Goal: Task Accomplishment & Management: Complete application form

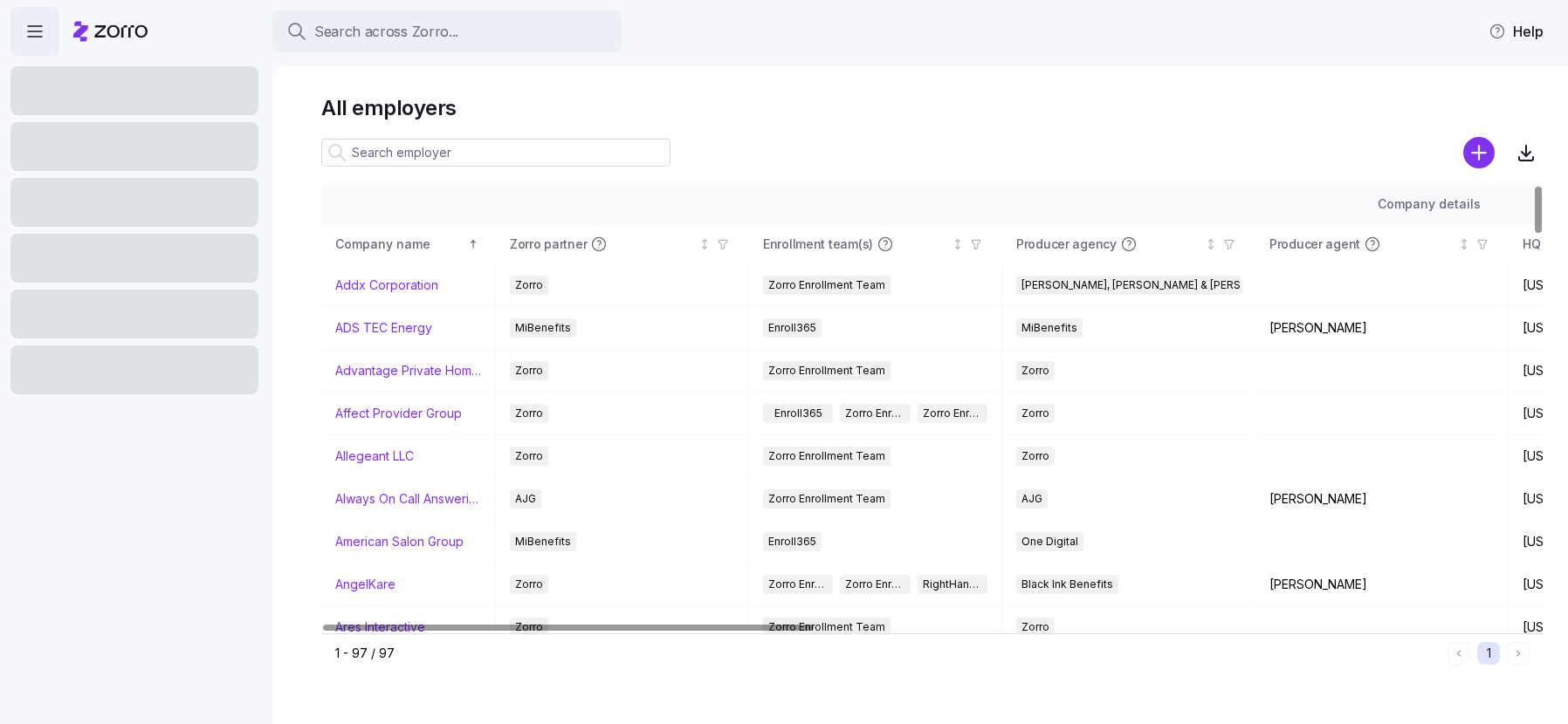
click at [387, 156] on input at bounding box center [495, 153] width 349 height 28
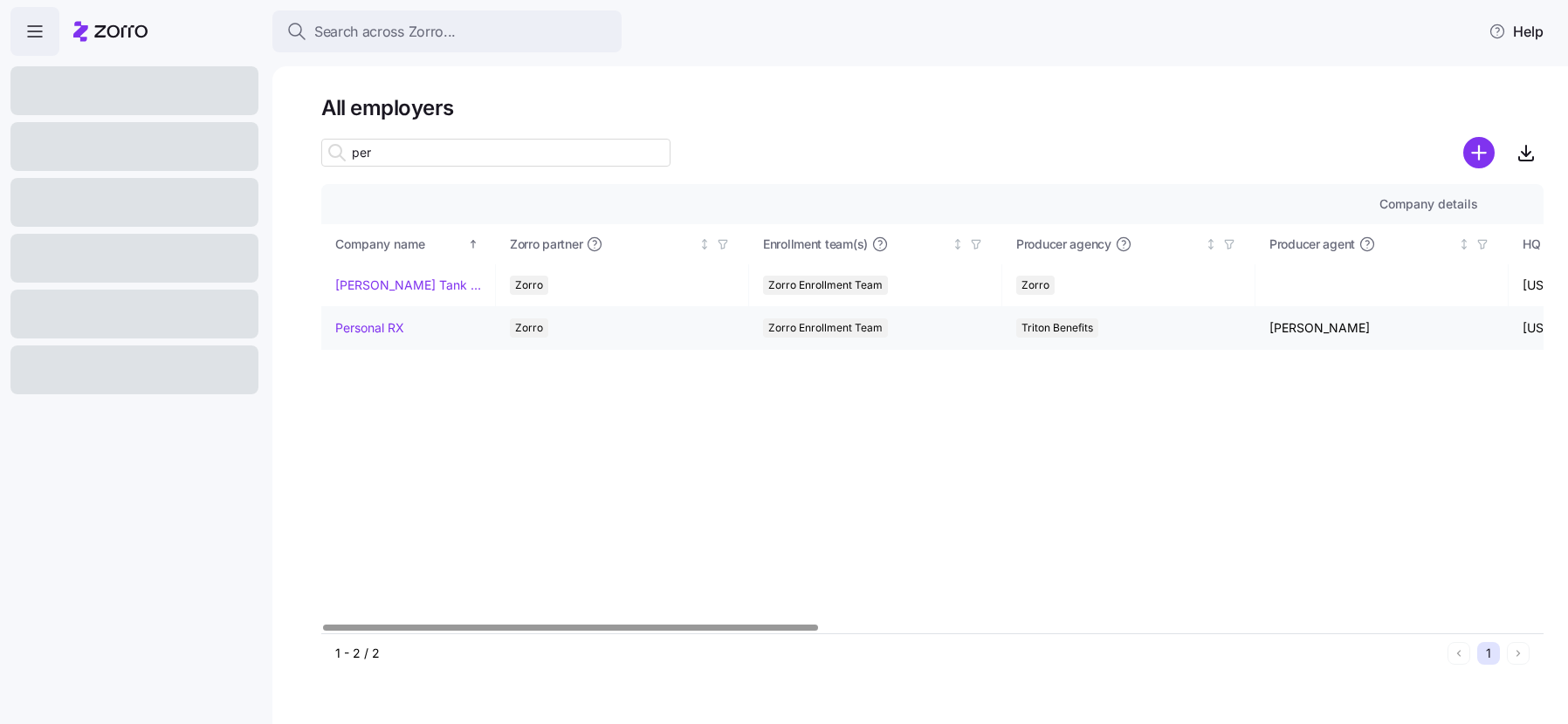
type input "per"
click at [373, 327] on link "Personal RX" at bounding box center [369, 327] width 69 height 17
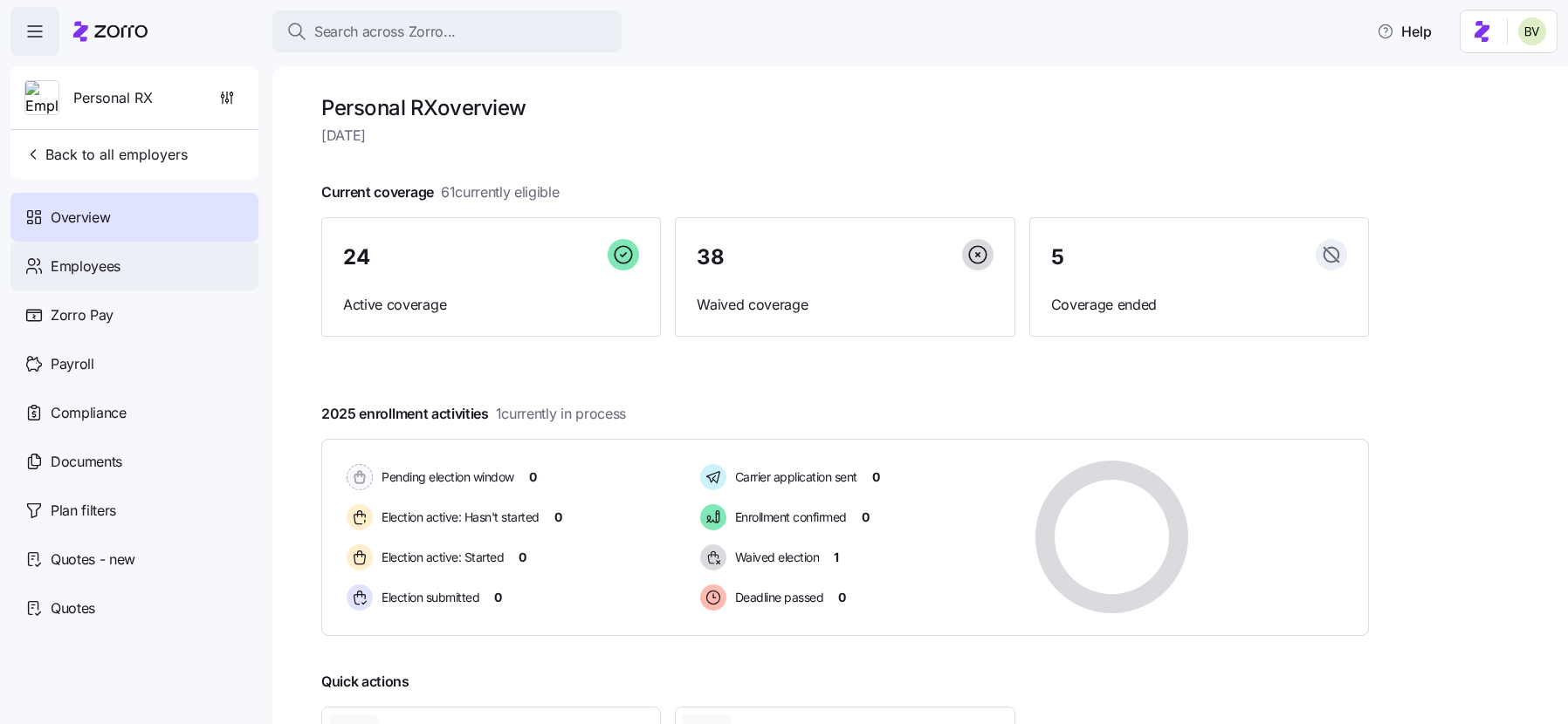
click at [159, 263] on div "Employees" at bounding box center [134, 266] width 248 height 49
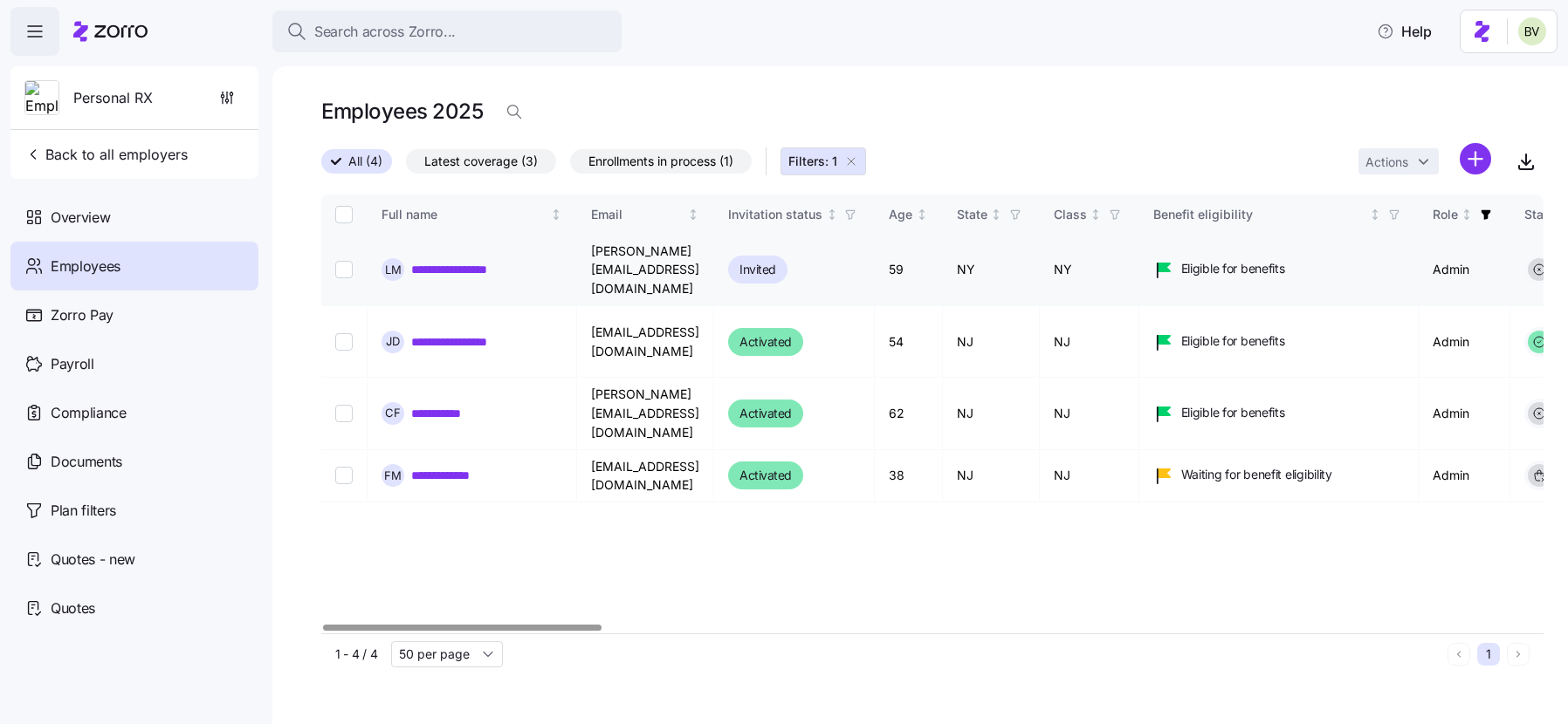
click at [483, 261] on link "**********" at bounding box center [466, 270] width 110 height 17
click at [857, 160] on icon "button" at bounding box center [851, 161] width 14 height 14
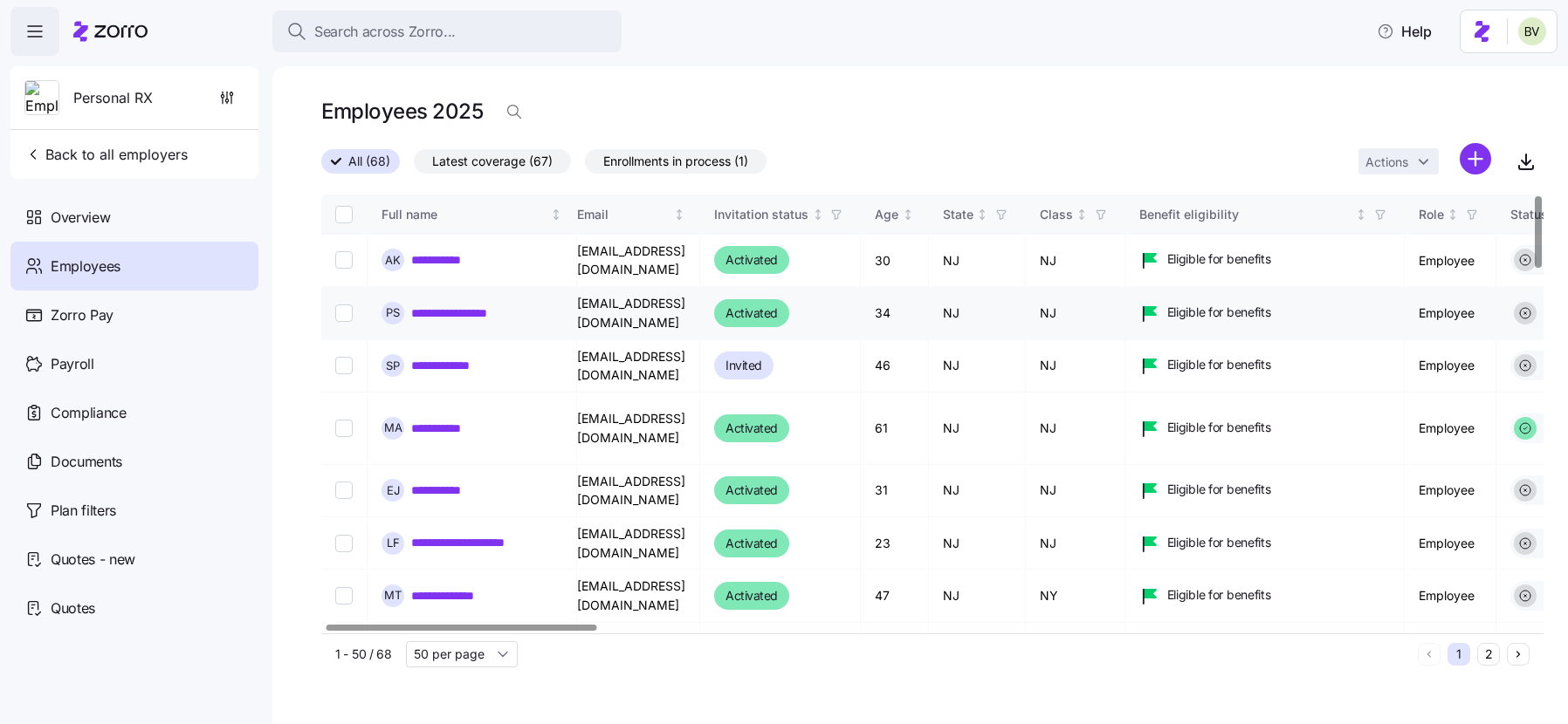
scroll to position [0, 17]
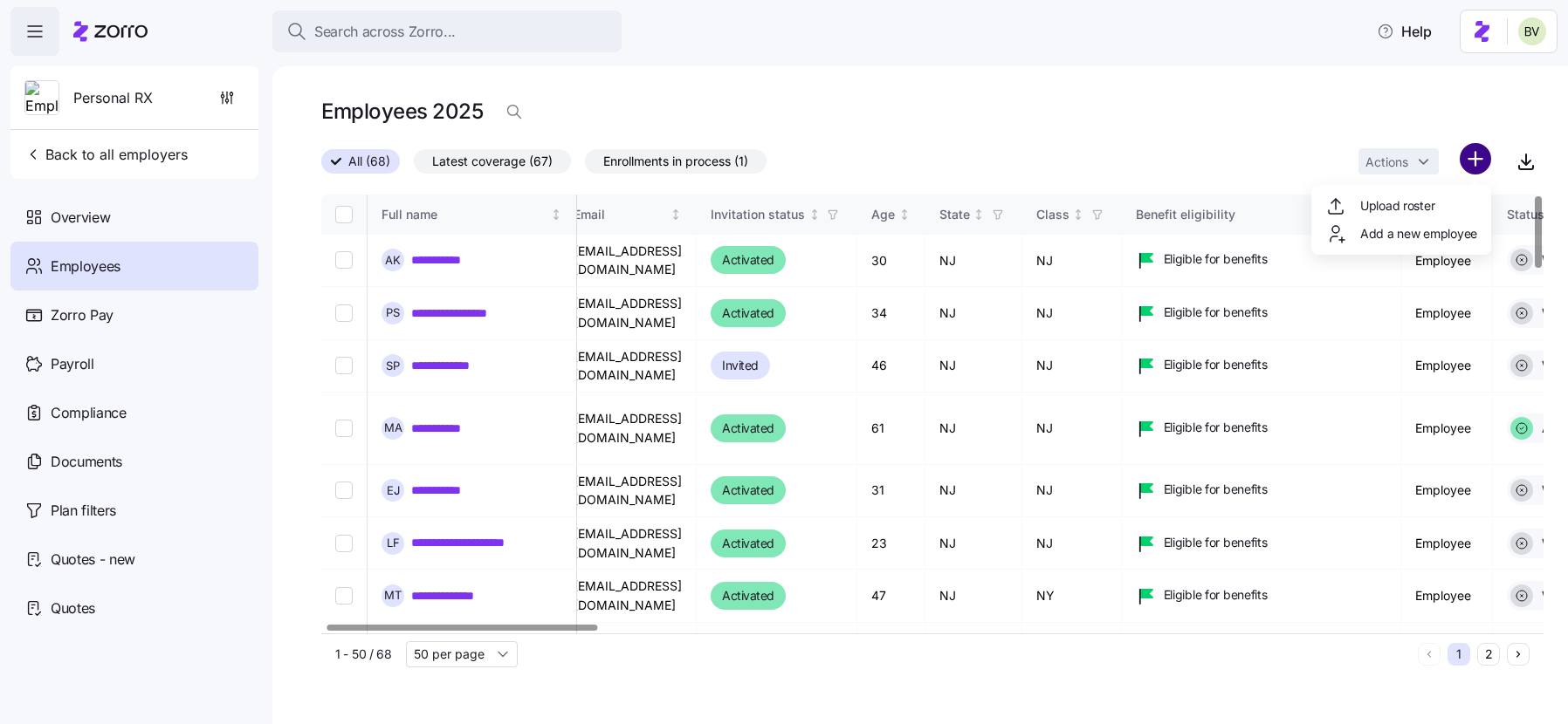
click at [1482, 161] on html "**********" at bounding box center [784, 357] width 1568 height 714
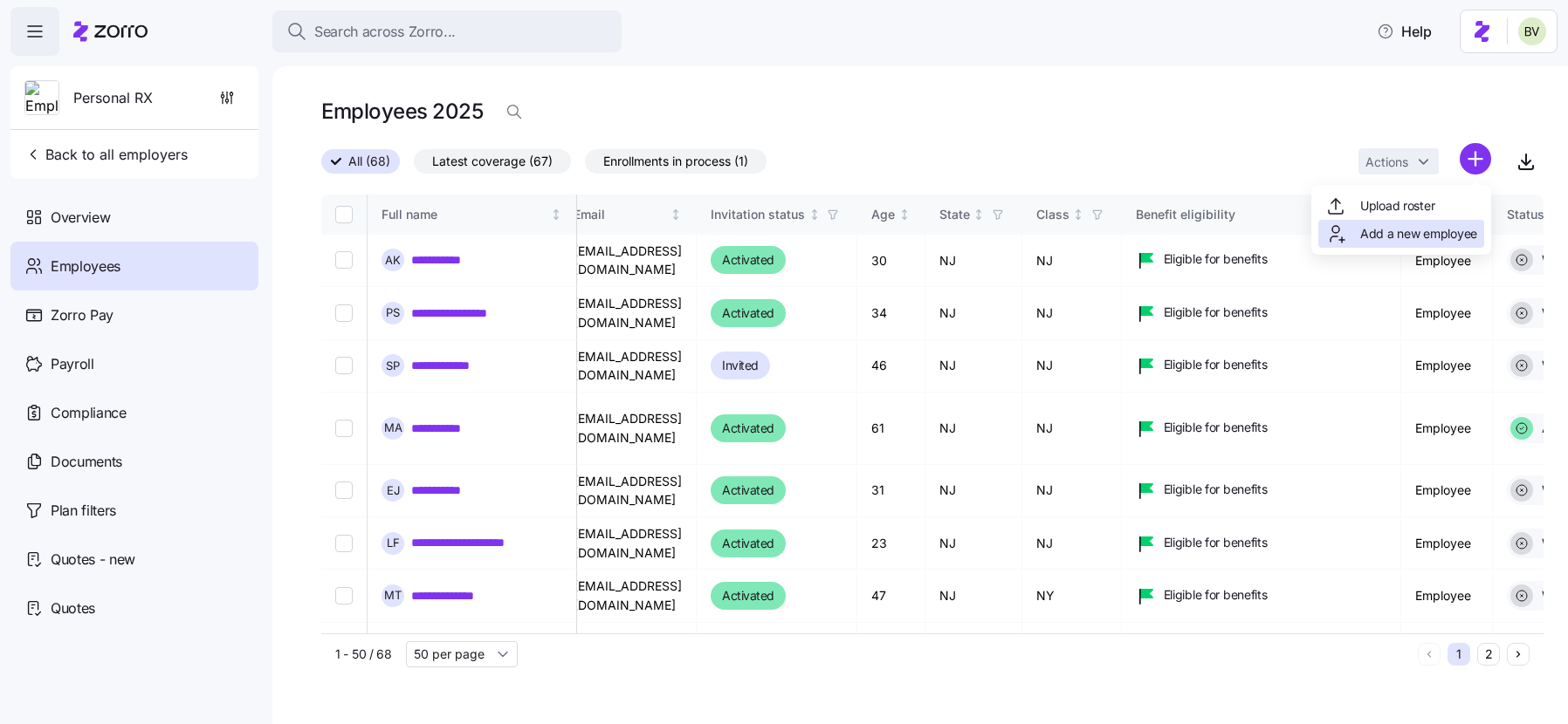
click at [1432, 227] on span "Add a new employee" at bounding box center [1419, 234] width 117 height 17
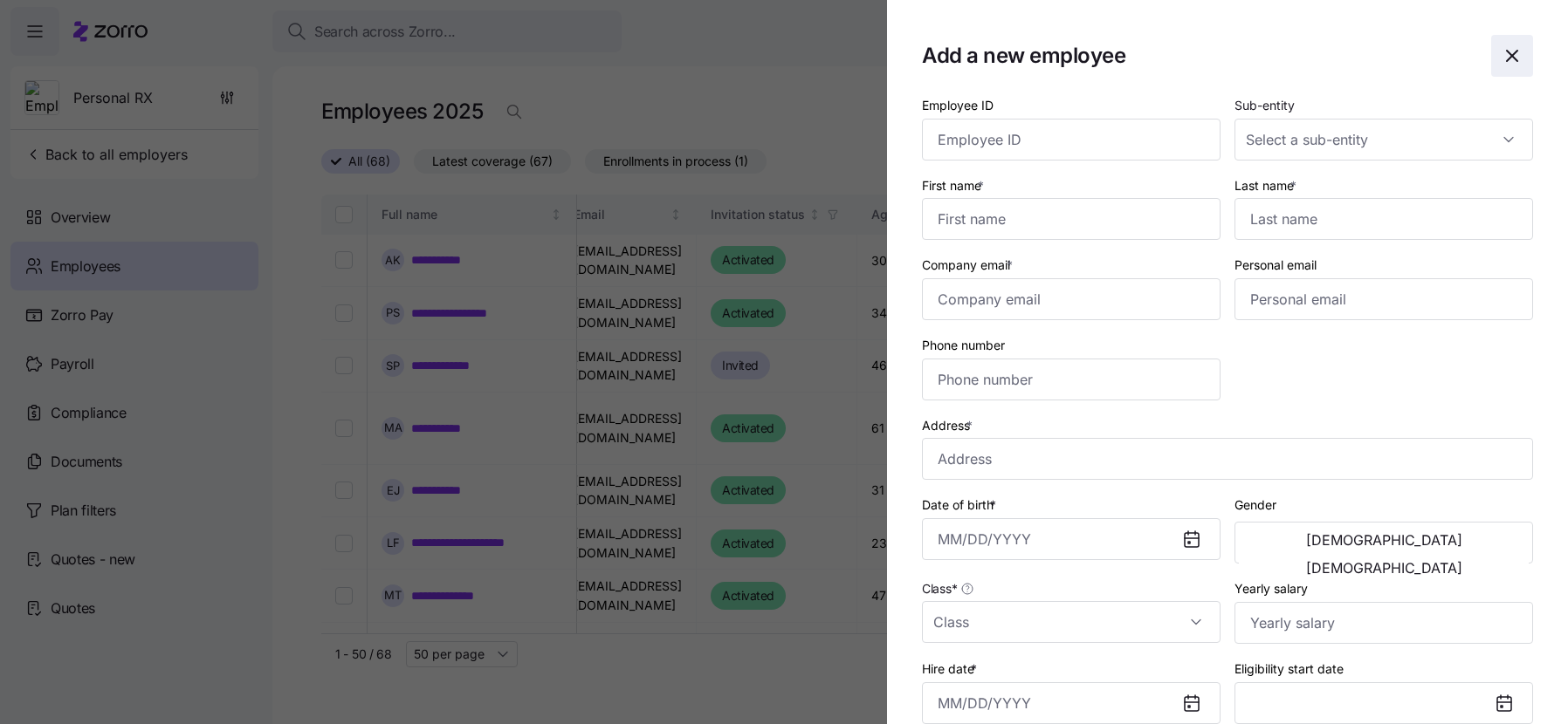
click at [1492, 62] on span "button" at bounding box center [1512, 56] width 40 height 40
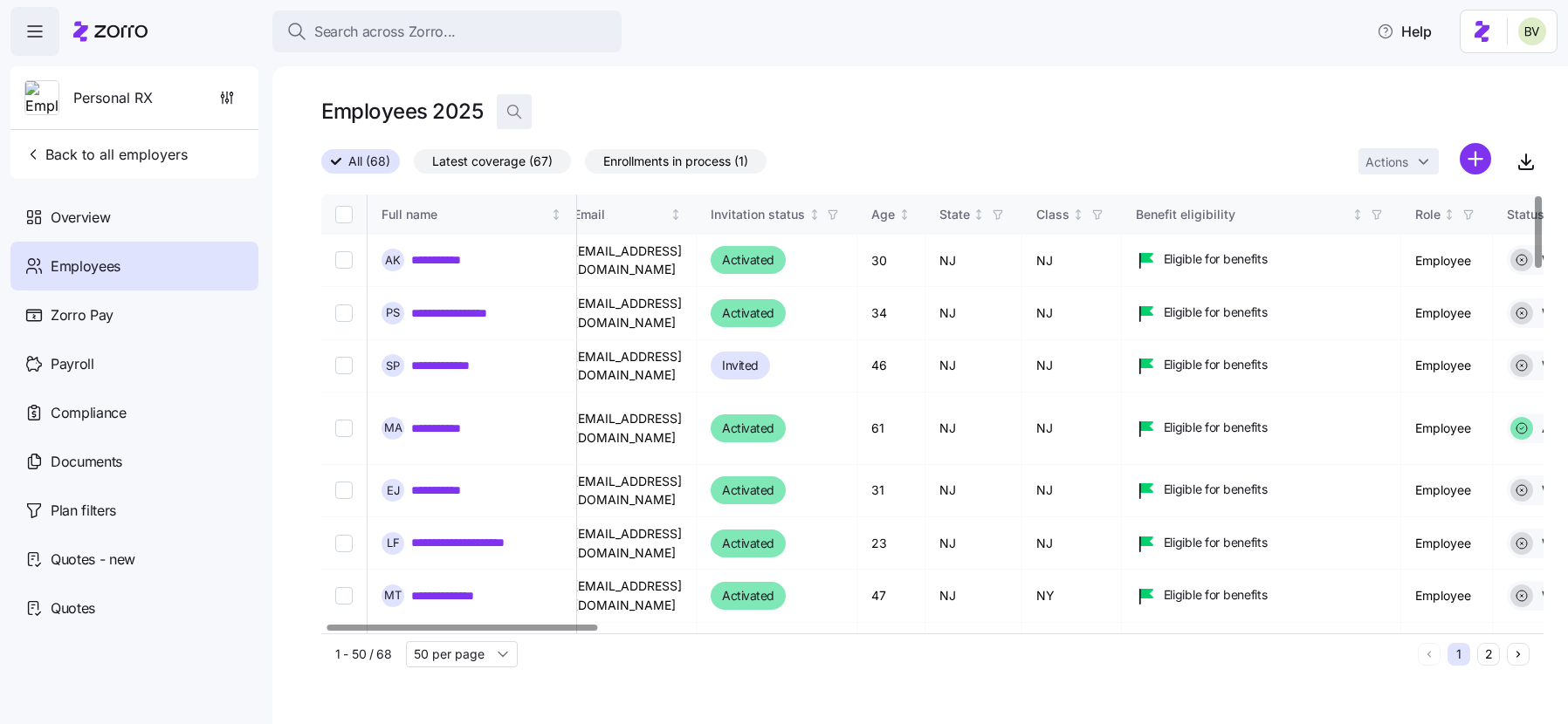
click at [512, 117] on icon "button" at bounding box center [514, 112] width 17 height 17
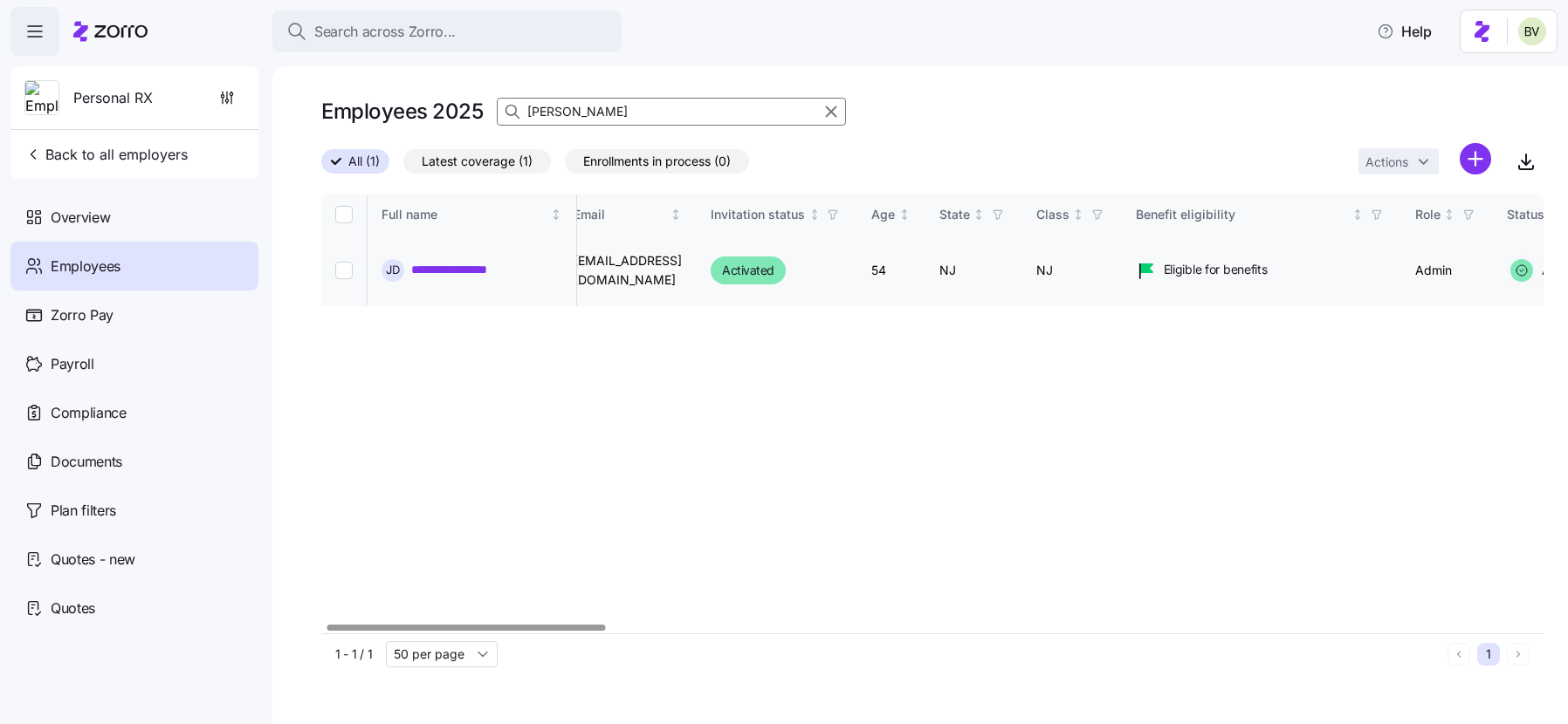
type input "jas"
click at [496, 262] on link "**********" at bounding box center [466, 270] width 110 height 17
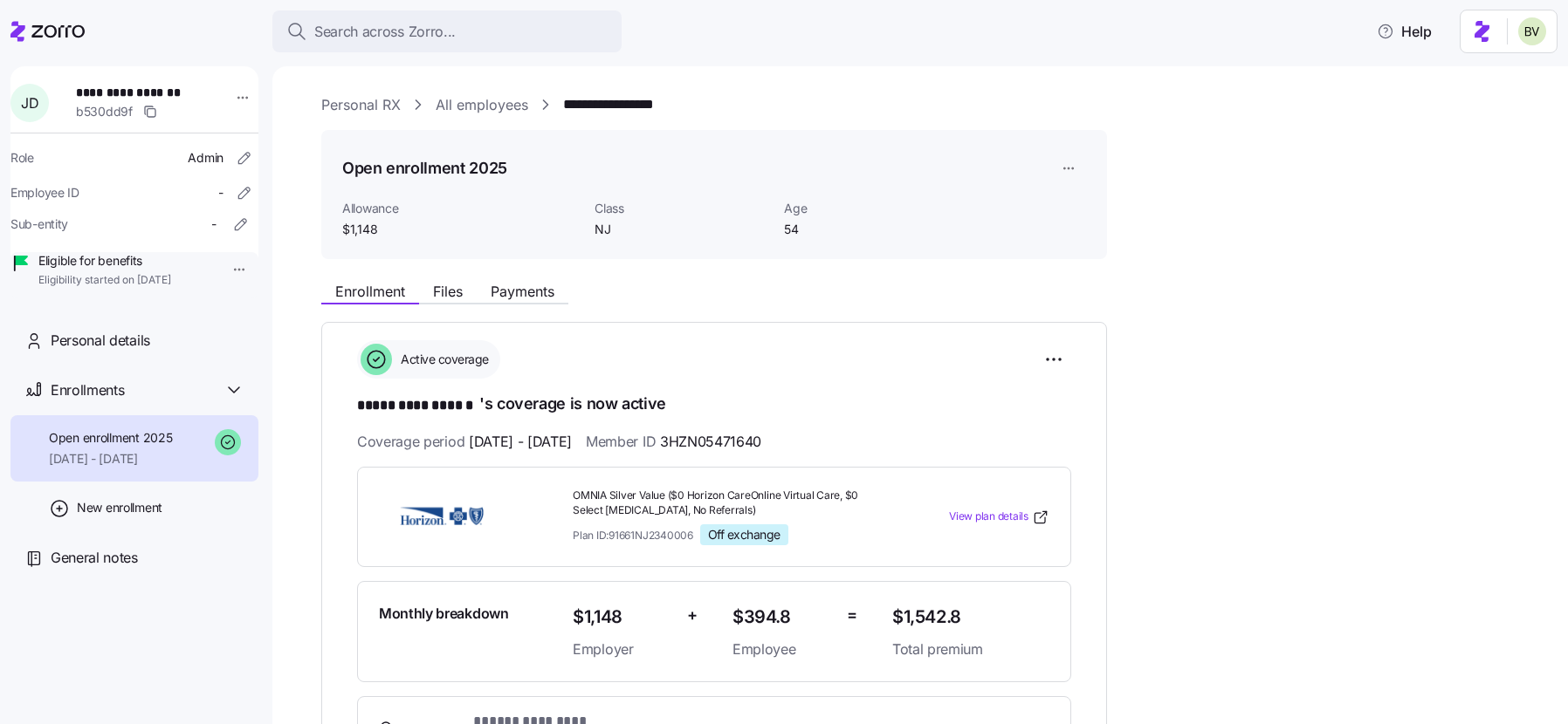
click at [493, 109] on link "All employees" at bounding box center [482, 105] width 93 height 22
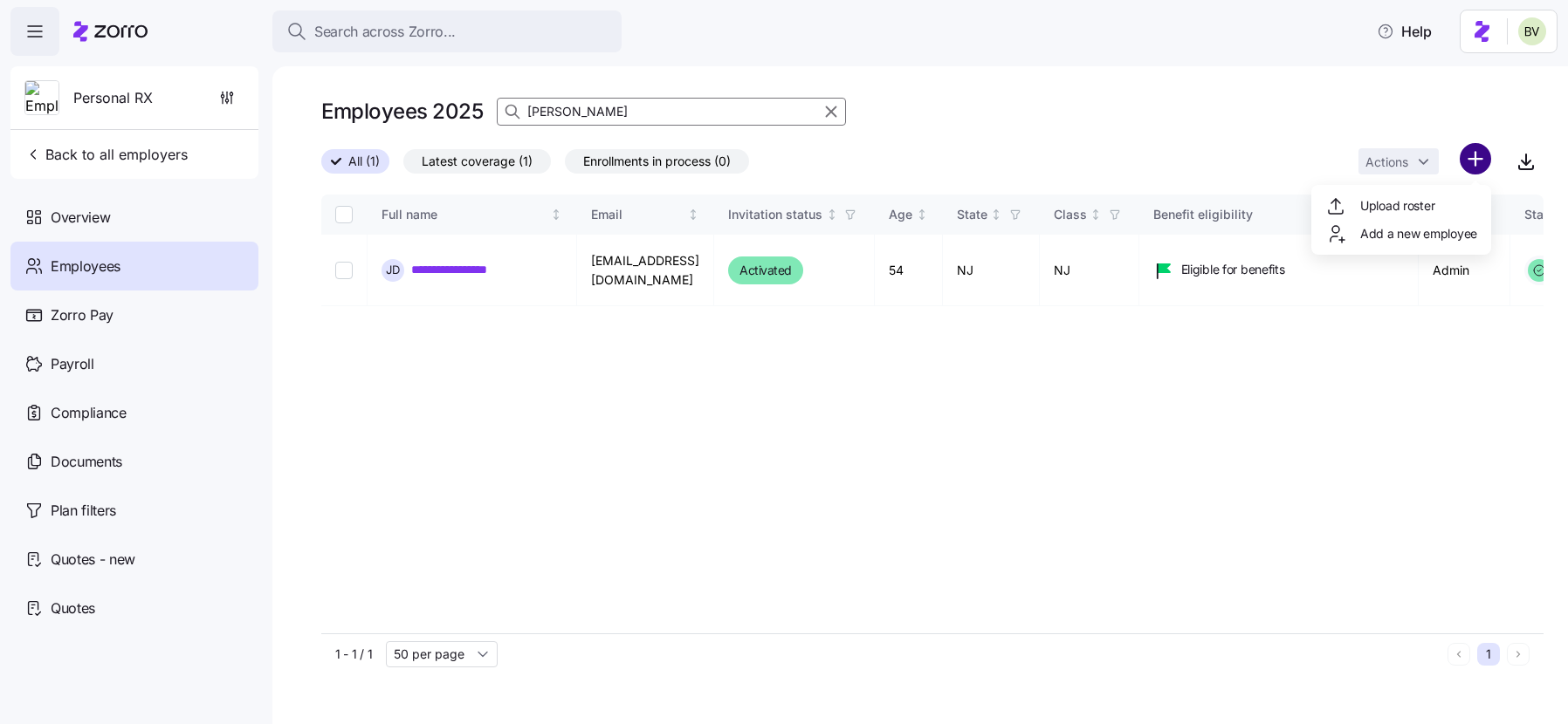
click at [1475, 168] on html "**********" at bounding box center [784, 357] width 1568 height 714
click at [829, 109] on html "**********" at bounding box center [784, 357] width 1568 height 714
click at [829, 110] on icon "button" at bounding box center [831, 112] width 9 height 9
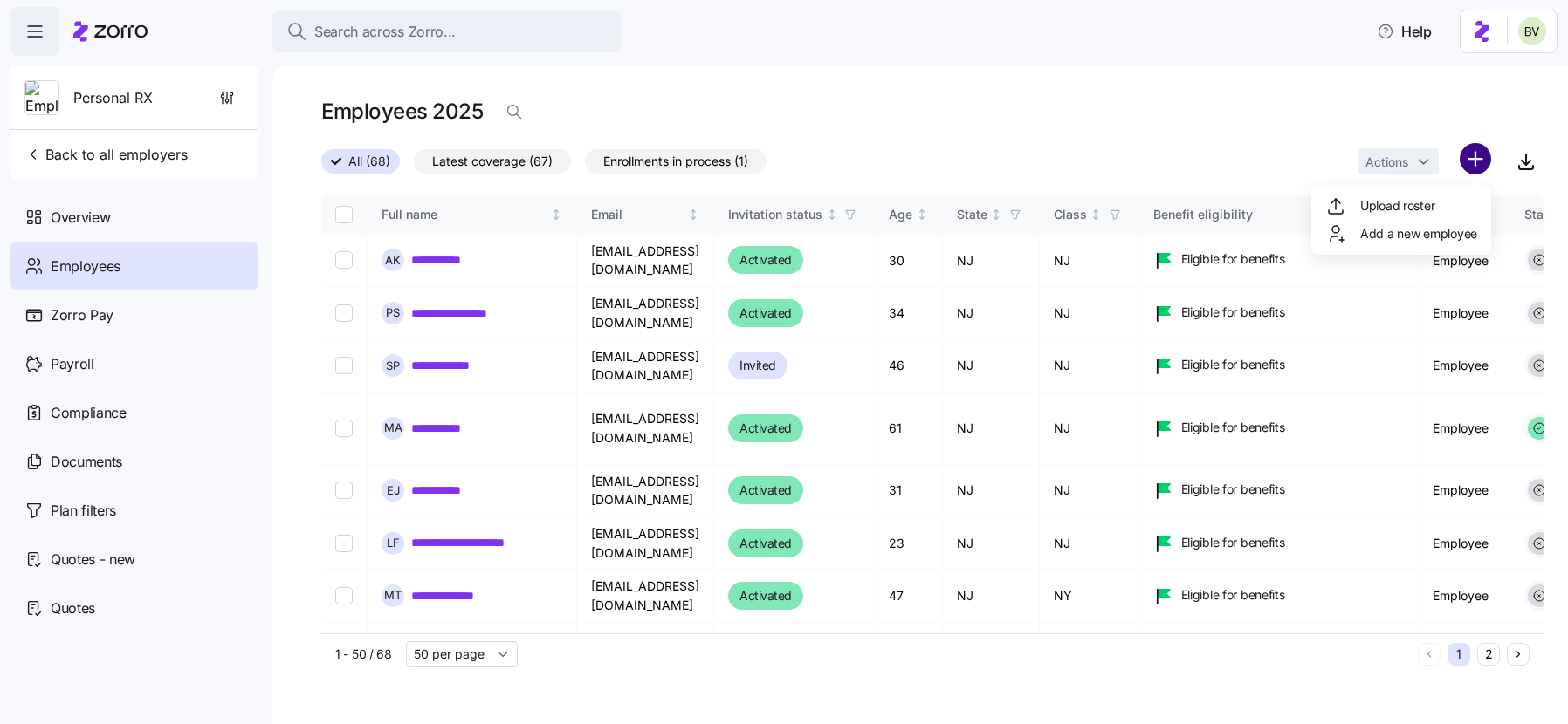
click at [1472, 166] on html "**********" at bounding box center [784, 357] width 1568 height 714
click at [1429, 241] on span "Add a new employee" at bounding box center [1419, 234] width 117 height 17
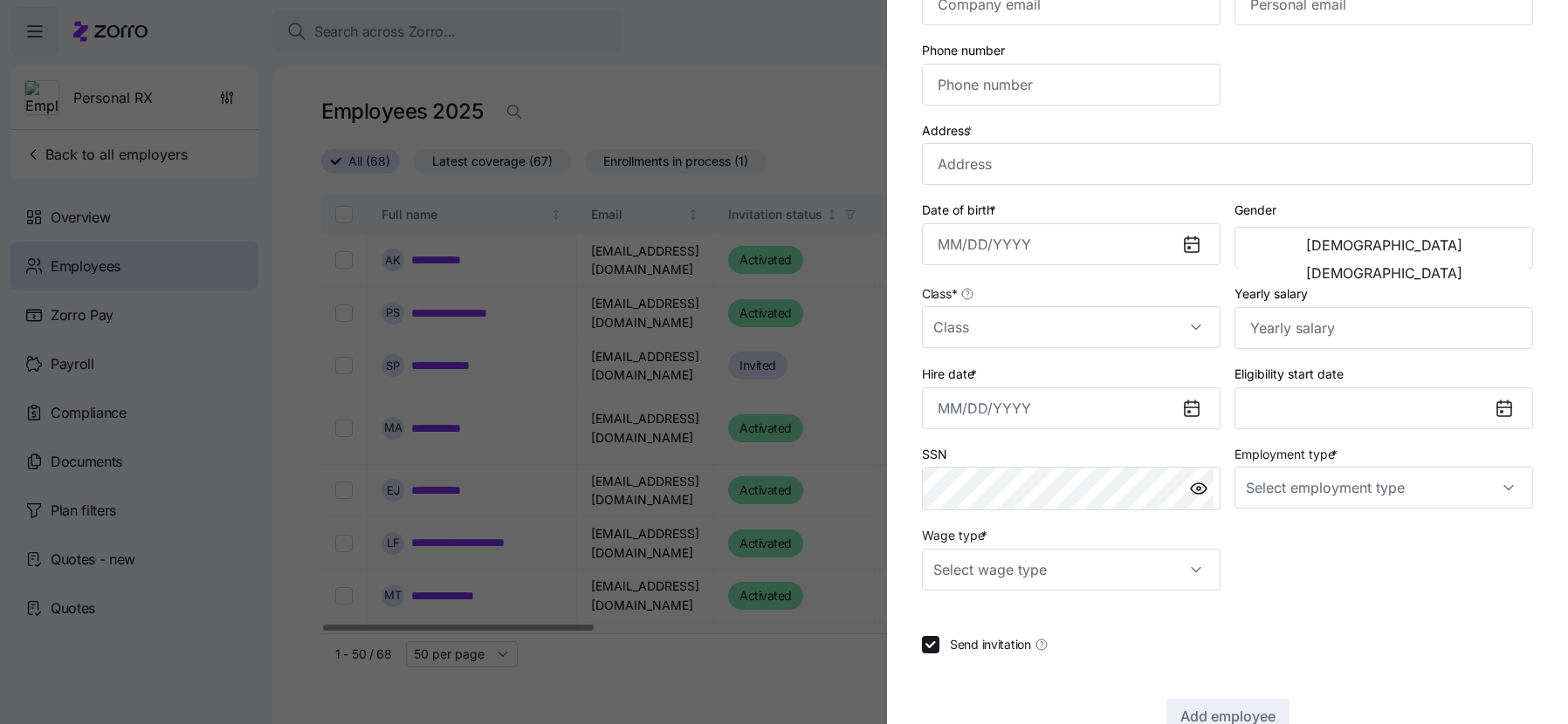
scroll to position [309, 0]
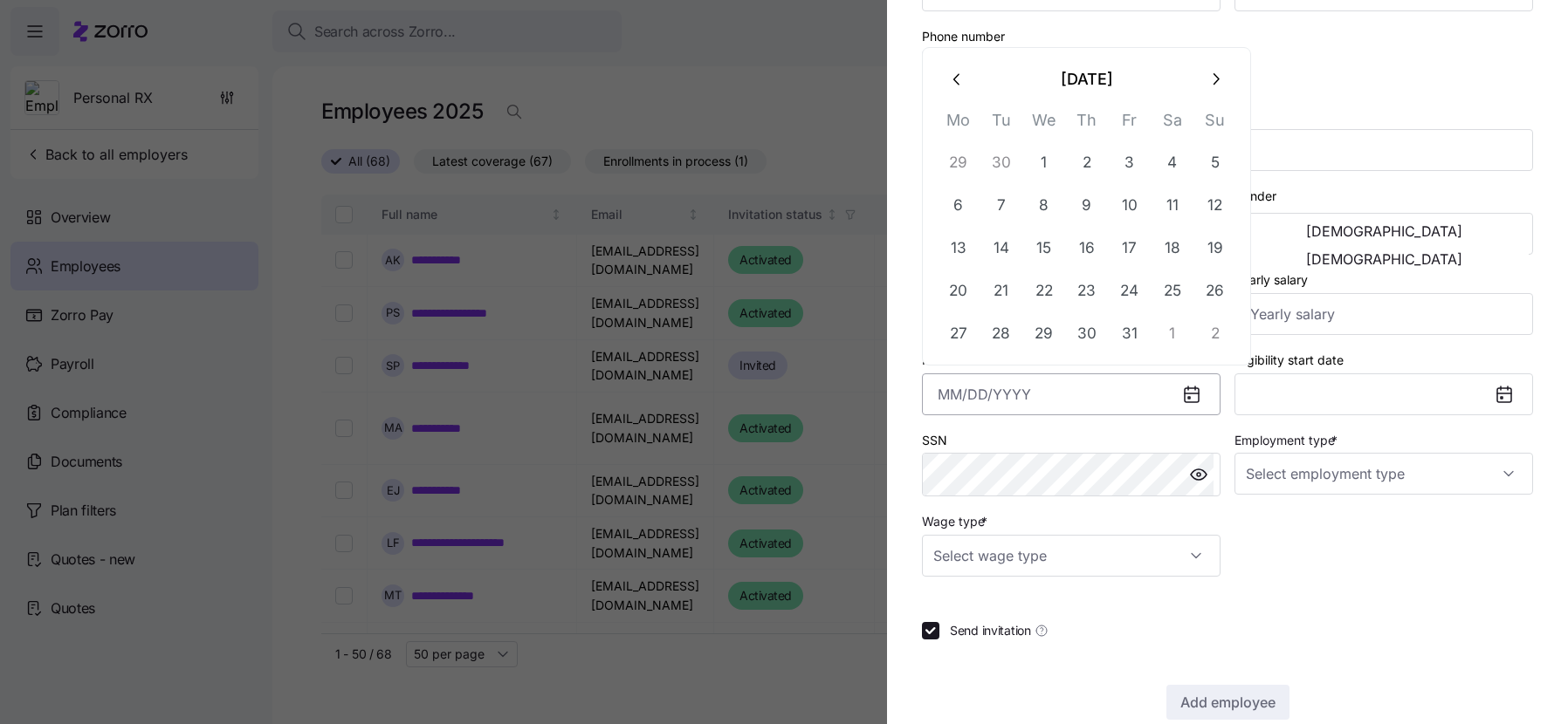
click at [1074, 397] on input "Hire date *" at bounding box center [1071, 395] width 298 height 42
click at [955, 213] on button "6" at bounding box center [958, 205] width 42 height 42
type input "October 6, 2025"
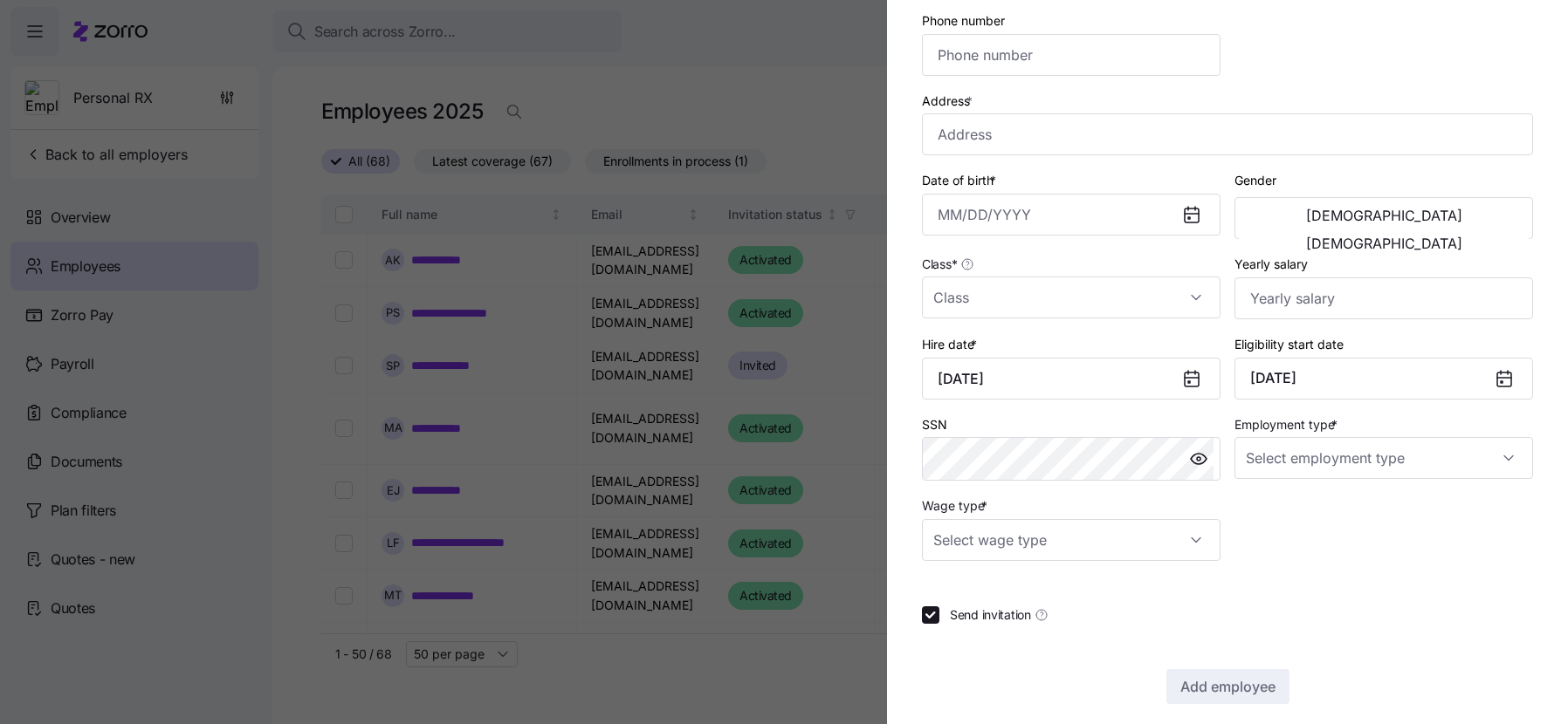
scroll to position [0, 0]
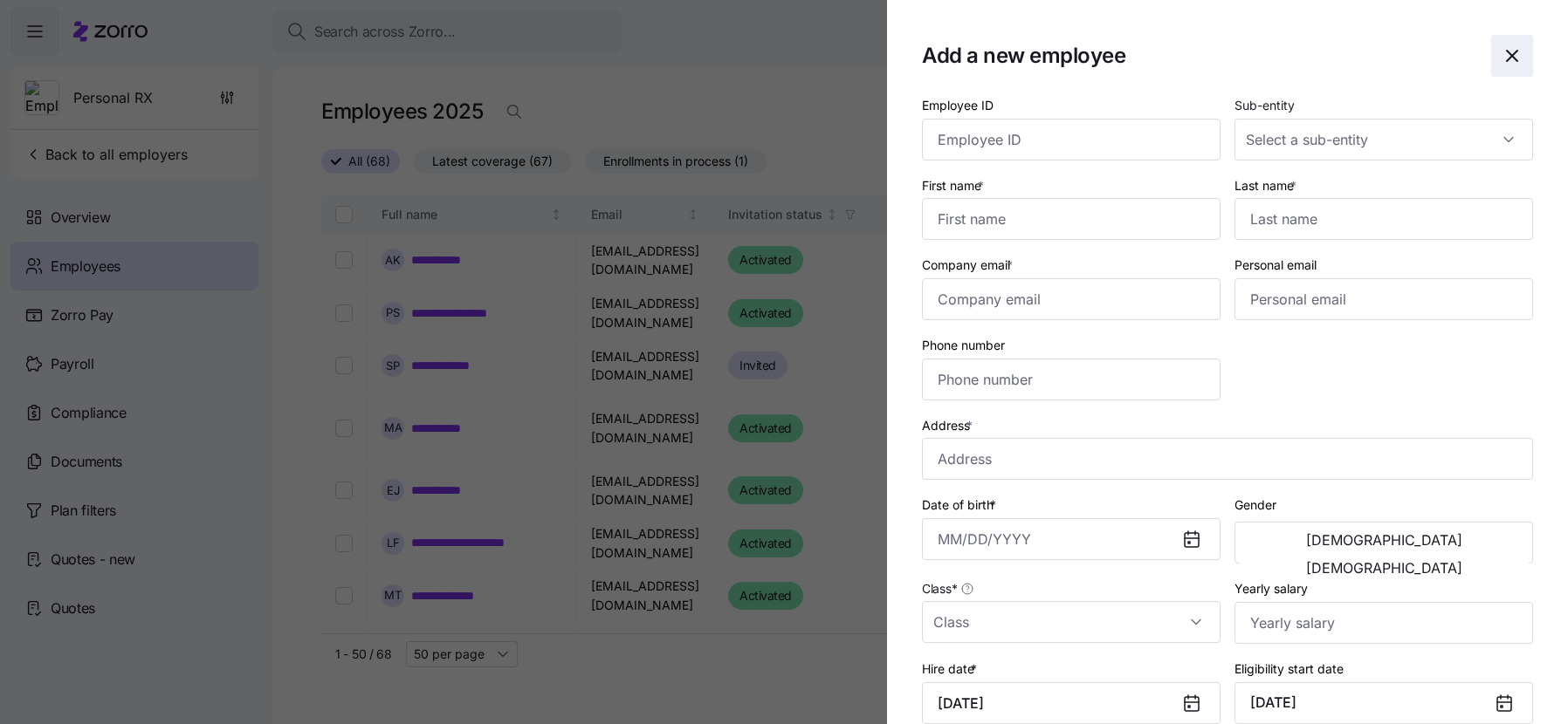
click at [1502, 53] on icon "button" at bounding box center [1512, 56] width 21 height 21
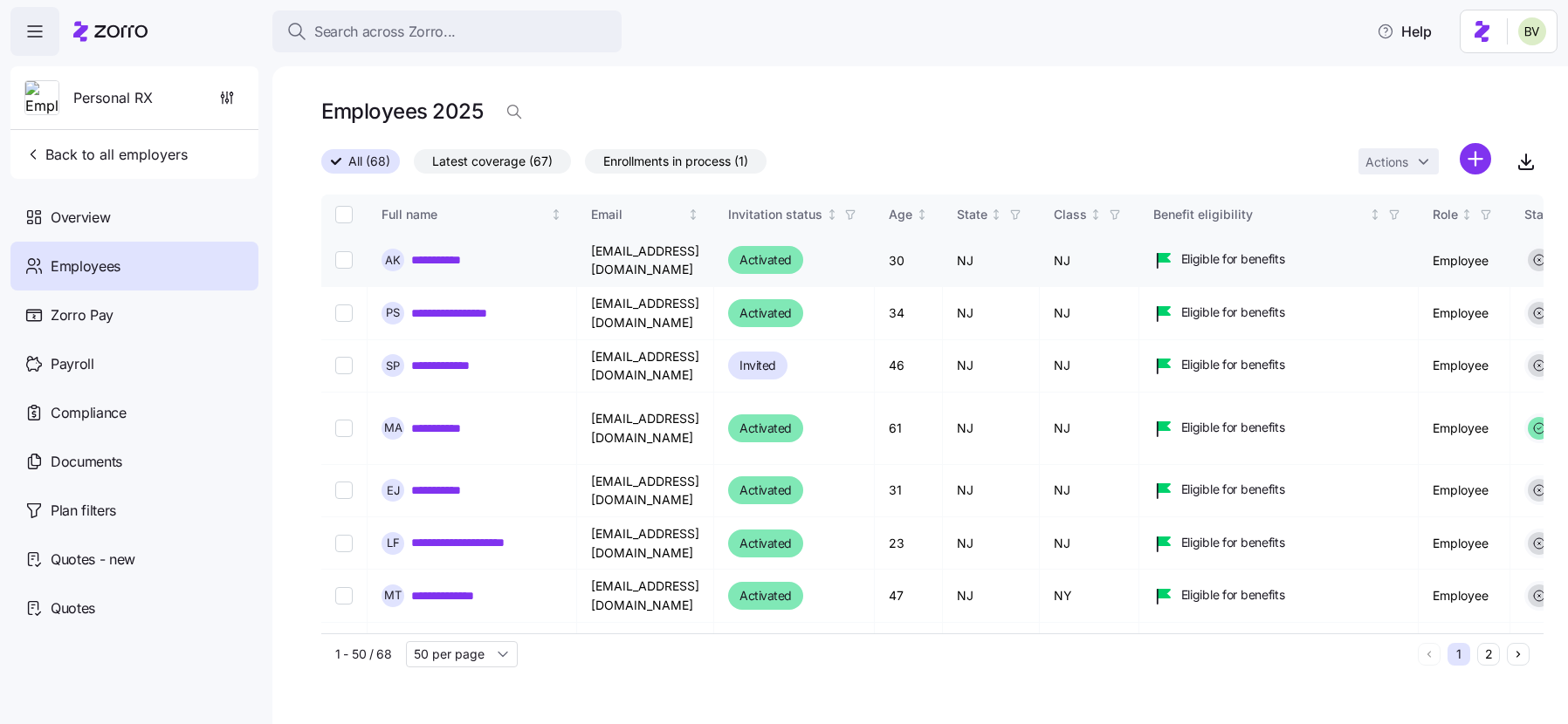
click at [341, 259] on input "Select record 1" at bounding box center [344, 260] width 17 height 17
checkbox input "true"
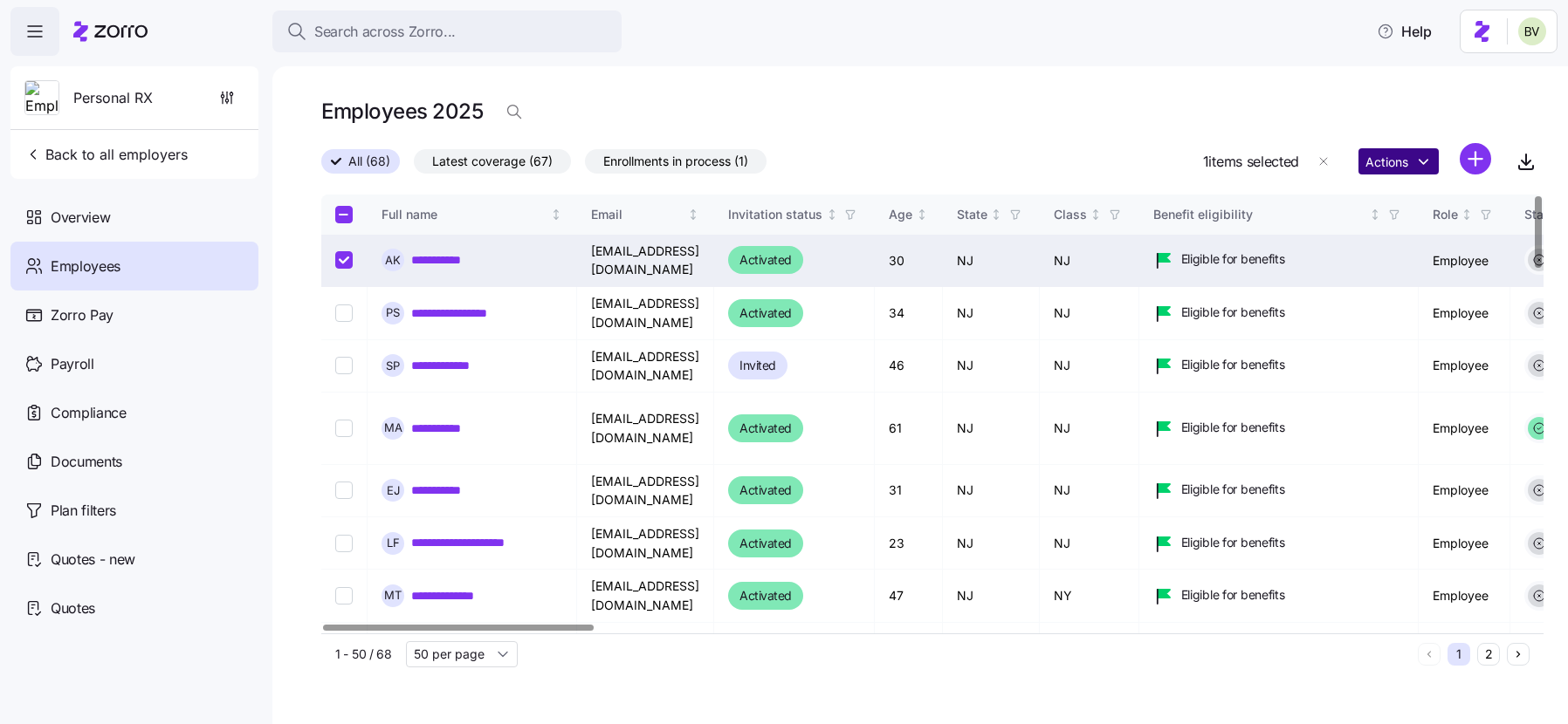
click at [1428, 165] on html "**********" at bounding box center [784, 357] width 1568 height 714
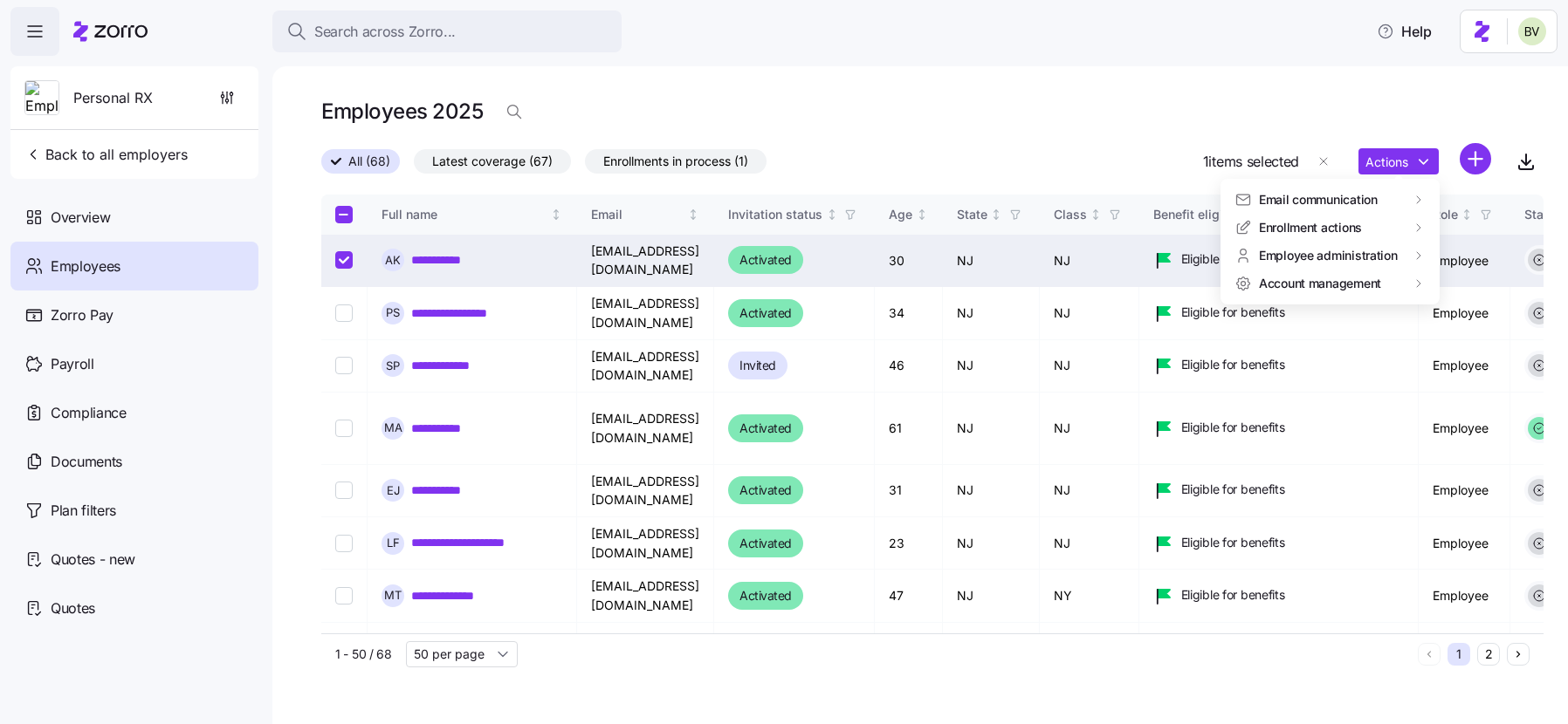
click at [1026, 118] on html "**********" at bounding box center [784, 357] width 1568 height 714
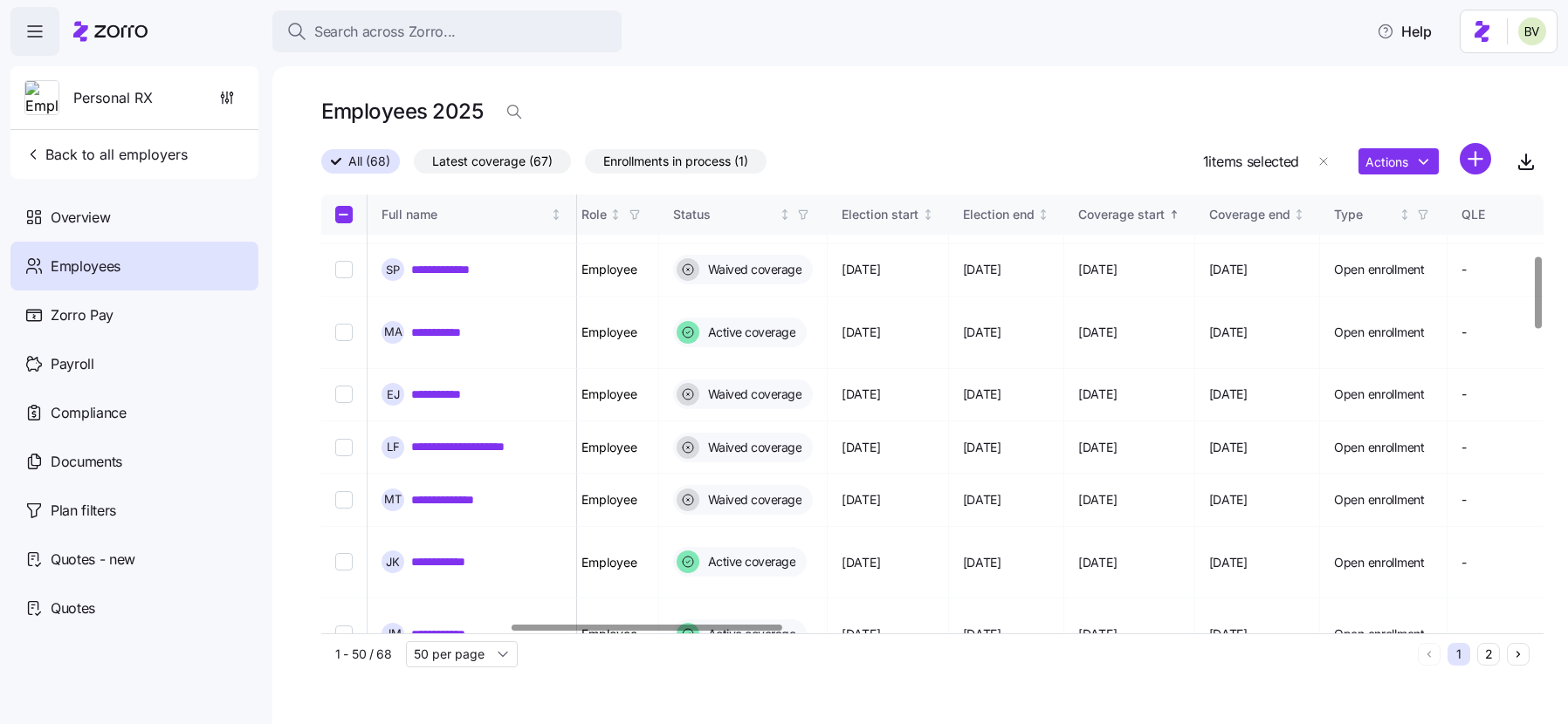
scroll to position [0, 851]
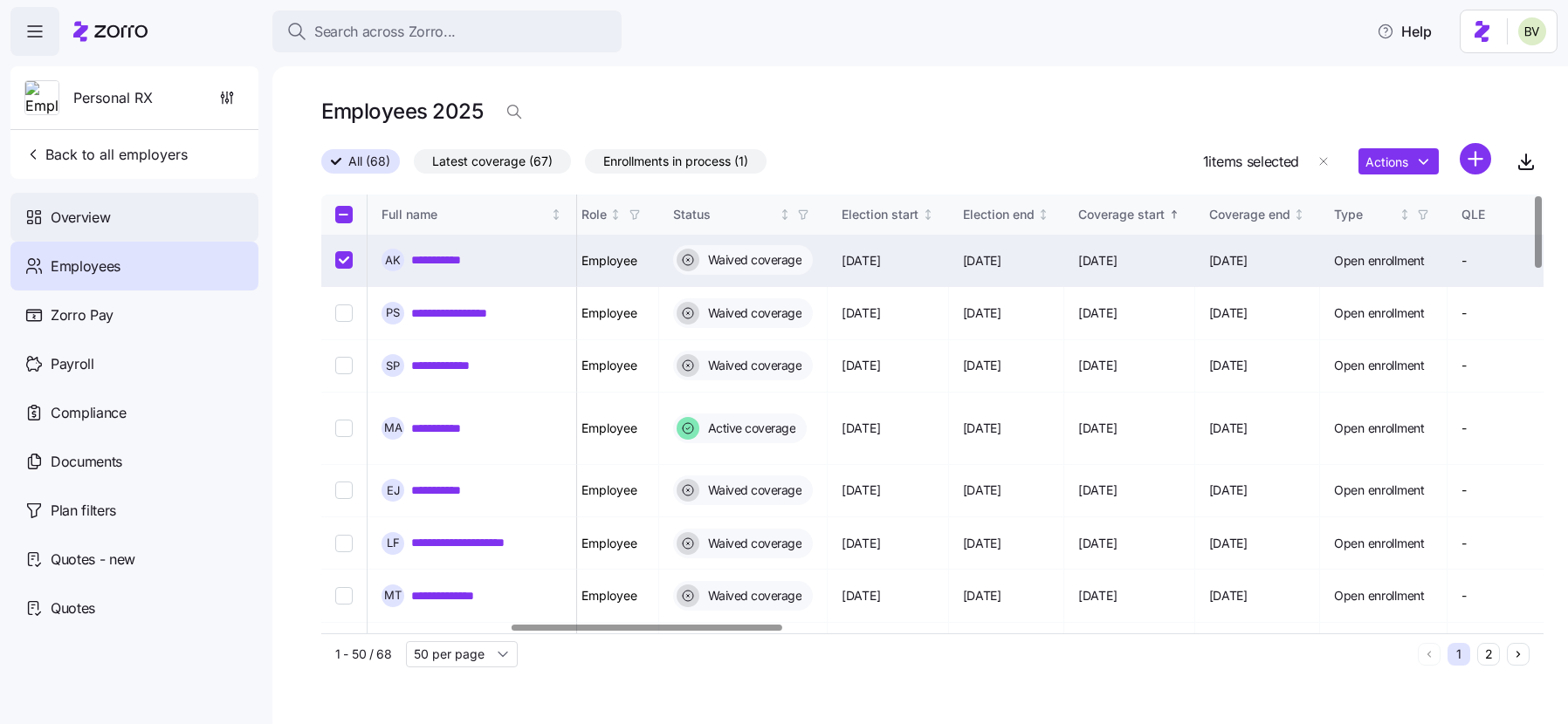
click at [110, 203] on div "Overview" at bounding box center [134, 218] width 248 height 49
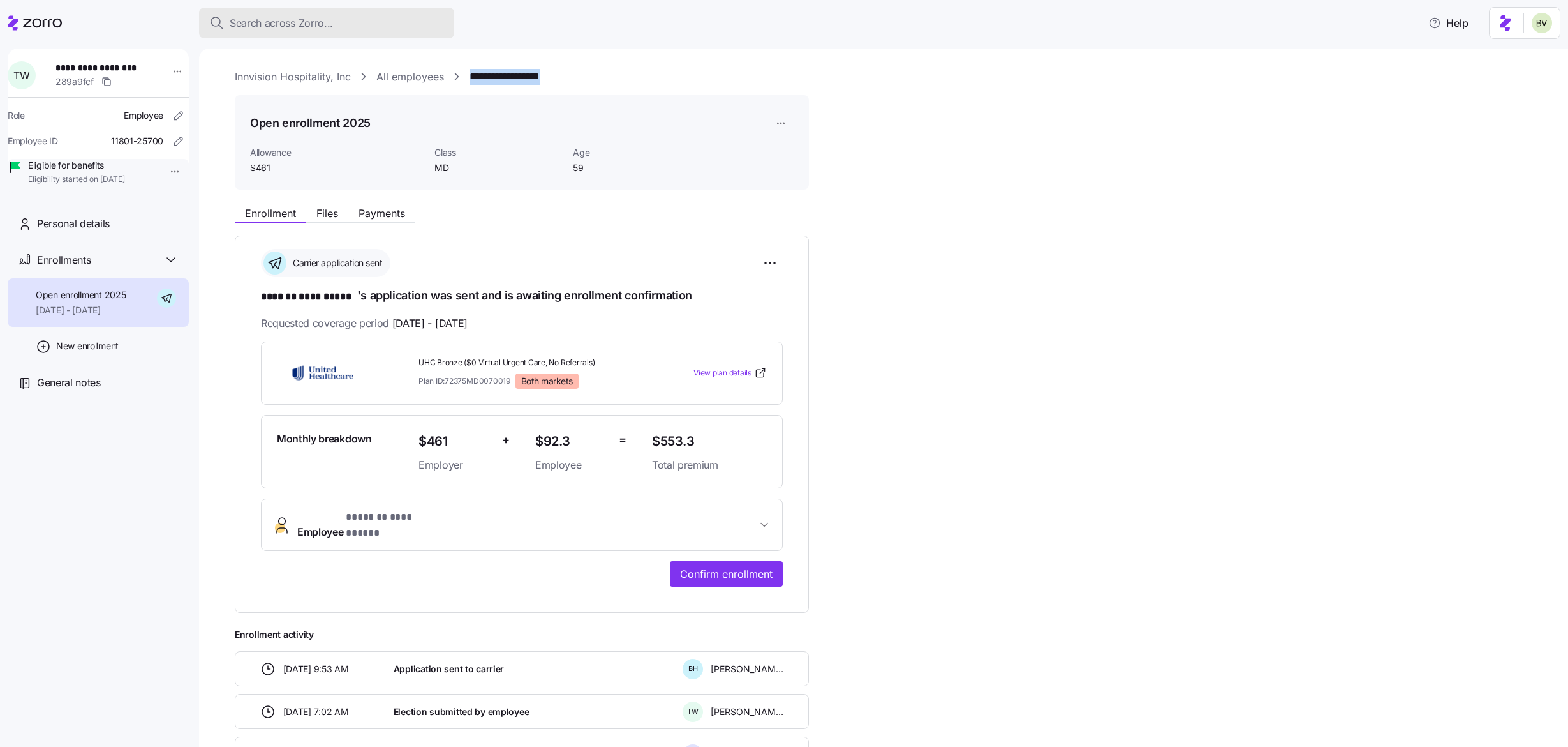
click at [385, 16] on div "Search across Zorro..." at bounding box center [326, 23] width 235 height 16
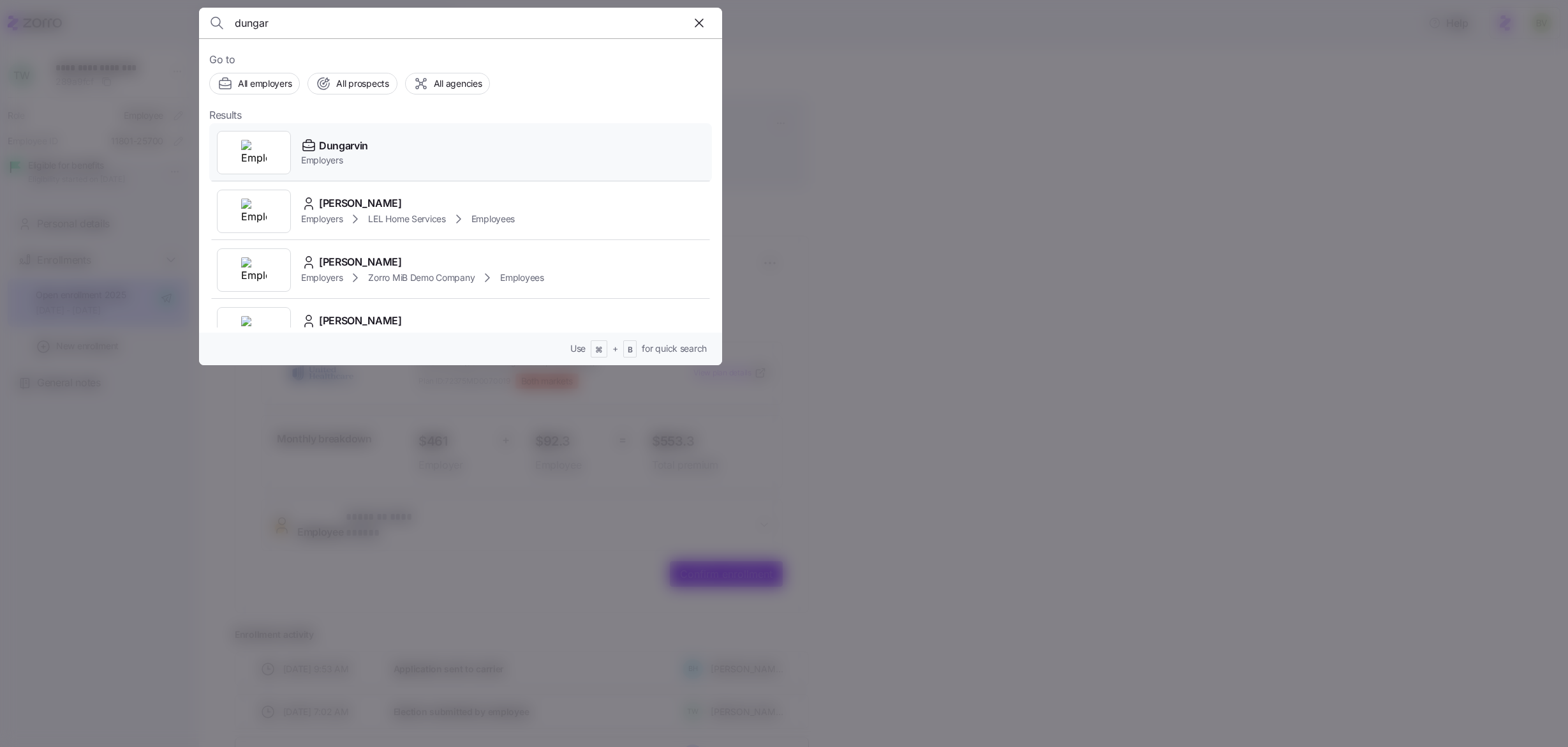
type input "dungar"
click at [270, 138] on div at bounding box center [253, 152] width 74 height 44
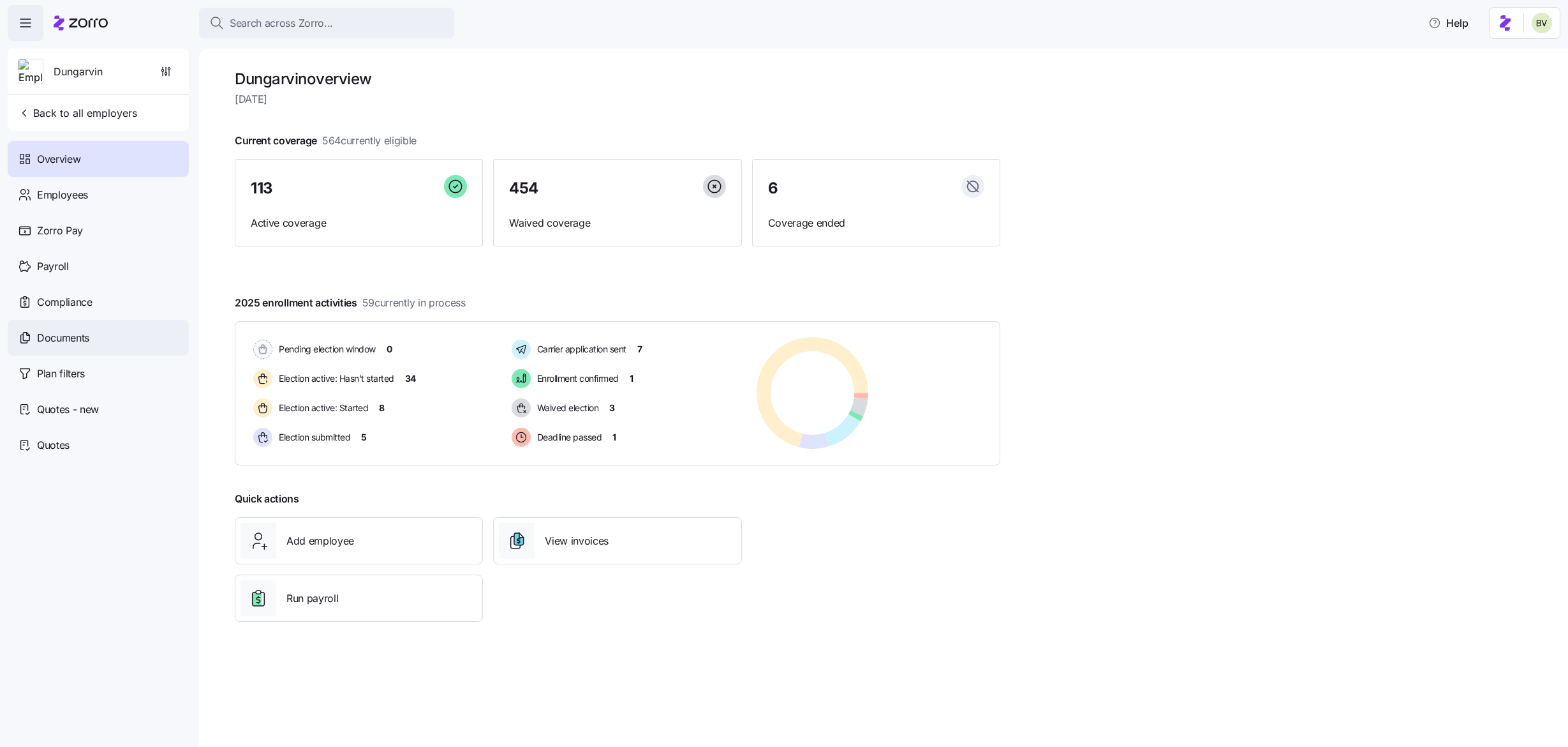
click at [99, 328] on div "Documents" at bounding box center [98, 338] width 181 height 36
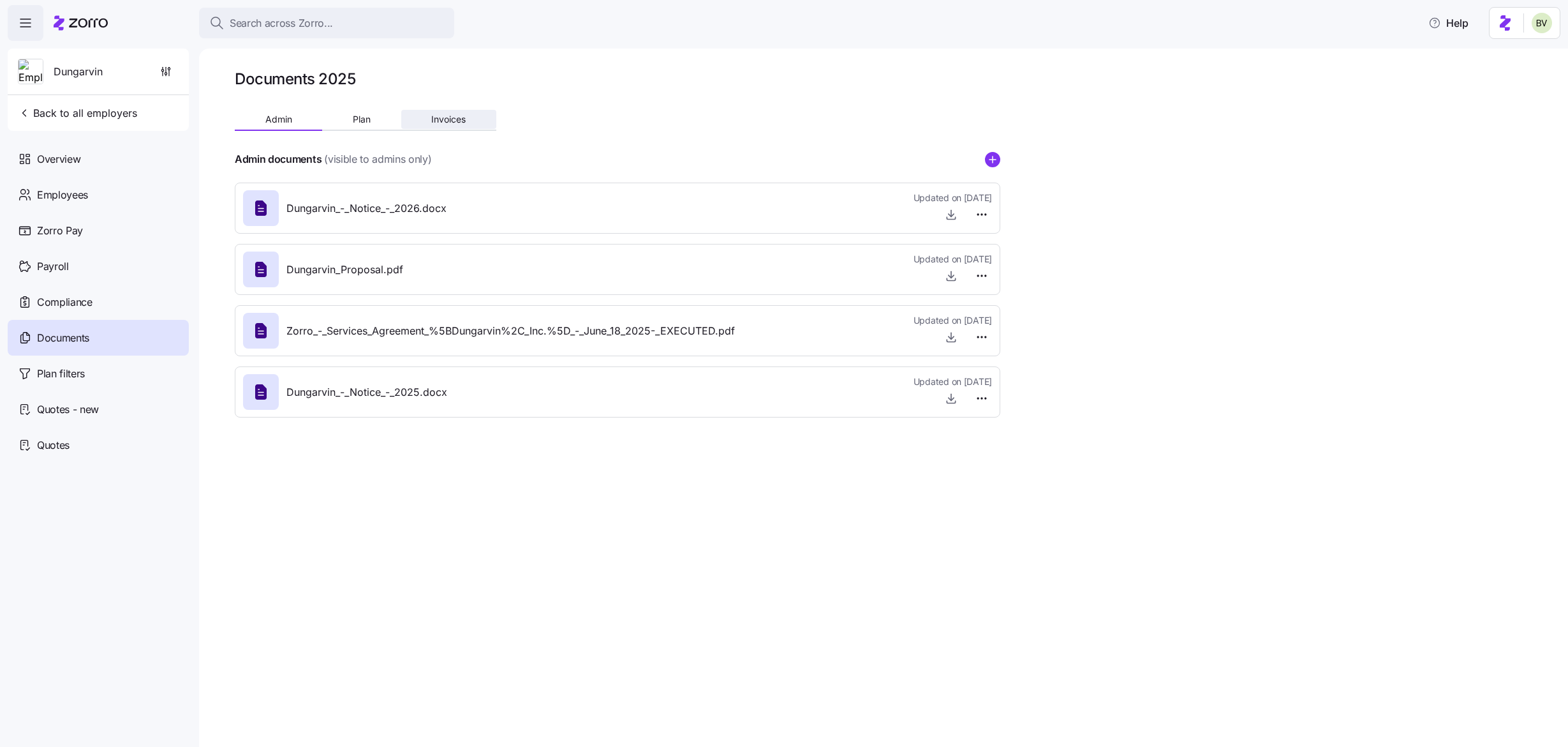
click at [446, 120] on span "Invoices" at bounding box center [448, 119] width 35 height 9
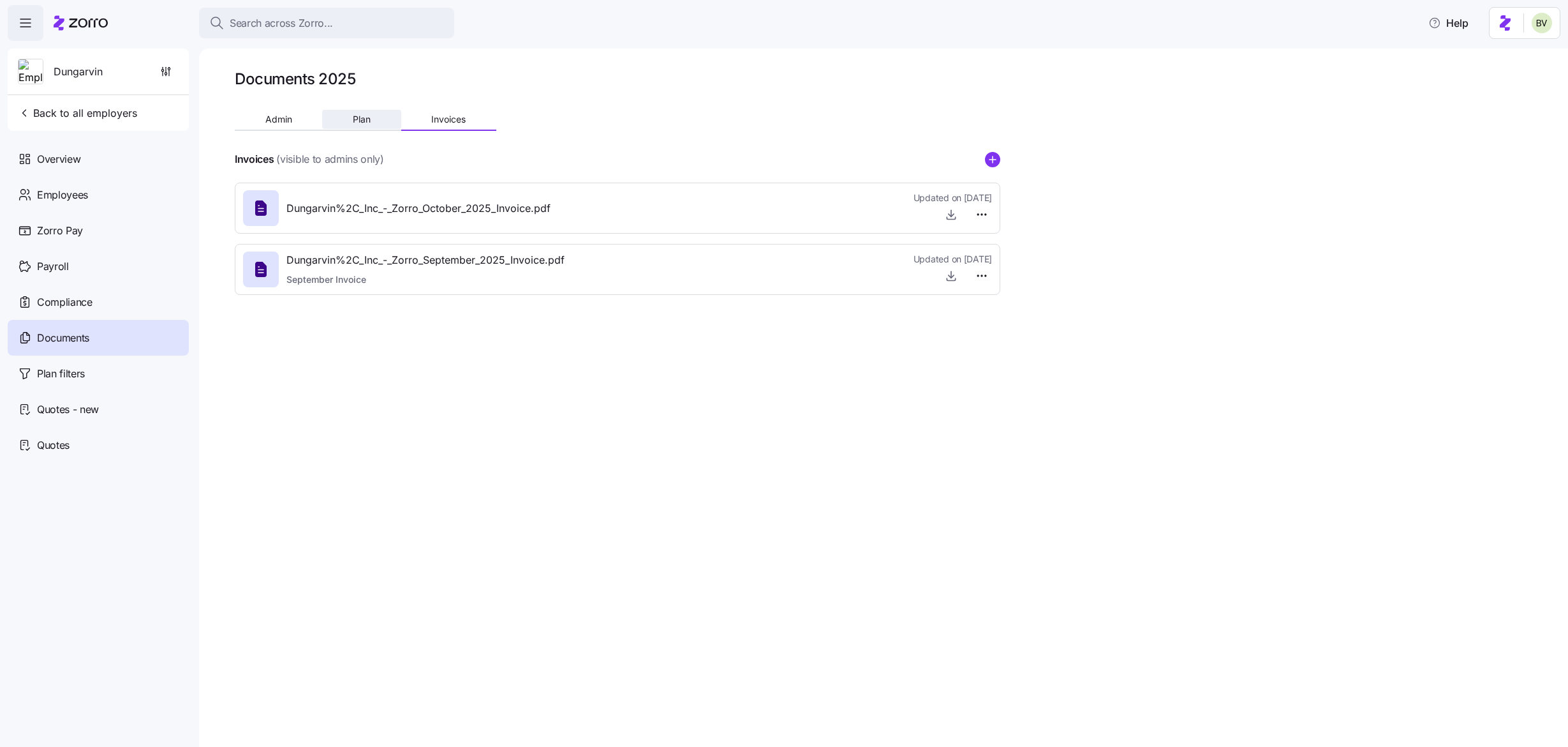
click at [345, 125] on button "Plan" at bounding box center [361, 120] width 78 height 19
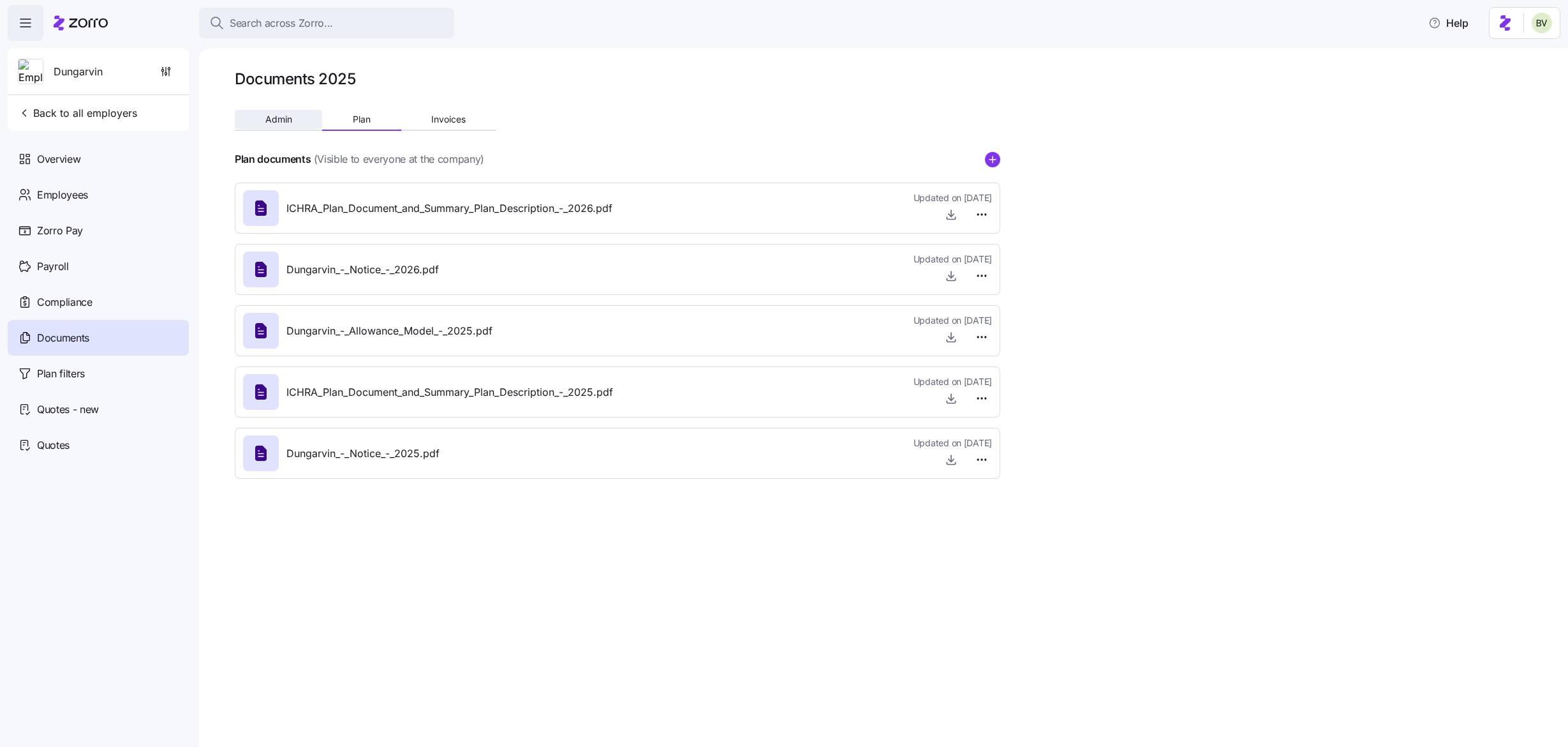
click at [298, 125] on button "Admin" at bounding box center [278, 120] width 87 height 19
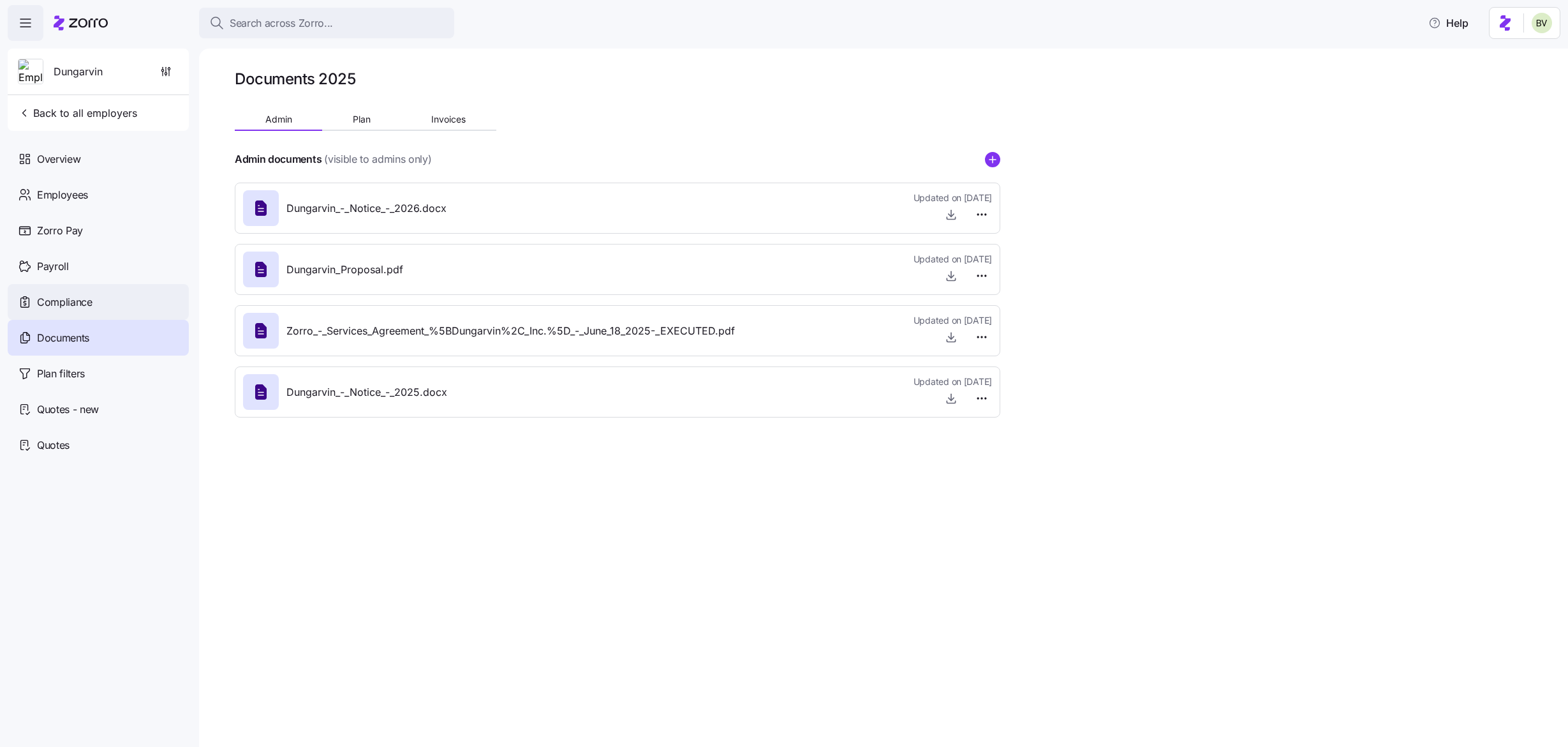
click at [99, 305] on div "Compliance" at bounding box center [98, 302] width 181 height 36
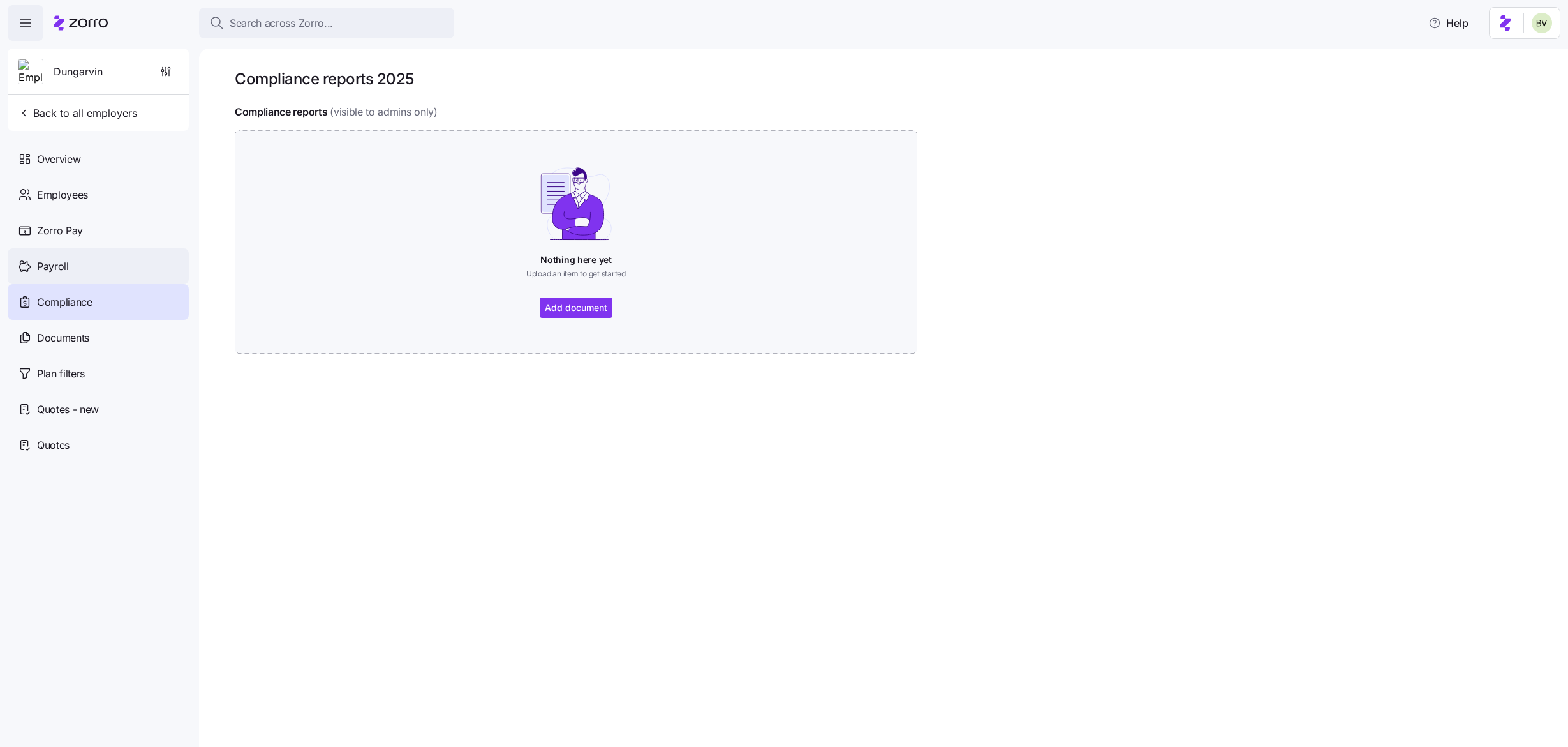
click at [64, 269] on span "Payroll" at bounding box center [53, 266] width 32 height 16
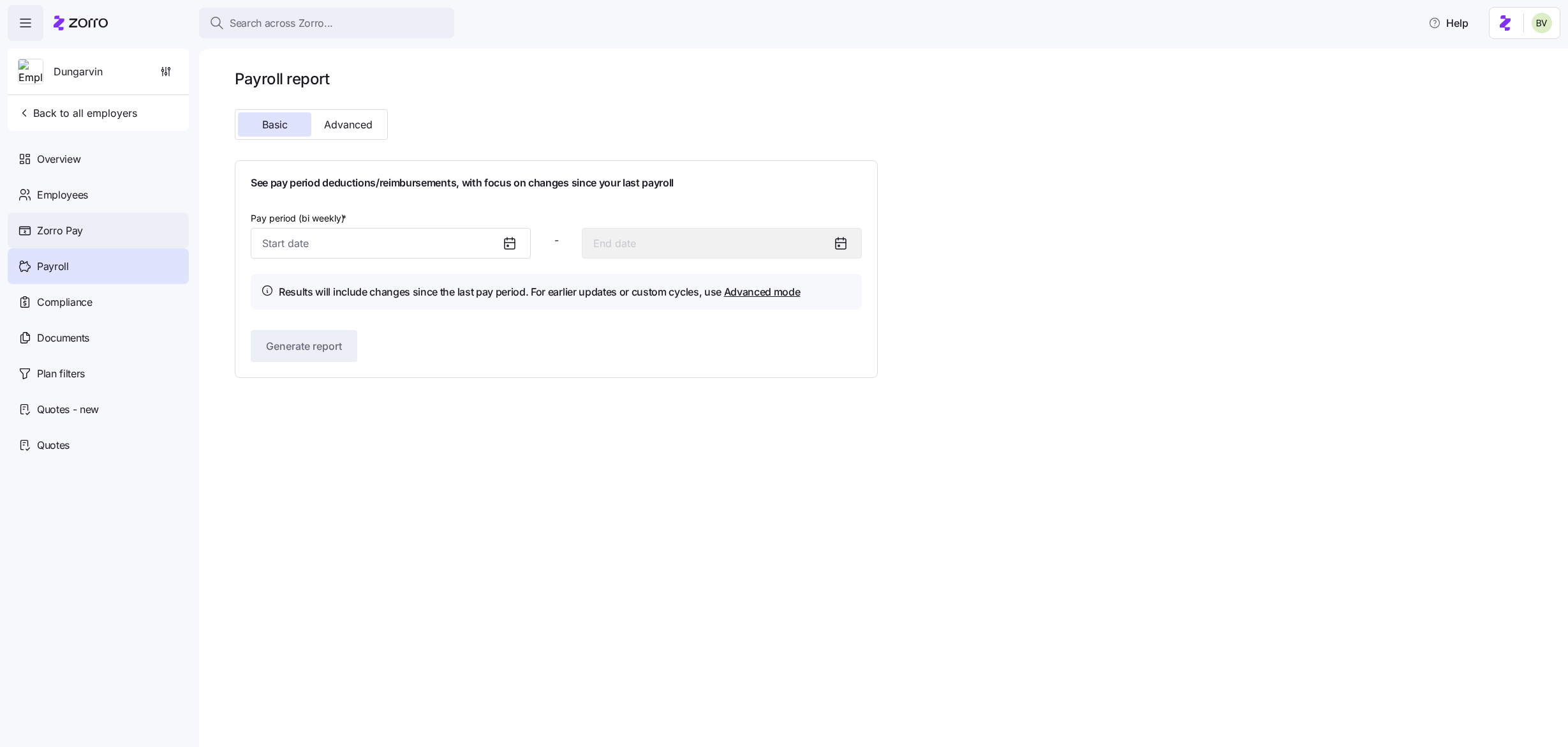
click at [105, 242] on div "Zorro Pay" at bounding box center [98, 231] width 181 height 36
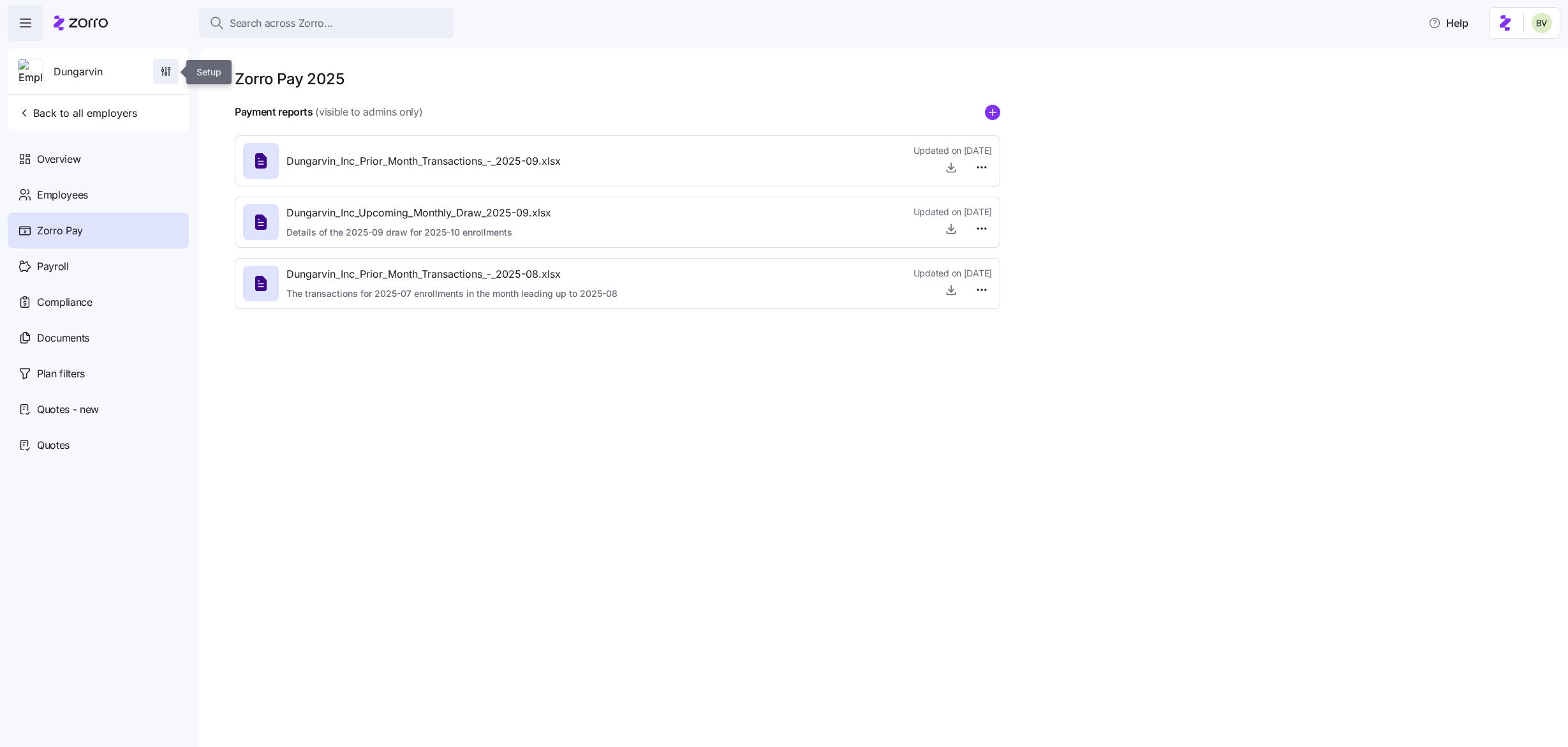
click at [161, 71] on icon "button" at bounding box center [166, 71] width 12 height 12
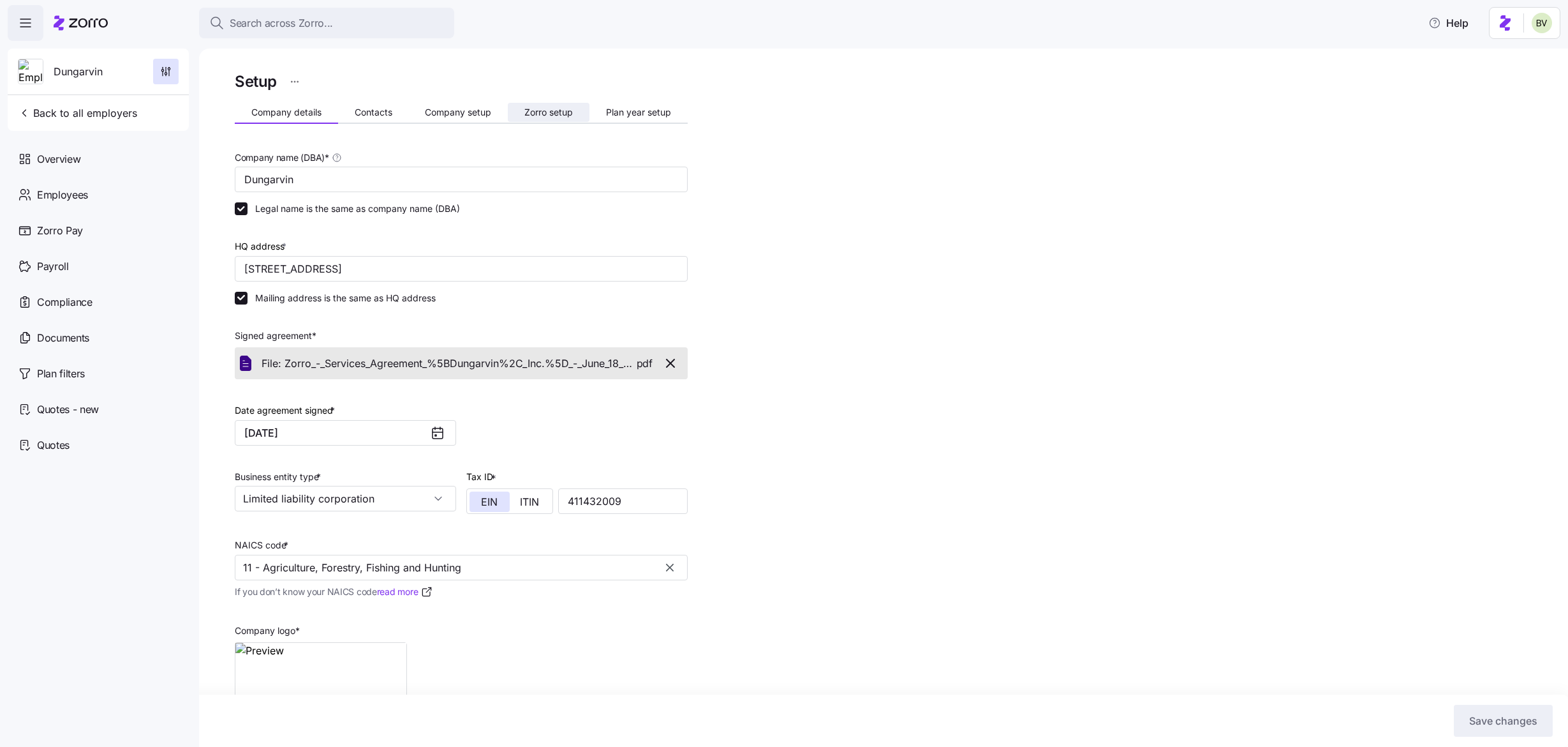
click at [529, 110] on span "Zorro setup" at bounding box center [549, 112] width 48 height 9
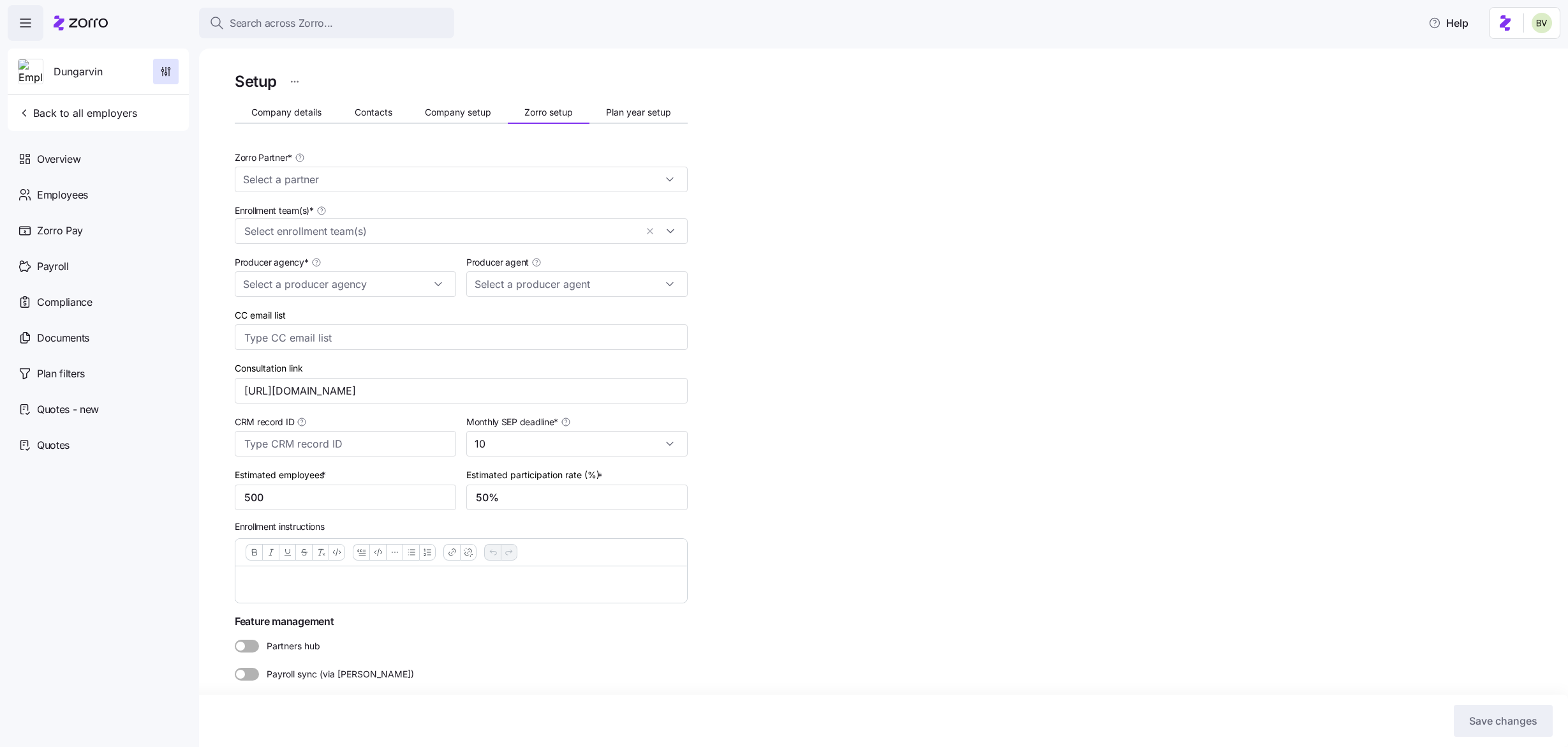
type input "Maggie Martin (maggie.martin@marshmma.com)"
type input "Zorro"
type input "MMA"
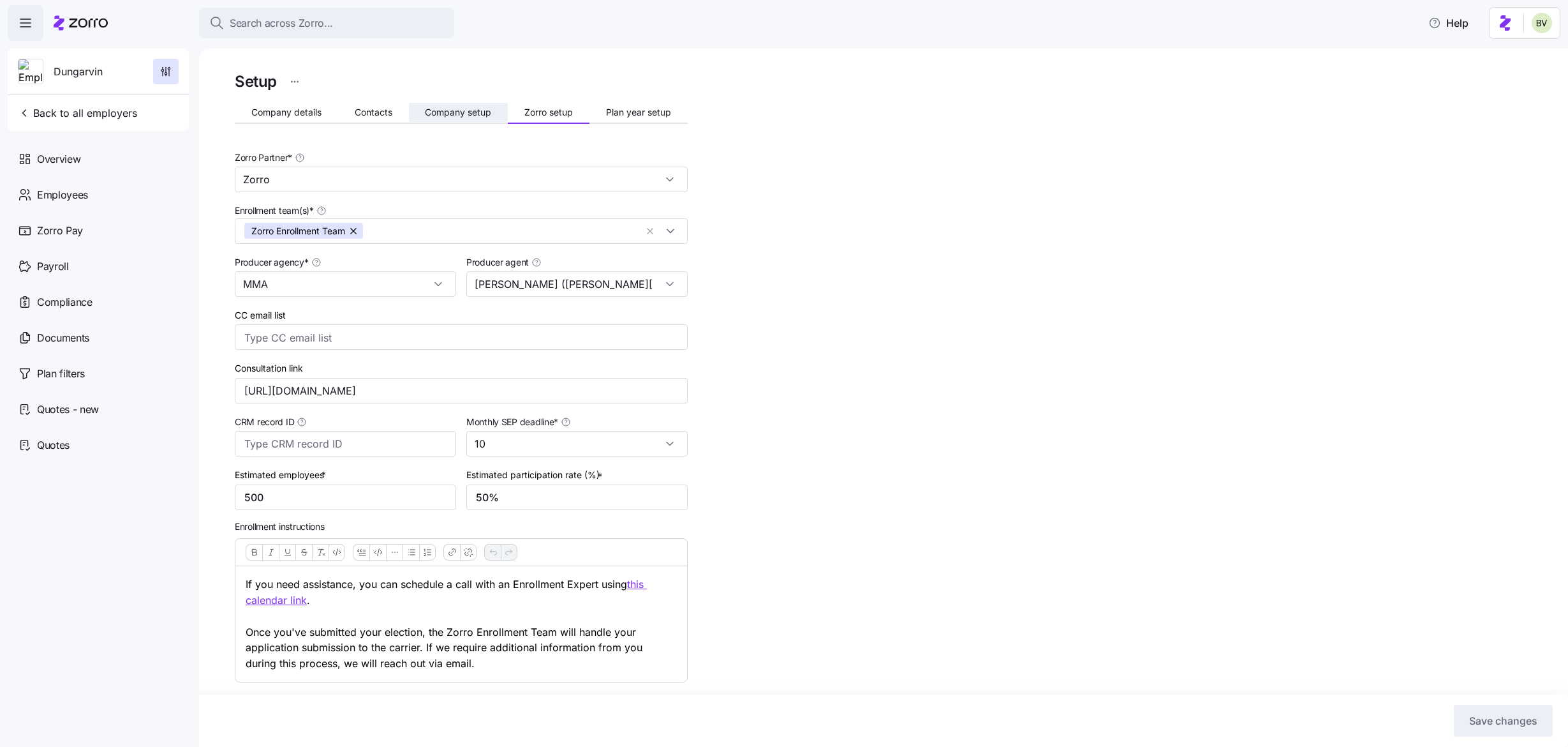
click at [456, 111] on span "Company setup" at bounding box center [458, 112] width 66 height 9
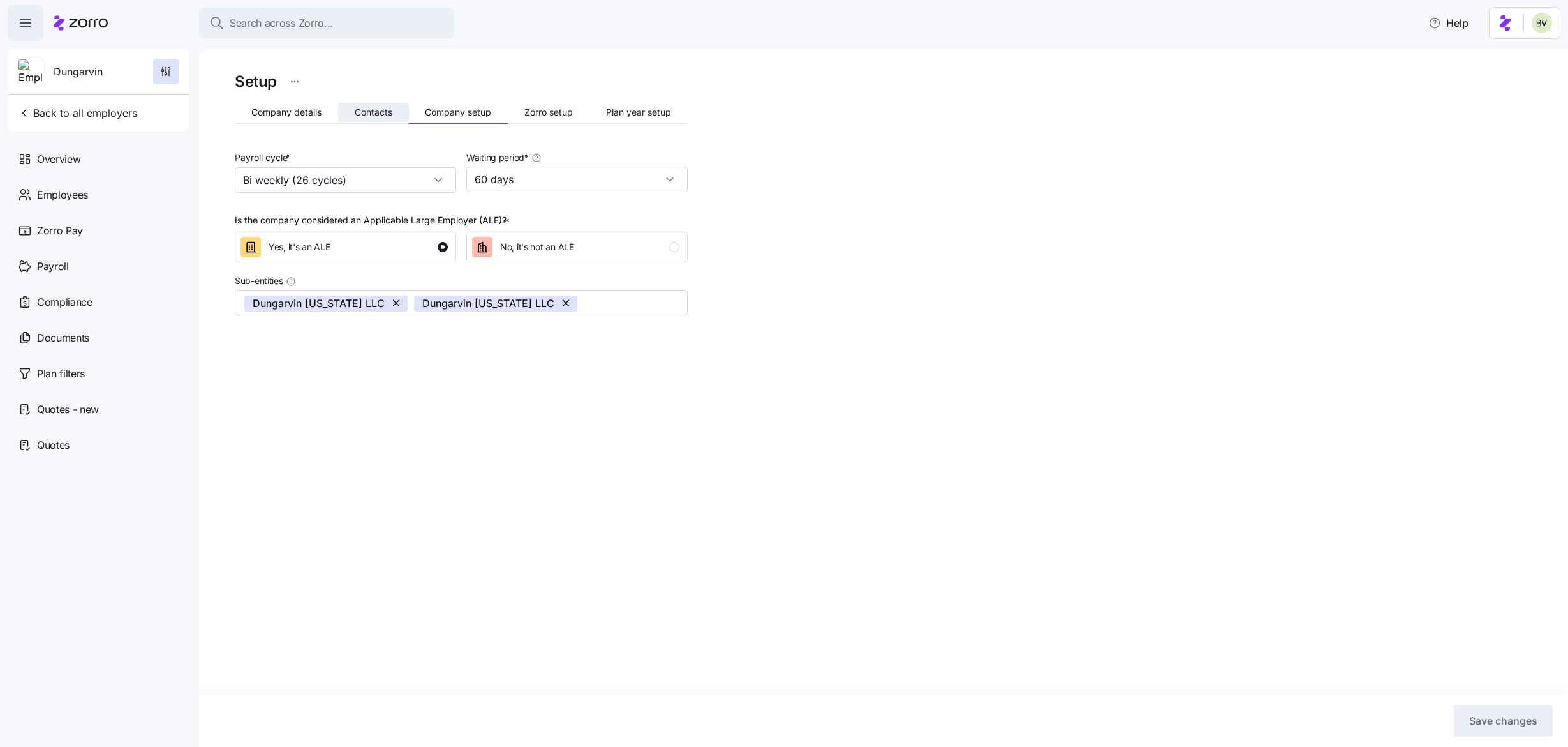
click at [372, 116] on span "Contacts" at bounding box center [374, 112] width 37 height 9
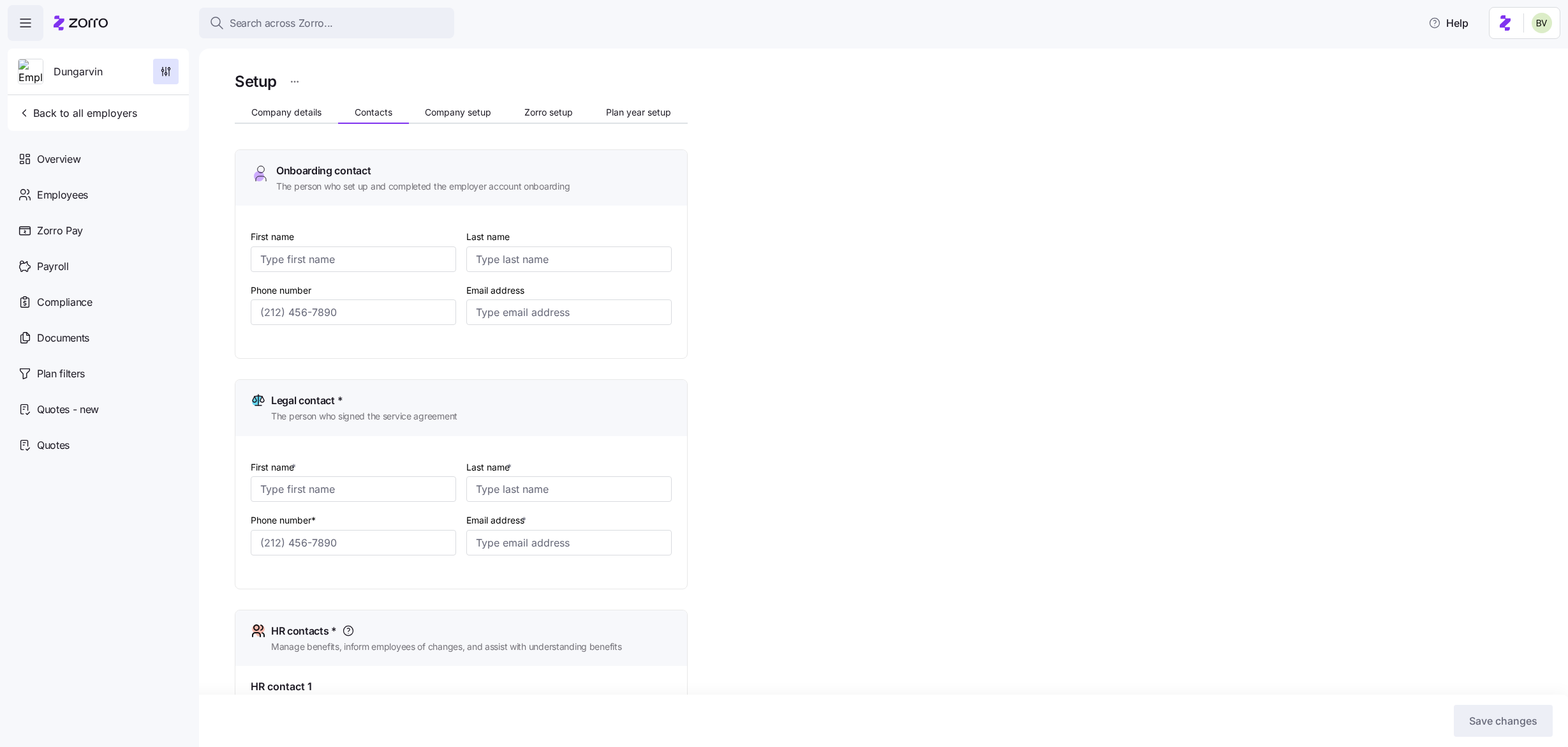
type input "Melanie"
type input "Siepker"
type input "msiepker@dungarvin.com"
type input "Debi"
type input "Allsup"
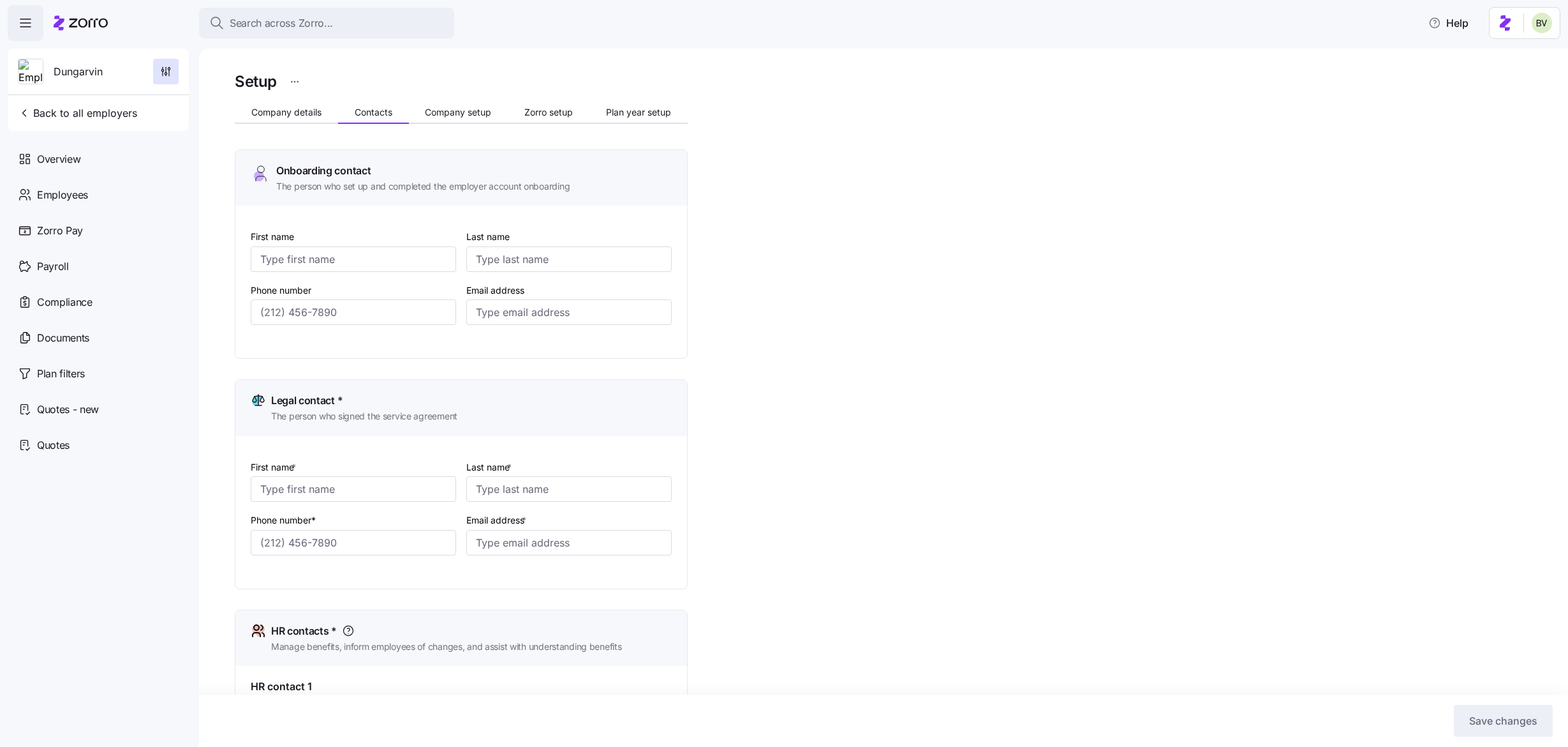
type input "dallsup@dungarvin.com"
type input "Shelby"
type input "Simpson"
type input "ssimpson@dungarvin.com"
type input "Ryan"
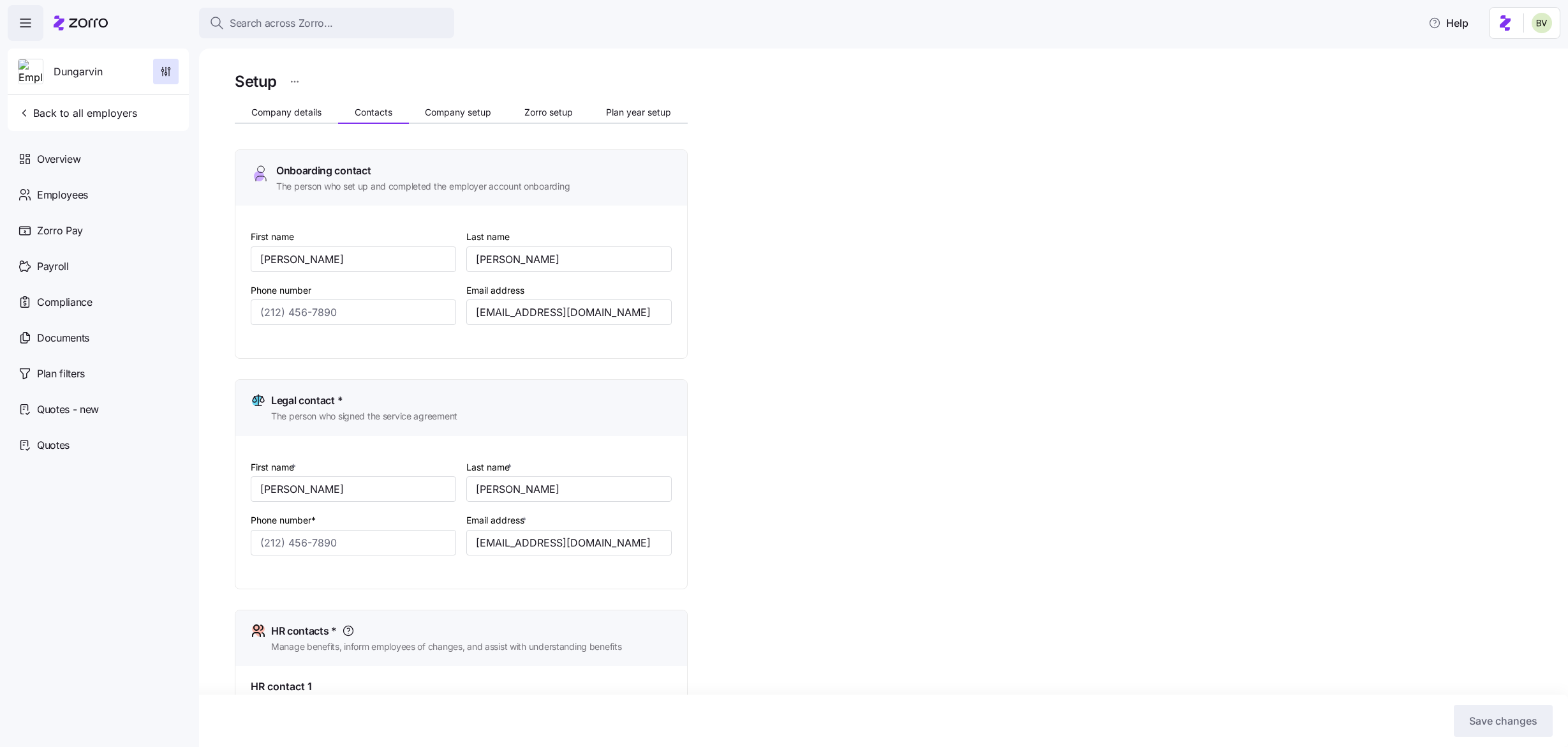
type input "Theisen"
type input "rtheisen@dungarvin.com"
type input "(651) 789-5911"
type input "(651) 789-5914"
type input "(651) 789-5938"
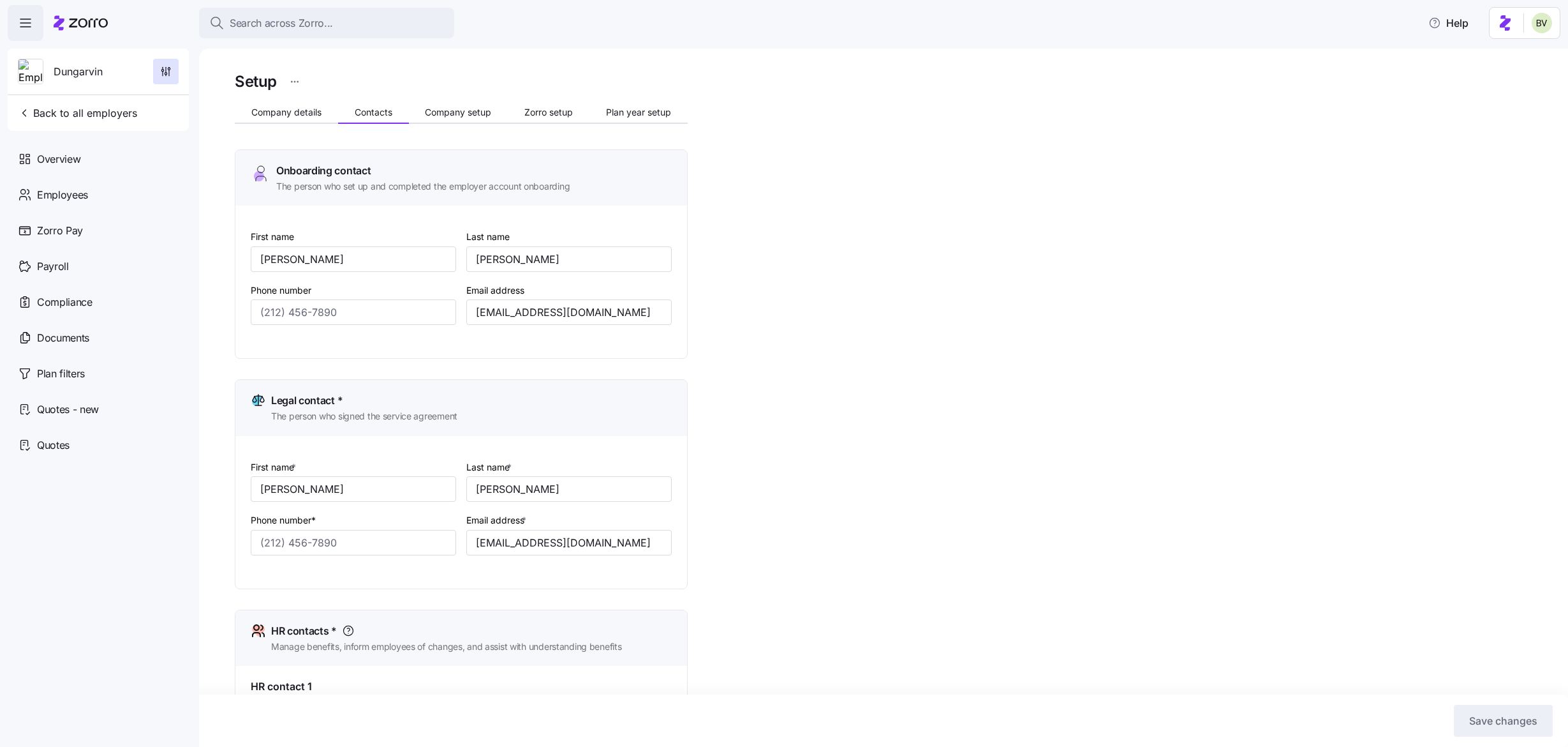
type input "(651) 789-5941"
drag, startPoint x: 277, startPoint y: 258, endPoint x: 255, endPoint y: 258, distance: 22.0
click at [255, 258] on input "Melanie" at bounding box center [353, 259] width 206 height 26
drag, startPoint x: 524, startPoint y: 254, endPoint x: 479, endPoint y: 253, distance: 45.0
click at [479, 253] on input "Siepker" at bounding box center [569, 259] width 206 height 26
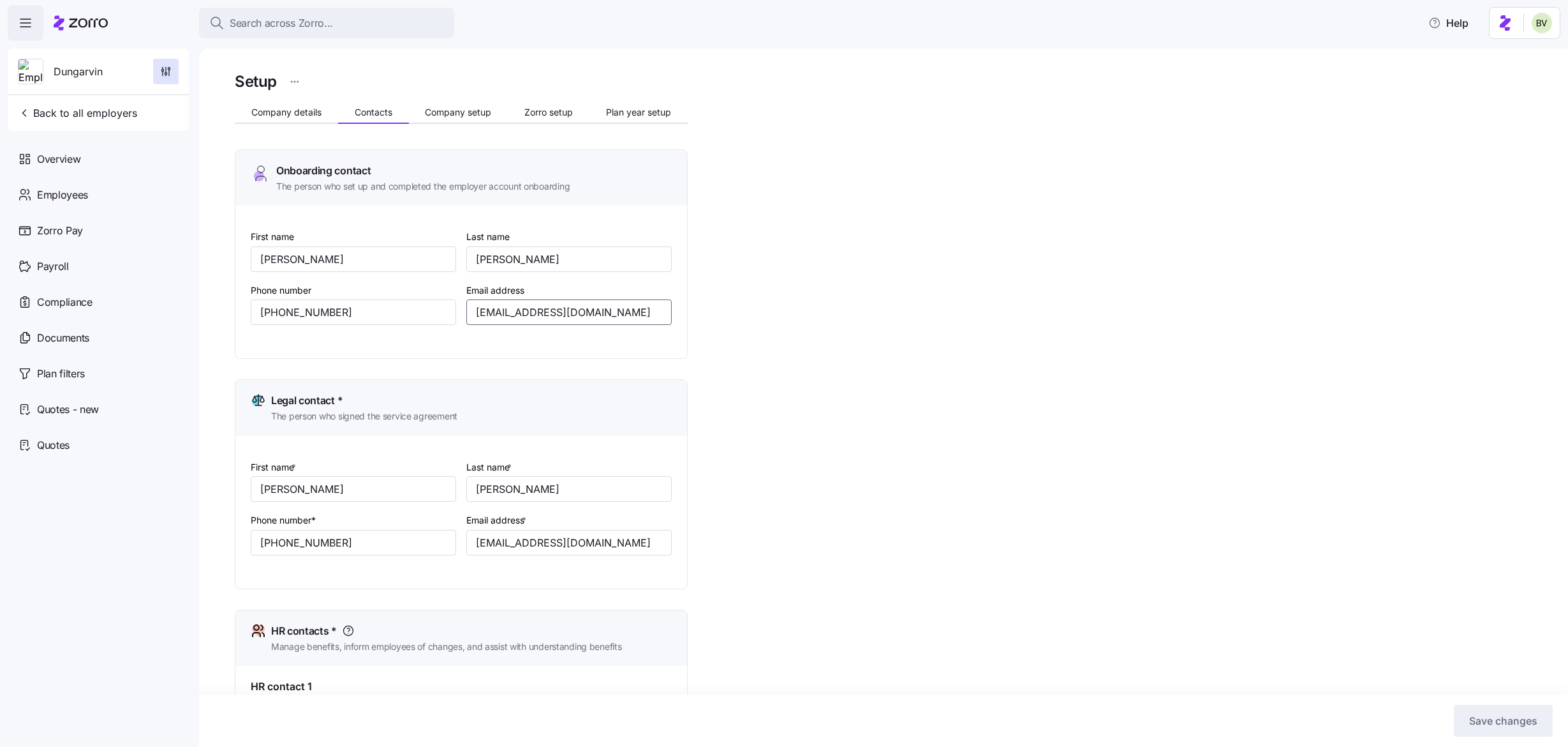
drag, startPoint x: 608, startPoint y: 312, endPoint x: 471, endPoint y: 313, distance: 137.0
click at [471, 313] on input "msiepker@dungarvin.com" at bounding box center [569, 312] width 206 height 26
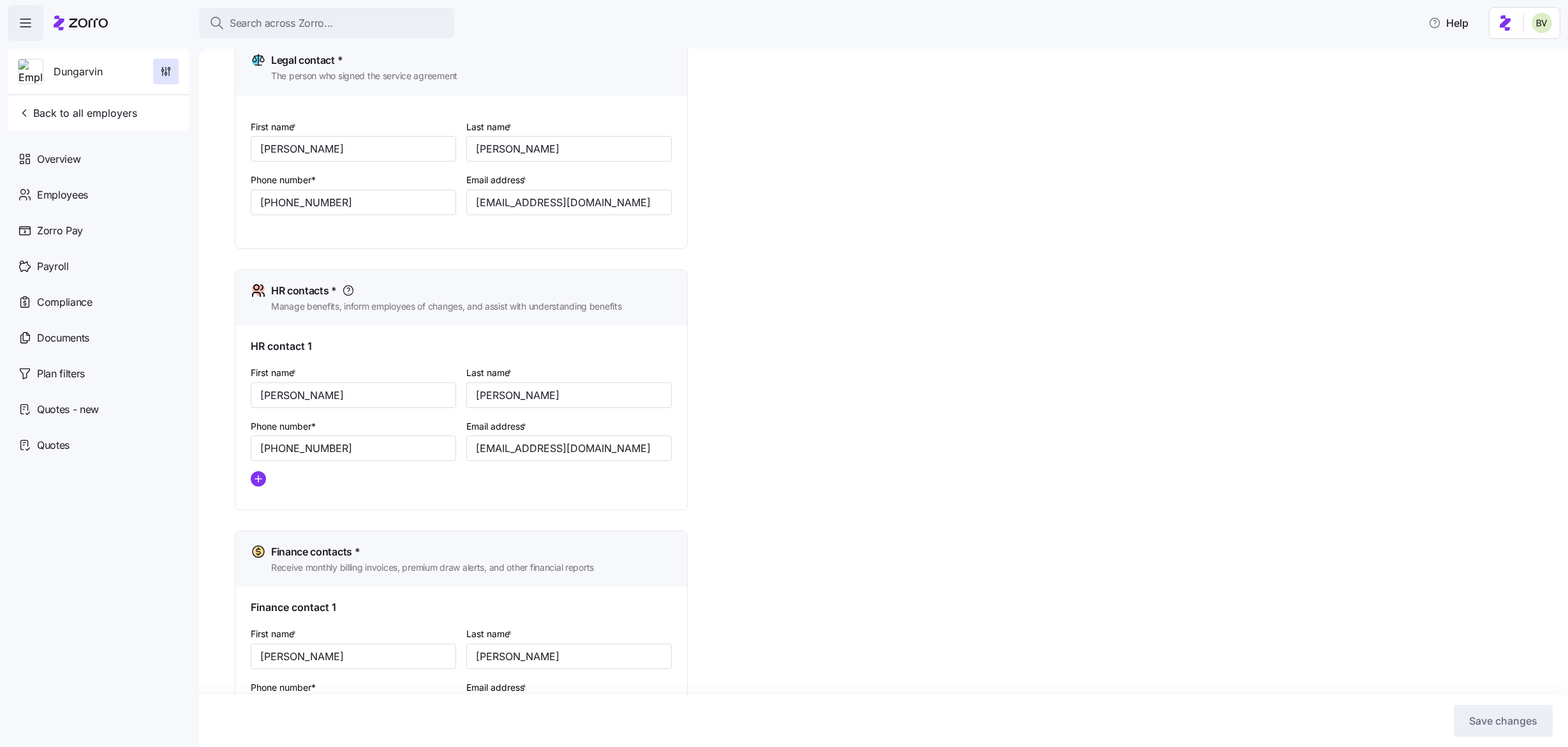
scroll to position [347, 0]
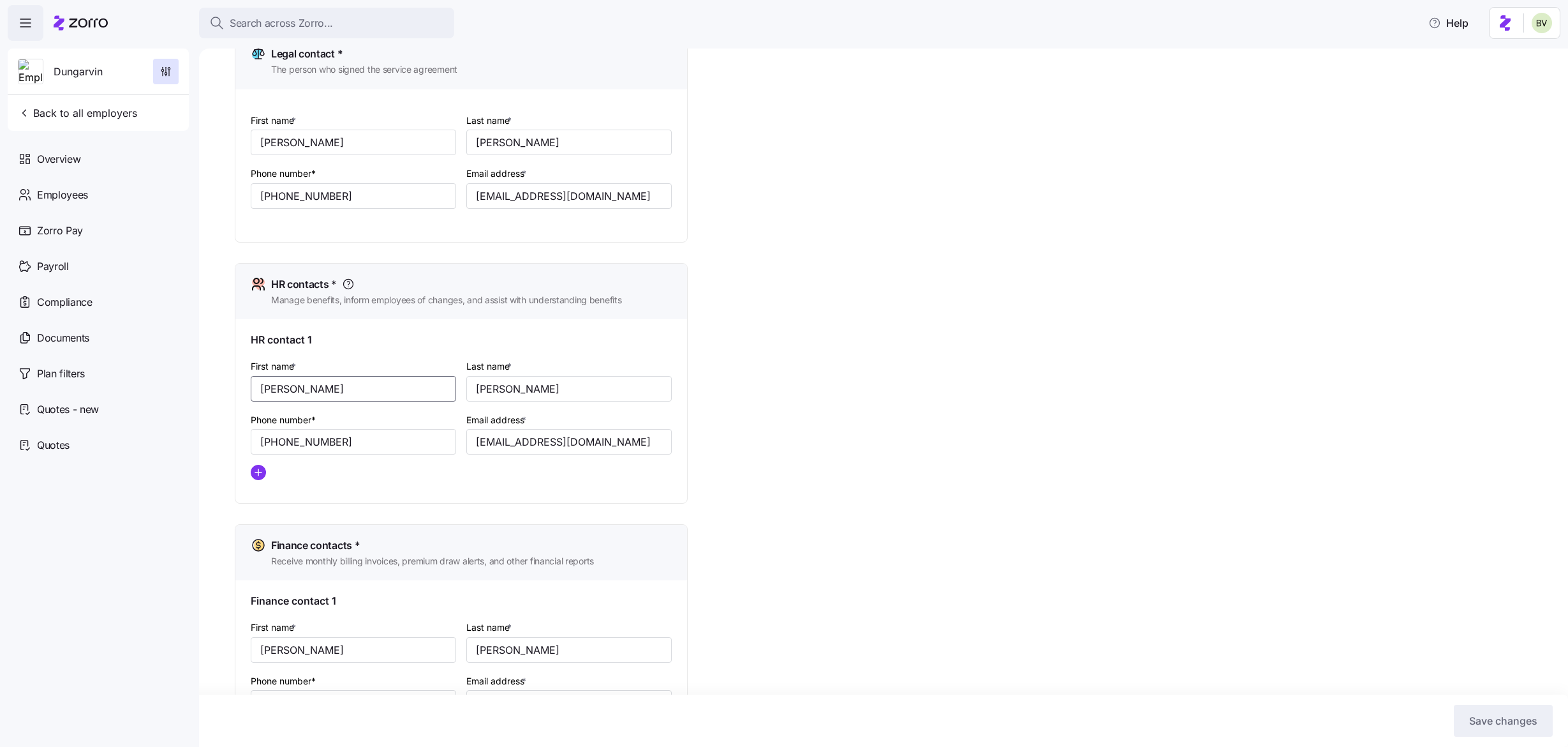
drag, startPoint x: 302, startPoint y: 387, endPoint x: 255, endPoint y: 388, distance: 47.0
click at [255, 388] on input "Shelby" at bounding box center [353, 388] width 206 height 26
drag, startPoint x: 537, startPoint y: 388, endPoint x: 473, endPoint y: 386, distance: 64.0
click at [473, 386] on input "Simpson" at bounding box center [569, 388] width 206 height 26
drag, startPoint x: 603, startPoint y: 445, endPoint x: 471, endPoint y: 433, distance: 132.5
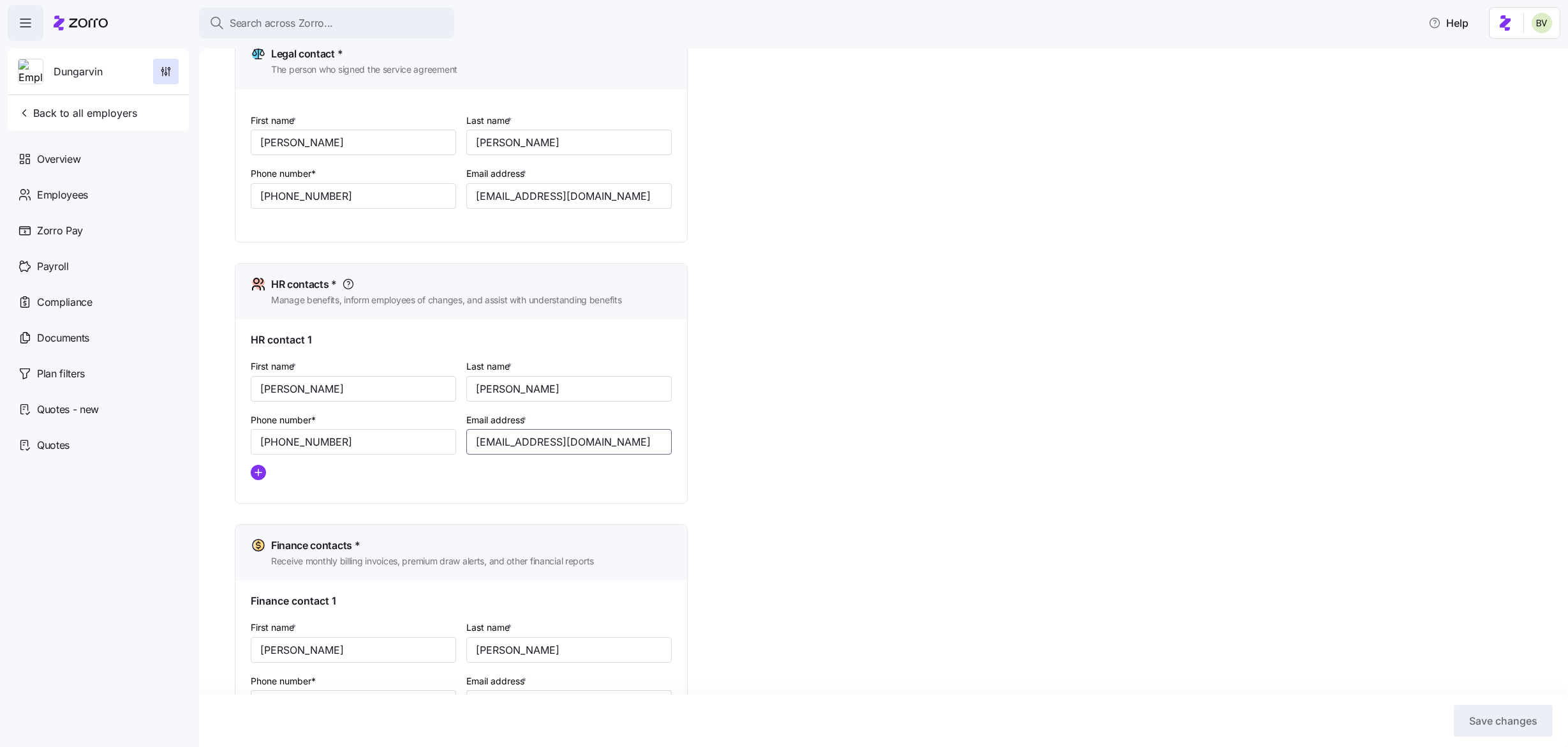
click at [471, 433] on input "ssimpson@dungarvin.com" at bounding box center [569, 442] width 206 height 26
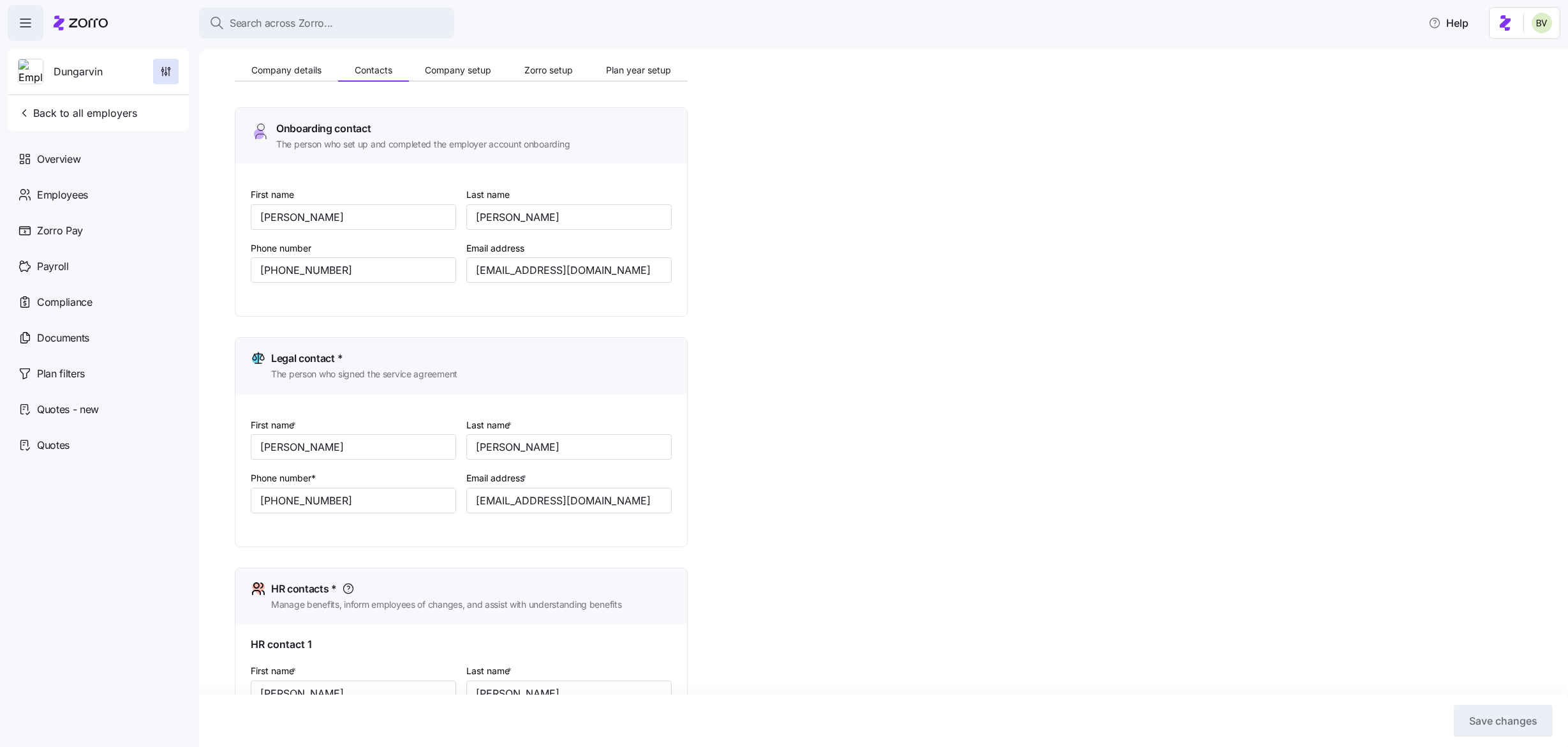
scroll to position [0, 0]
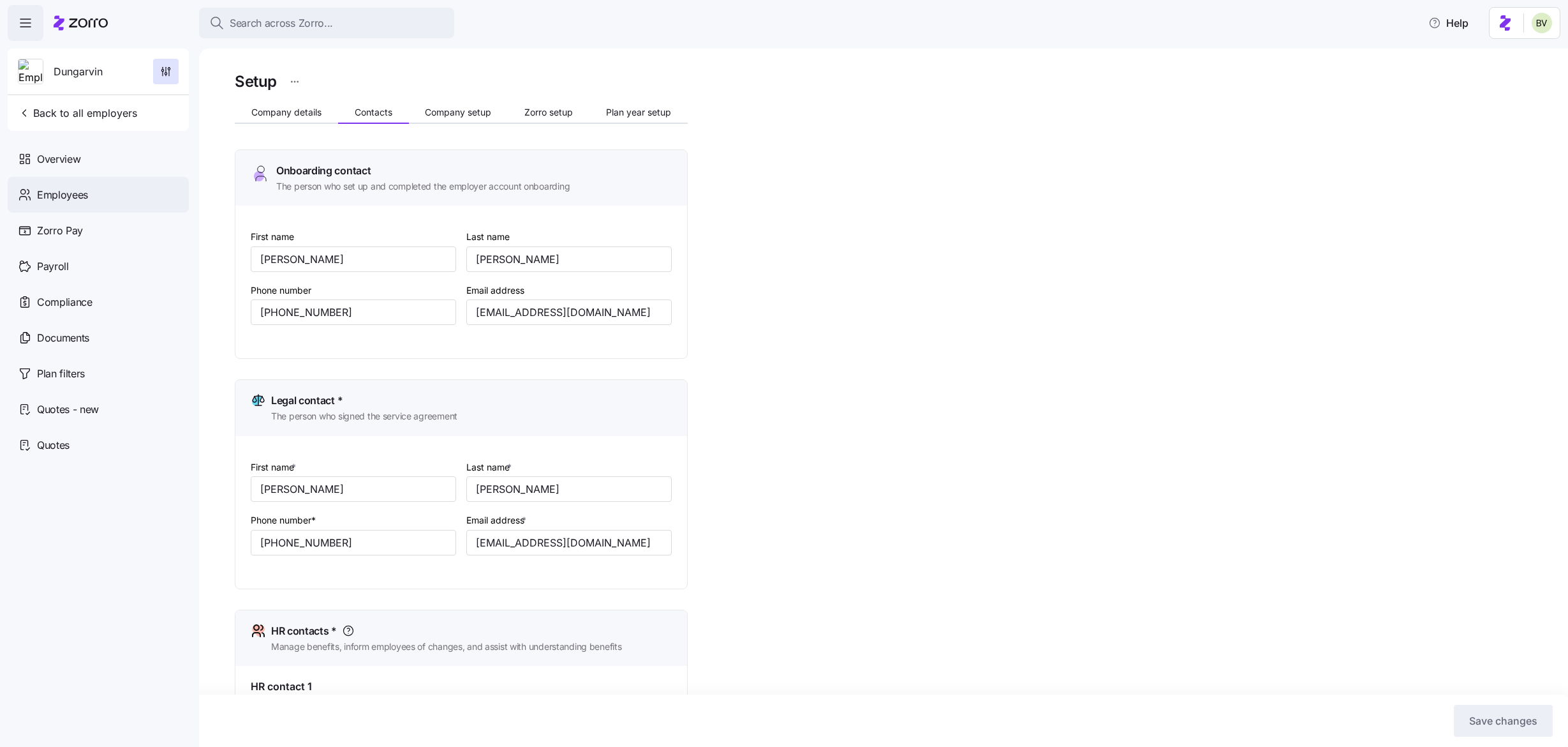
click at [82, 196] on span "Employees" at bounding box center [62, 195] width 51 height 16
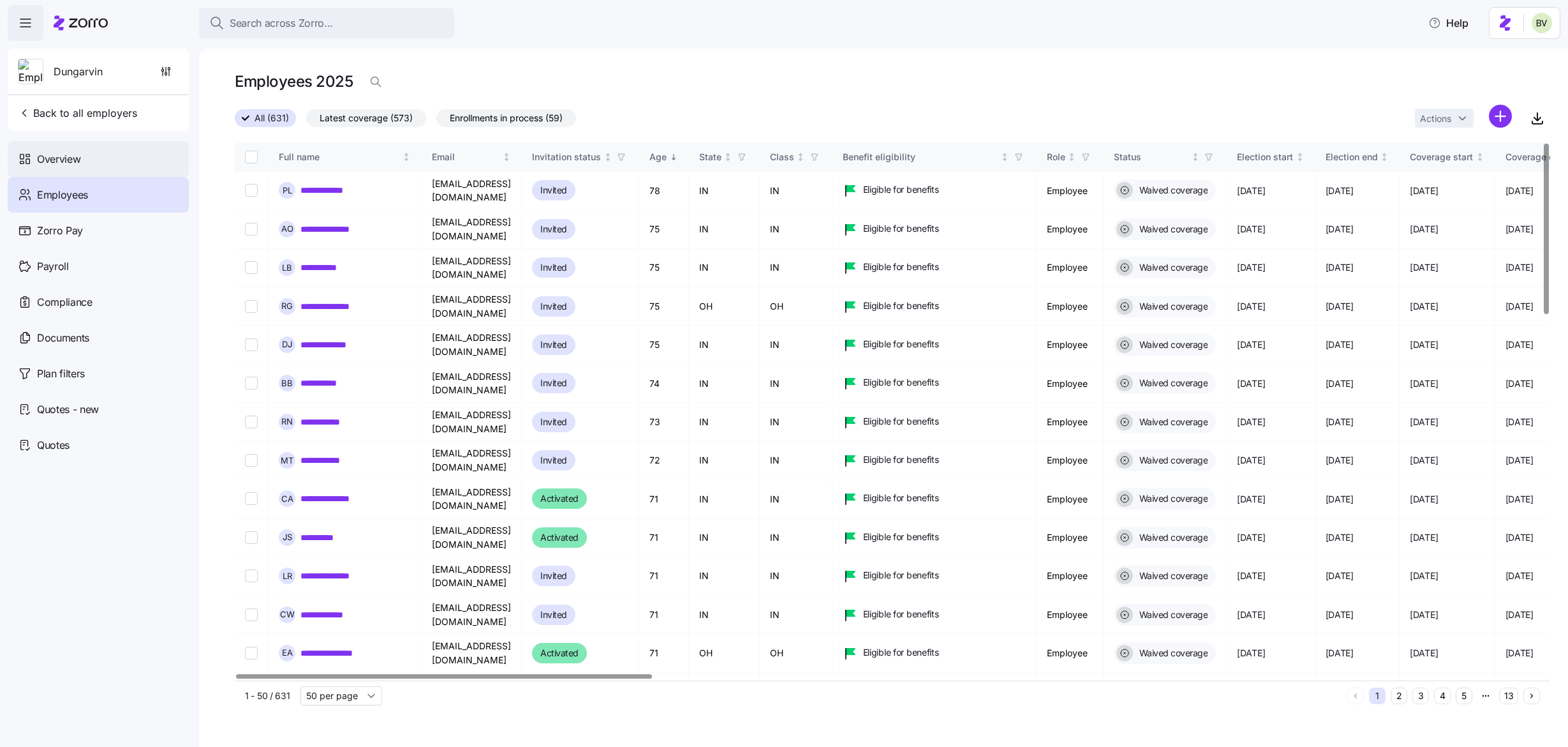
click at [67, 164] on span "Overview" at bounding box center [58, 159] width 44 height 16
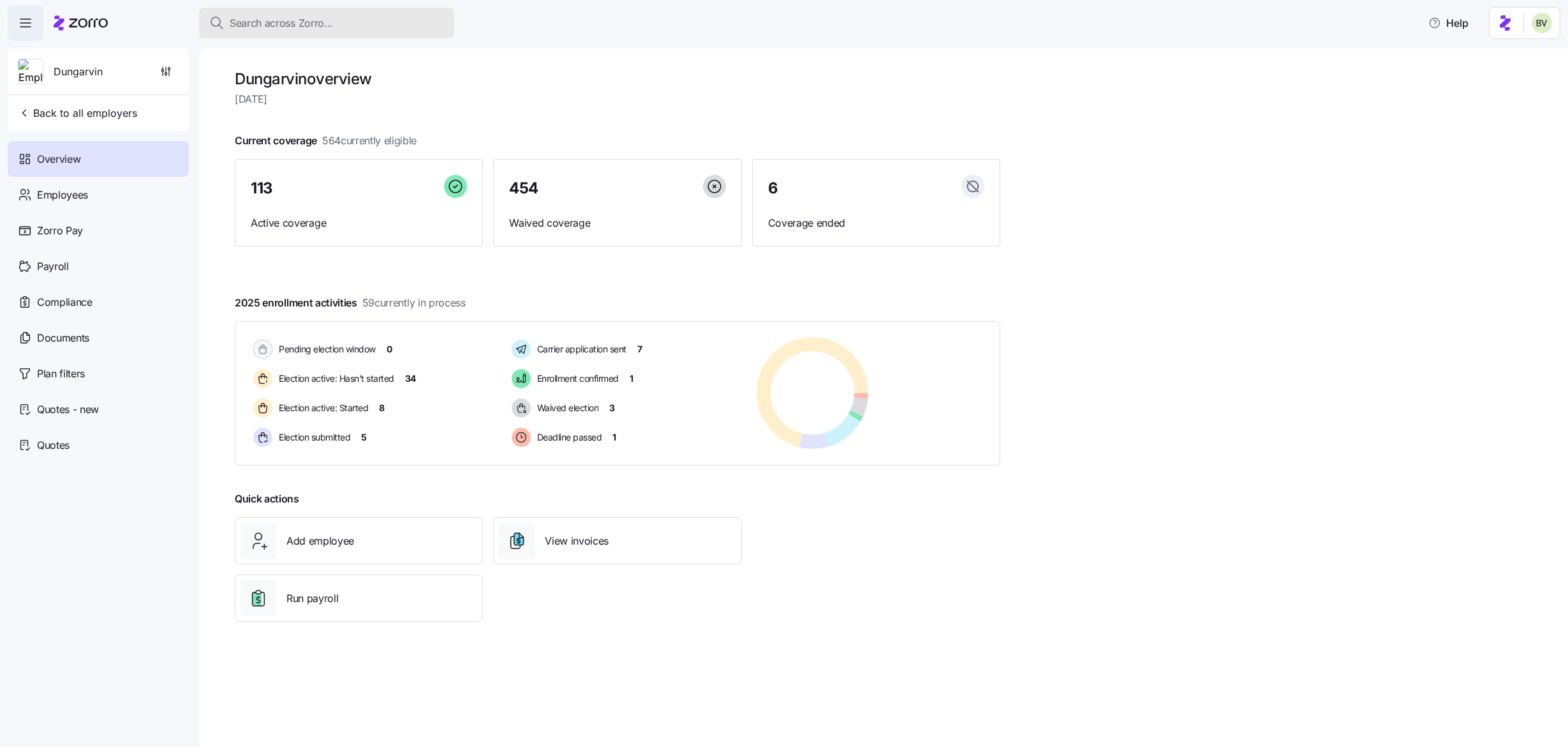
click at [410, 20] on div "Search across Zorro..." at bounding box center [326, 23] width 235 height 16
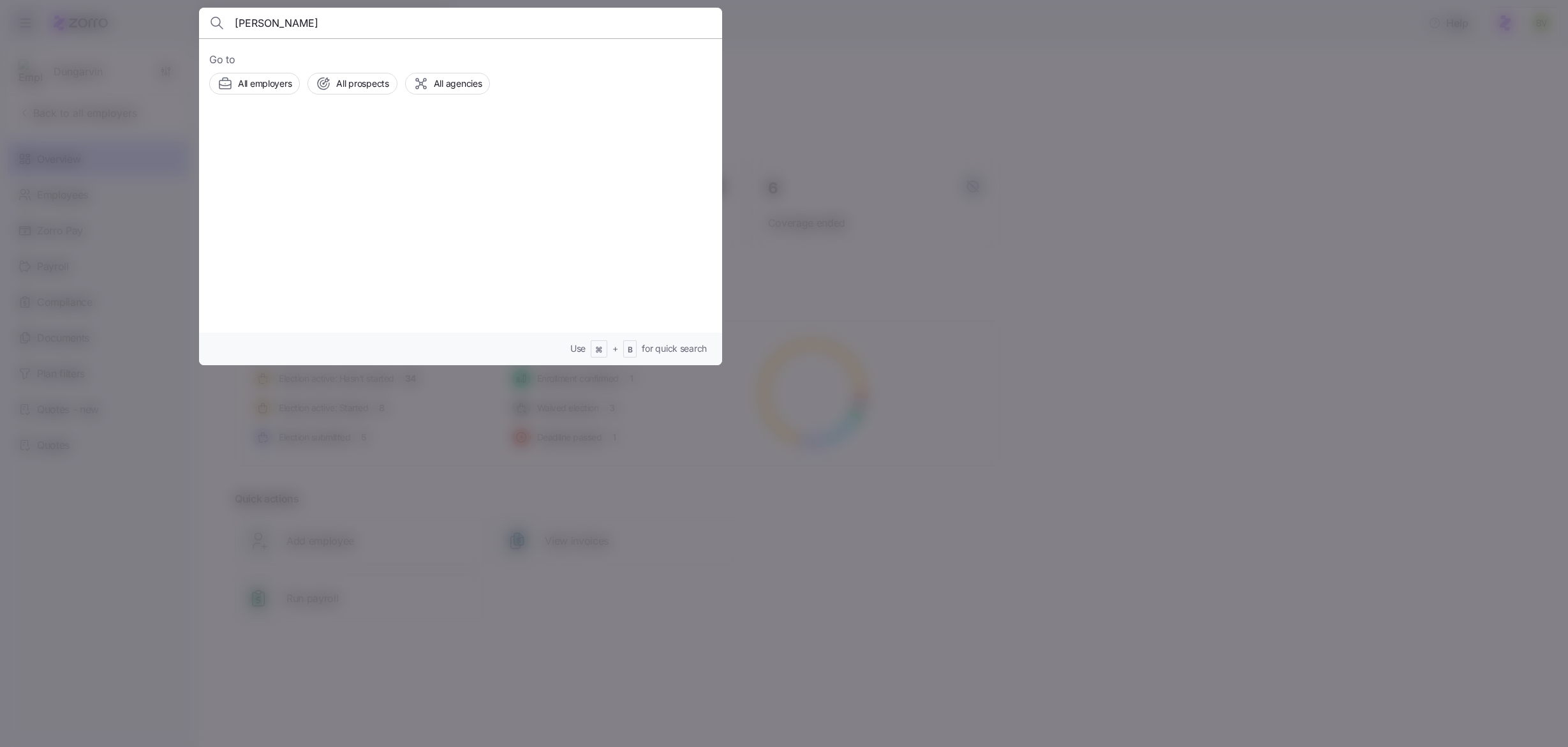
type input "Shelby Schwindler"
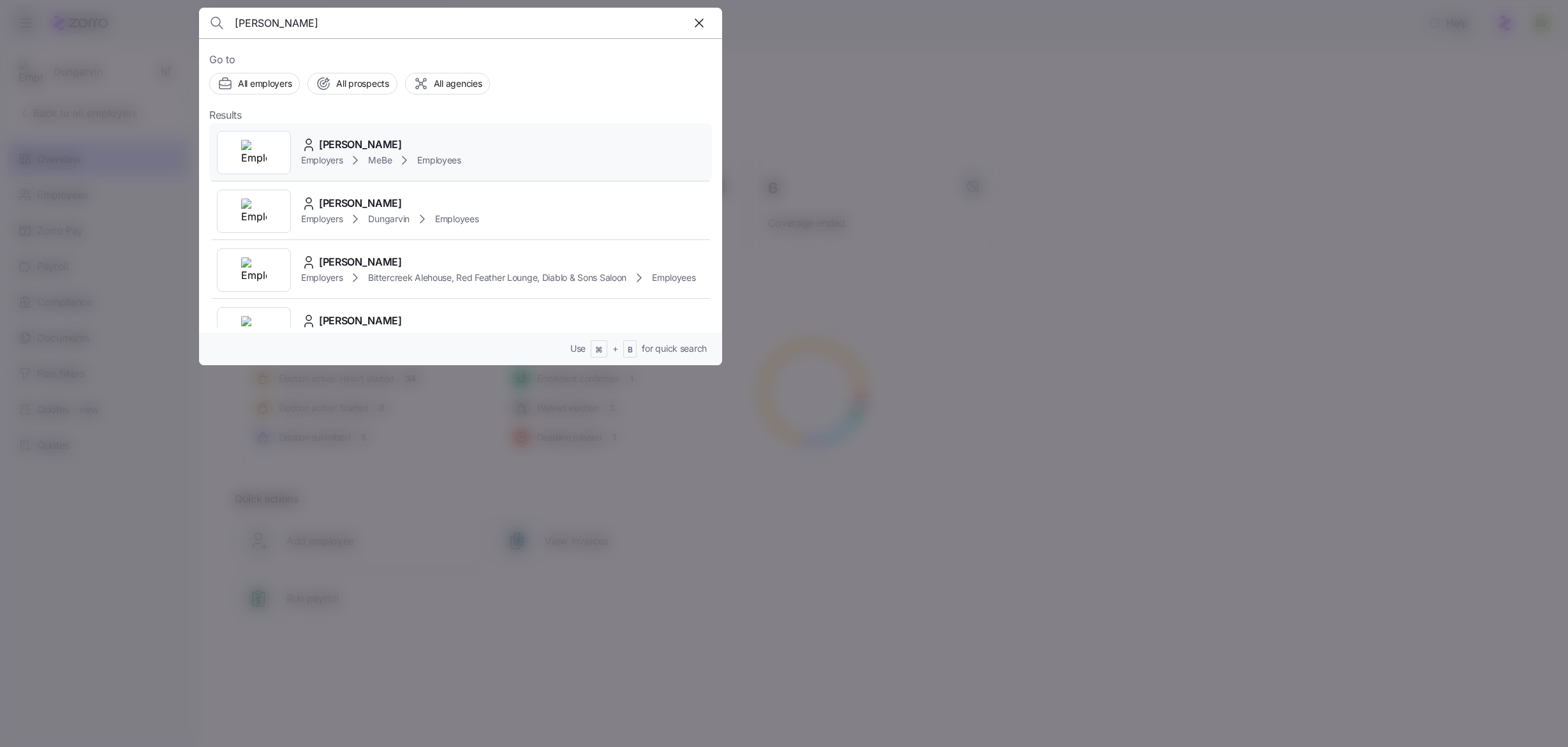
click at [250, 134] on div at bounding box center [253, 152] width 74 height 44
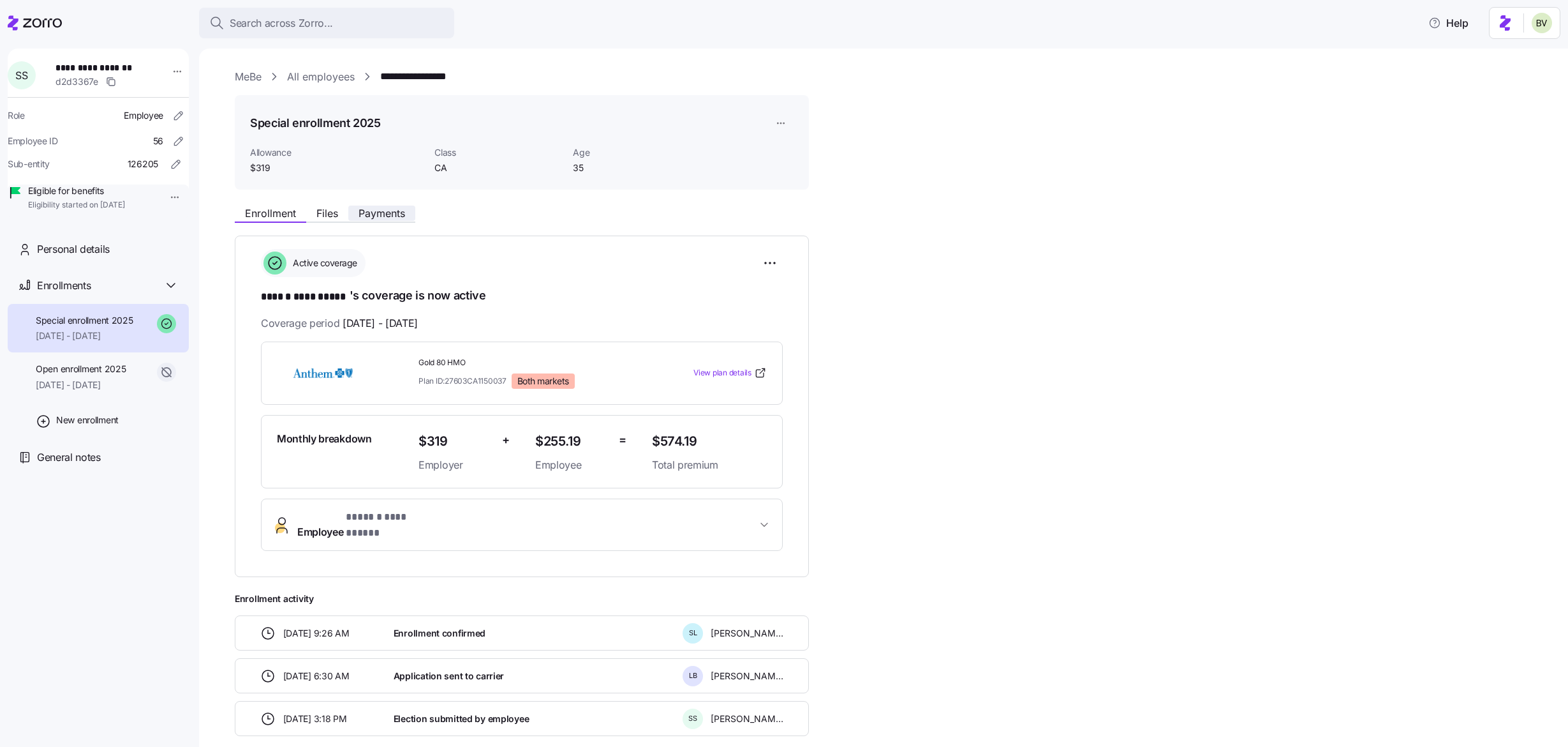
click at [392, 212] on span "Payments" at bounding box center [381, 213] width 46 height 10
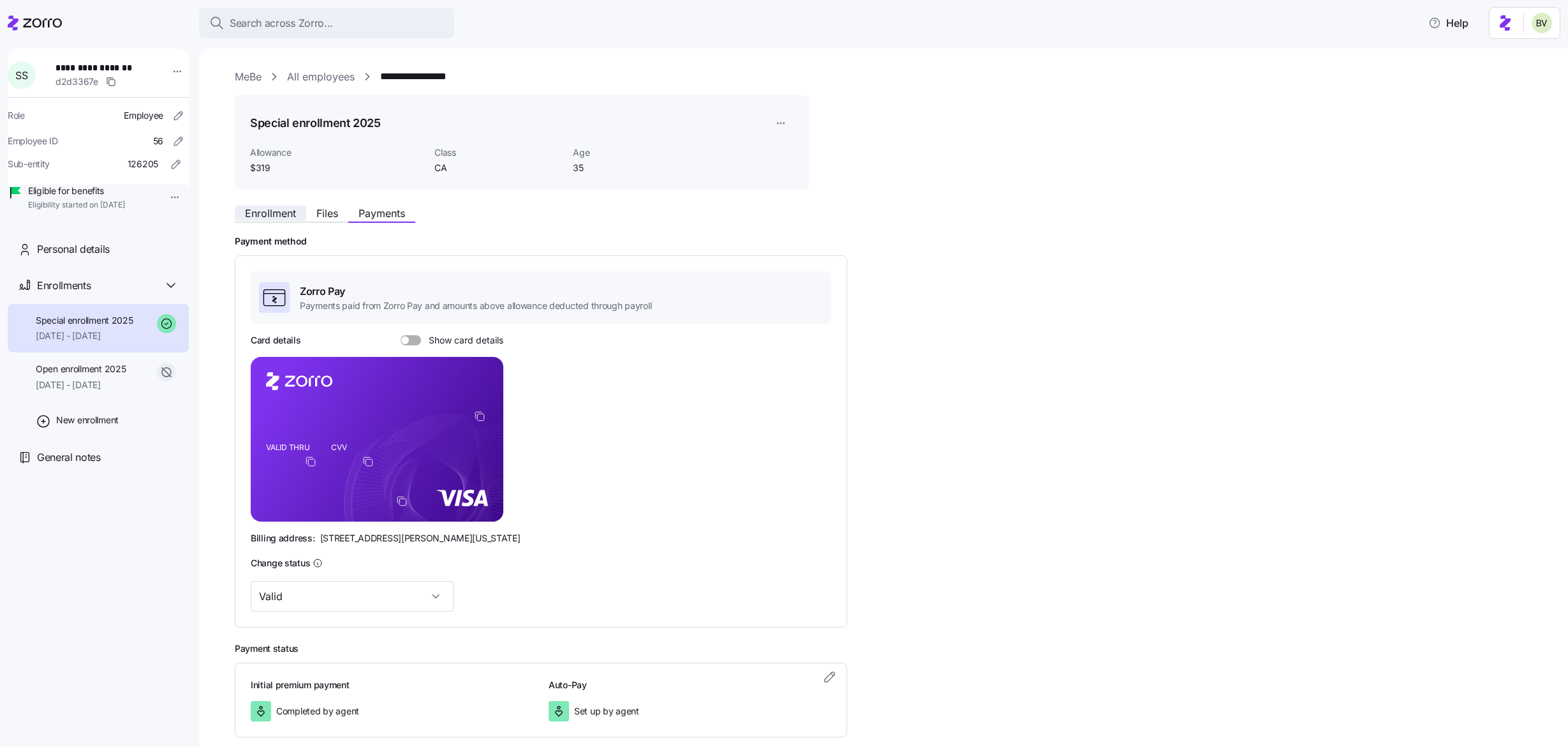
click at [286, 215] on span "Enrollment" at bounding box center [271, 213] width 51 height 10
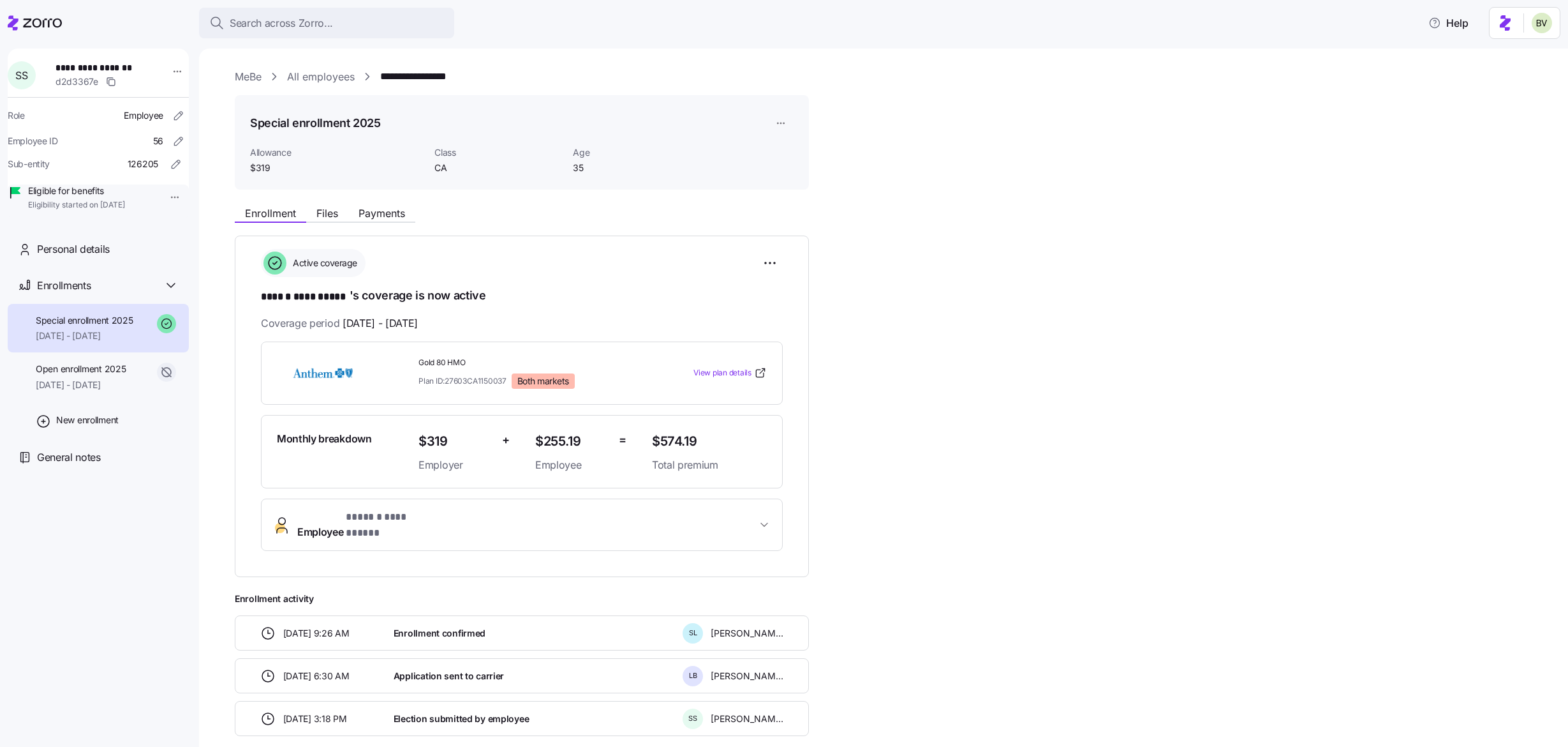
scroll to position [54, 0]
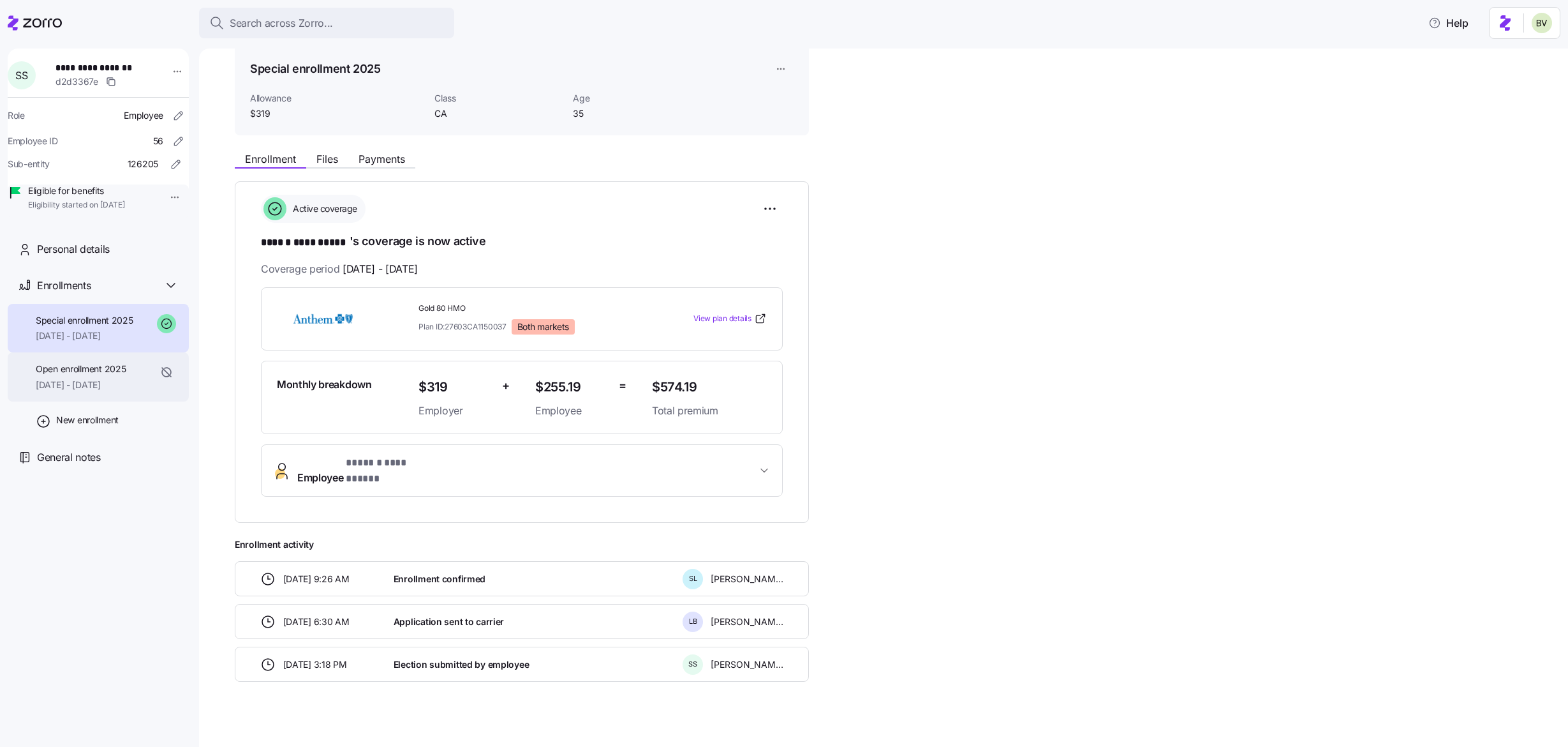
click at [116, 391] on span "06/01/2025 - 06/30/2025" at bounding box center [81, 385] width 90 height 12
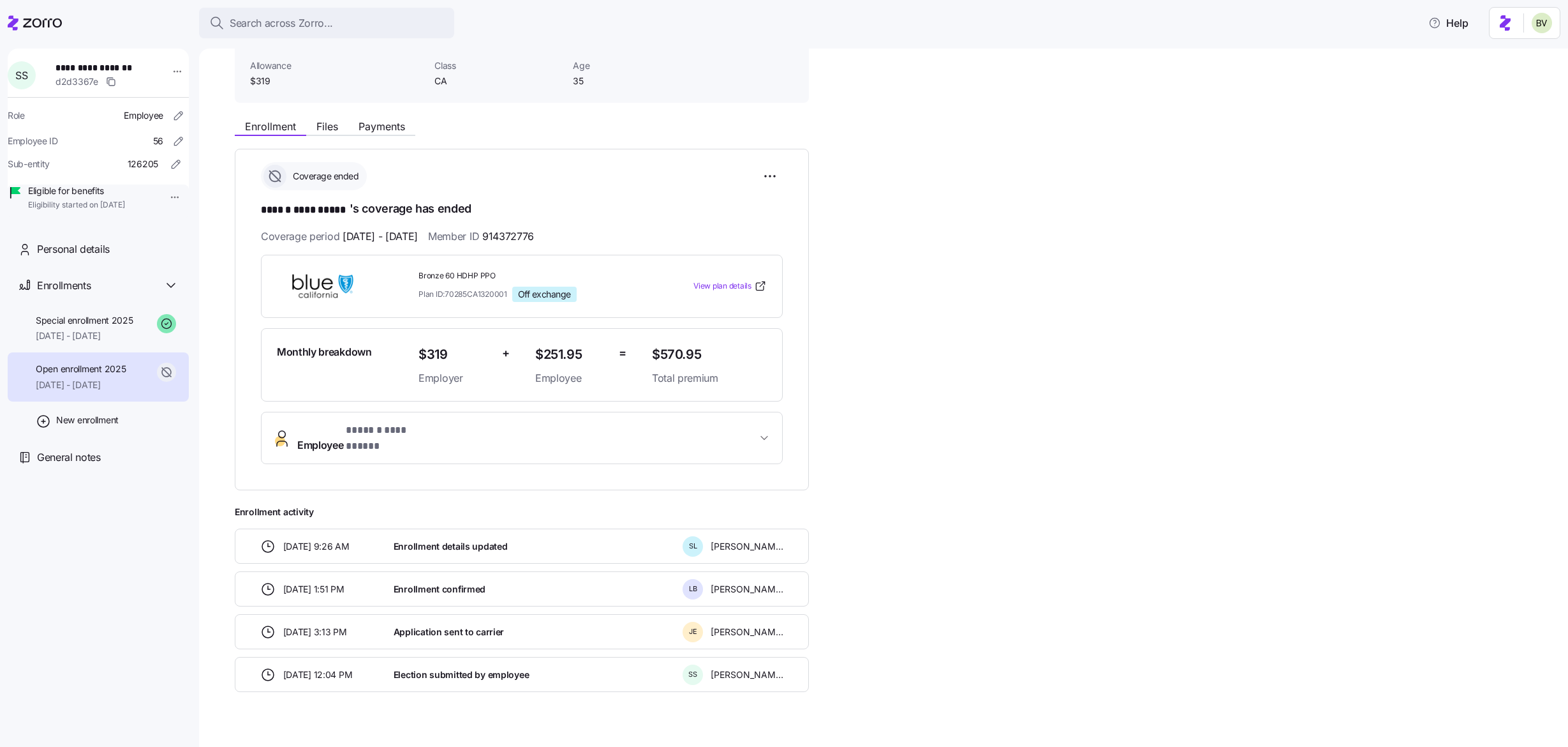
scroll to position [97, 0]
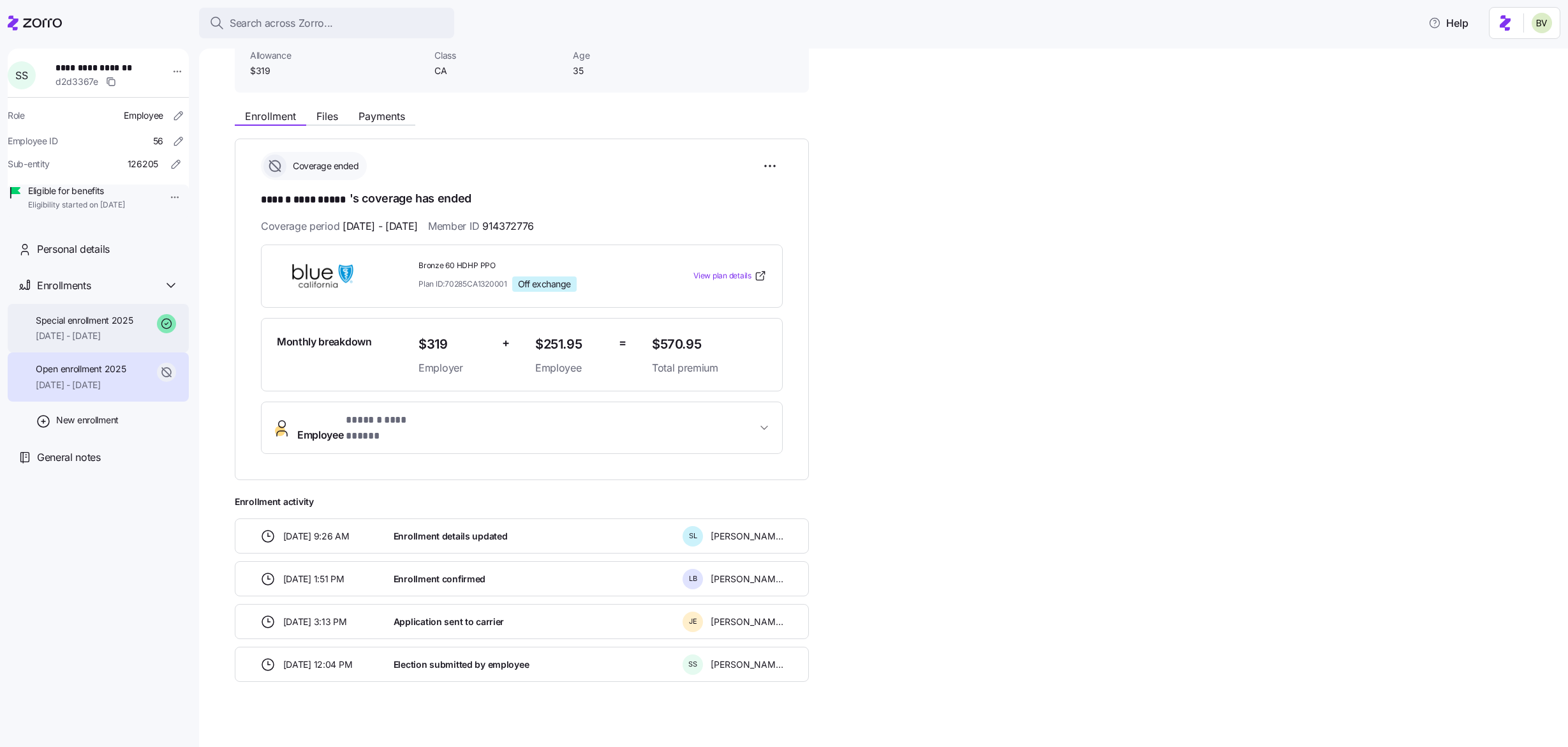
click at [94, 342] on span "07/01/2025 - 12/31/2025" at bounding box center [84, 336] width 98 height 12
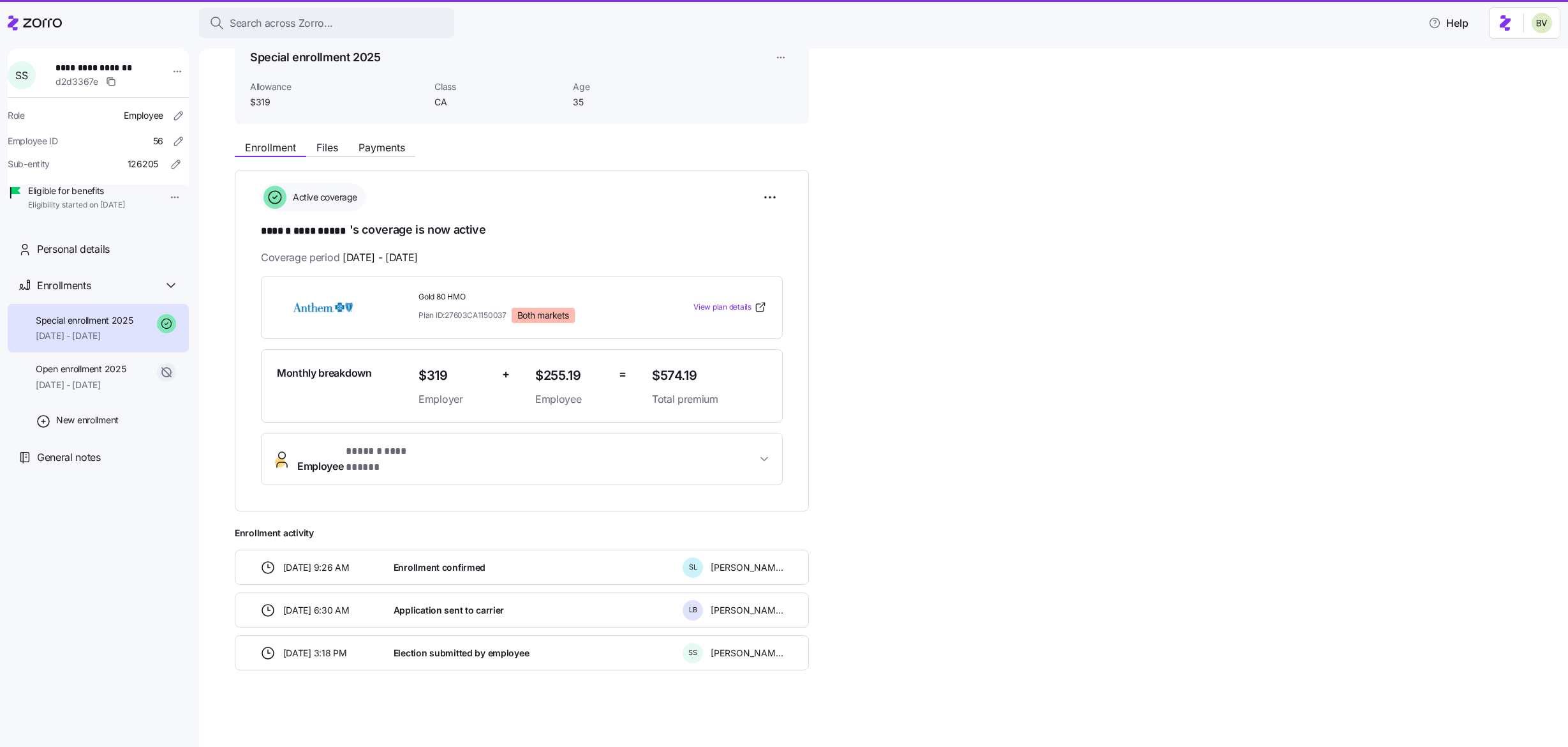
scroll to position [54, 0]
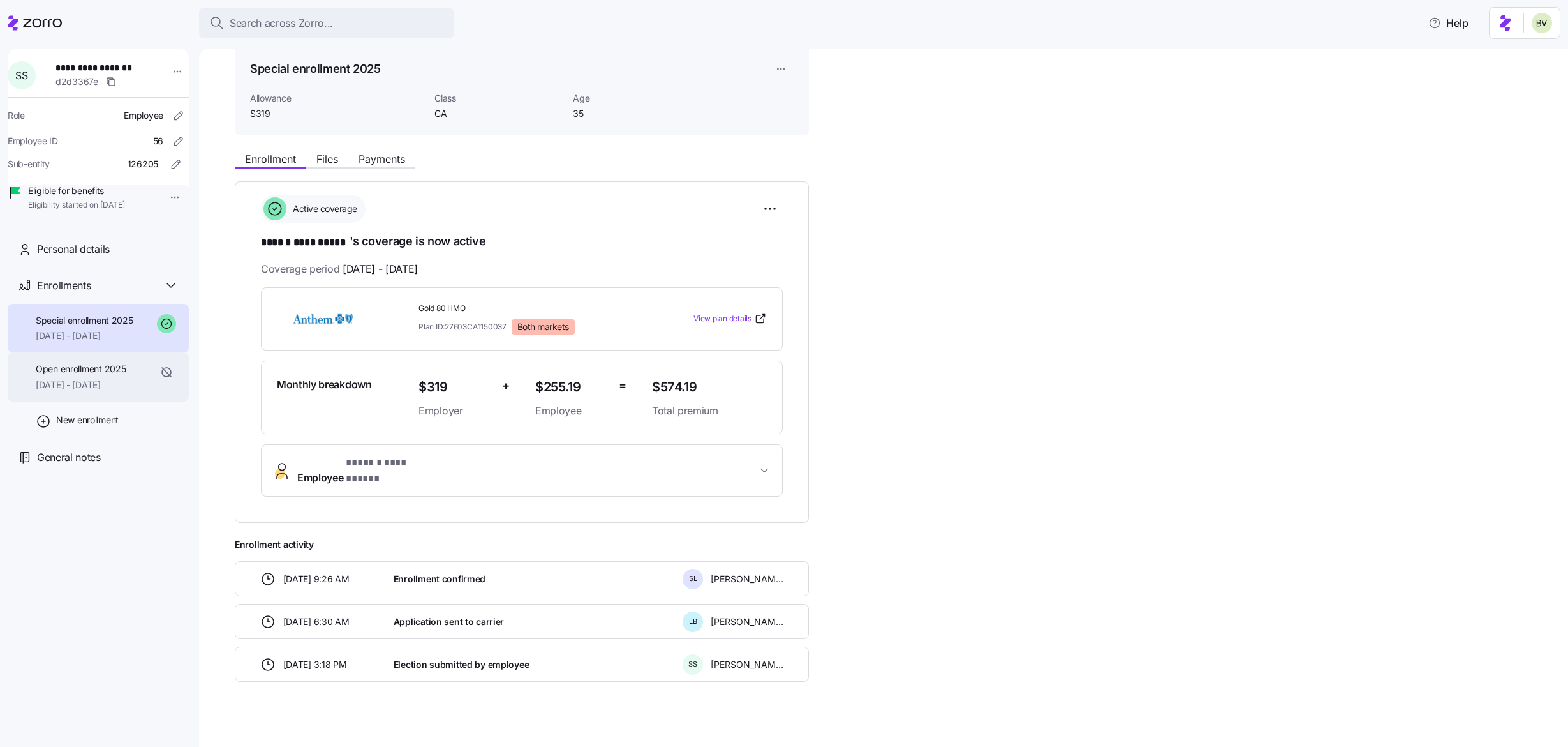
click at [88, 375] on span "Open enrollment 2025" at bounding box center [81, 369] width 90 height 12
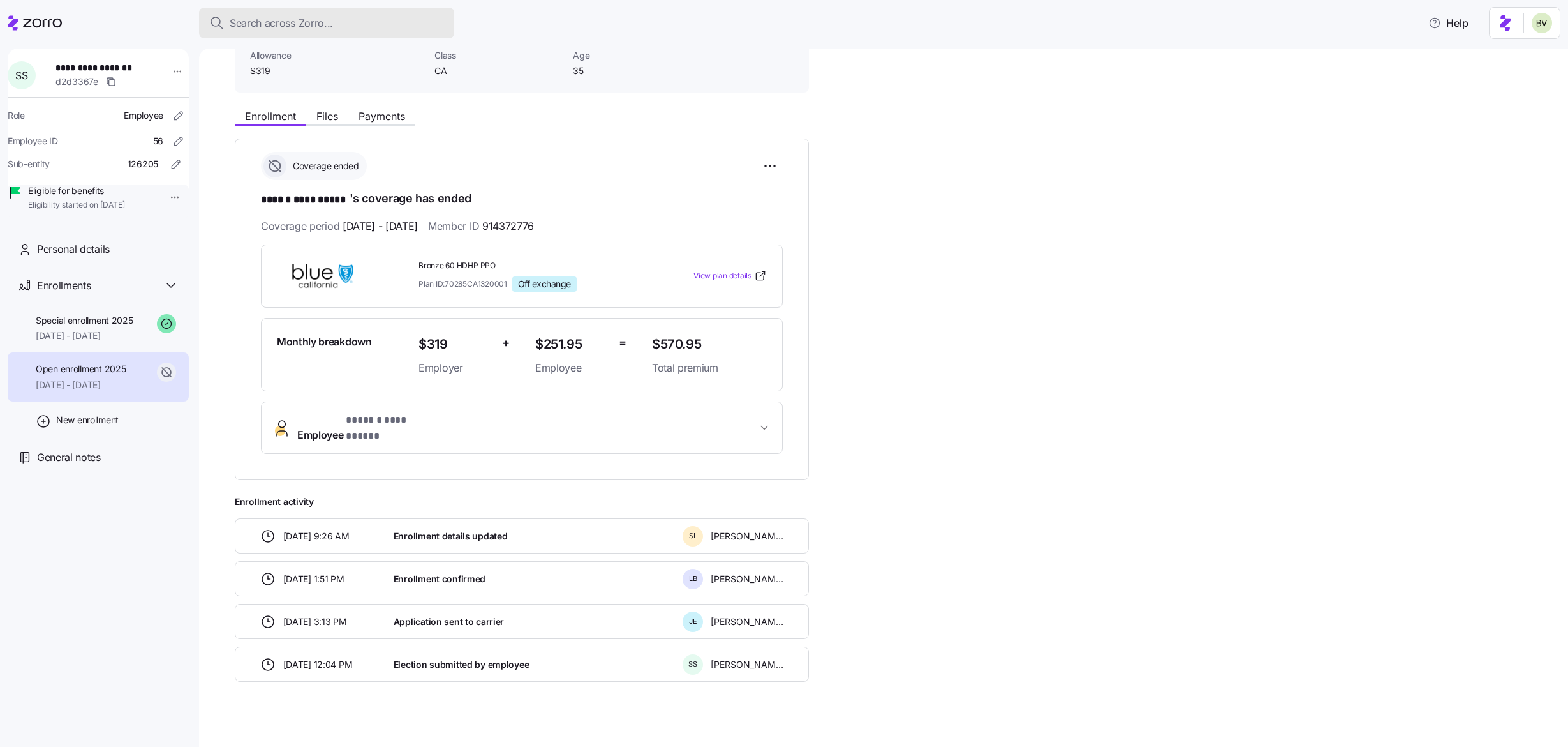
click at [345, 28] on div "Search across Zorro..." at bounding box center [326, 23] width 235 height 16
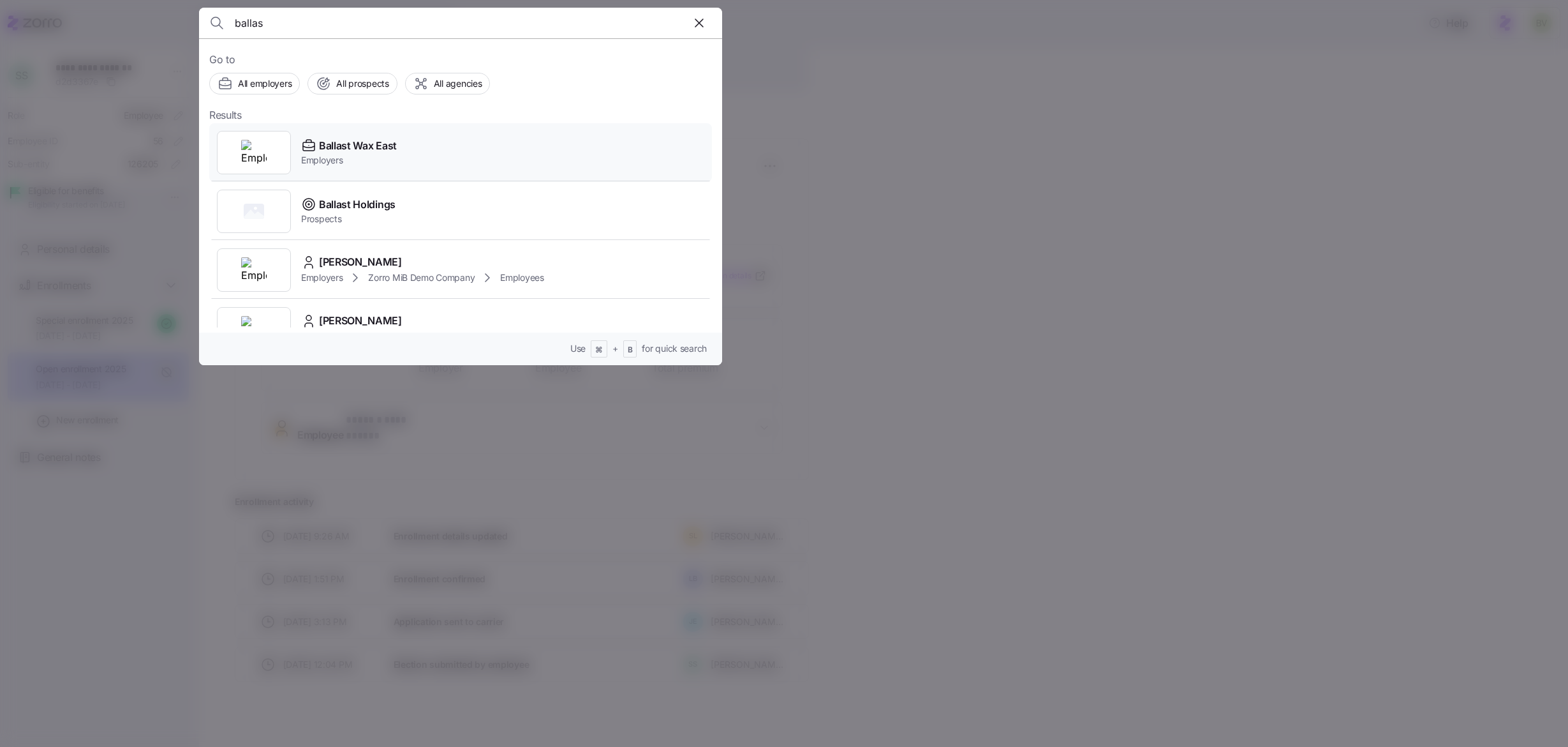
type input "ballas"
click at [245, 161] on img at bounding box center [254, 152] width 26 height 26
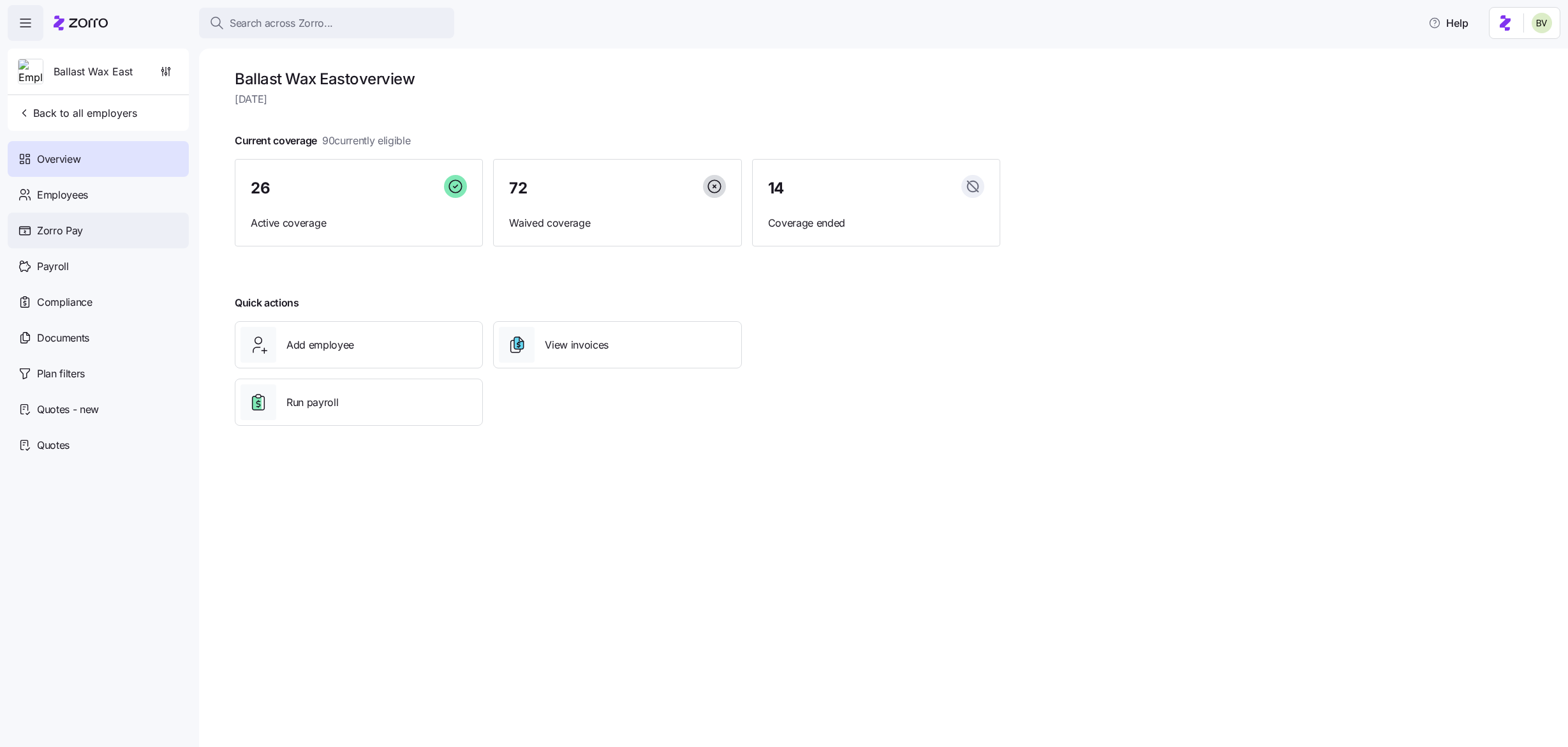
click at [69, 239] on div "Zorro Pay" at bounding box center [98, 231] width 181 height 36
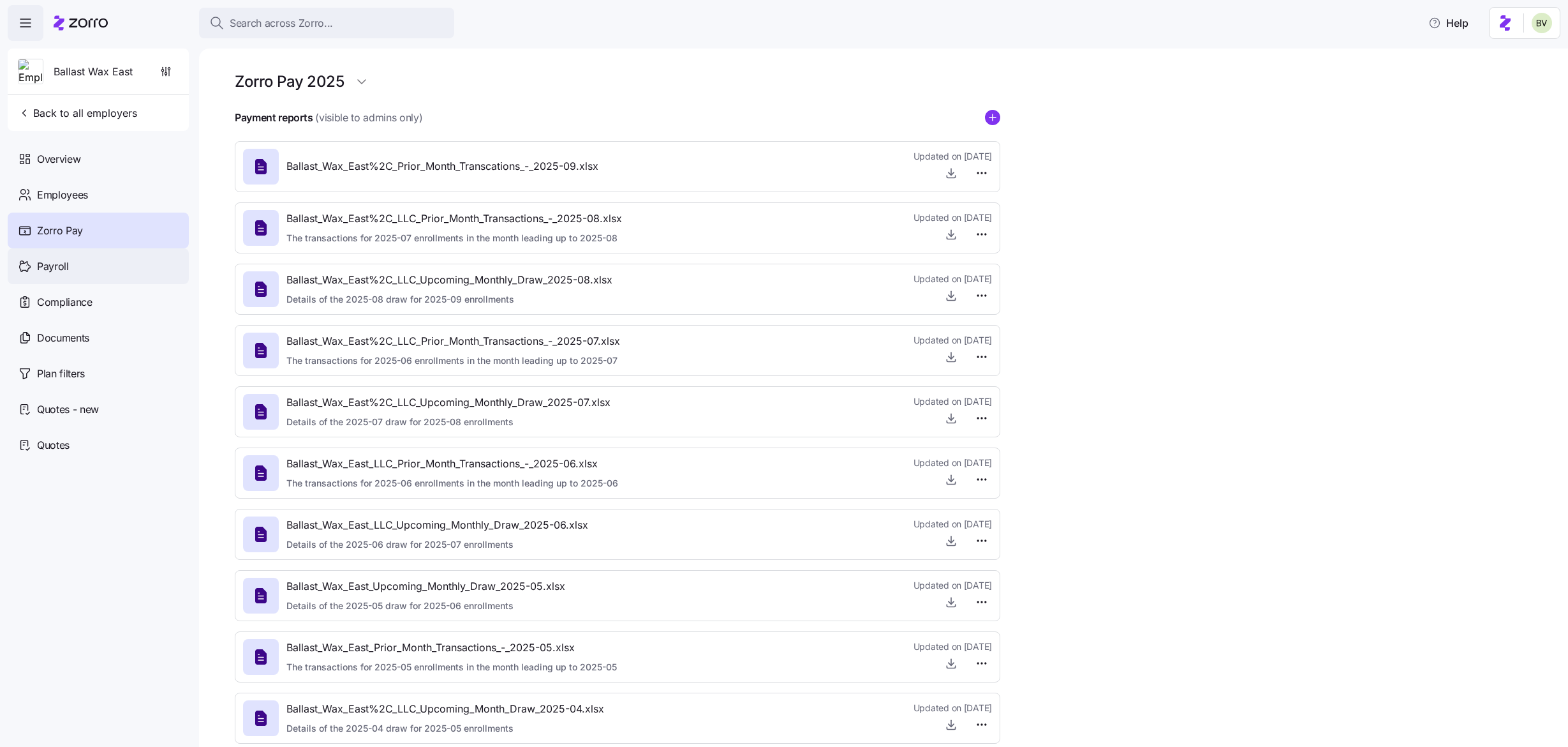
click at [79, 274] on div "Payroll" at bounding box center [98, 267] width 181 height 36
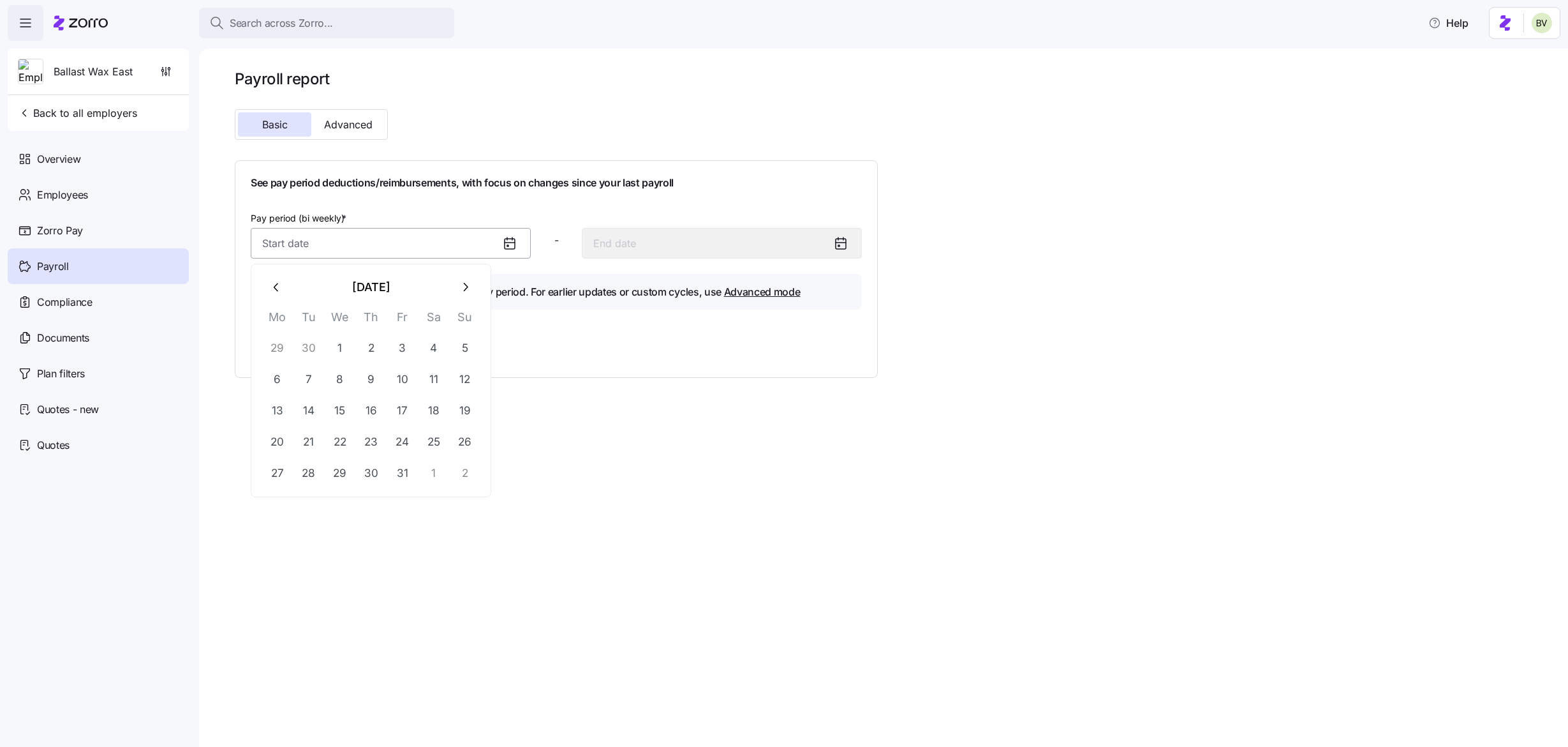
click at [333, 234] on input "Pay period (bi weekly) *" at bounding box center [390, 243] width 280 height 30
click at [342, 333] on button "1" at bounding box center [340, 348] width 30 height 30
type input "October 1, 2025"
type input "October 14, 2025"
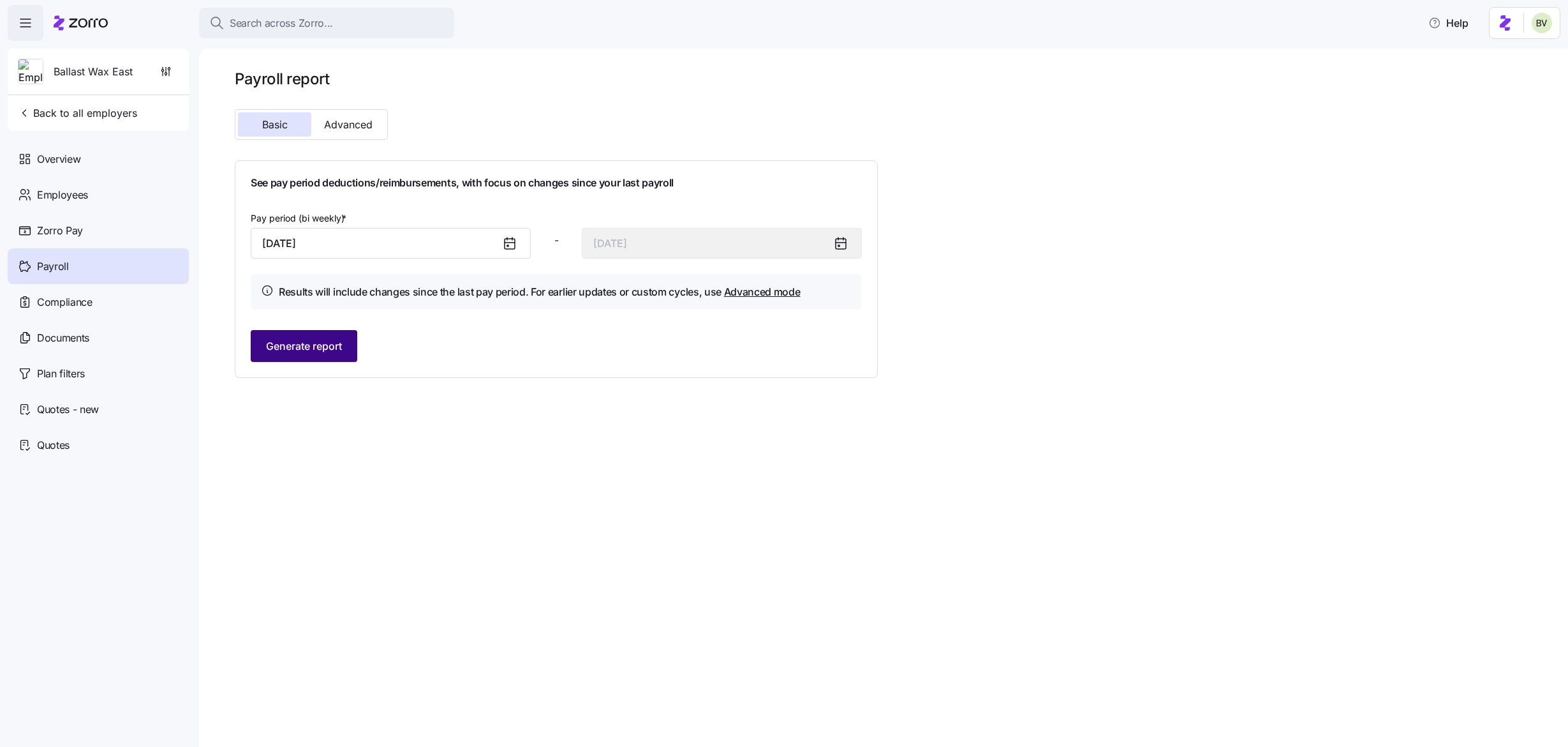
click at [306, 341] on span "Generate report" at bounding box center [304, 346] width 76 height 15
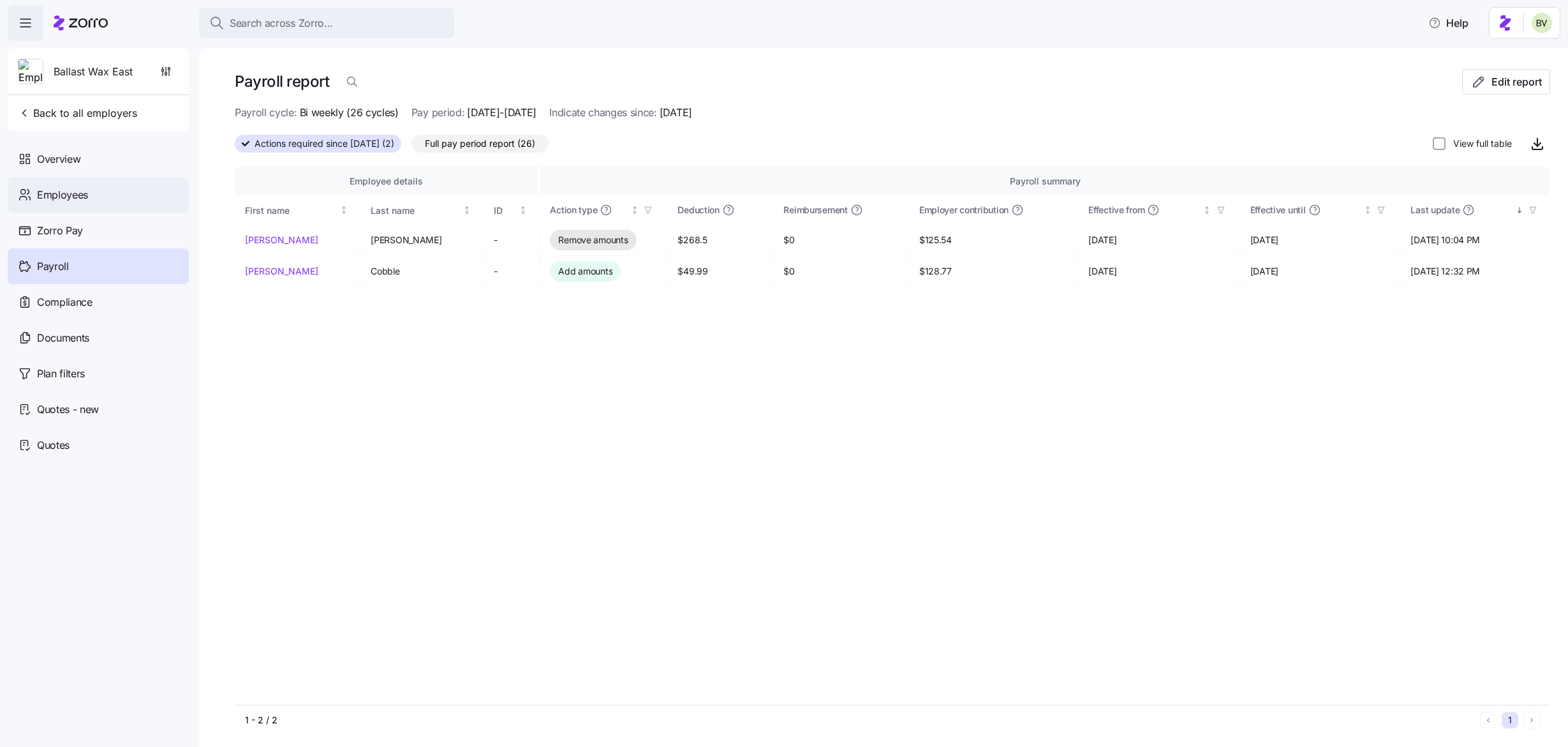
click at [120, 198] on div "Employees" at bounding box center [98, 195] width 181 height 36
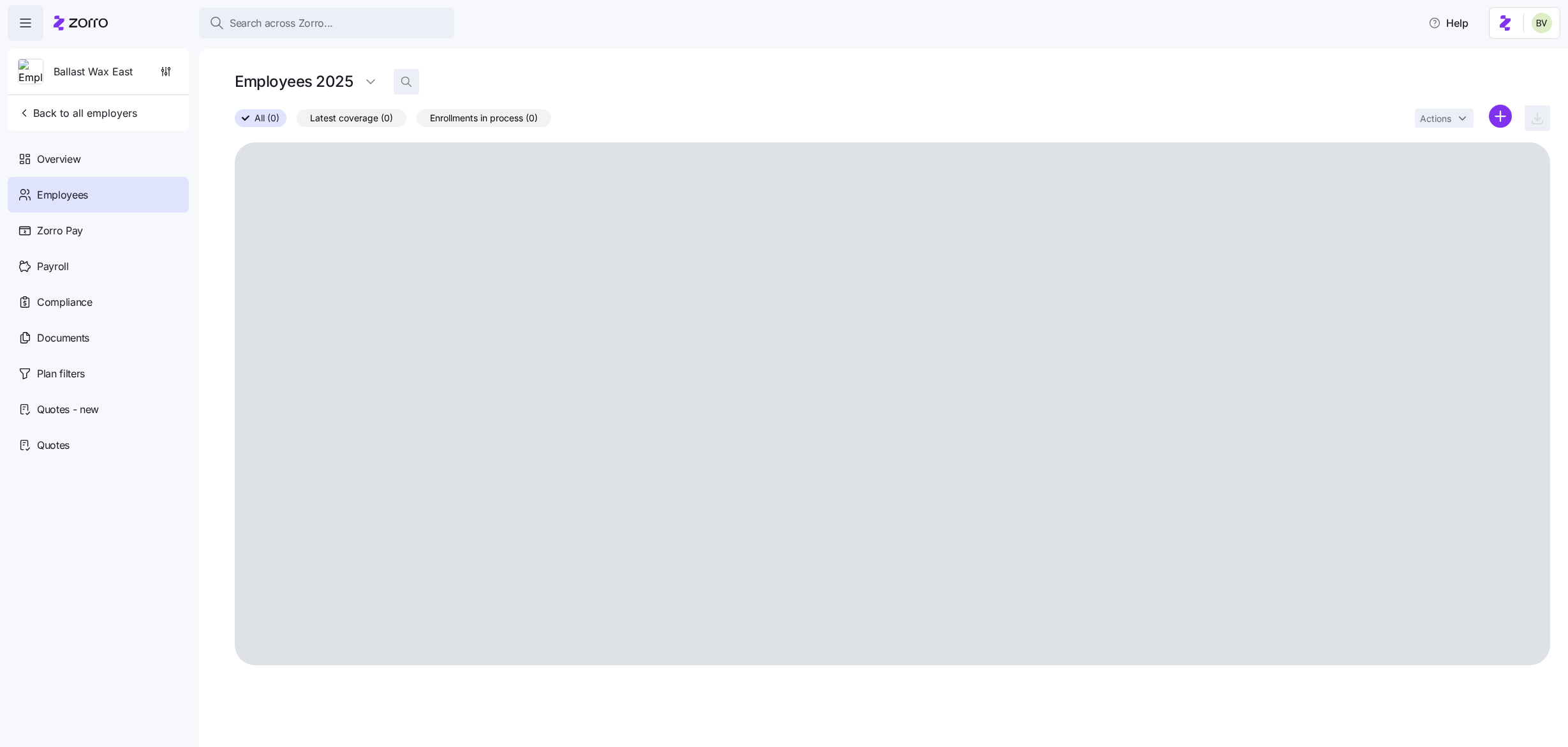
click at [405, 80] on icon "button" at bounding box center [406, 82] width 12 height 12
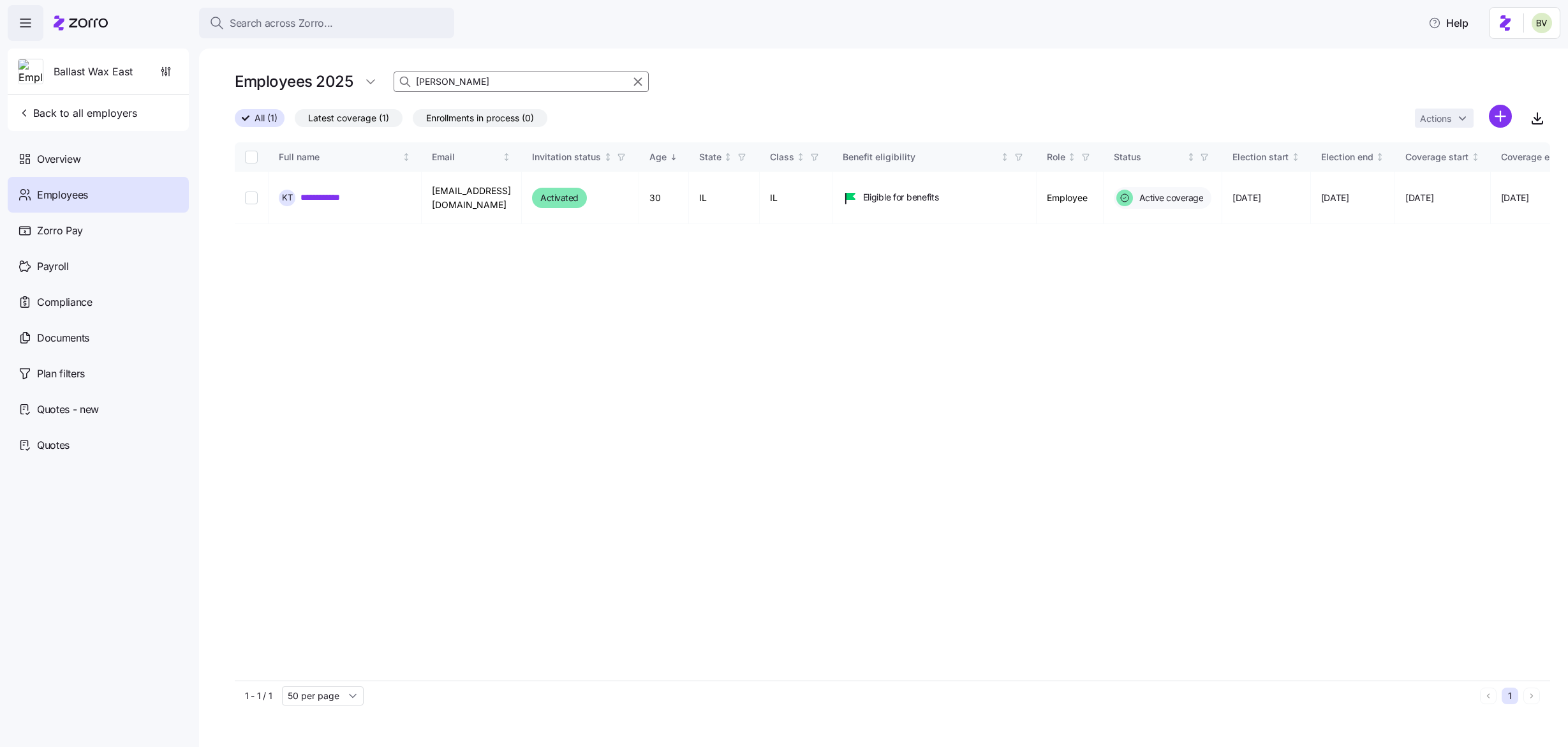
type input "katrina"
click at [337, 200] on link "**********" at bounding box center [324, 197] width 47 height 12
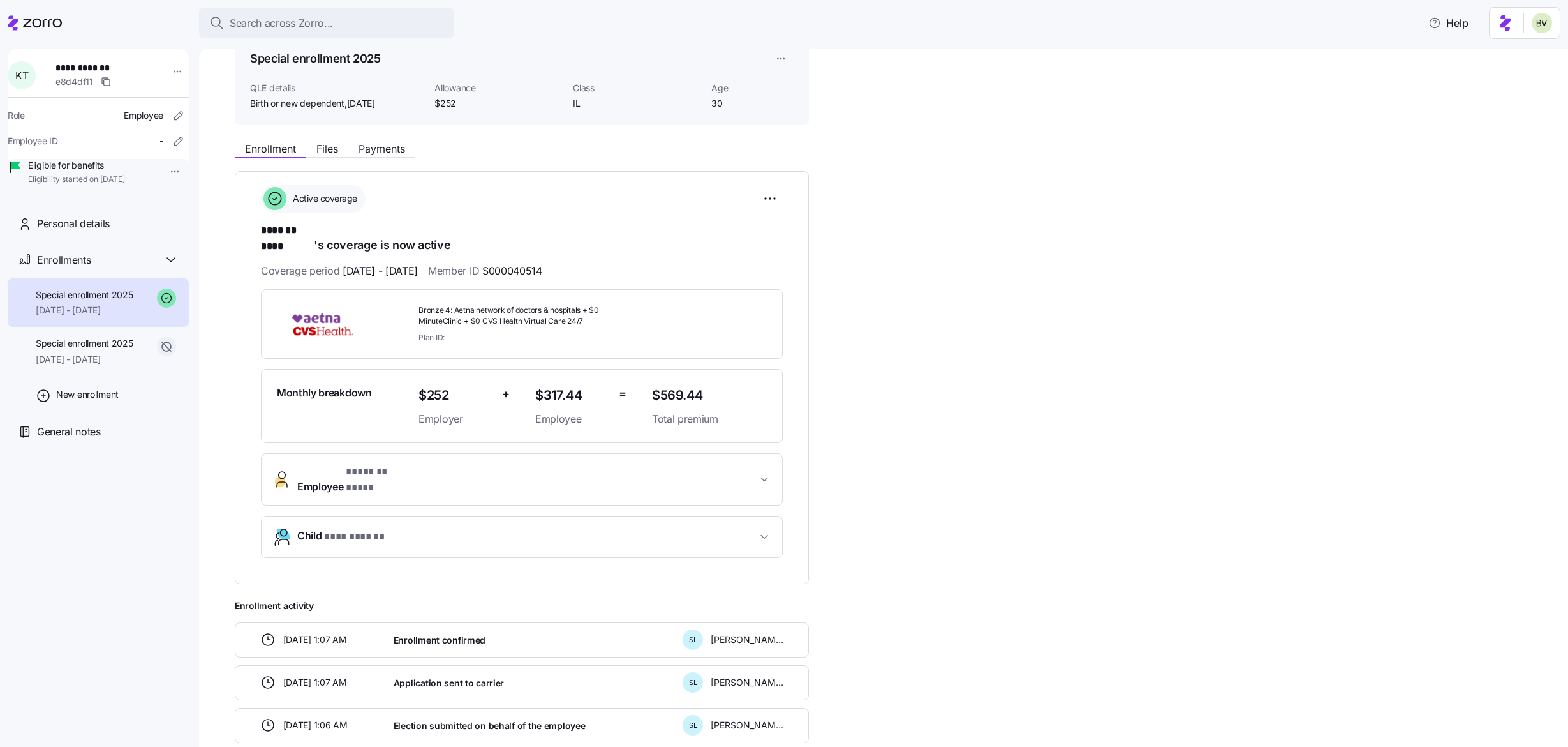
scroll to position [156, 0]
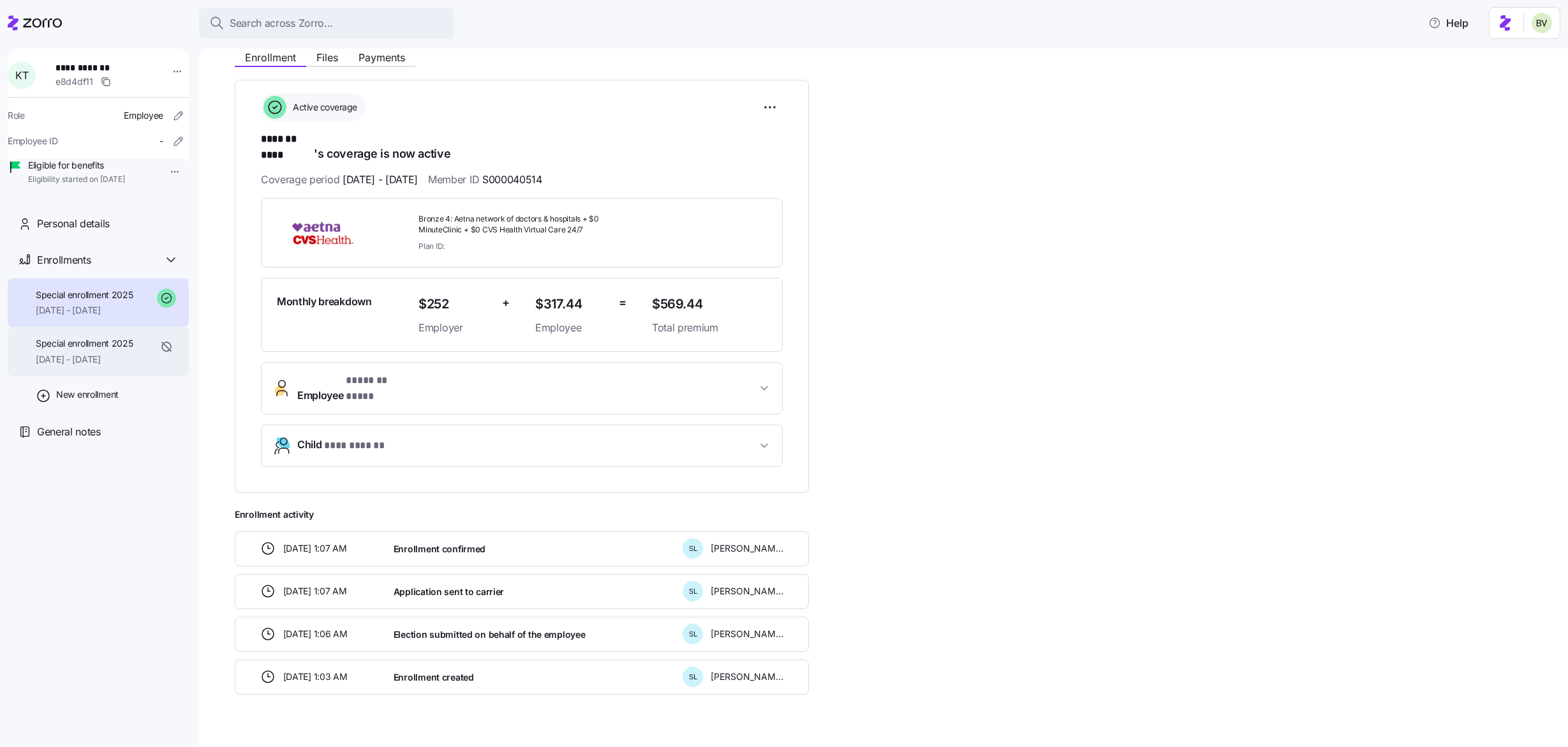
click at [66, 376] on div "Special enrollment 2025 01/01/2025 - 03/20/2025" at bounding box center [98, 351] width 181 height 49
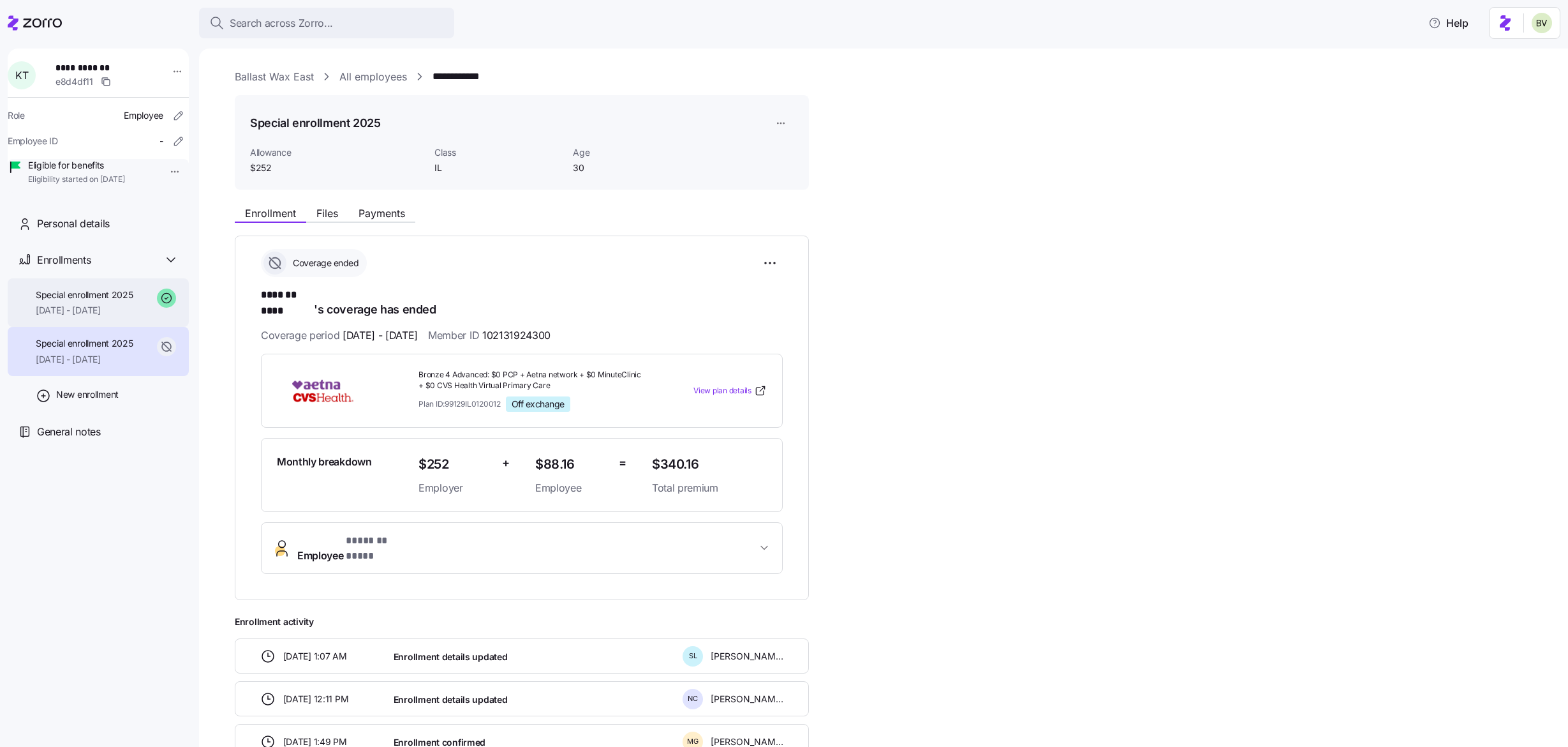
click at [82, 316] on span "03/21/2025 - 12/31/2025" at bounding box center [84, 310] width 98 height 12
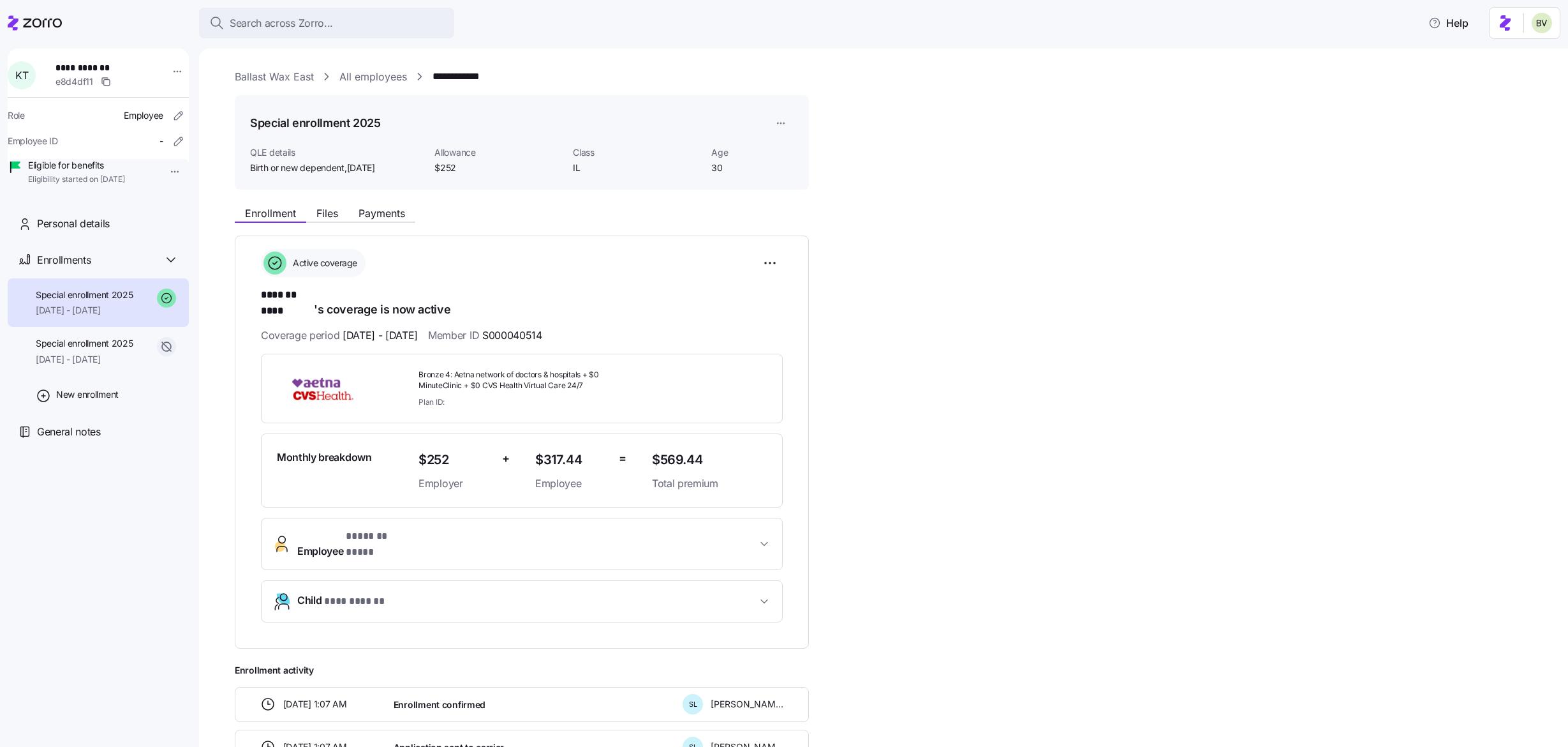
click at [291, 75] on link "Ballast Wax East" at bounding box center [274, 77] width 79 height 16
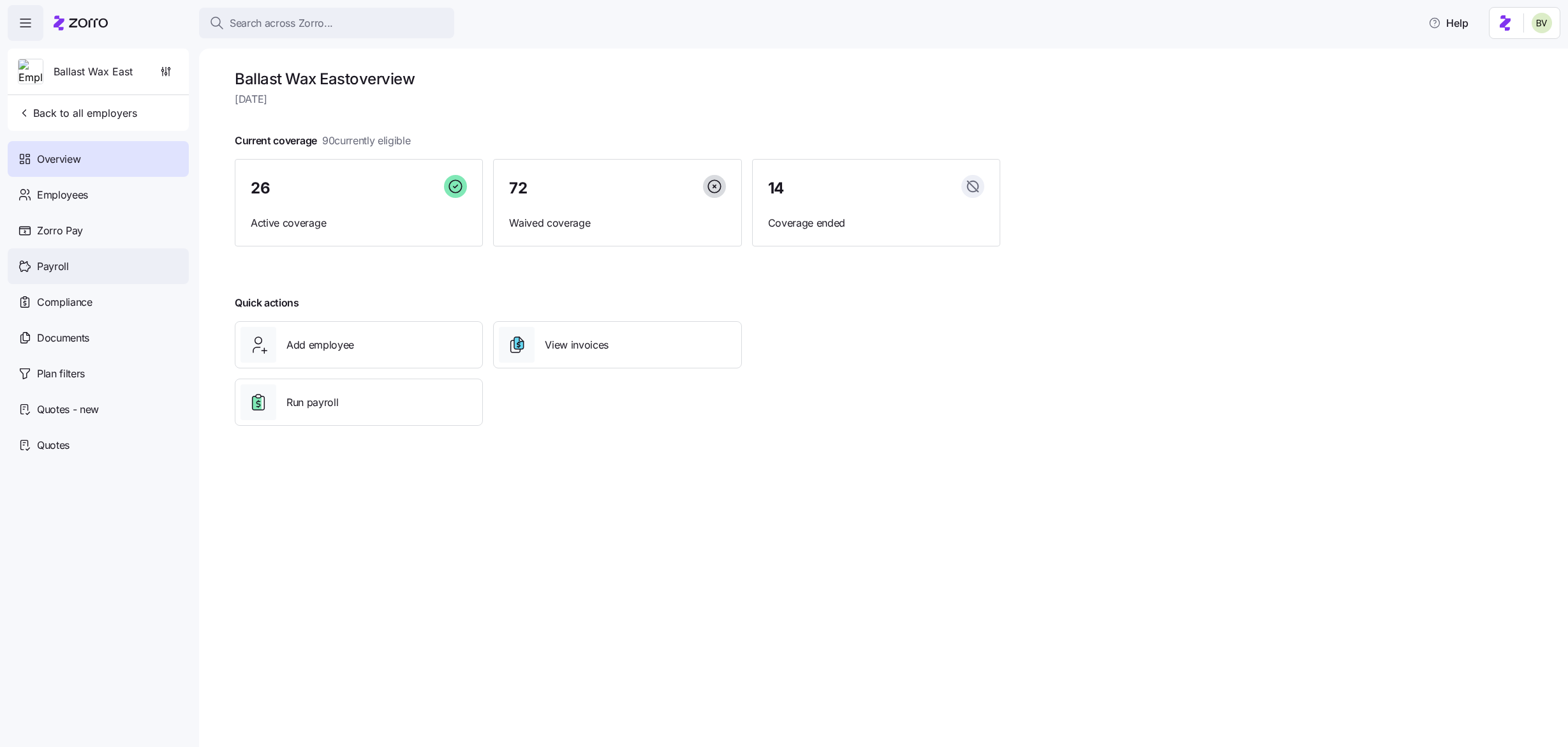
click at [67, 271] on span "Payroll" at bounding box center [53, 266] width 32 height 16
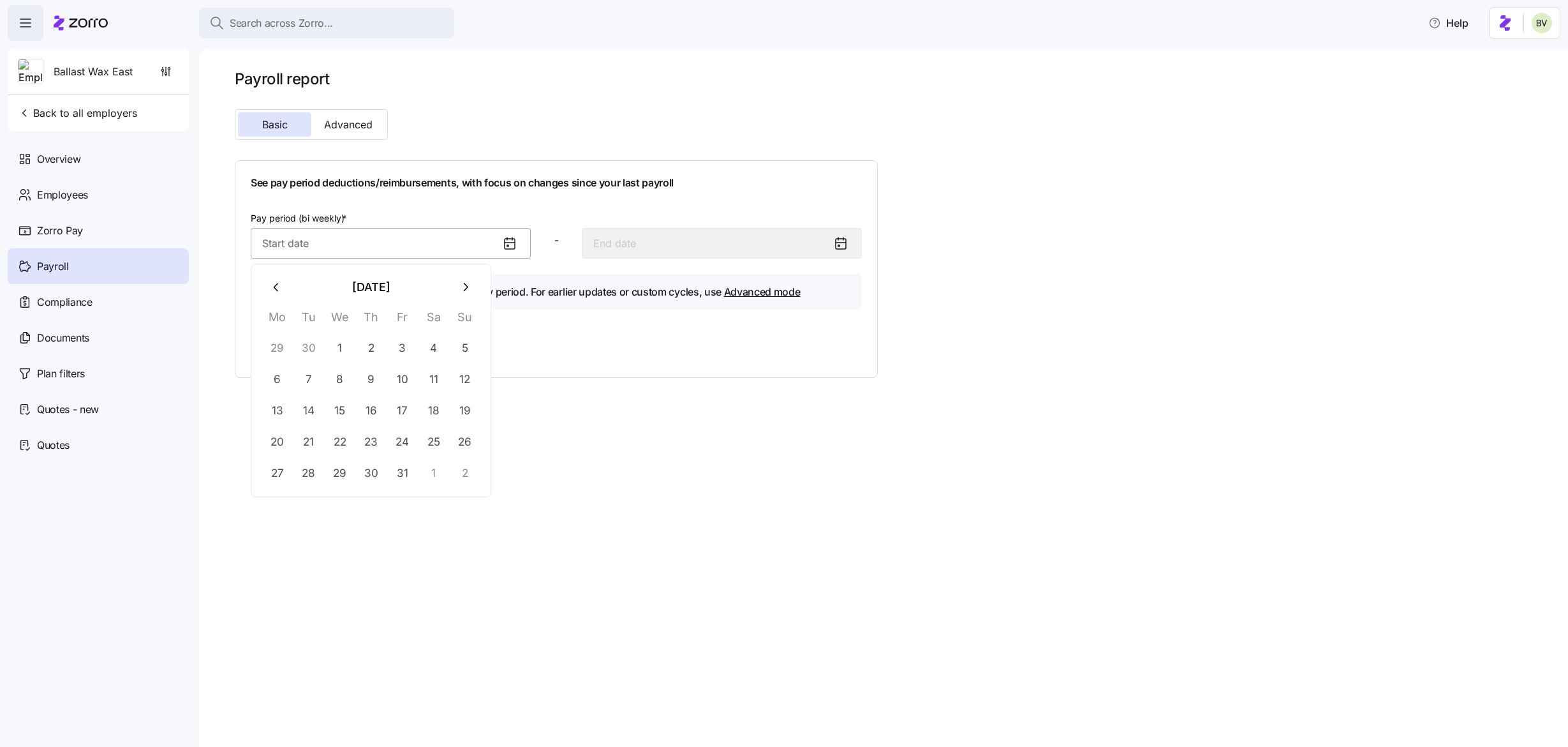
click at [360, 238] on input "Pay period (bi weekly) *" at bounding box center [390, 243] width 280 height 30
click at [284, 294] on button "button" at bounding box center [277, 287] width 30 height 30
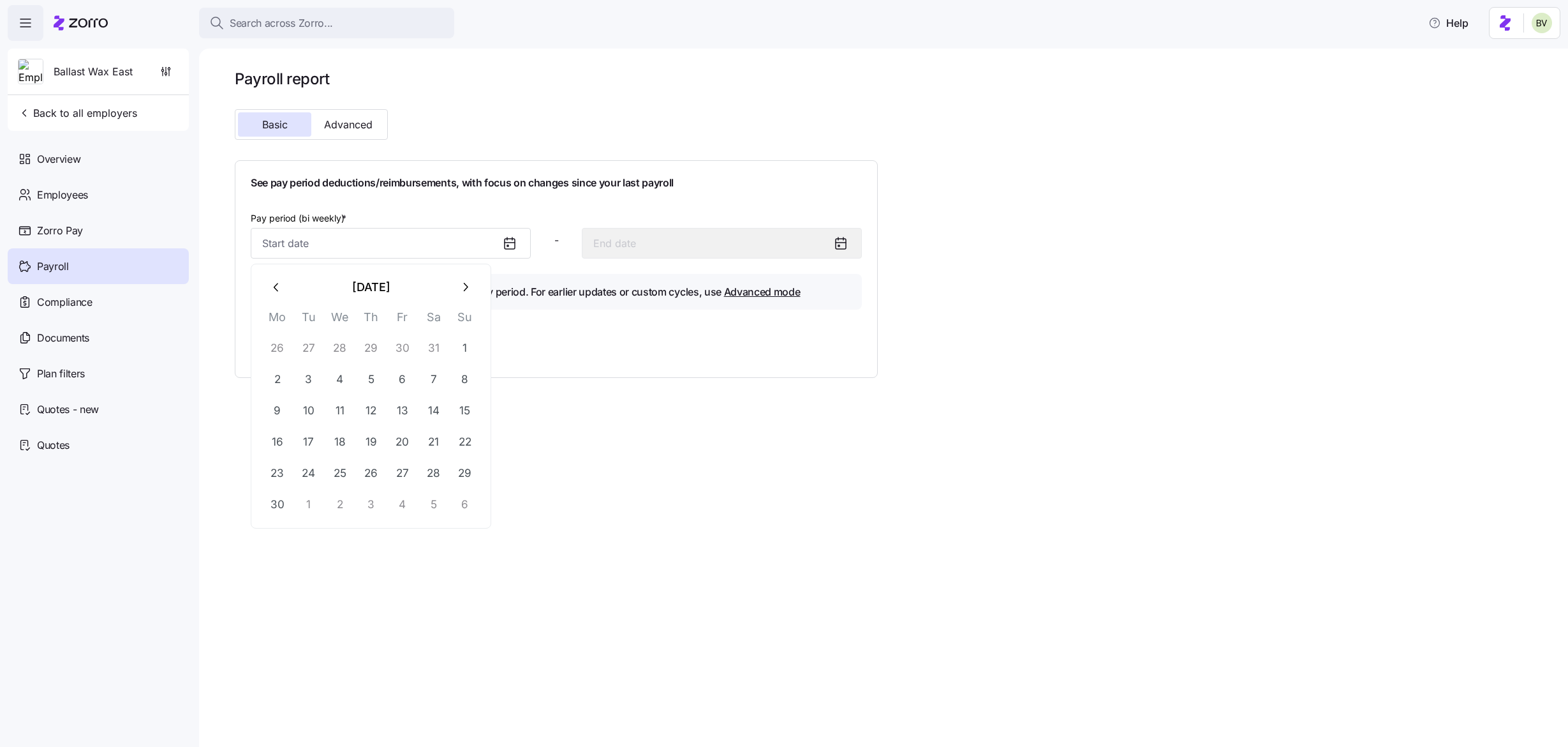
click at [284, 294] on button "button" at bounding box center [277, 287] width 30 height 30
click at [282, 507] on button "31" at bounding box center [277, 504] width 30 height 30
type input "March 31, 2025"
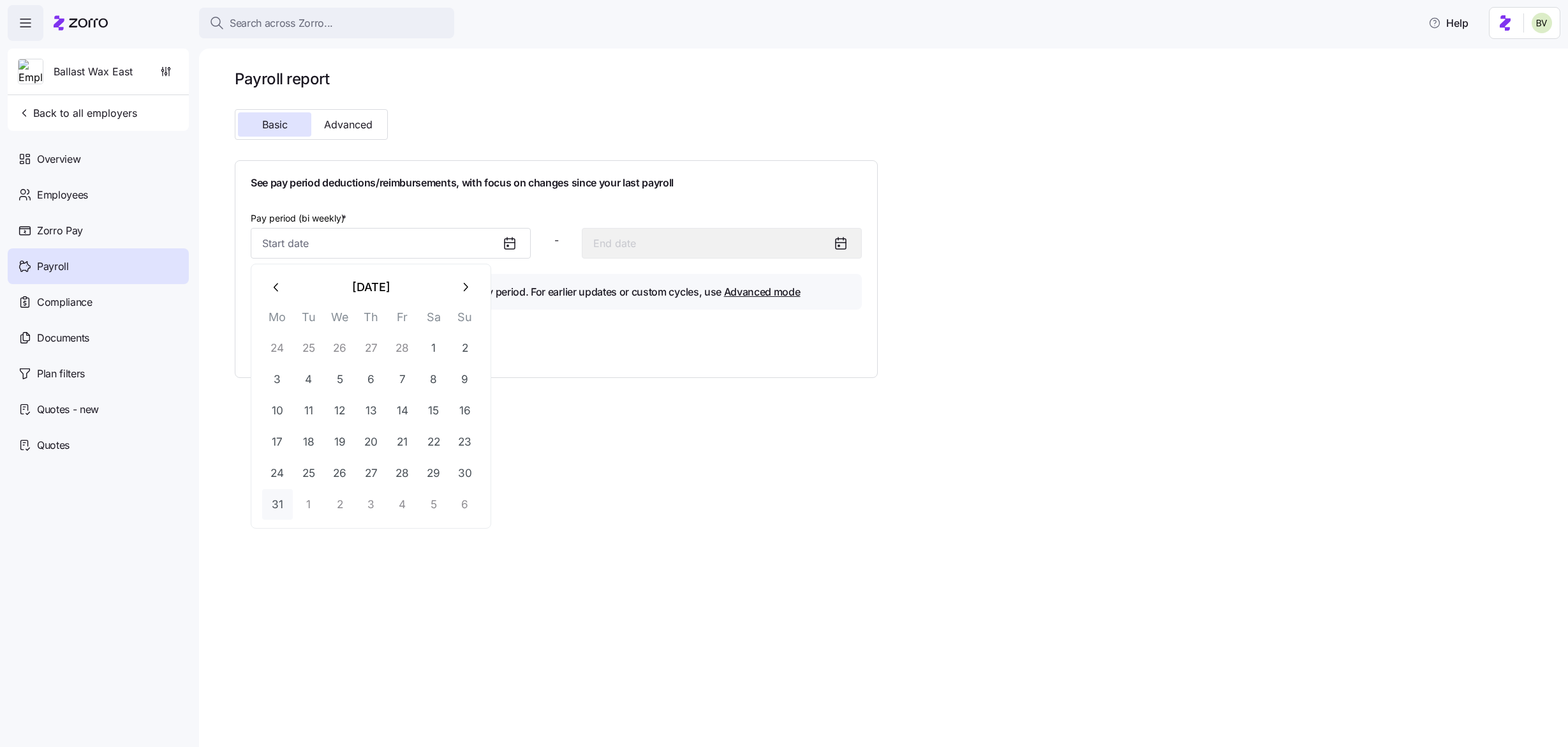
type input "April 13, 2025"
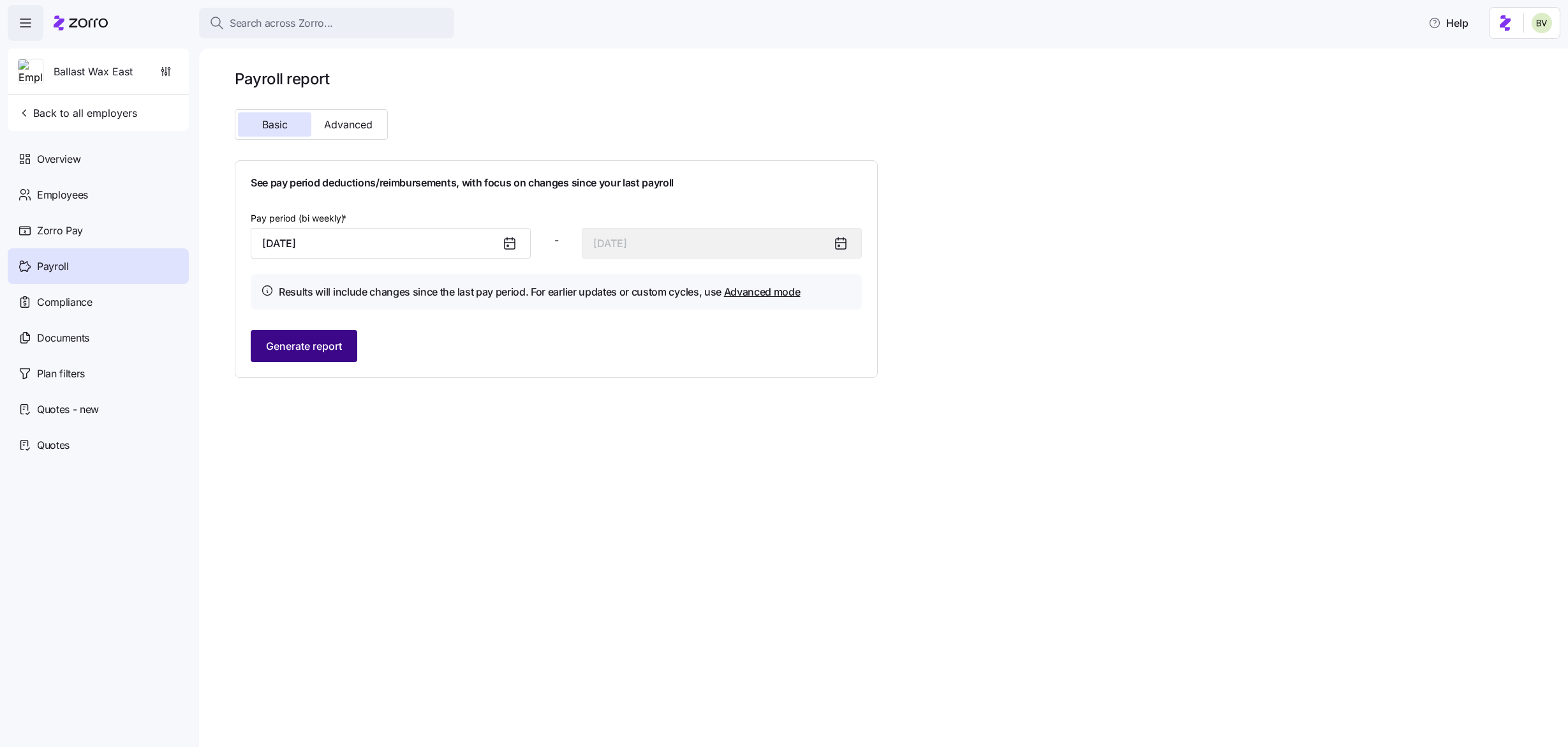
click at [336, 348] on span "Generate report" at bounding box center [304, 346] width 76 height 15
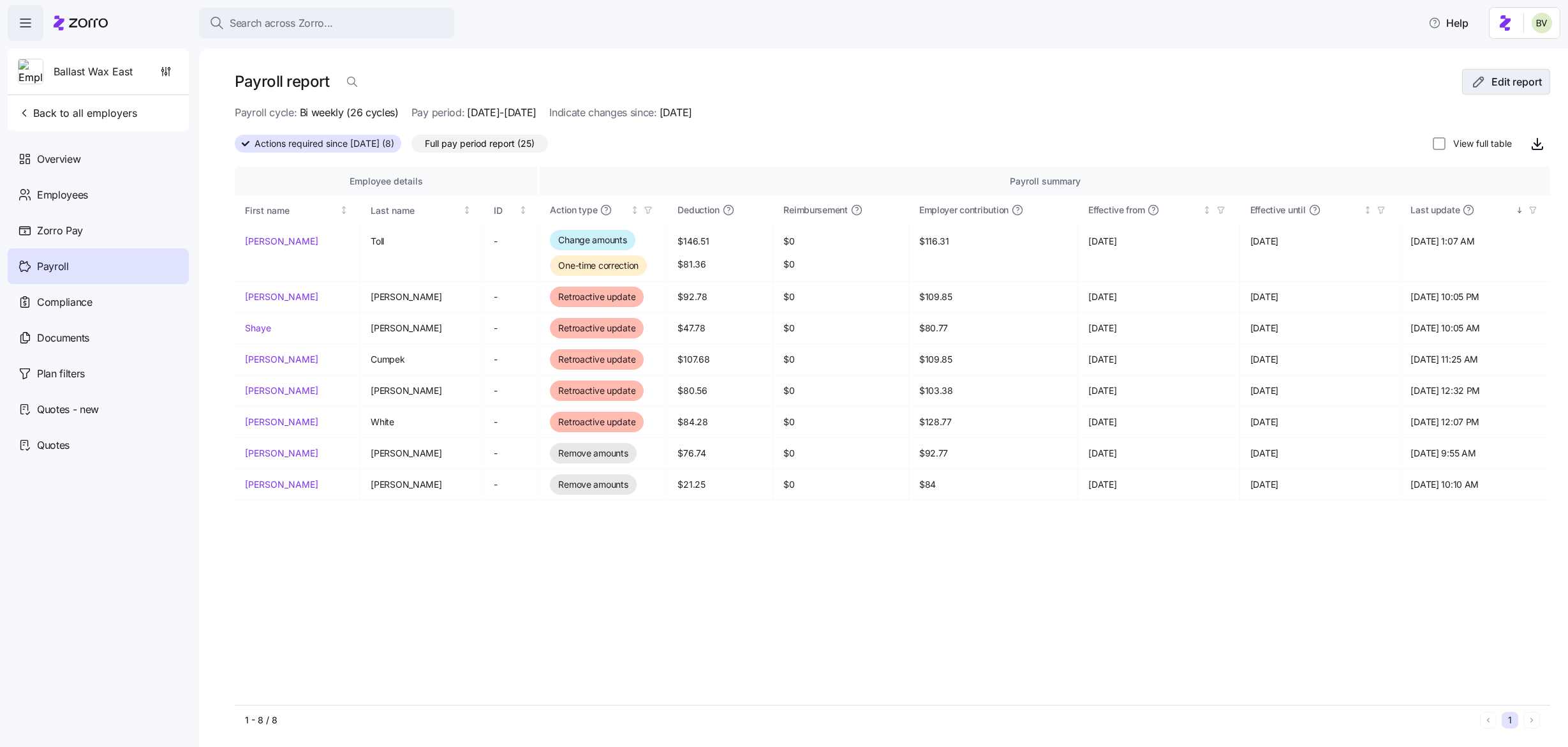
click at [1492, 77] on span "Edit report" at bounding box center [1517, 82] width 51 height 15
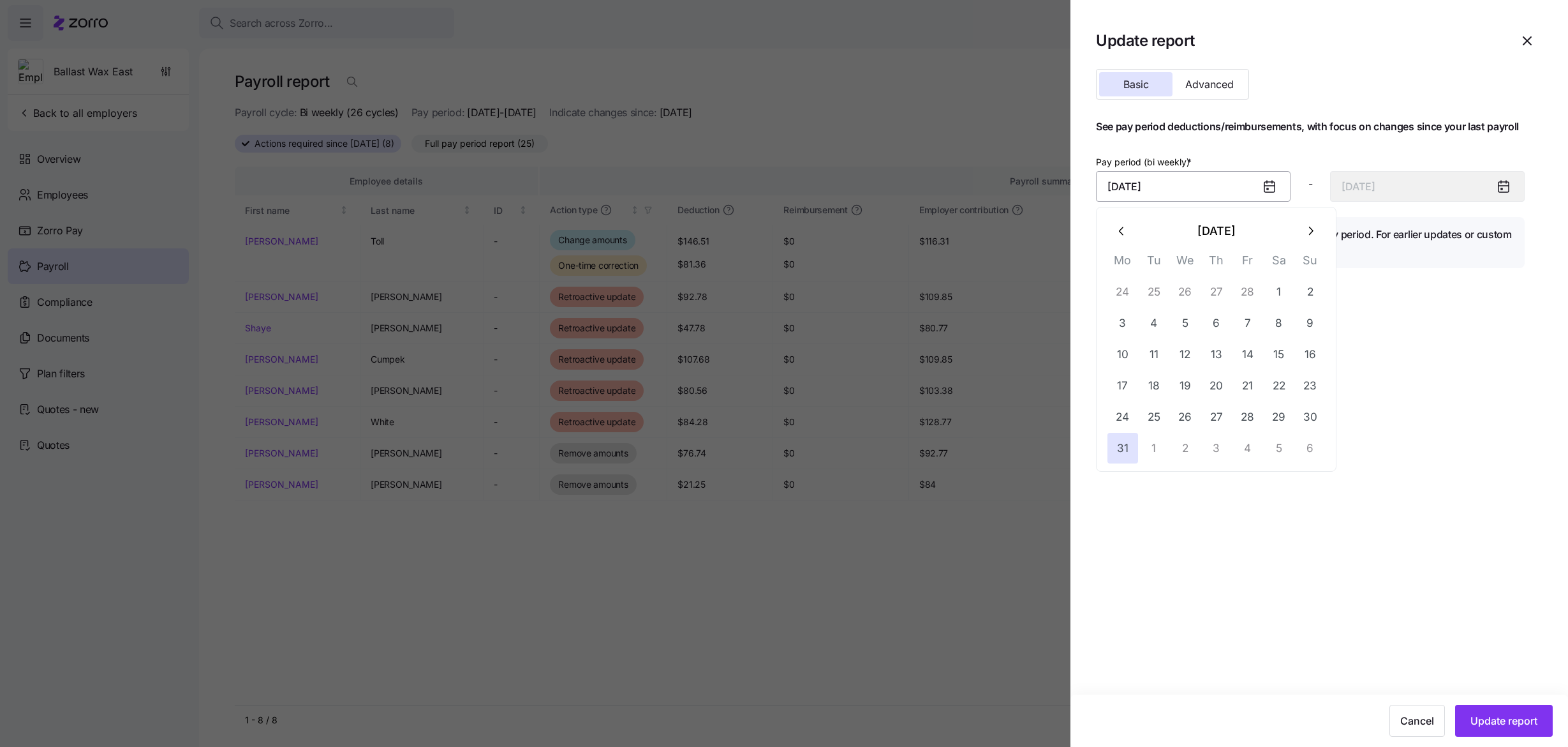
click at [1224, 184] on input "March 31, 2025" at bounding box center [1193, 186] width 194 height 30
click at [1300, 242] on button "button" at bounding box center [1311, 231] width 30 height 30
click at [1156, 293] on button "1" at bounding box center [1154, 291] width 30 height 30
type input "April 1, 2025"
type input "April 14, 2025"
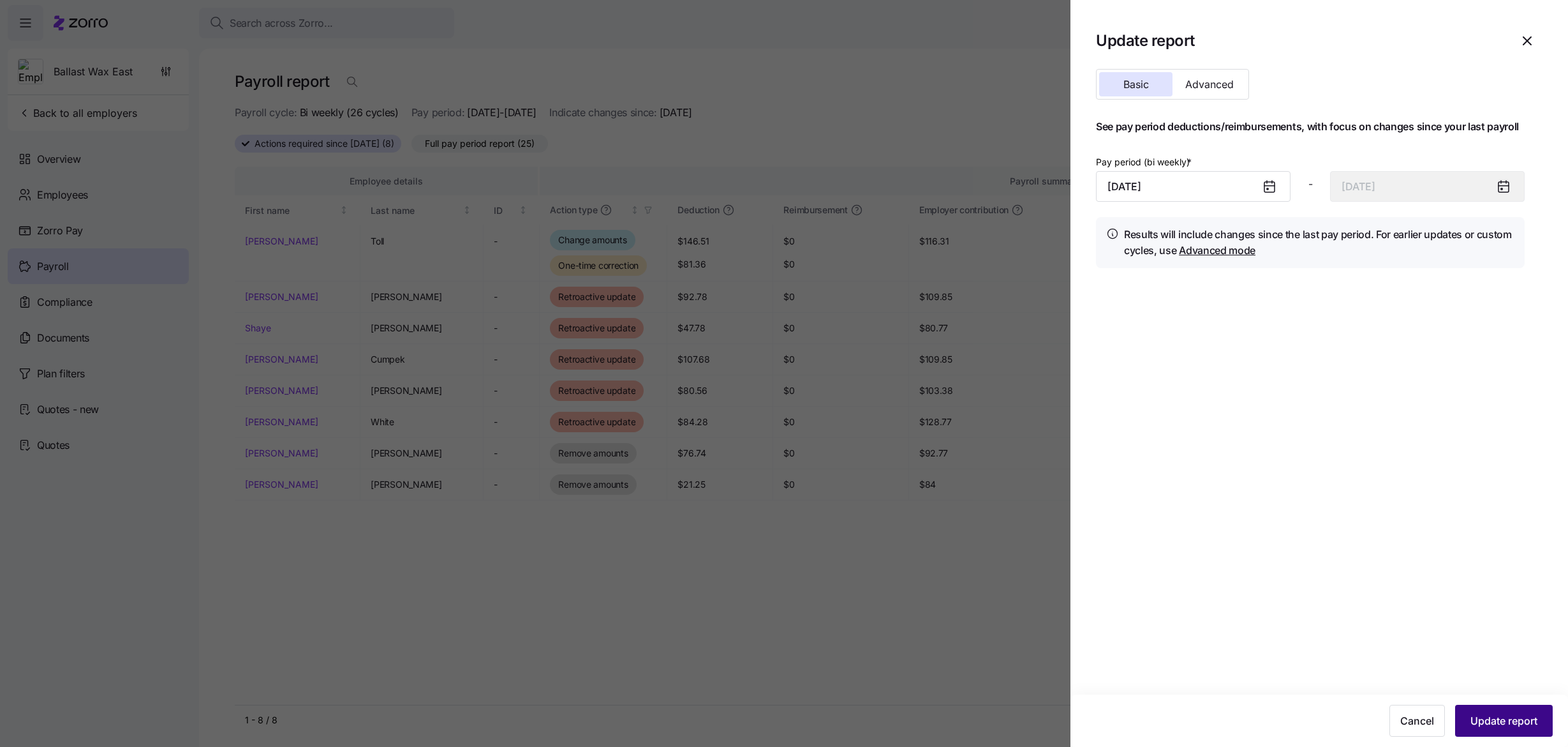
click at [1494, 723] on span "Update report" at bounding box center [1504, 721] width 67 height 15
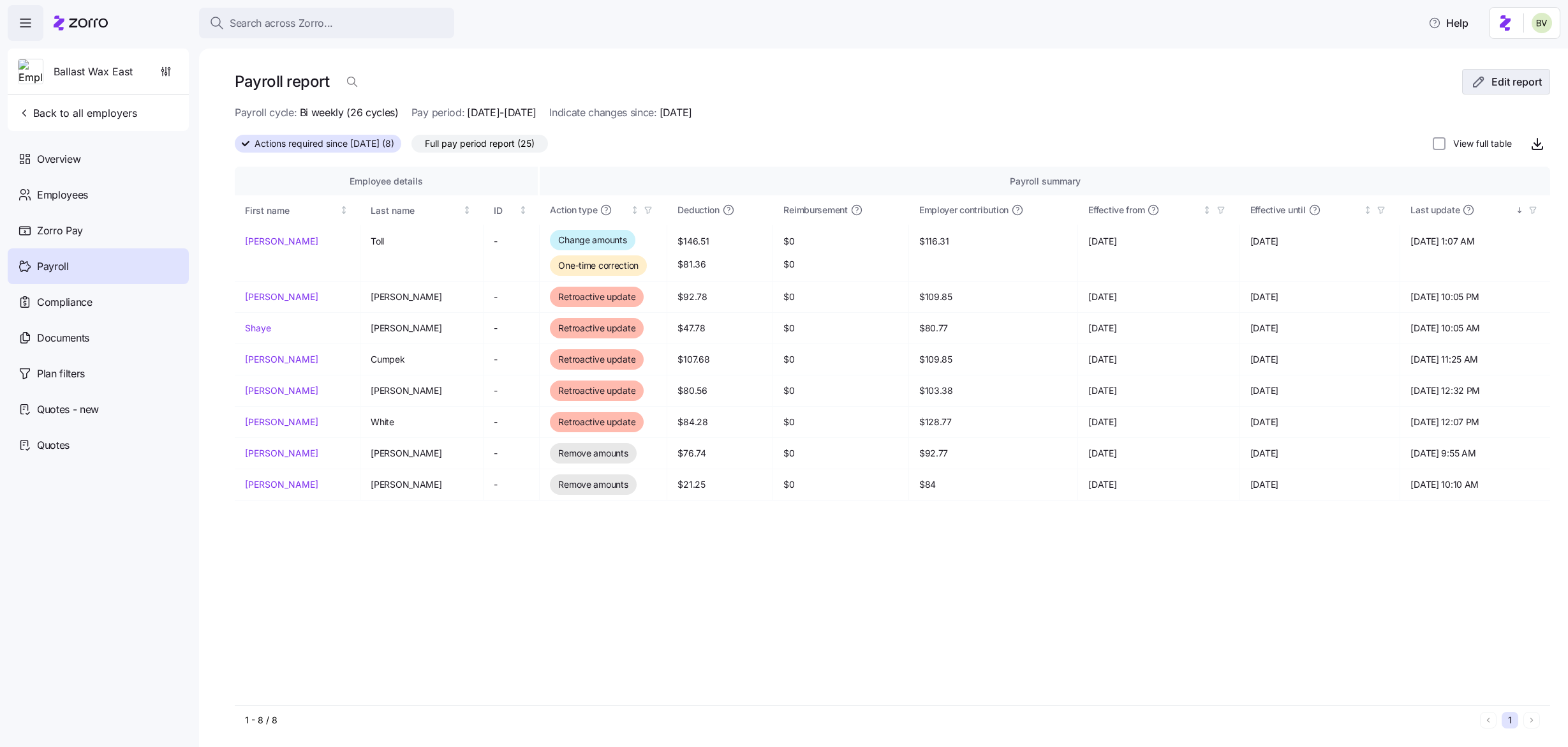
click at [1471, 84] on icon "button" at bounding box center [1479, 82] width 15 height 15
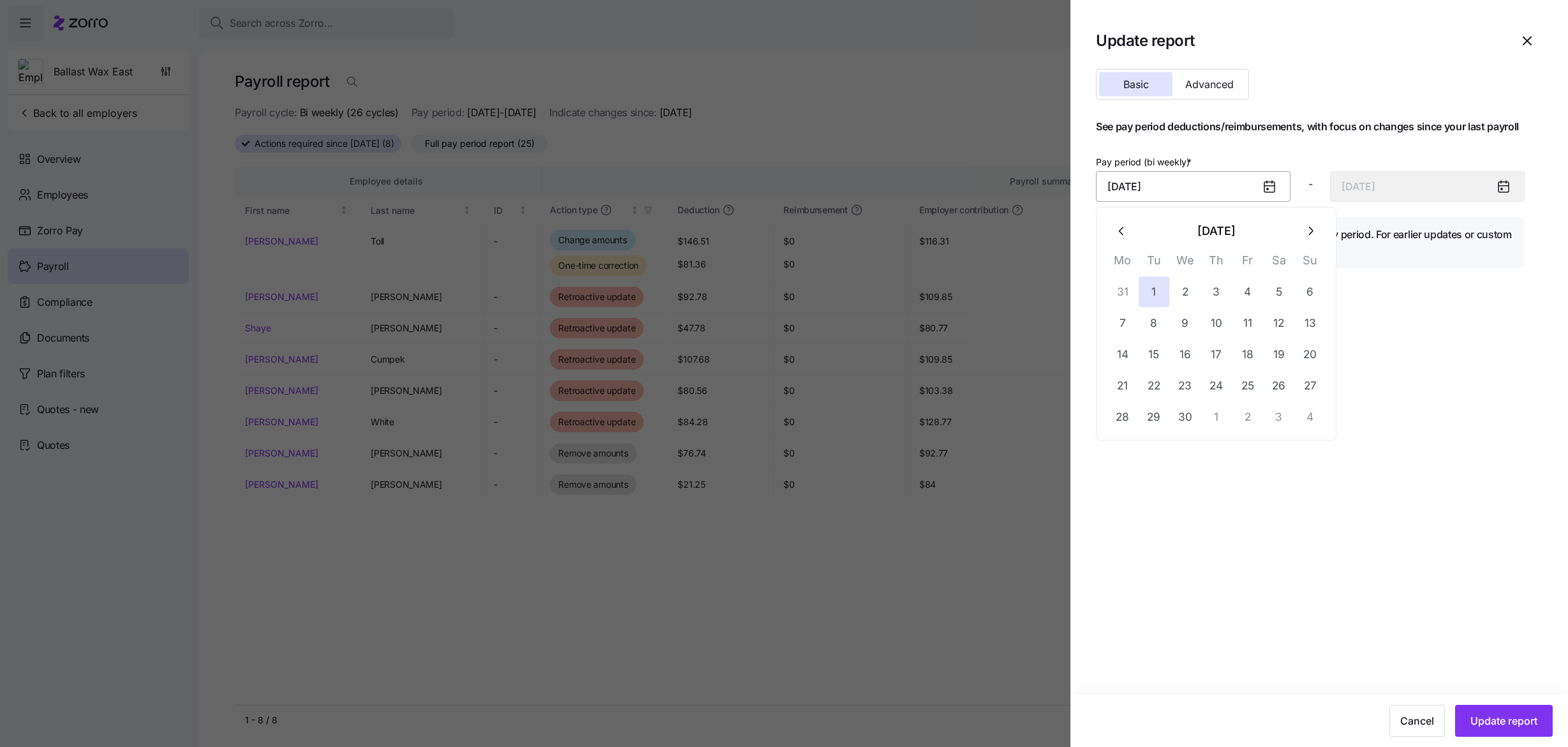
click at [1228, 186] on input "April 1, 2025" at bounding box center [1193, 186] width 194 height 30
click at [1192, 354] on button "16" at bounding box center [1185, 354] width 30 height 30
type input "April 16, 2025"
type input "April 29, 2025"
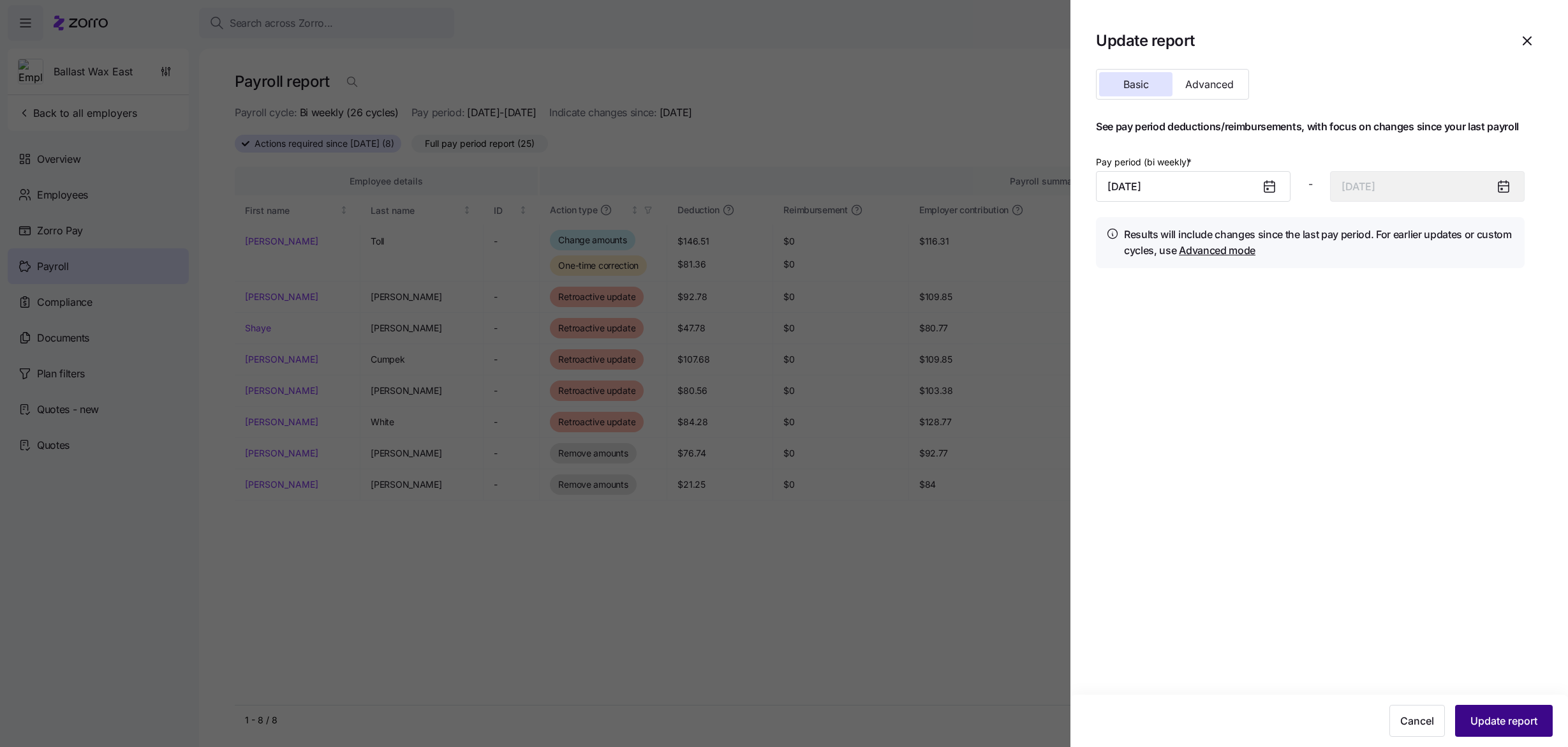
click at [1494, 726] on span "Update report" at bounding box center [1504, 721] width 67 height 15
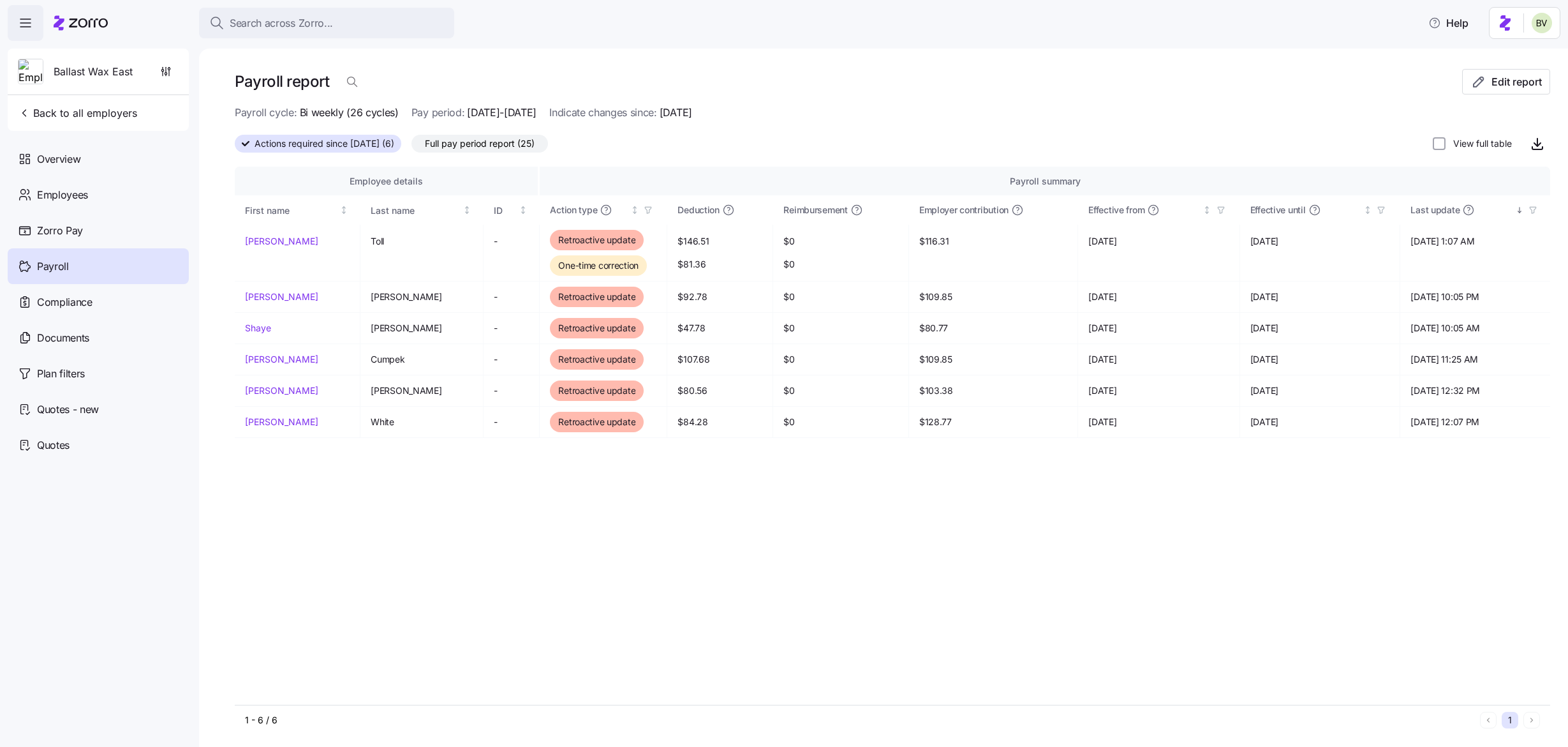
click at [1477, 96] on div "Payroll report Edit report" at bounding box center [892, 87] width 1315 height 36
click at [1477, 90] on button "Edit report" at bounding box center [1506, 82] width 88 height 26
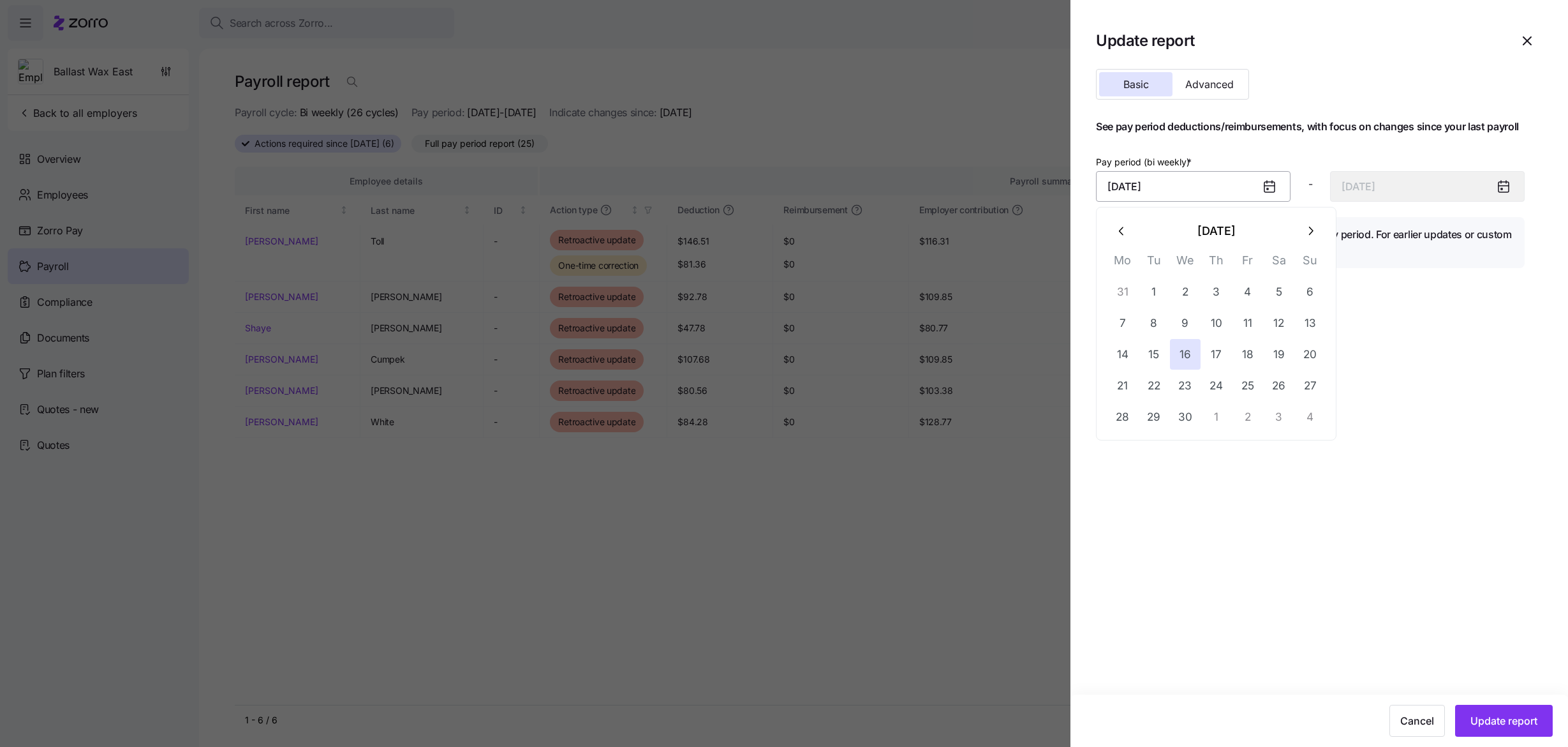
click at [1257, 192] on input "April 16, 2025" at bounding box center [1193, 186] width 194 height 30
click at [1311, 233] on icon "button" at bounding box center [1311, 231] width 4 height 8
click at [1224, 298] on button "1" at bounding box center [1216, 291] width 30 height 30
type input "May 1, 2025"
type input "May 14, 2025"
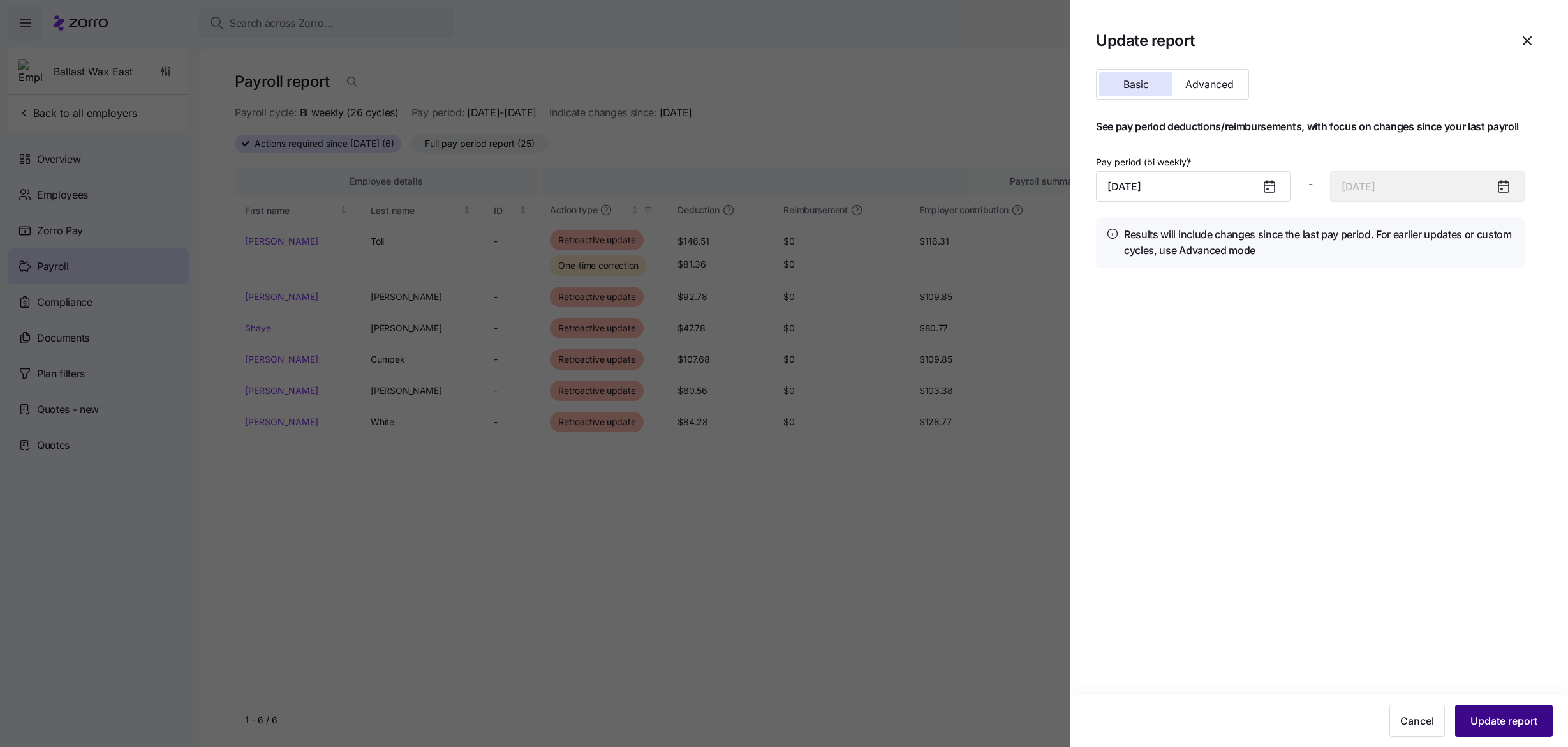
click at [1497, 710] on button "Update report" at bounding box center [1504, 721] width 98 height 32
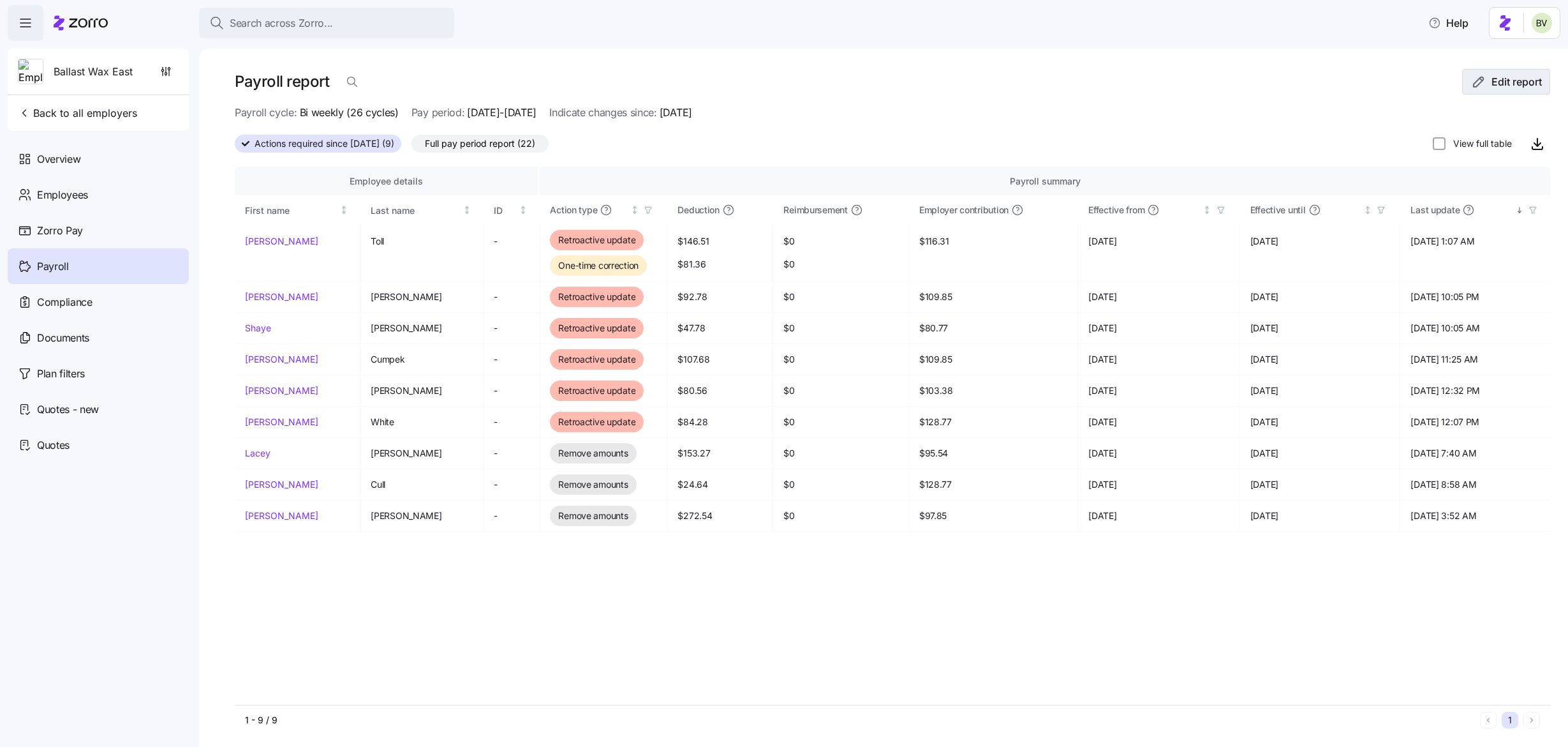
click at [1492, 87] on span "Edit report" at bounding box center [1517, 82] width 51 height 15
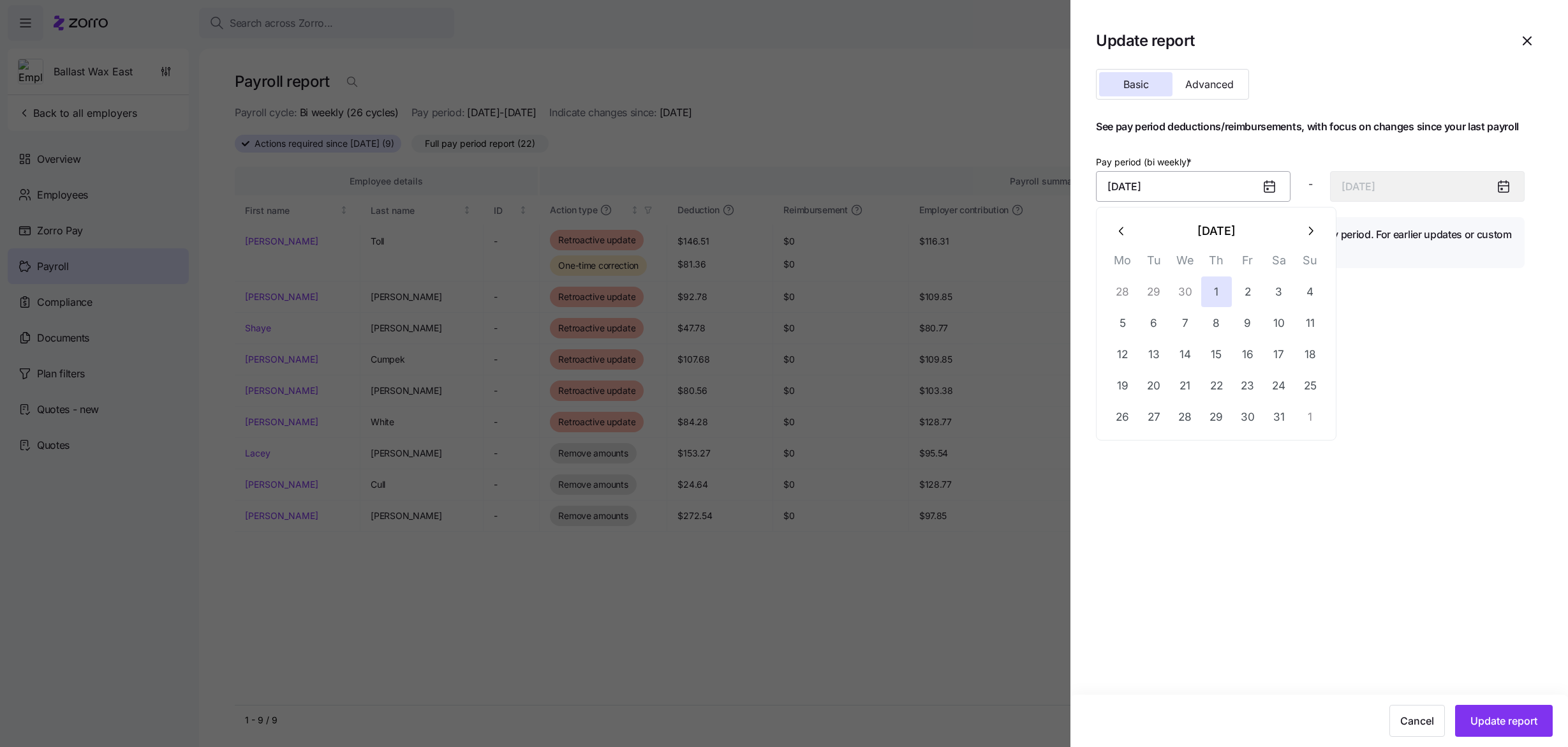
click at [1232, 200] on input "May 1, 2025" at bounding box center [1193, 186] width 194 height 30
click at [1304, 224] on icon "button" at bounding box center [1311, 231] width 14 height 14
click at [1307, 281] on button "1" at bounding box center [1311, 291] width 30 height 30
type input "June 1, 2025"
type input "June 14, 2025"
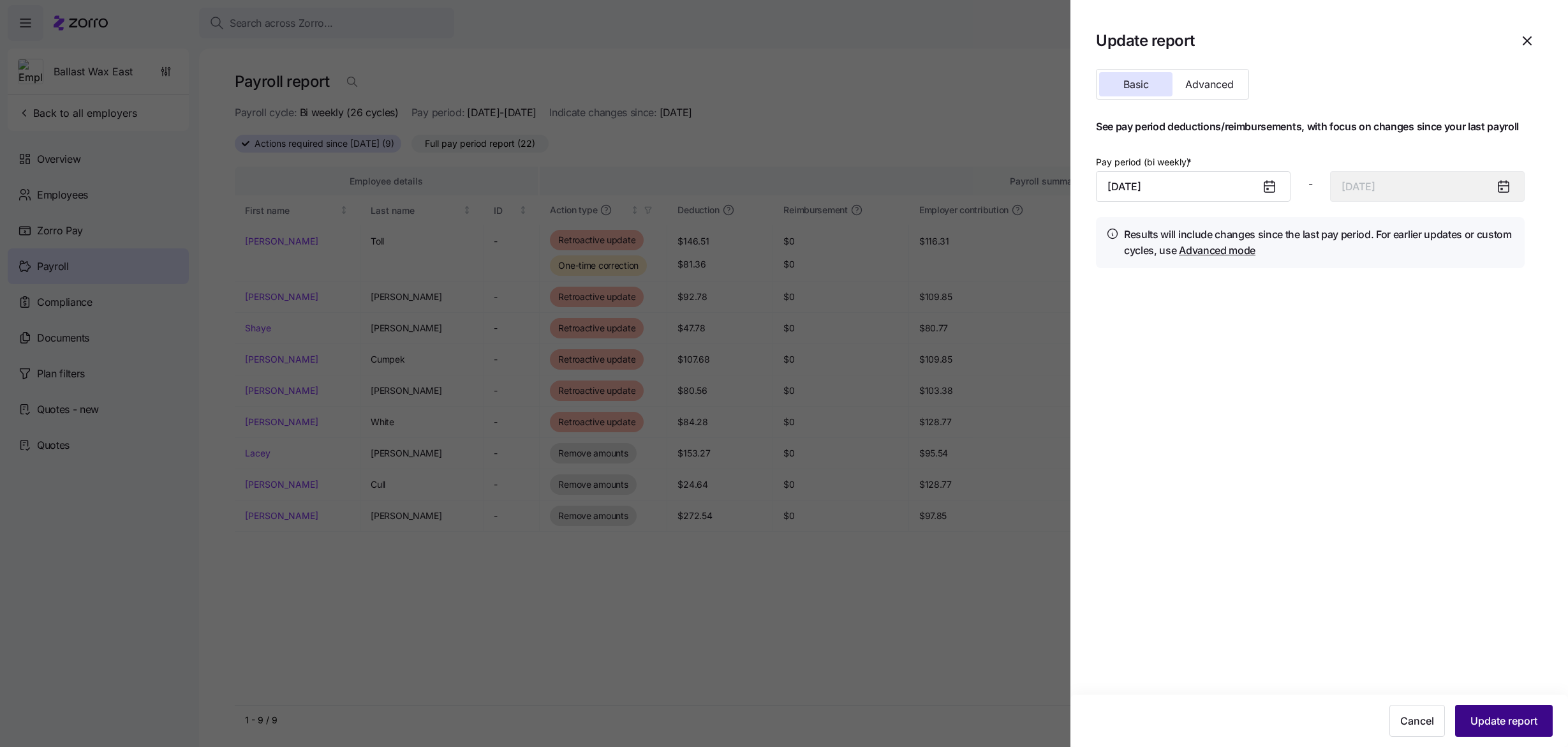
click at [1497, 713] on span "Update report" at bounding box center [1504, 721] width 67 height 15
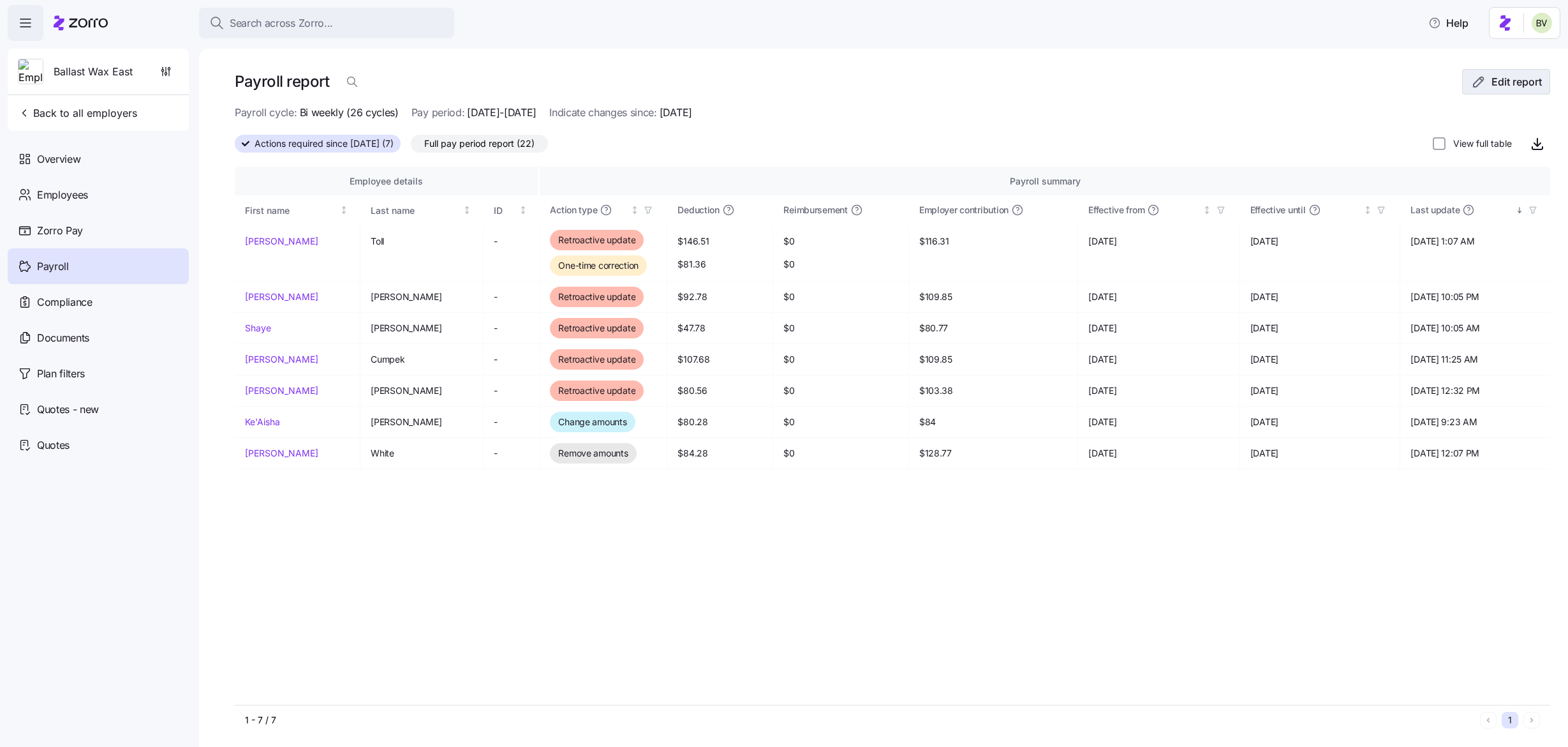
click at [1492, 83] on span "Edit report" at bounding box center [1517, 82] width 51 height 15
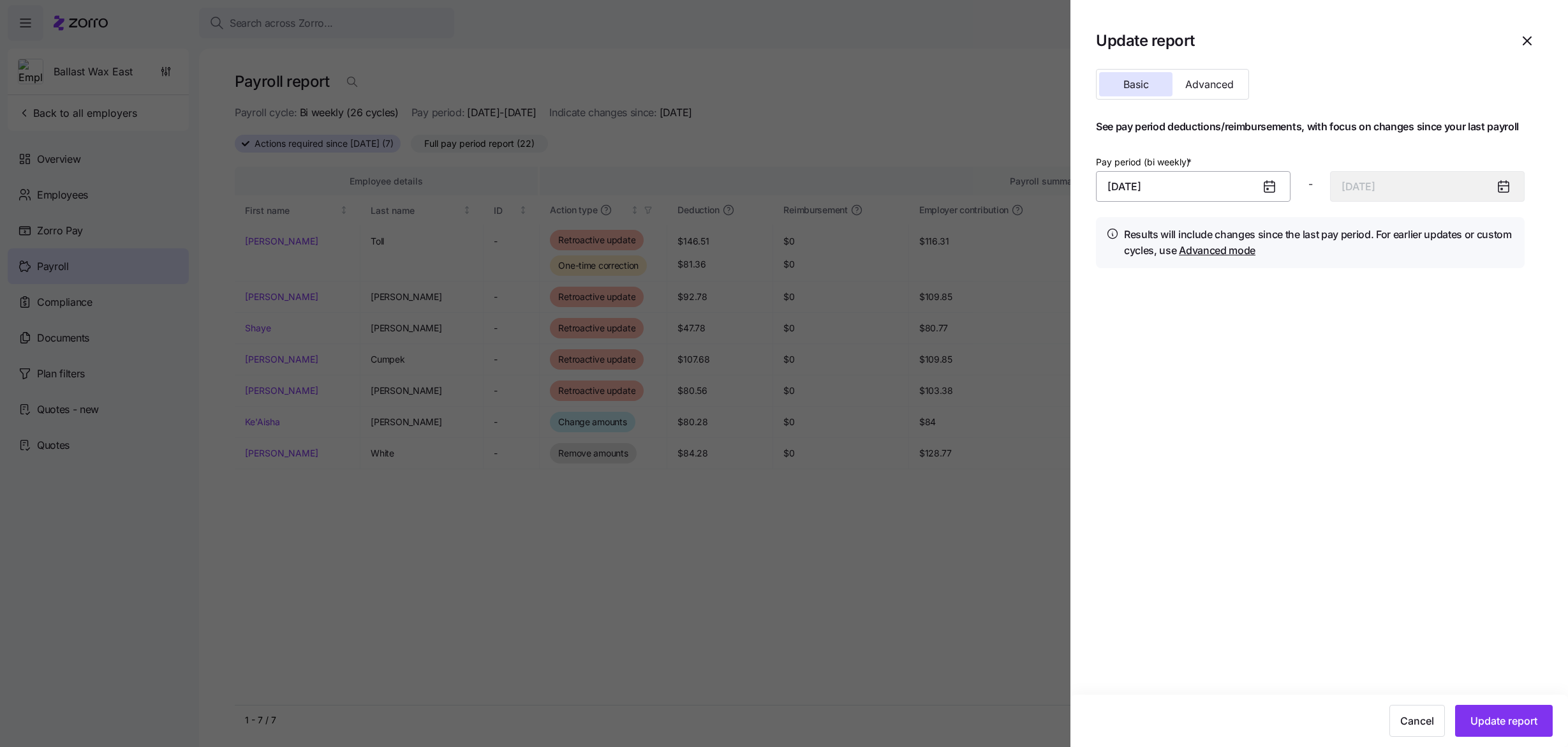
click at [1252, 192] on input "June 1, 2025" at bounding box center [1193, 186] width 194 height 30
click at [1310, 226] on icon "button" at bounding box center [1311, 231] width 14 height 14
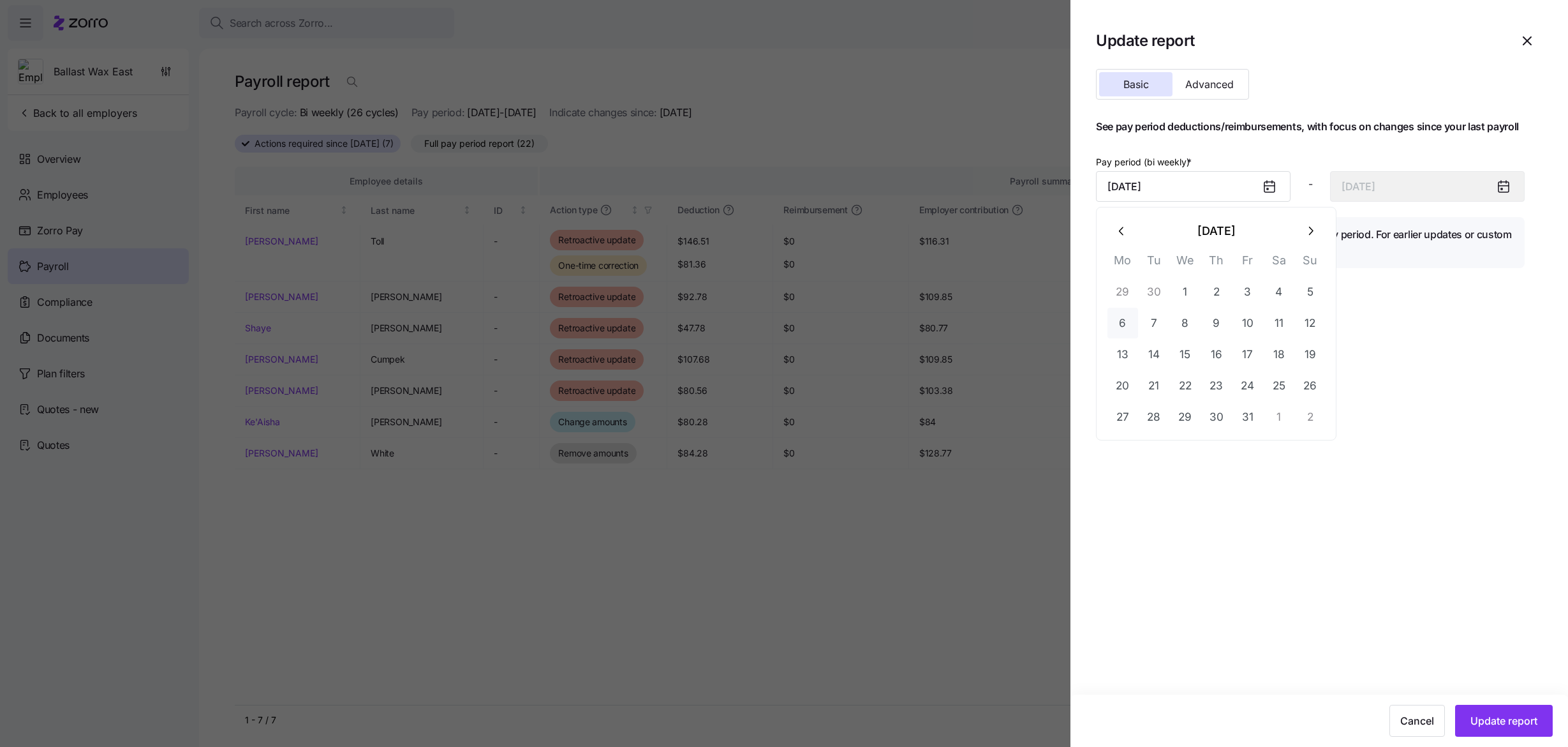
click at [1133, 324] on button "6" at bounding box center [1123, 323] width 30 height 30
type input "October 6, 2025"
type input "October 19, 2025"
click at [1494, 716] on span "Update report" at bounding box center [1504, 721] width 67 height 15
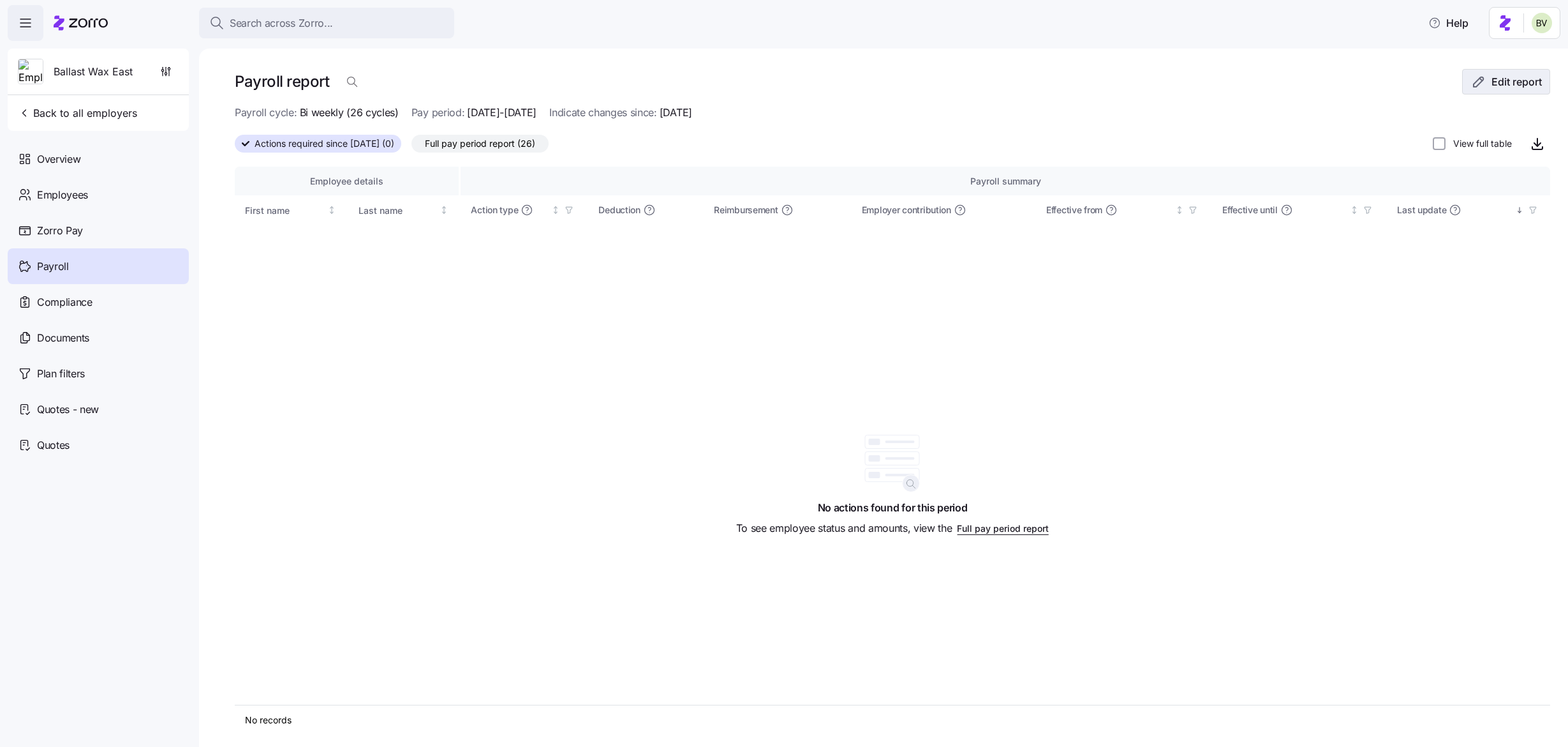
click at [1508, 78] on span "Edit report" at bounding box center [1517, 82] width 51 height 15
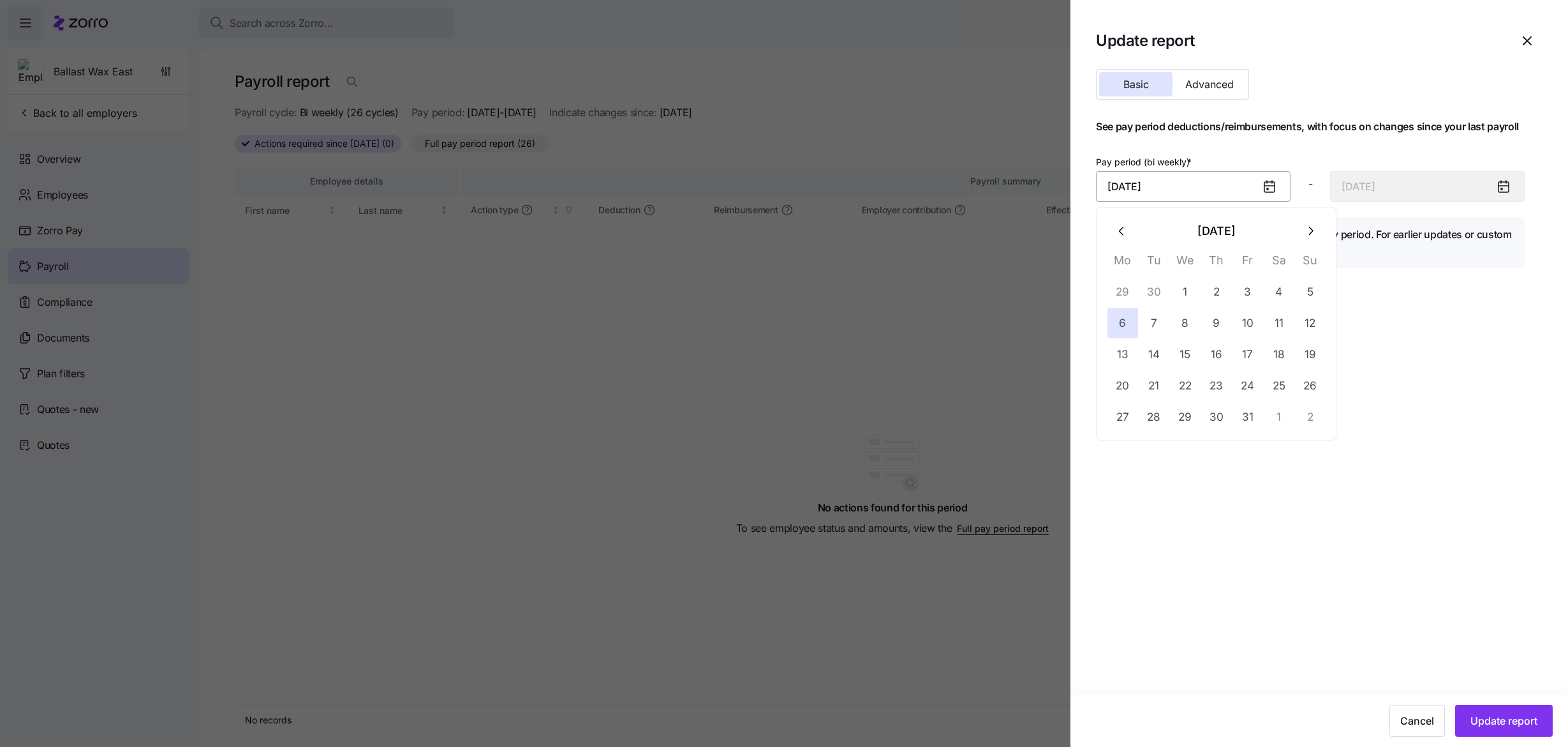
click at [1255, 187] on input "October 6, 2025" at bounding box center [1193, 186] width 194 height 30
click at [1185, 293] on button "1" at bounding box center [1185, 291] width 30 height 30
type input "October 1, 2025"
type input "October 14, 2025"
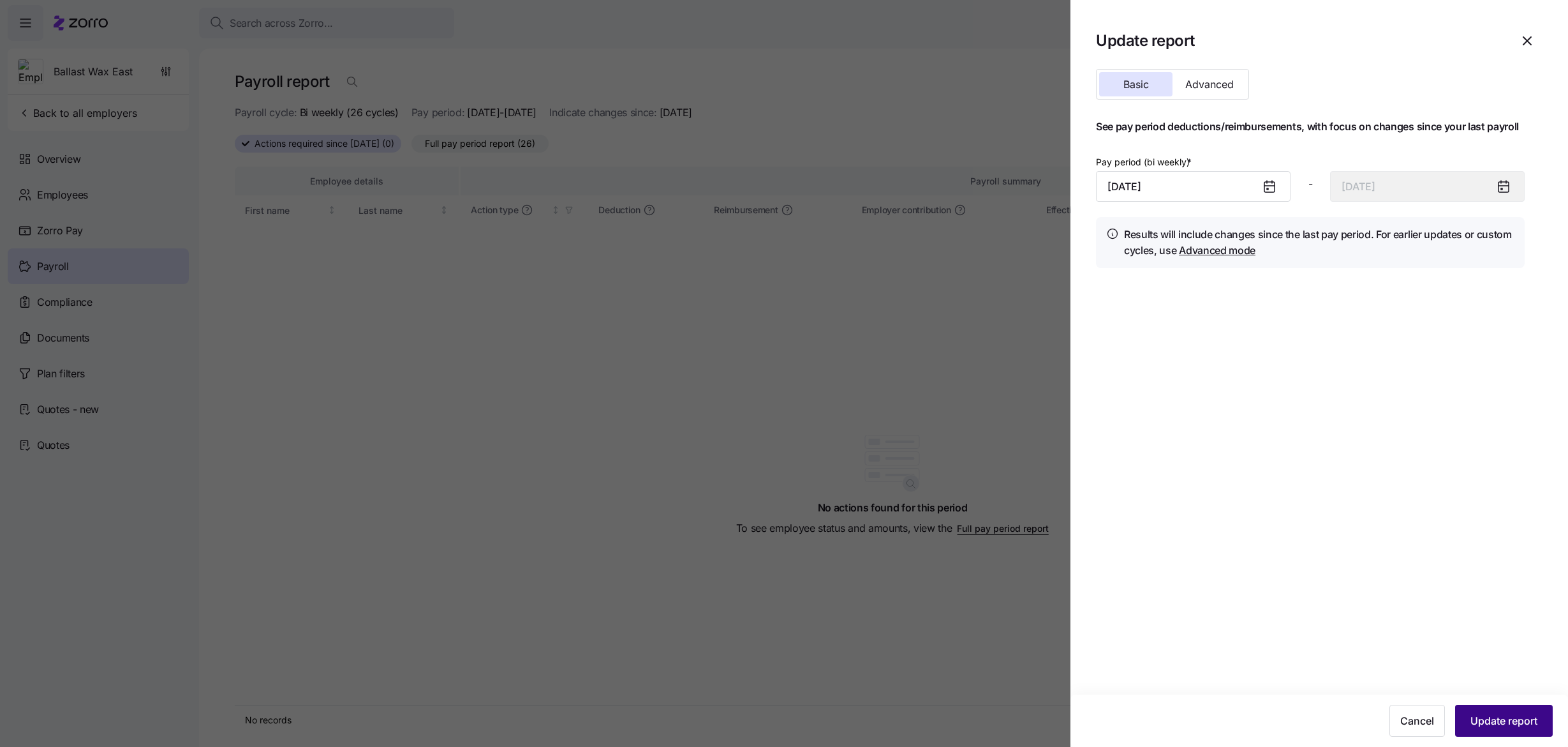
click at [1506, 719] on span "Update report" at bounding box center [1504, 721] width 67 height 15
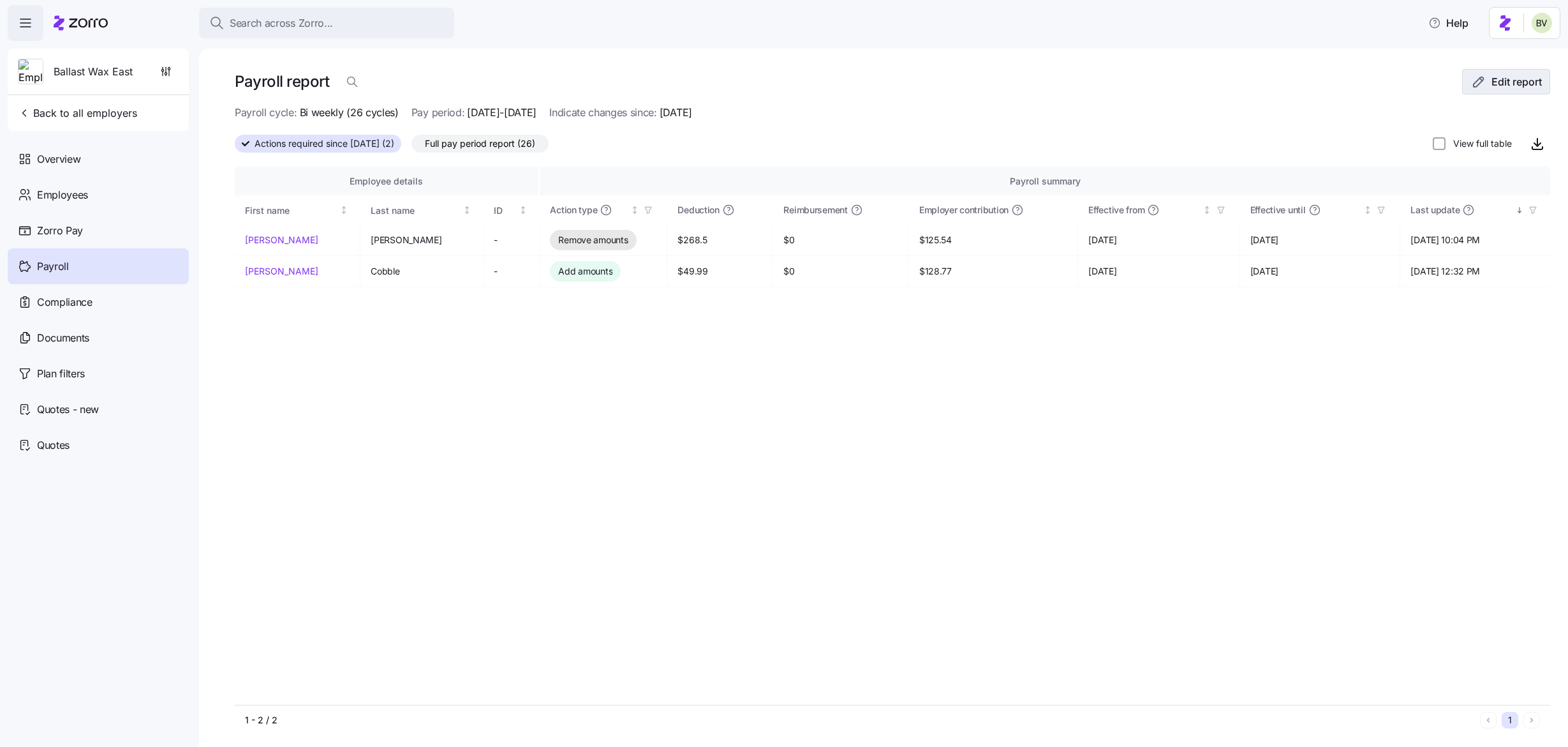
click at [1471, 85] on icon "button" at bounding box center [1479, 82] width 15 height 15
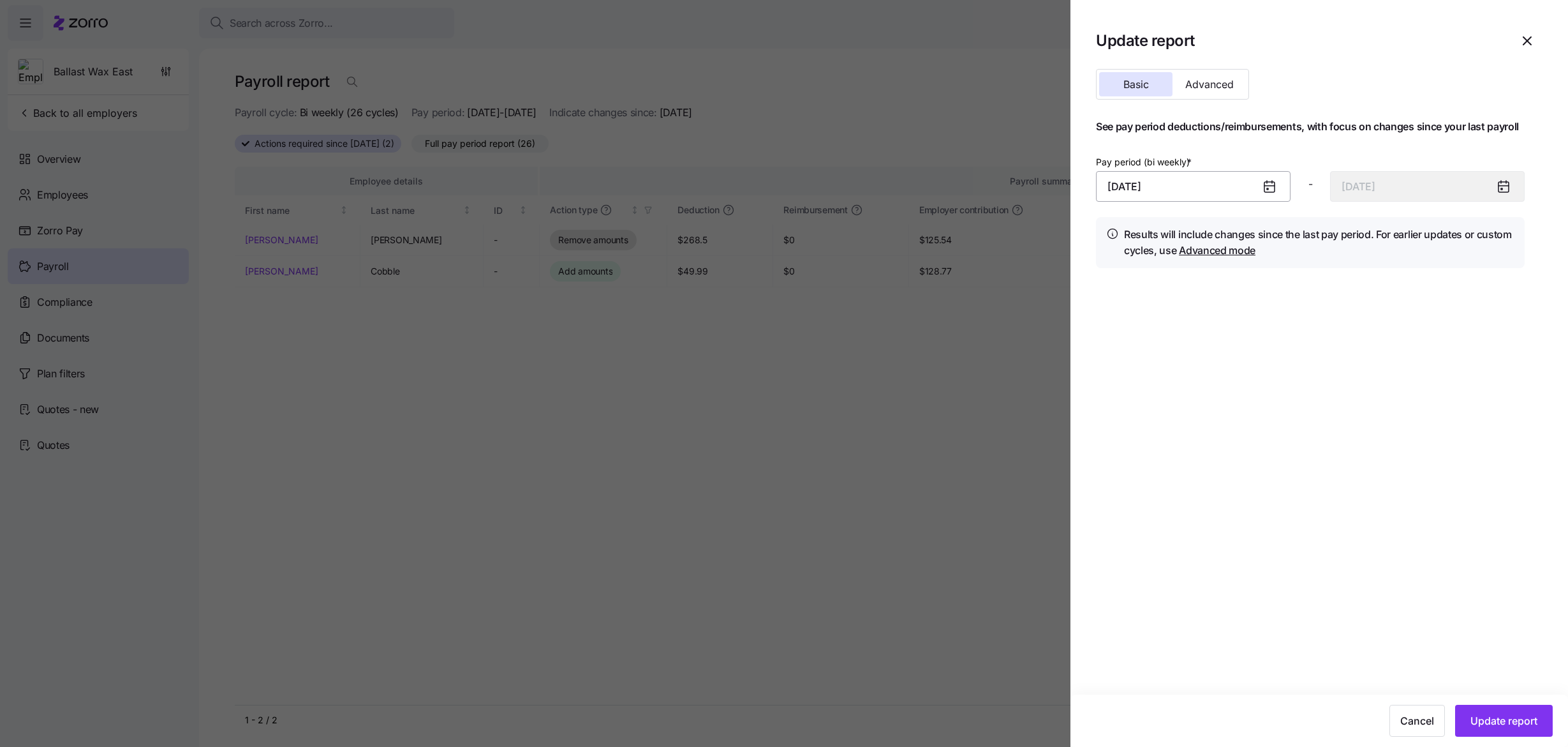
click at [1178, 181] on input "October 1, 2025" at bounding box center [1193, 186] width 194 height 30
click at [1111, 226] on button "button" at bounding box center [1122, 231] width 30 height 30
click at [1128, 301] on button "1" at bounding box center [1123, 291] width 30 height 30
type input "September 1, 2025"
type input "September 14, 2025"
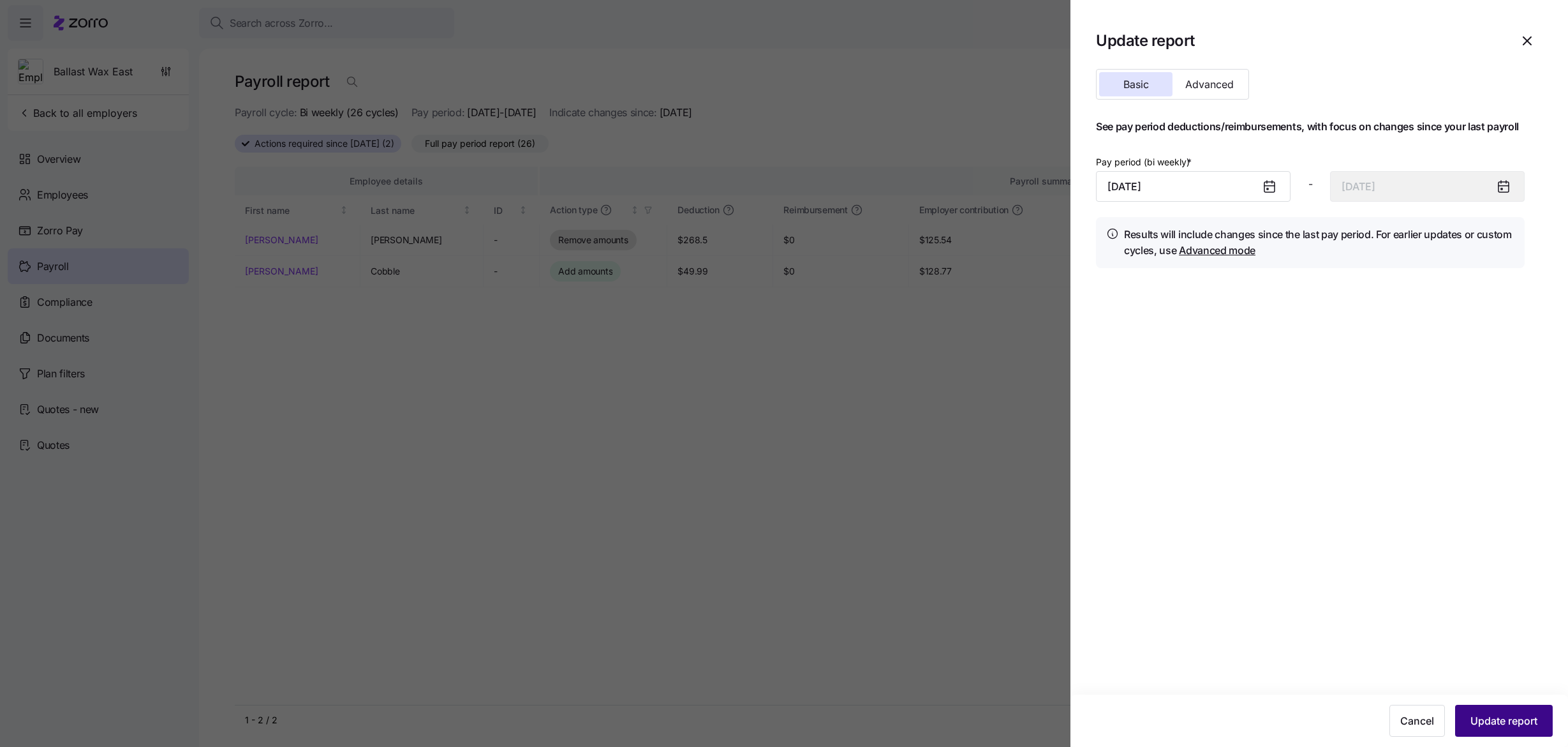
click at [1511, 719] on span "Update report" at bounding box center [1504, 721] width 67 height 15
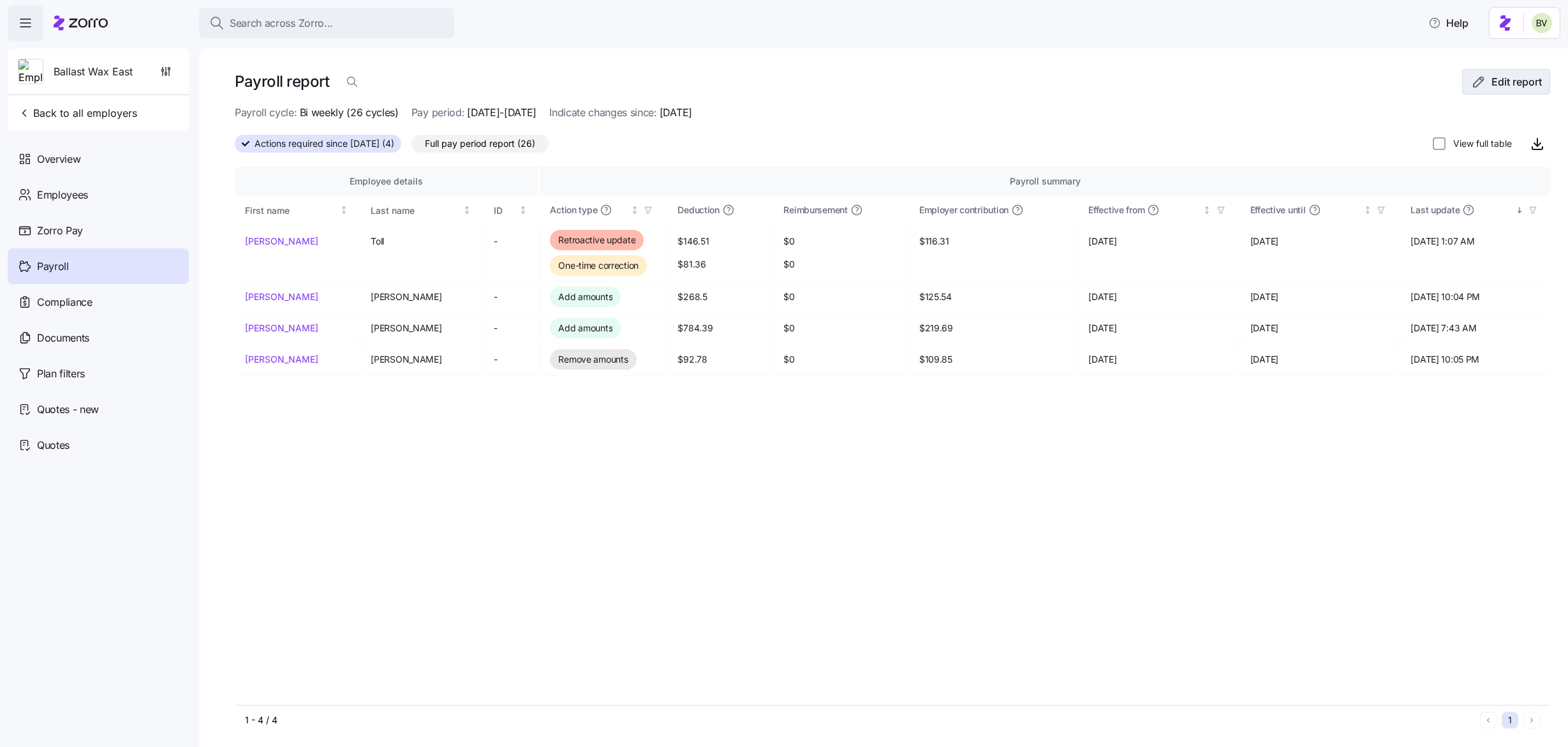
click at [1474, 85] on icon "button" at bounding box center [1479, 82] width 10 height 10
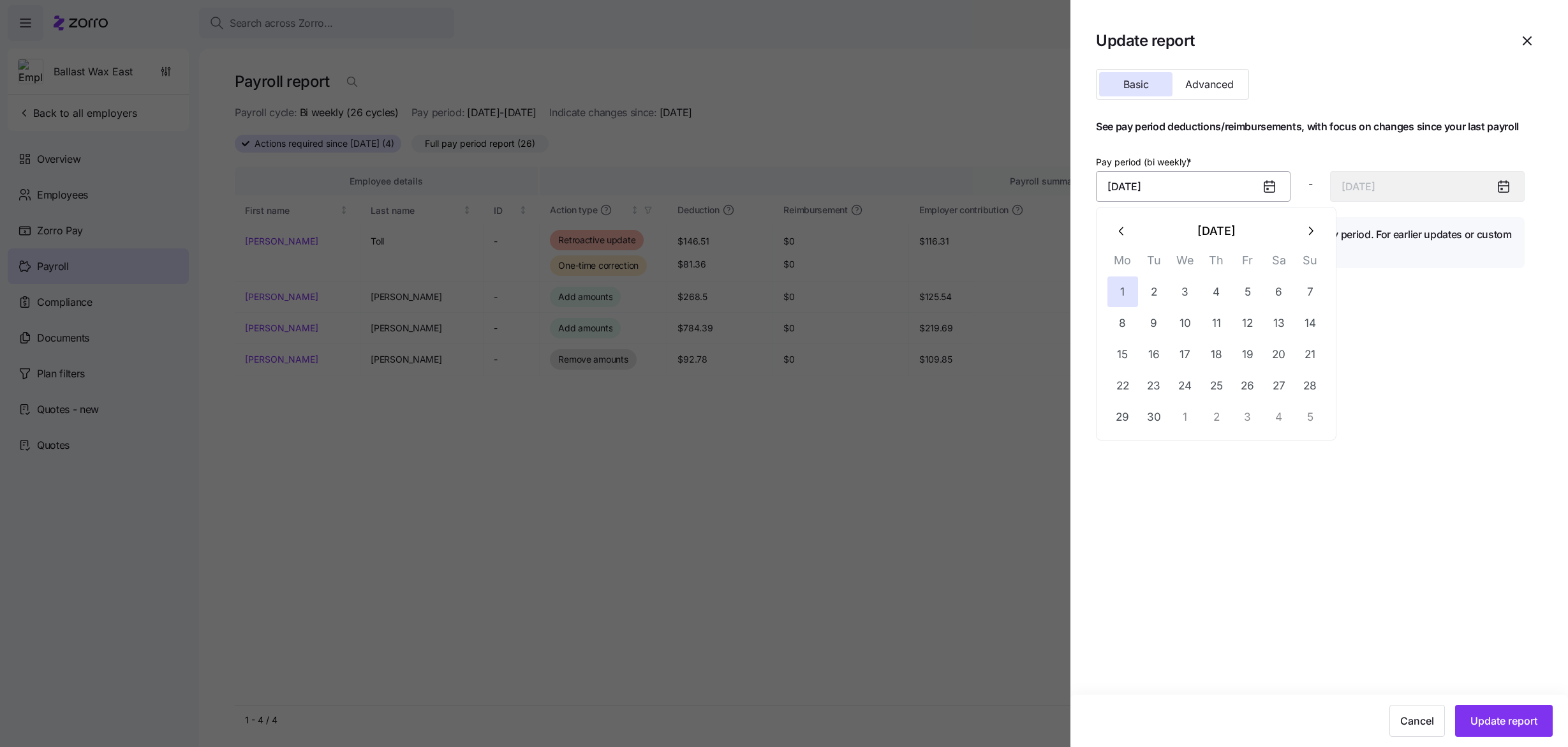
click at [1212, 187] on input "September 1, 2025" at bounding box center [1193, 186] width 194 height 30
click at [1122, 359] on button "15" at bounding box center [1123, 354] width 30 height 30
type input "September 15, 2025"
type input "September 28, 2025"
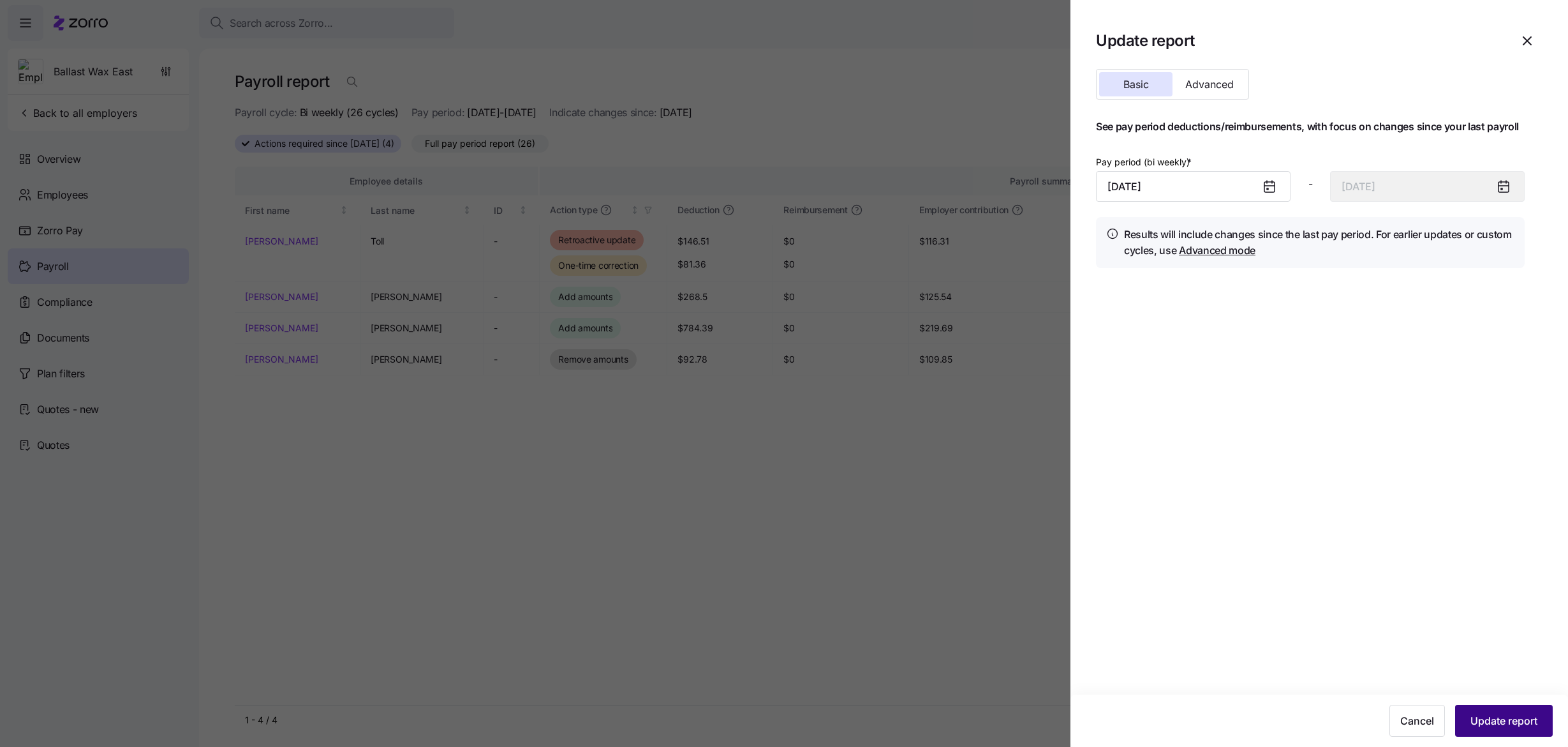
click at [1495, 732] on button "Update report" at bounding box center [1504, 721] width 98 height 32
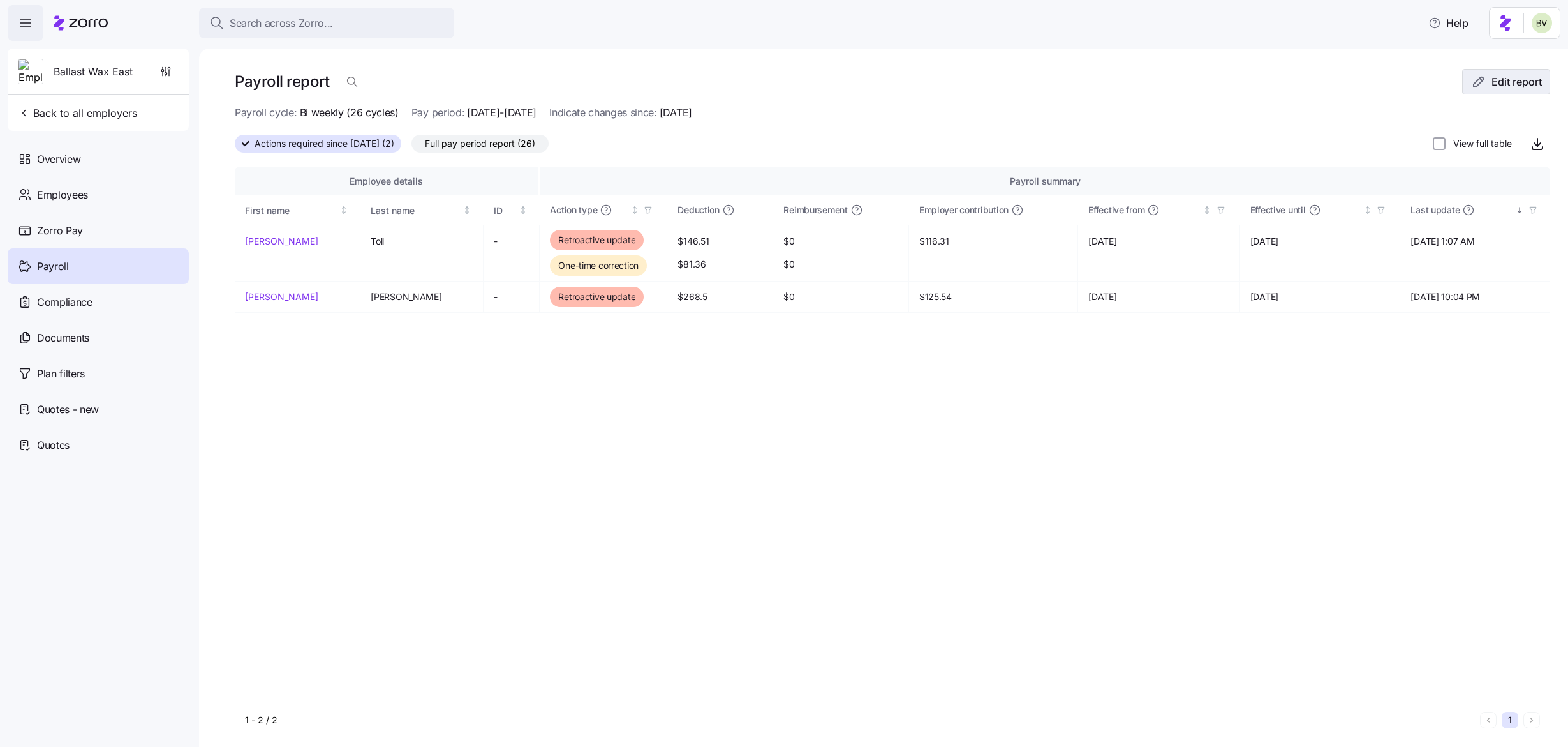
click at [1492, 85] on span "Edit report" at bounding box center [1517, 82] width 51 height 15
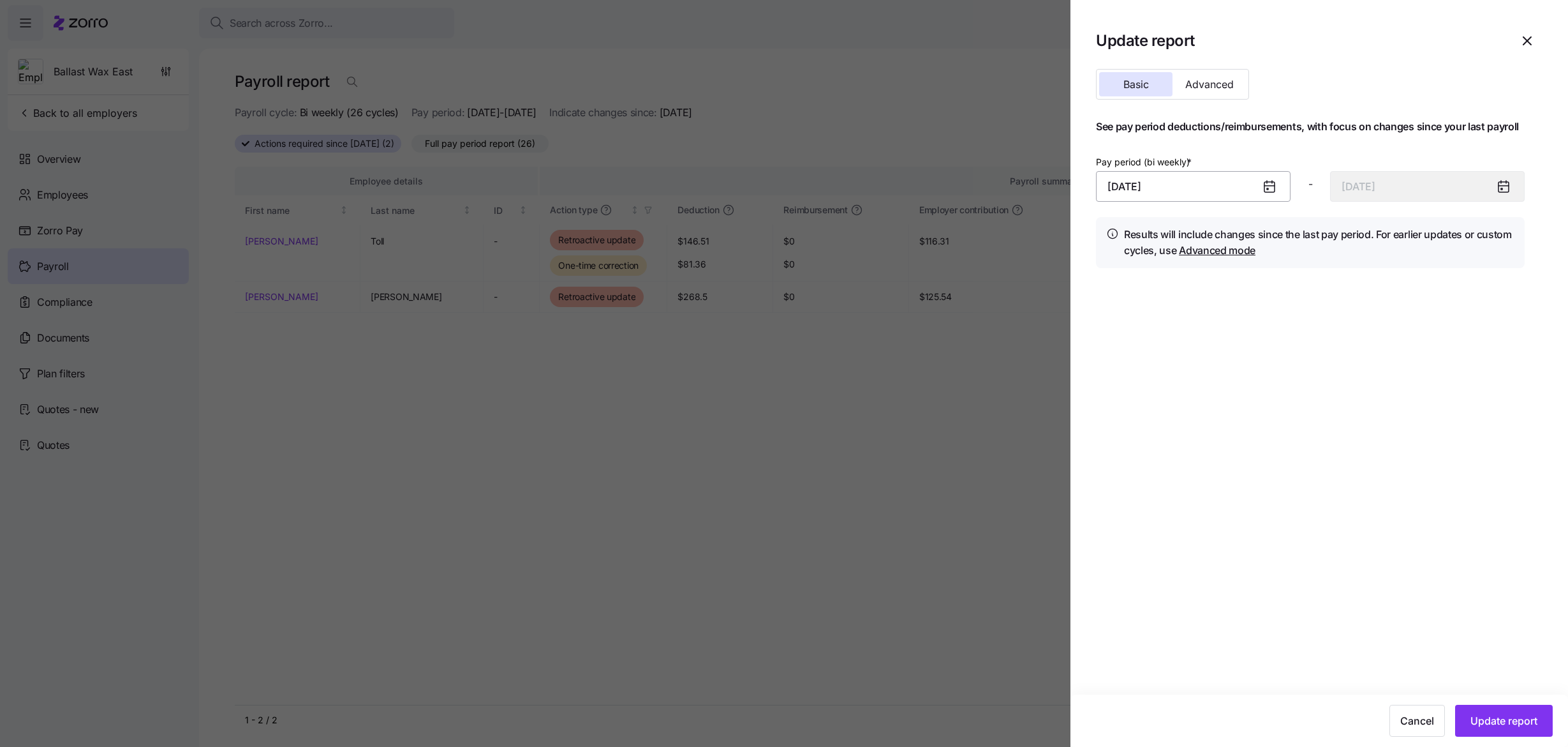
click at [1225, 193] on input "September 15, 2025" at bounding box center [1193, 186] width 194 height 30
click at [1142, 416] on button "30" at bounding box center [1154, 417] width 30 height 30
type input "September 30, 2025"
type input "October 13, 2025"
click at [1486, 714] on span "Update report" at bounding box center [1504, 721] width 67 height 15
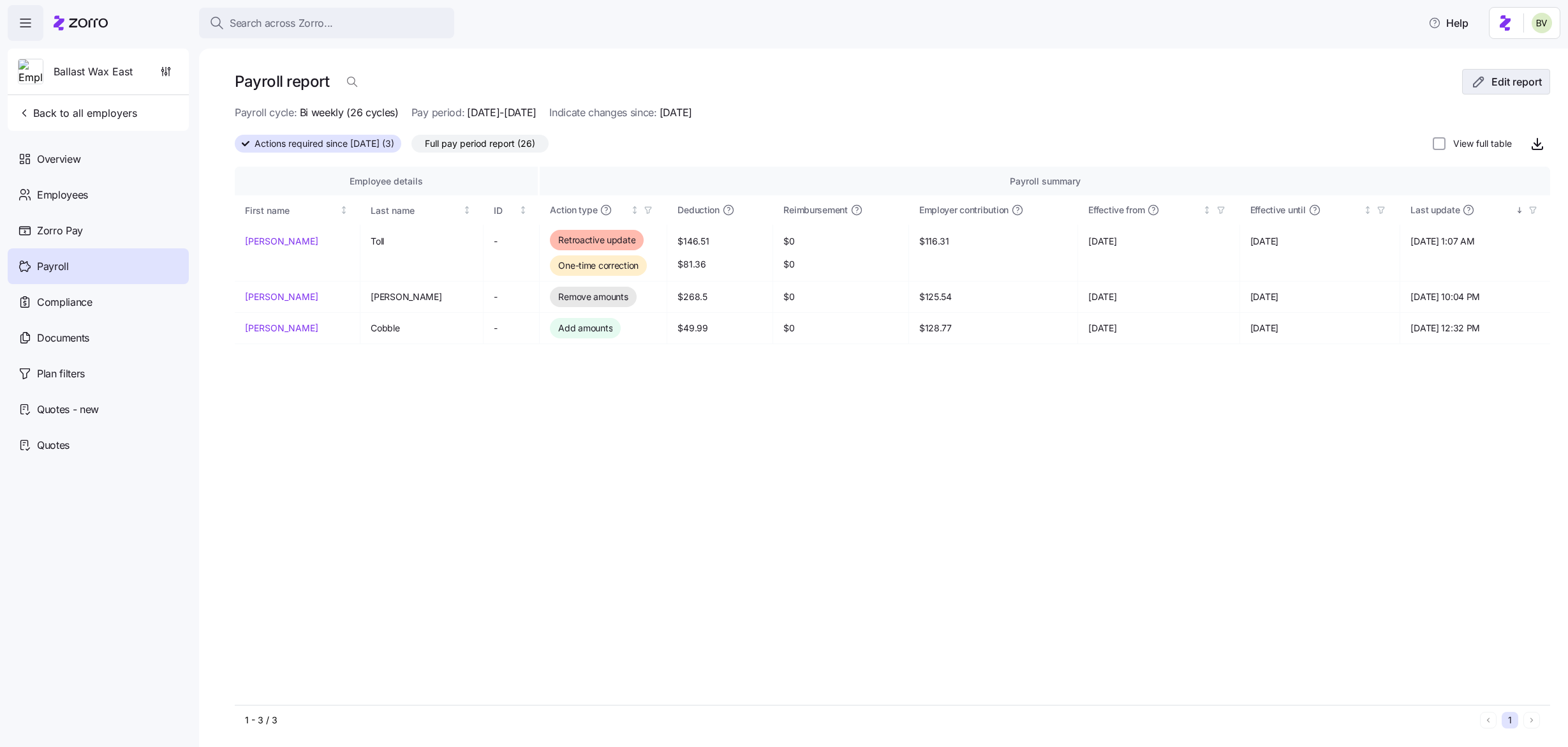
click at [1475, 89] on icon "button" at bounding box center [1479, 82] width 15 height 15
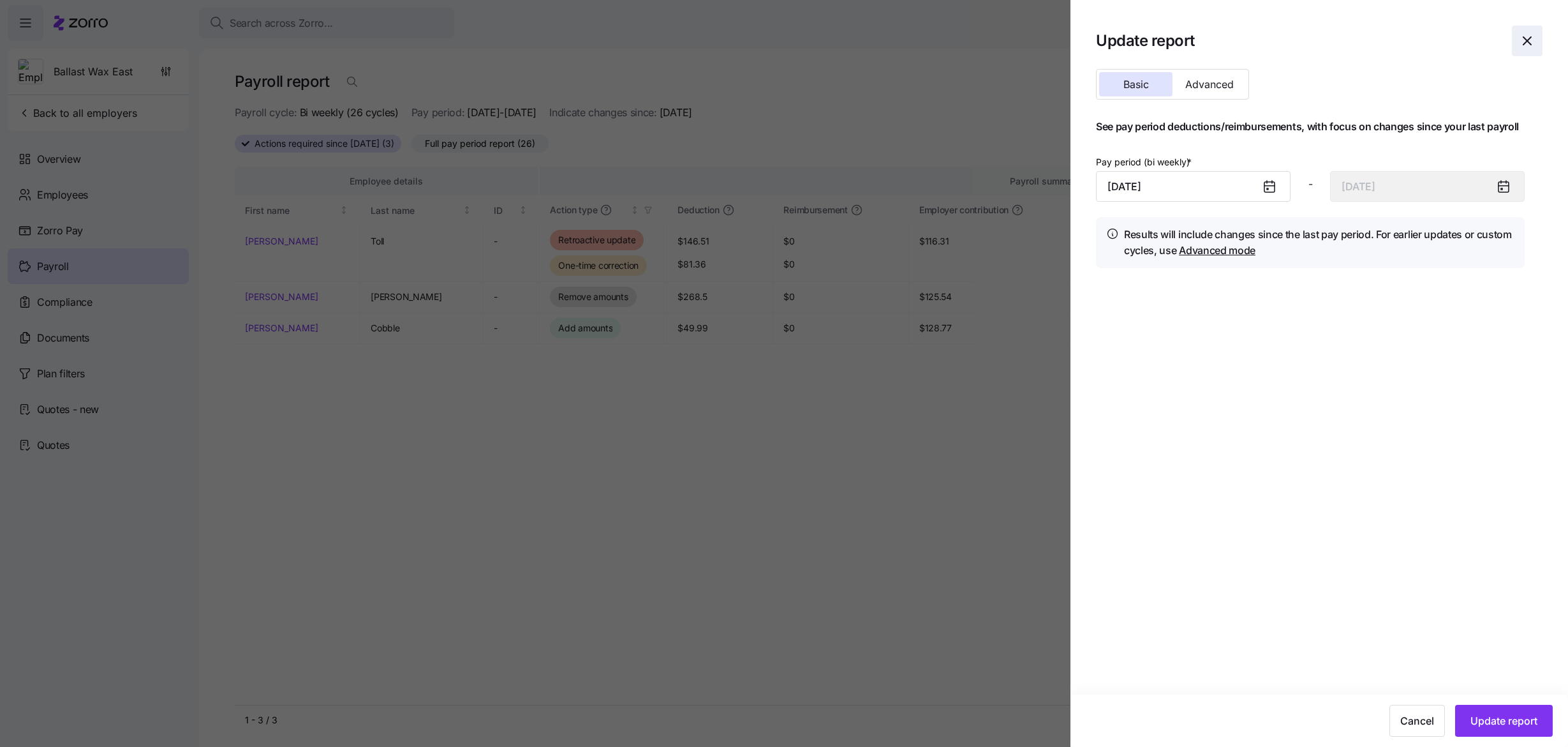
click at [1520, 46] on icon "button" at bounding box center [1527, 41] width 15 height 15
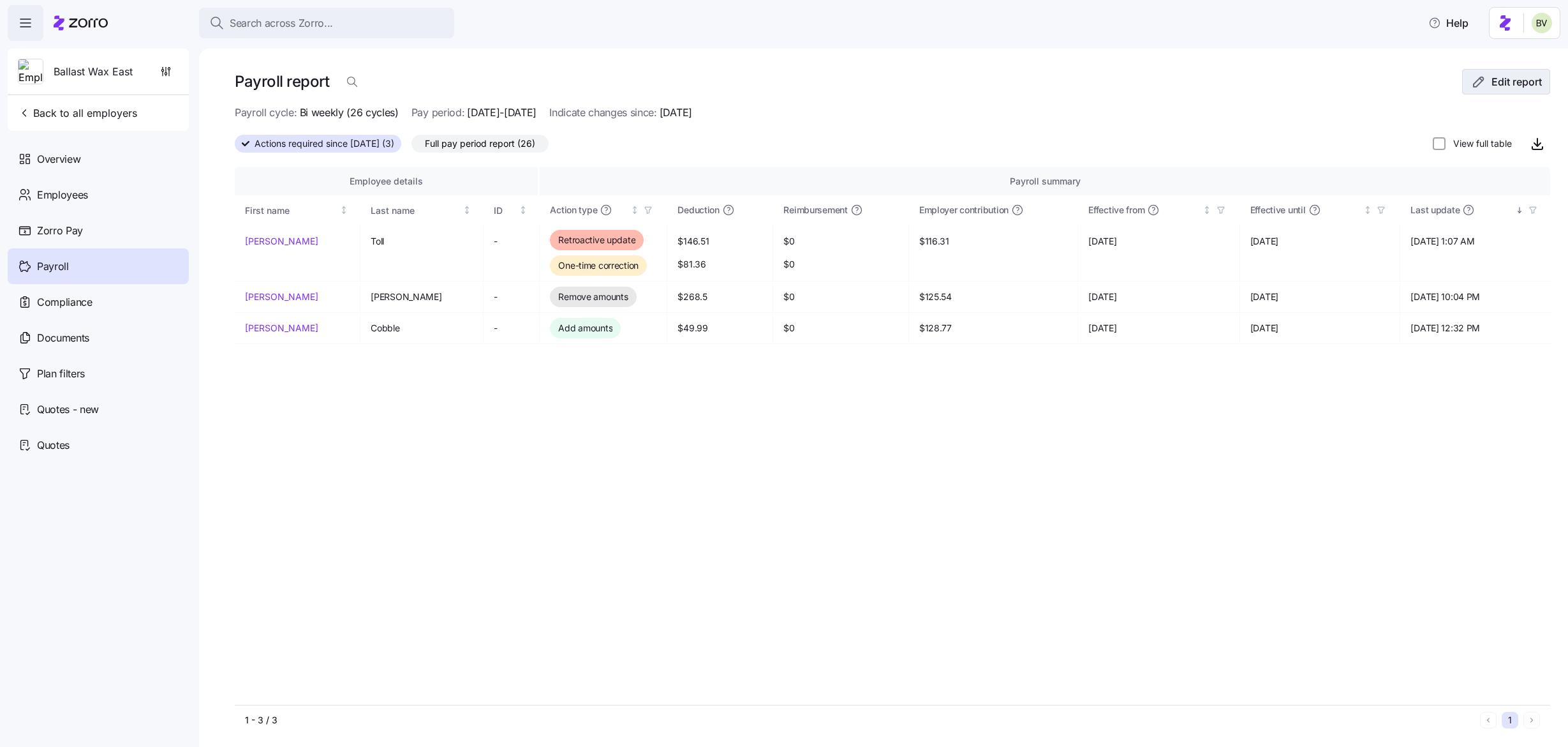
click at [1492, 87] on span "Edit report" at bounding box center [1517, 82] width 51 height 15
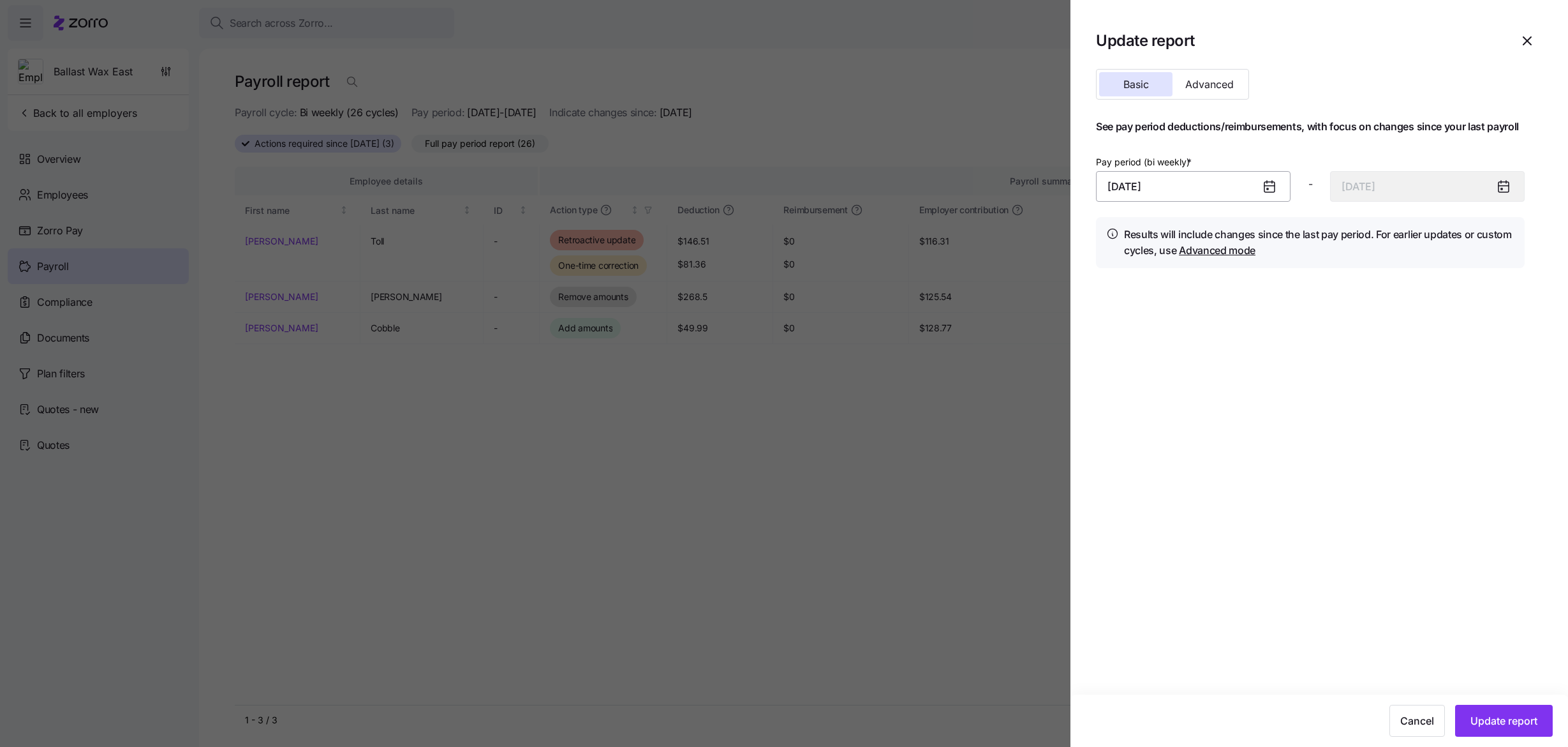
click at [1178, 195] on input "September 30, 2025" at bounding box center [1193, 186] width 194 height 30
click at [1302, 232] on button "button" at bounding box center [1311, 231] width 30 height 30
click at [1183, 294] on button "1" at bounding box center [1185, 291] width 30 height 30
type input "October 1, 2025"
type input "October 14, 2025"
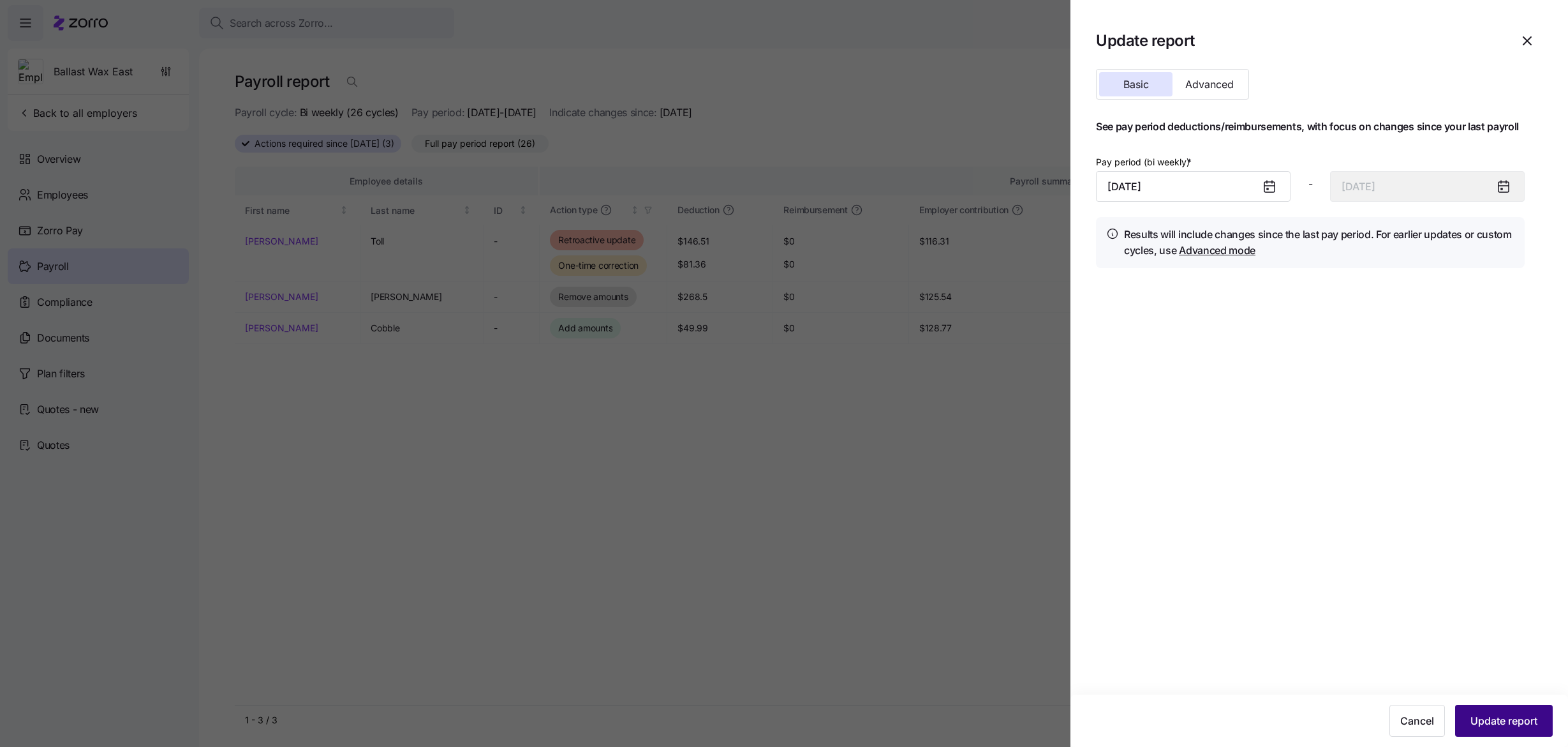
click at [1495, 721] on span "Update report" at bounding box center [1504, 721] width 67 height 15
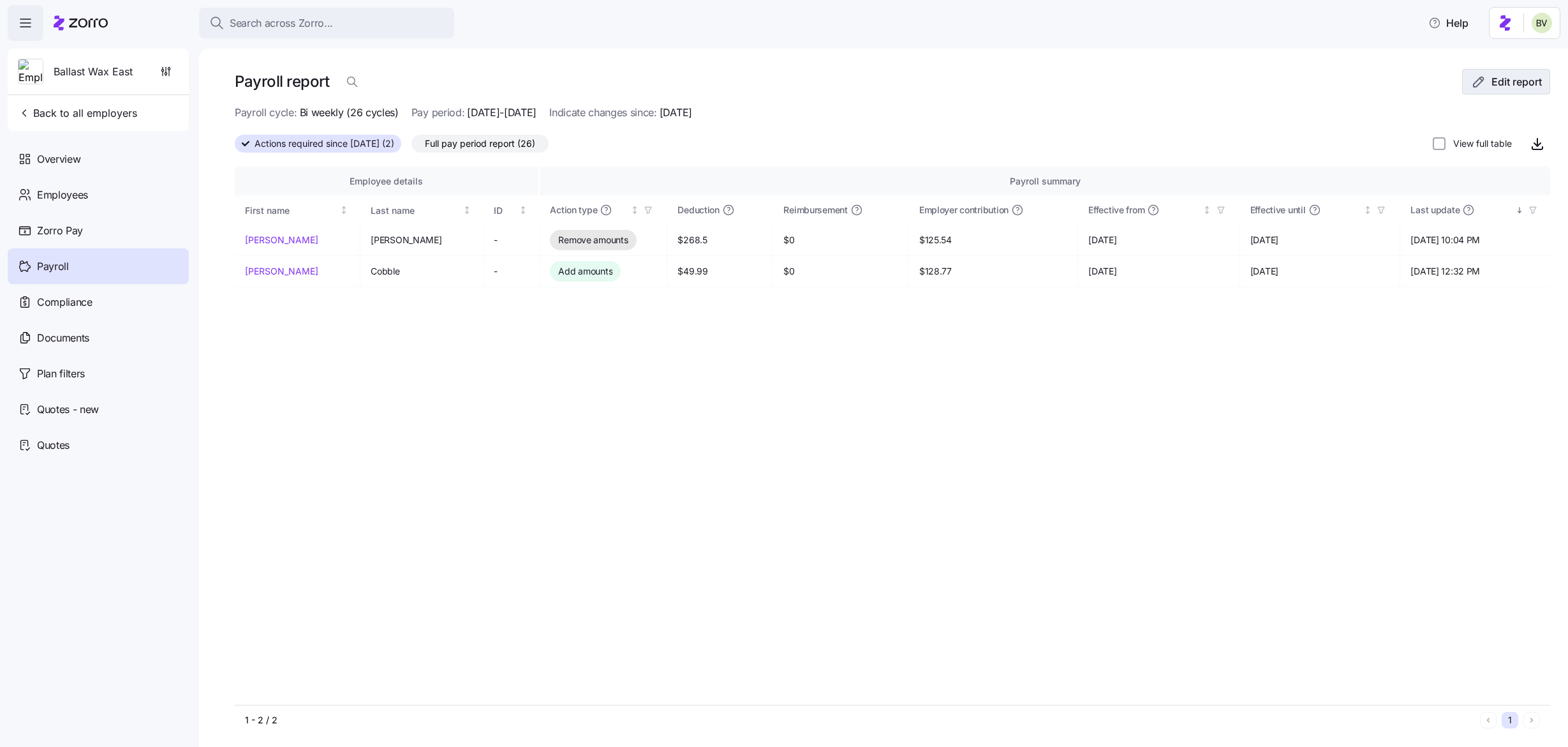
click at [1494, 89] on span "Edit report" at bounding box center [1517, 82] width 51 height 15
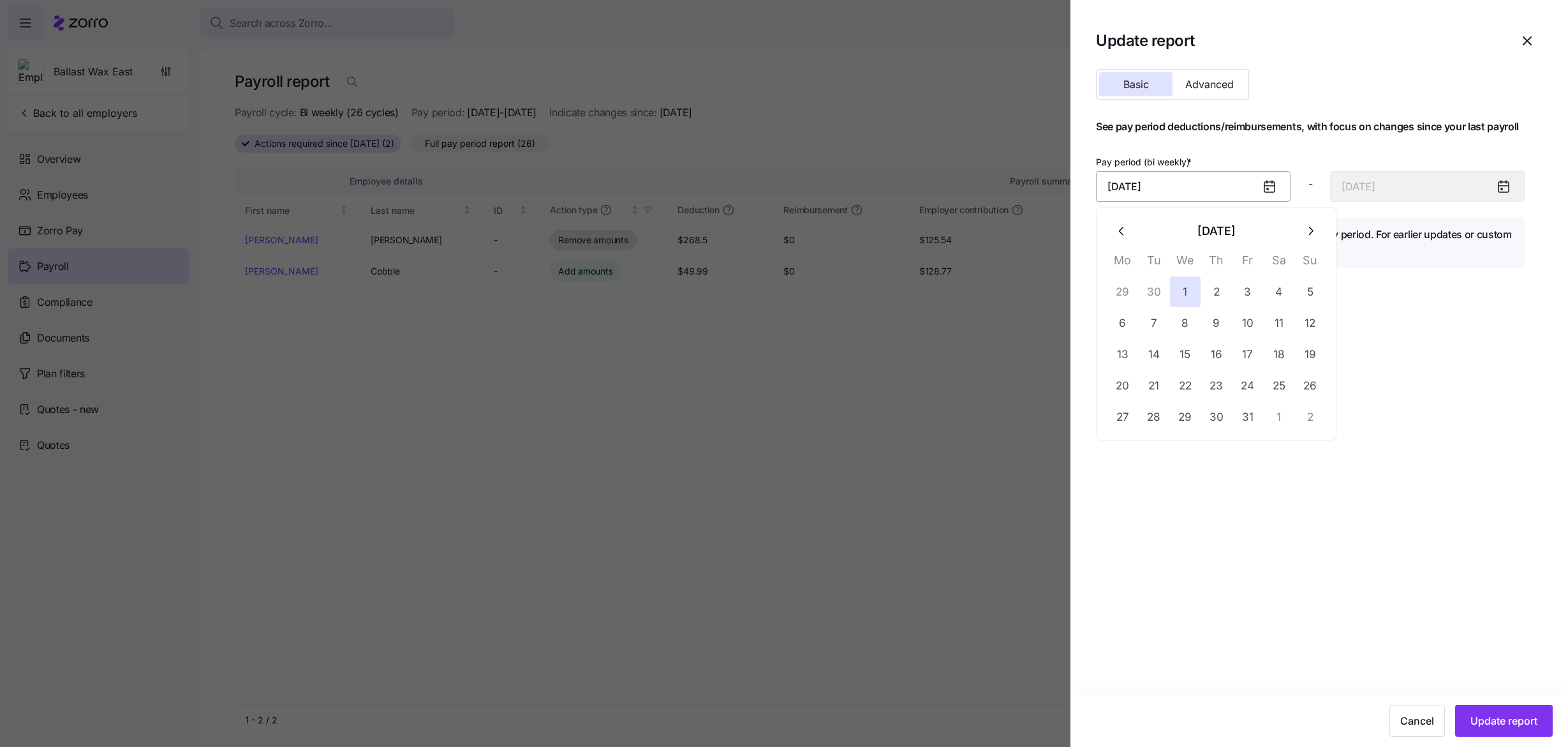
click at [1220, 179] on input "October 1, 2025" at bounding box center [1193, 186] width 194 height 30
click at [1117, 229] on icon "button" at bounding box center [1122, 231] width 14 height 14
click at [1157, 415] on button "30" at bounding box center [1154, 417] width 30 height 30
type input "September 30, 2025"
type input "October 13, 2025"
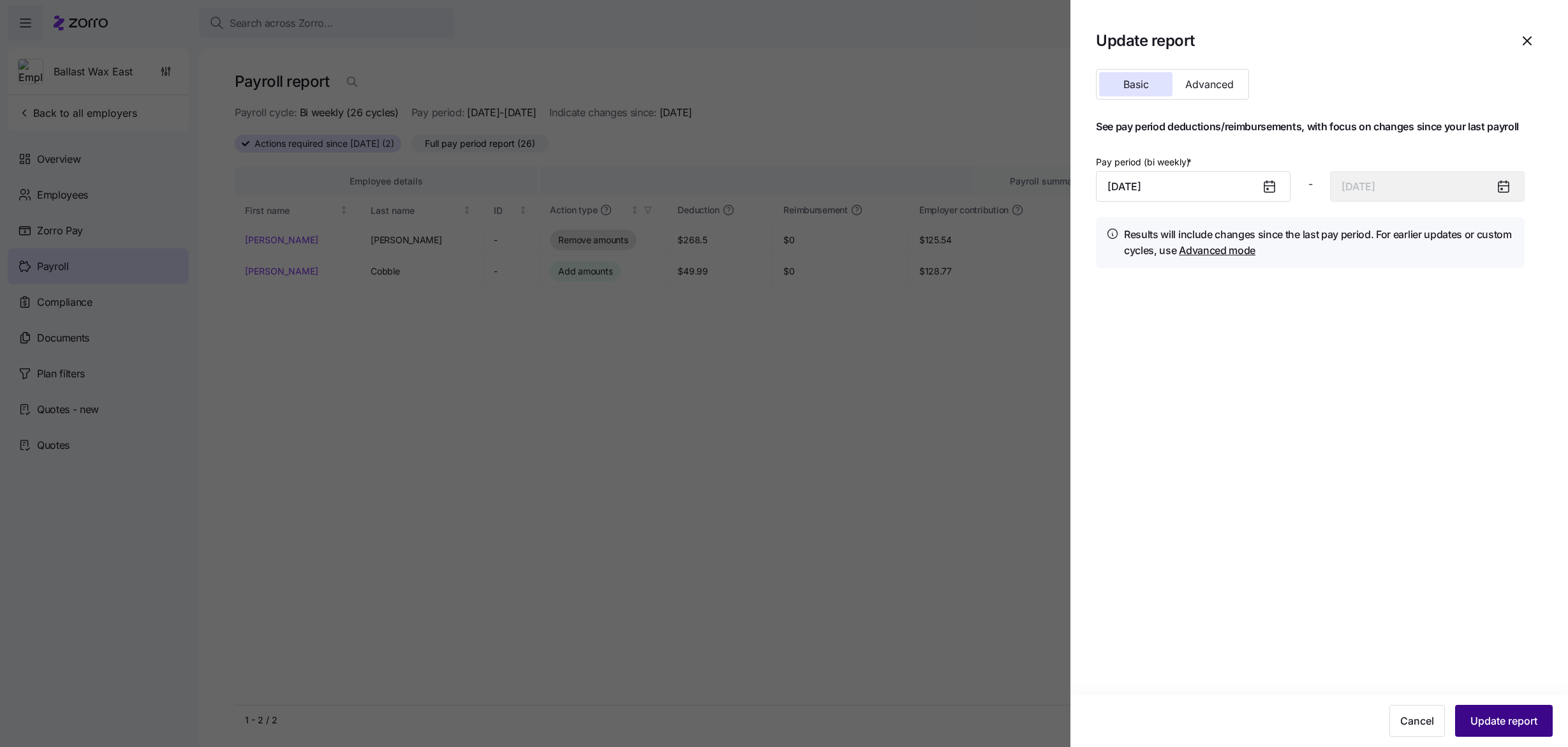
click at [1490, 714] on span "Update report" at bounding box center [1504, 721] width 67 height 15
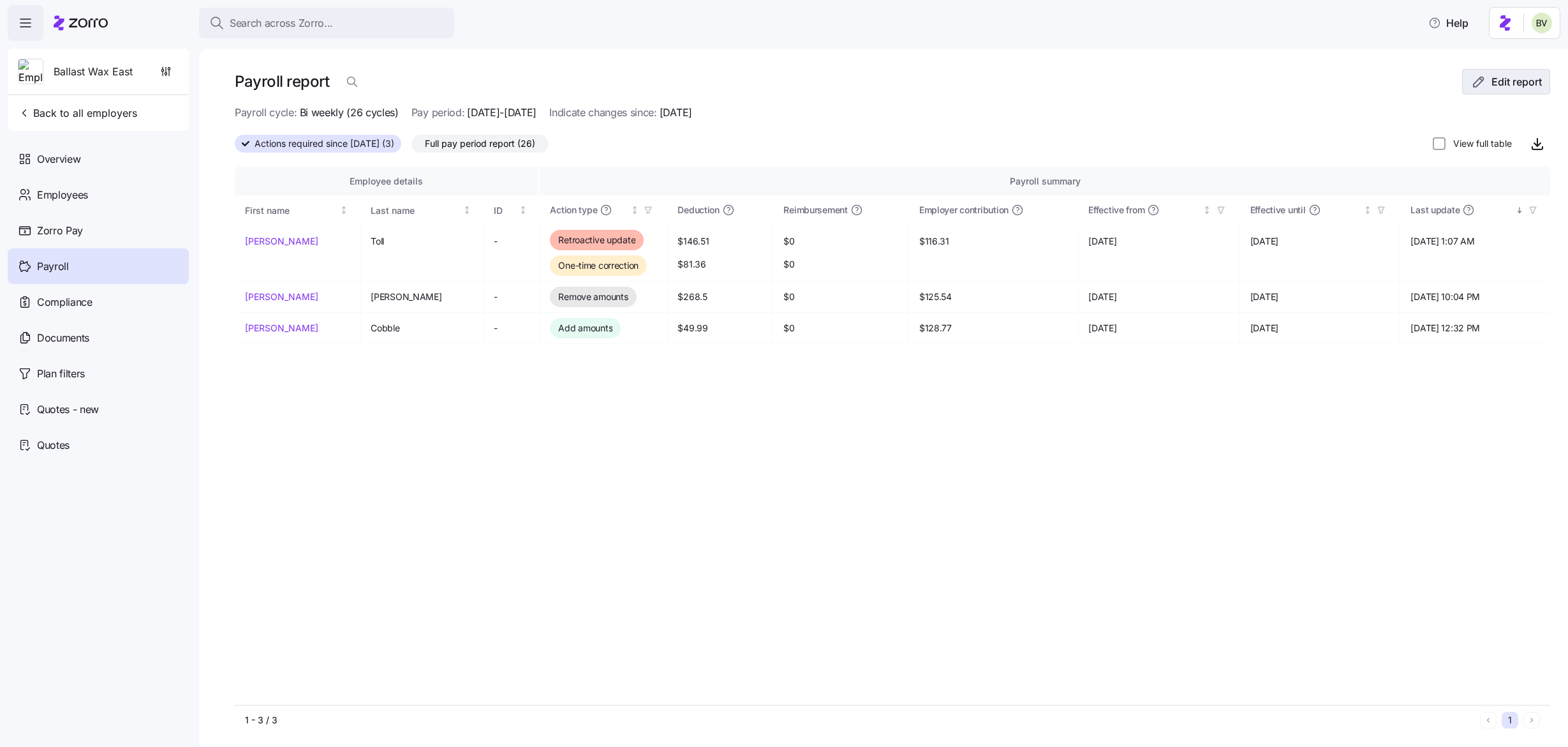
click at [1492, 77] on span "Edit report" at bounding box center [1517, 82] width 51 height 15
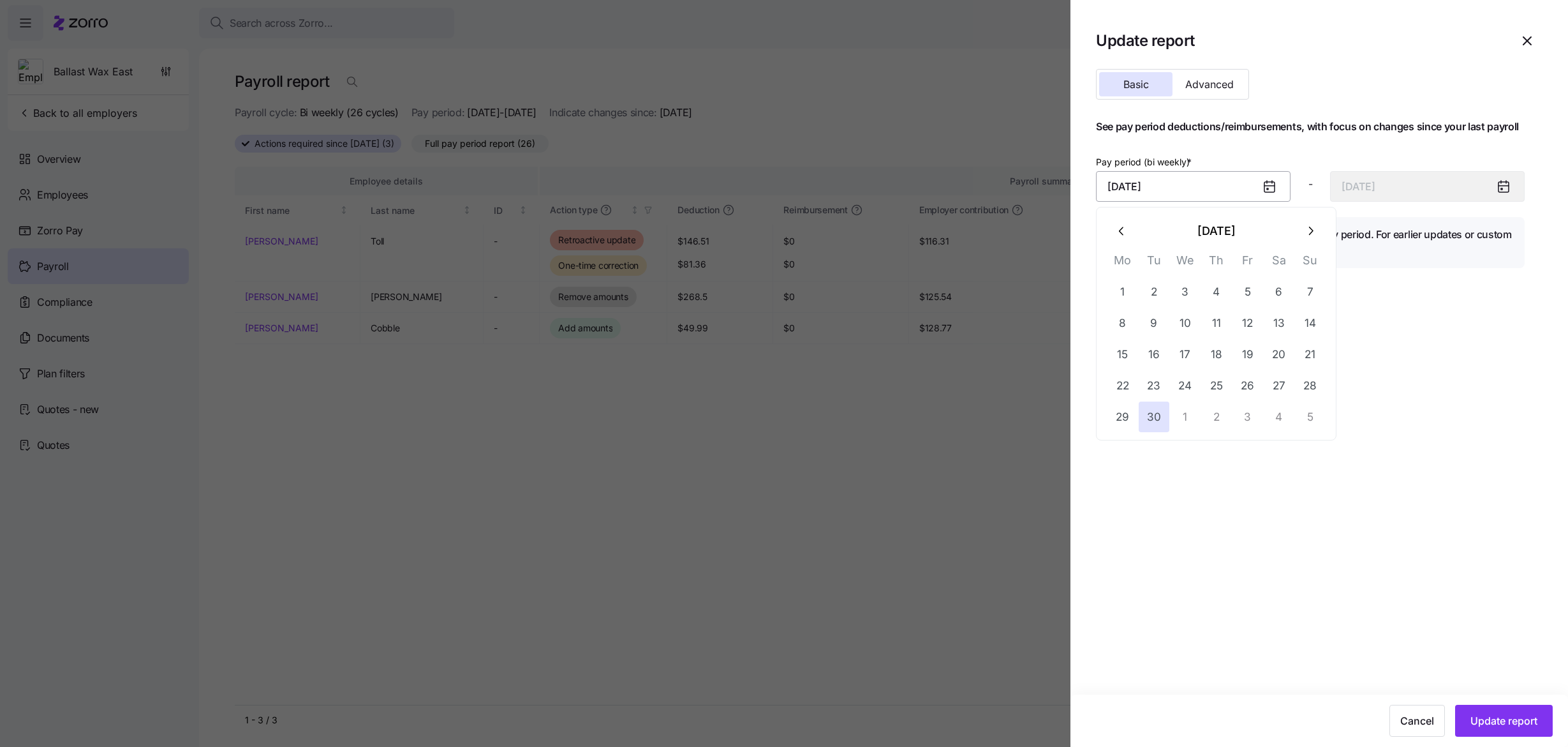
click at [1172, 197] on input "September 30, 2025" at bounding box center [1193, 186] width 194 height 30
click at [1147, 350] on button "16" at bounding box center [1154, 354] width 30 height 30
type input "September 16, 2025"
type input "September 29, 2025"
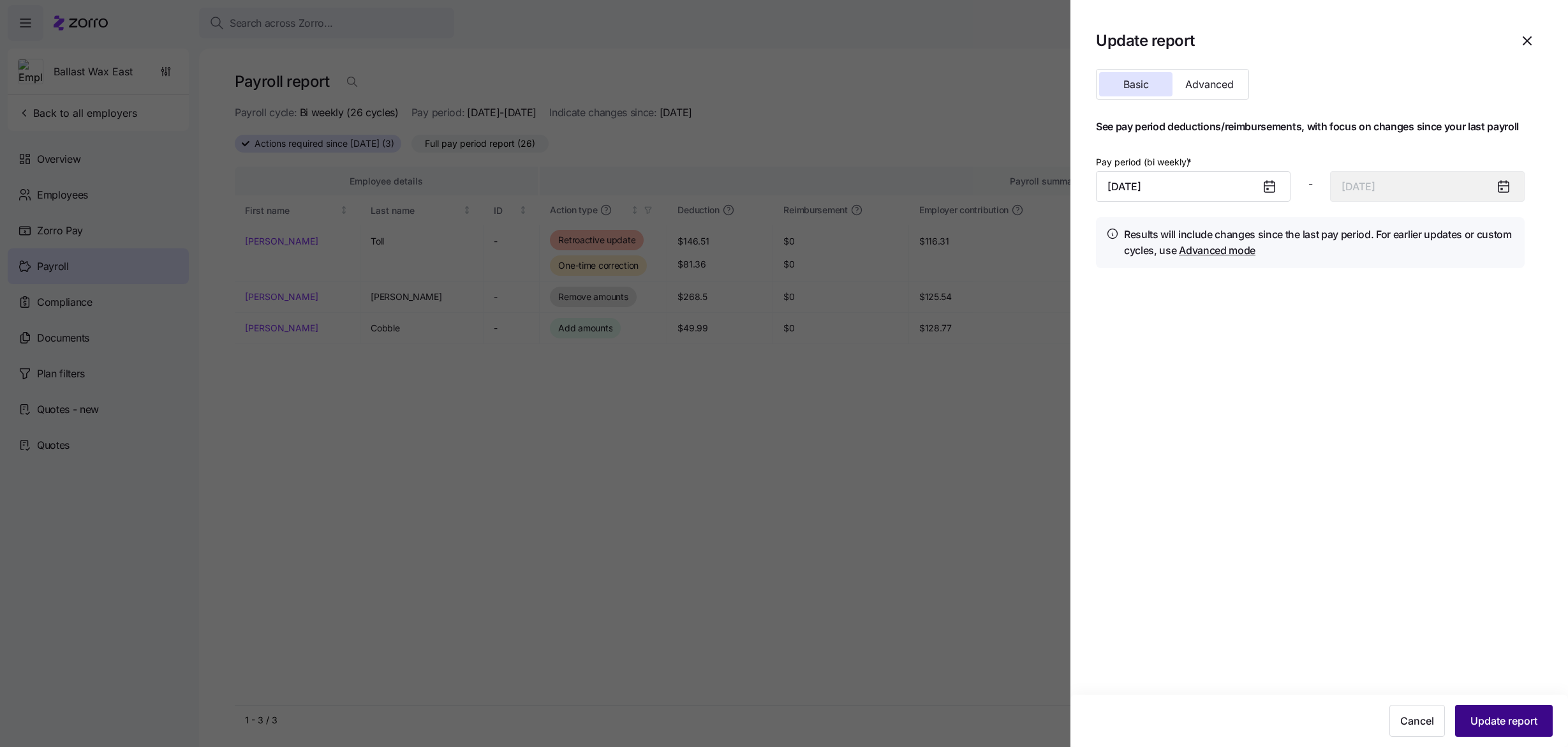
click at [1473, 712] on button "Update report" at bounding box center [1504, 721] width 98 height 32
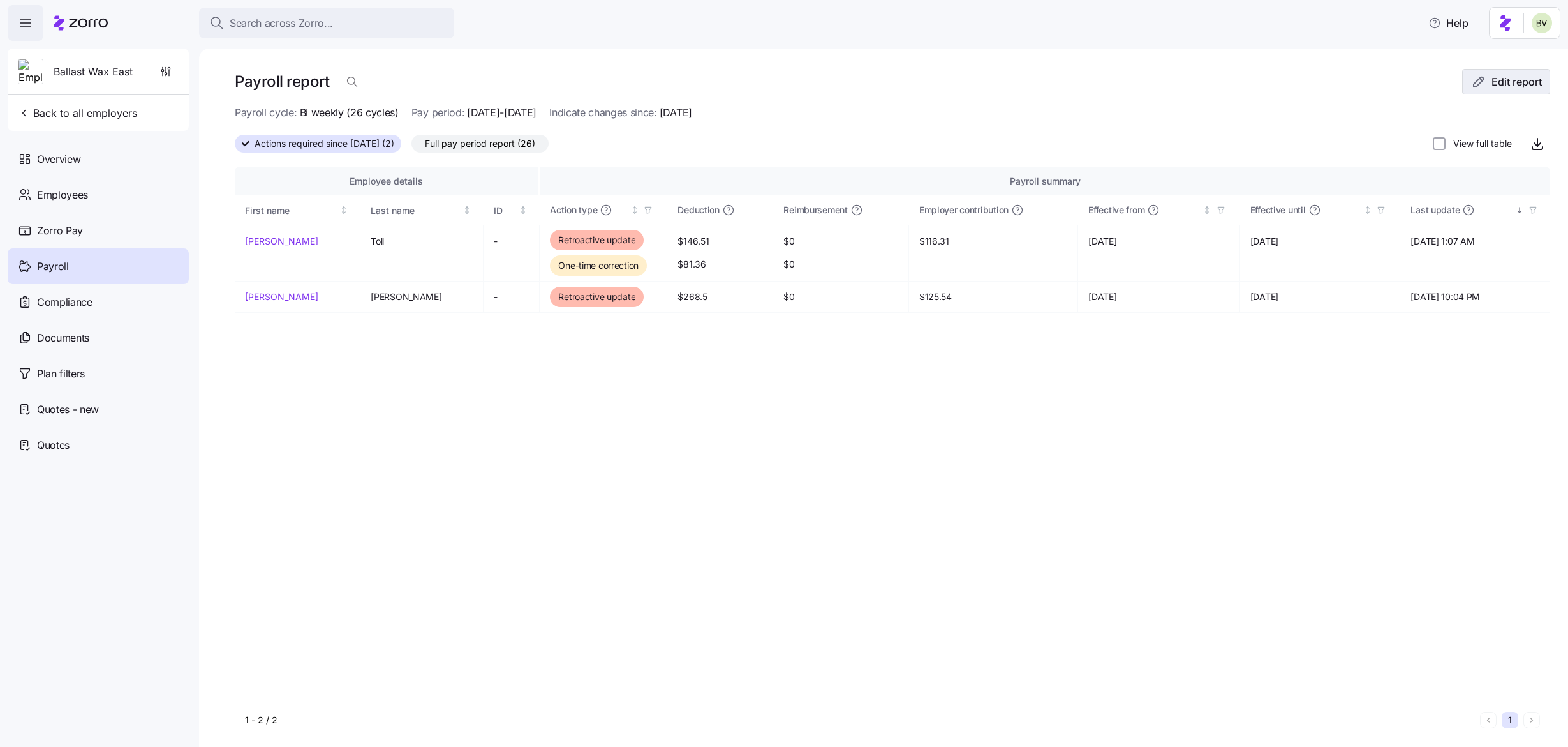
click at [1474, 82] on icon "button" at bounding box center [1479, 82] width 10 height 10
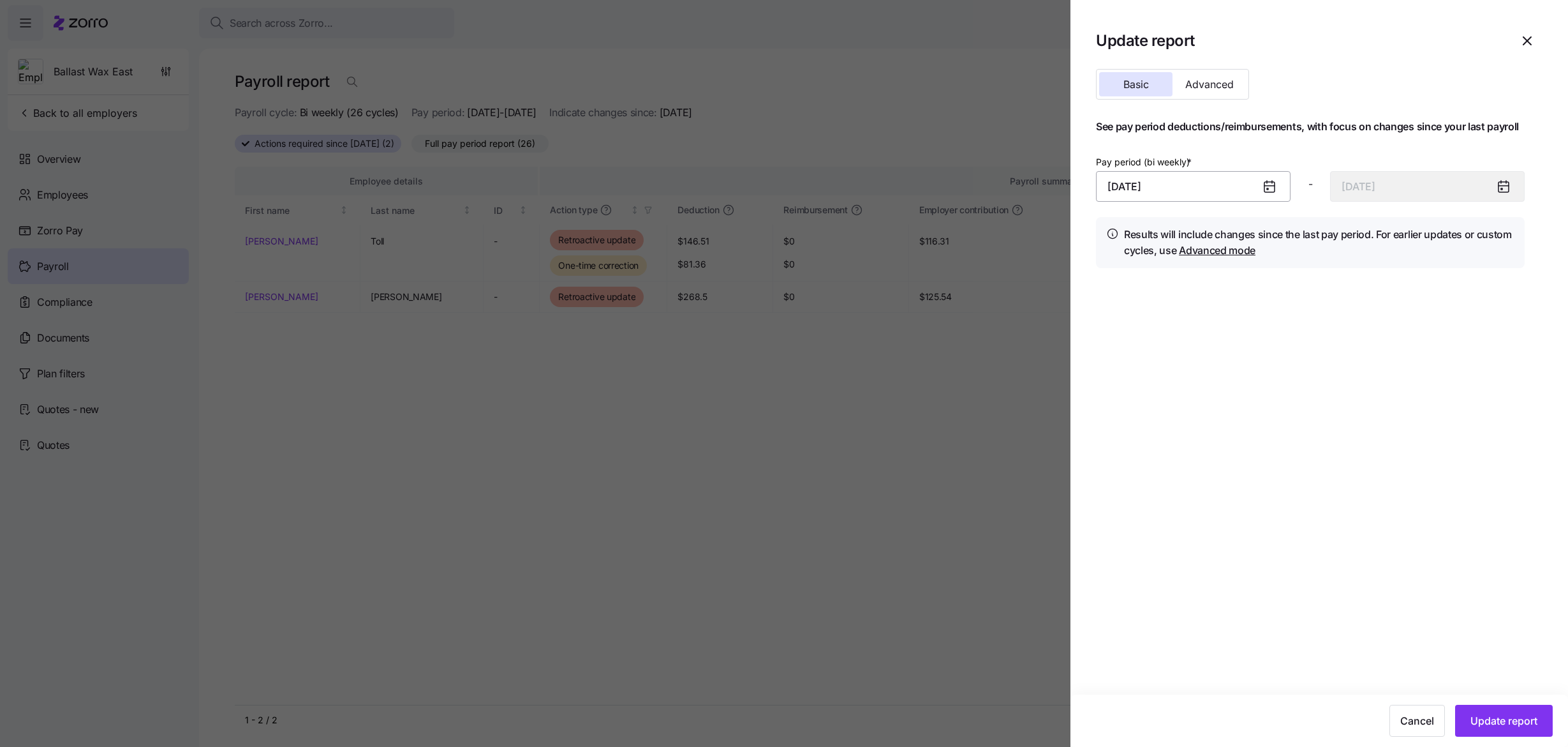
click at [1149, 194] on input "September 16, 2025" at bounding box center [1193, 186] width 194 height 30
click at [1114, 217] on button "button" at bounding box center [1122, 231] width 30 height 30
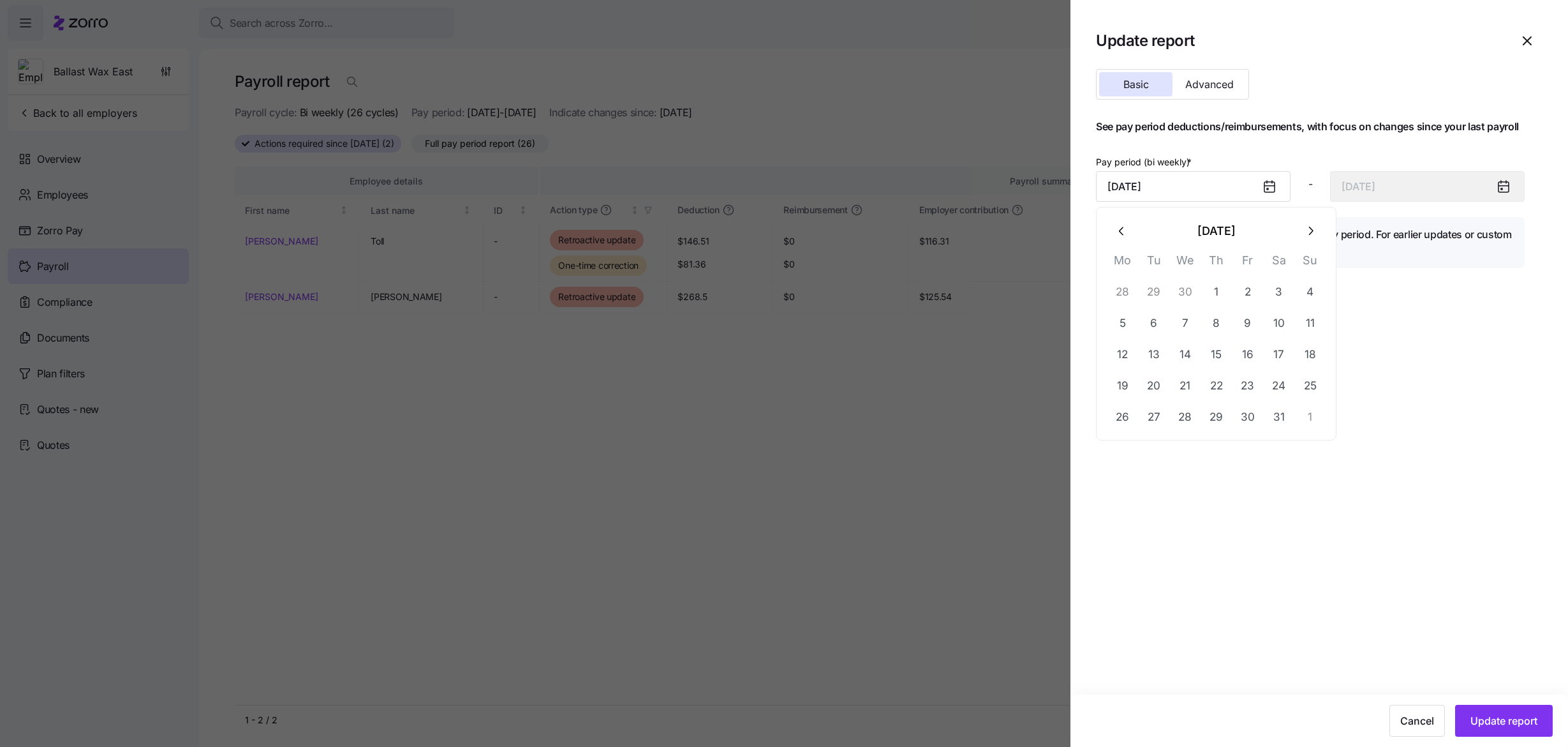
click at [1114, 217] on button "button" at bounding box center [1122, 231] width 30 height 30
click at [1274, 292] on button "1" at bounding box center [1279, 291] width 30 height 30
type input "March 1, 2025"
type input "March 14, 2025"
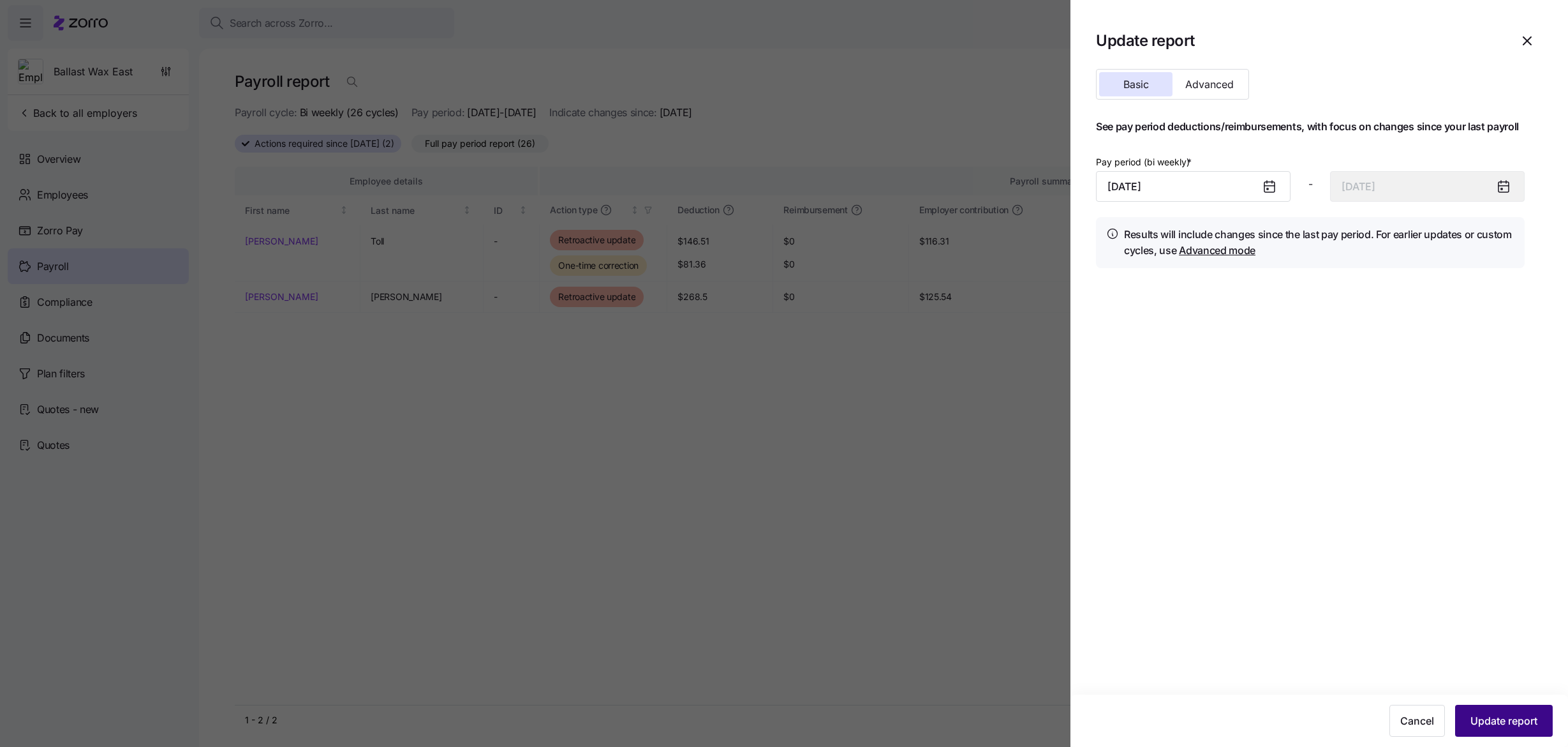
click at [1501, 711] on button "Update report" at bounding box center [1504, 721] width 98 height 32
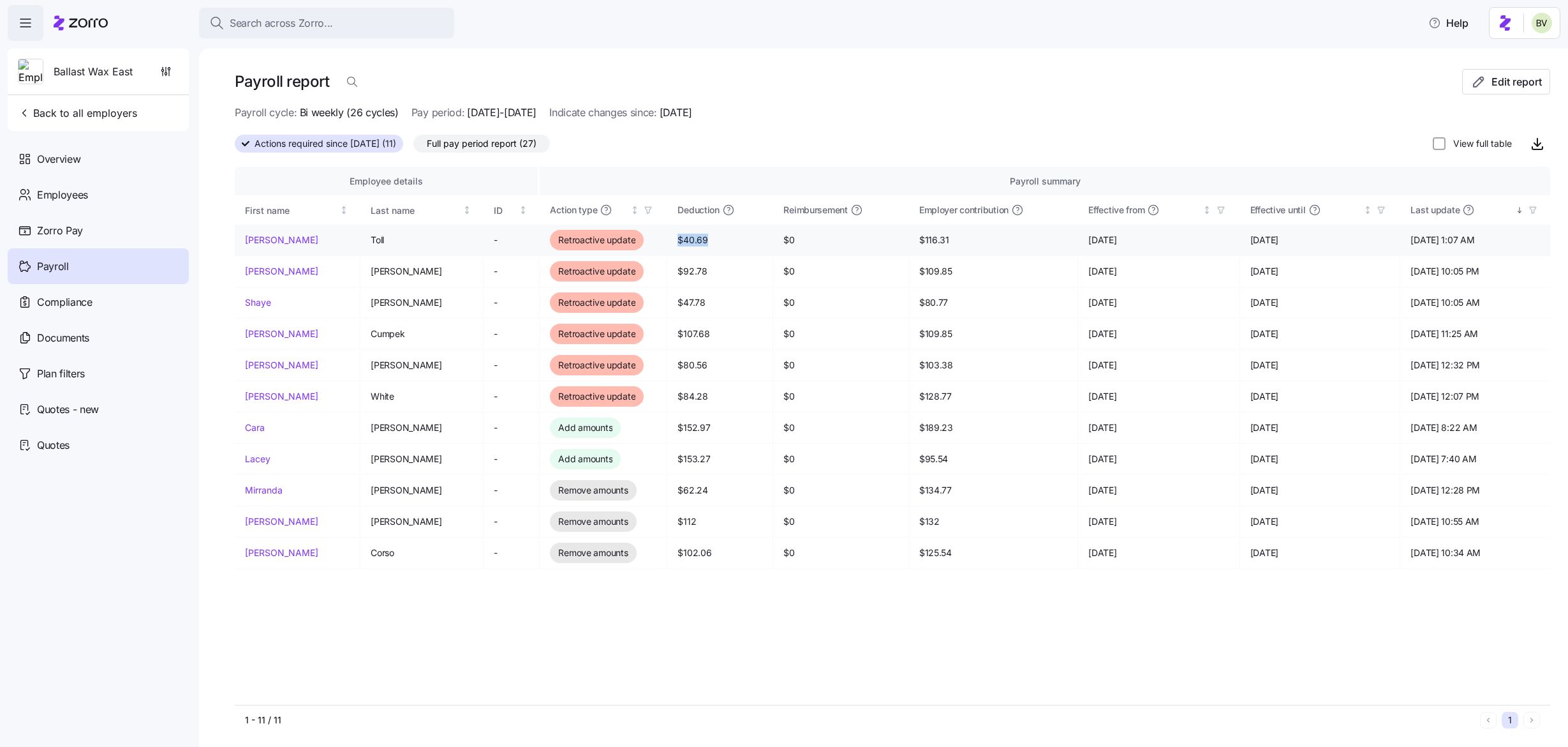
drag, startPoint x: 683, startPoint y: 244, endPoint x: 644, endPoint y: 237, distance: 39.6
click at [677, 237] on span "$40.69" at bounding box center [720, 240] width 85 height 12
copy span "$40.69"
click at [1473, 90] on button "Edit report" at bounding box center [1506, 82] width 88 height 26
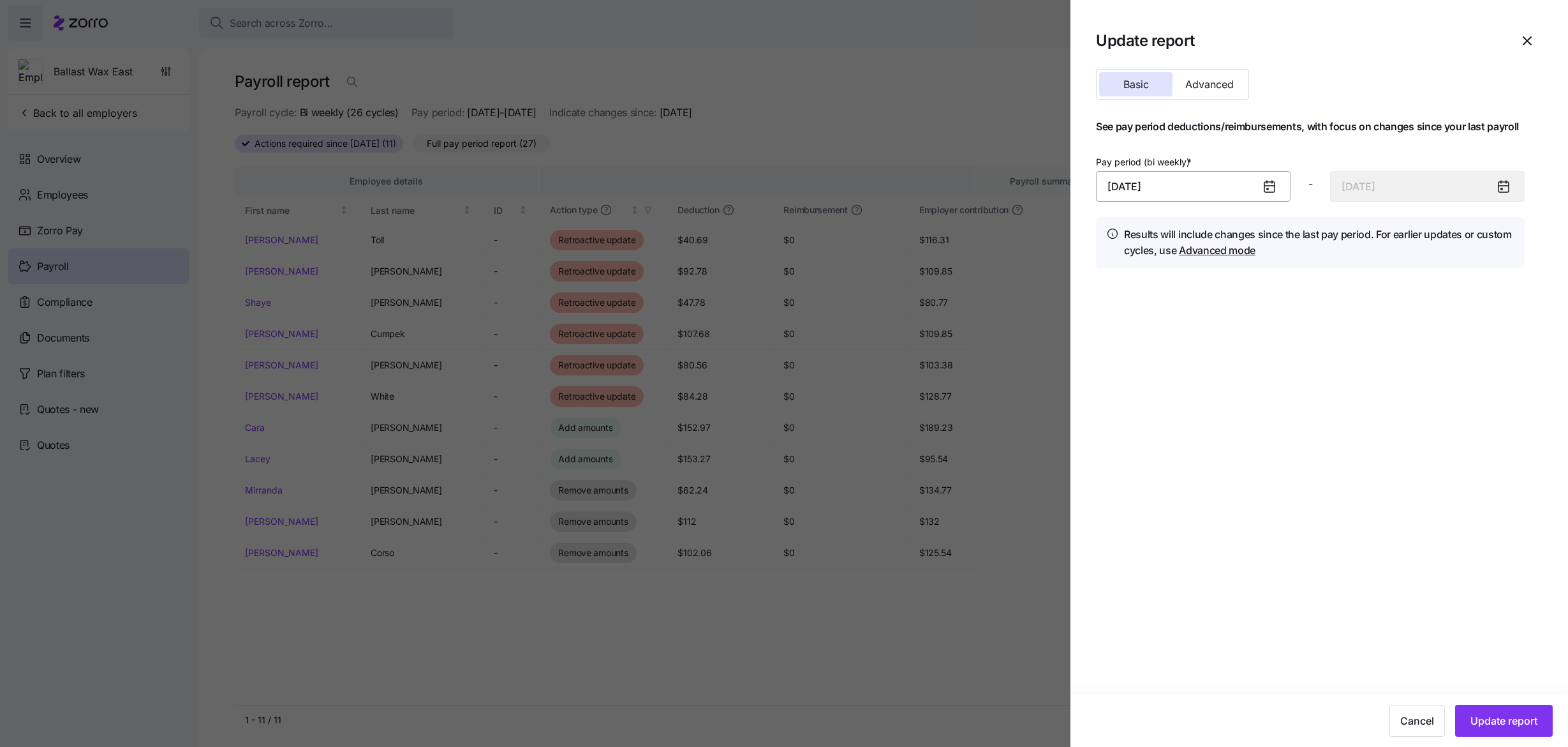
click at [1191, 192] on input "March 1, 2025" at bounding box center [1193, 186] width 194 height 30
click at [1310, 235] on icon "button" at bounding box center [1311, 231] width 14 height 14
click at [1122, 231] on icon "button" at bounding box center [1122, 231] width 14 height 14
click at [1121, 411] on button "24" at bounding box center [1123, 417] width 30 height 30
type input "March 24, 2025"
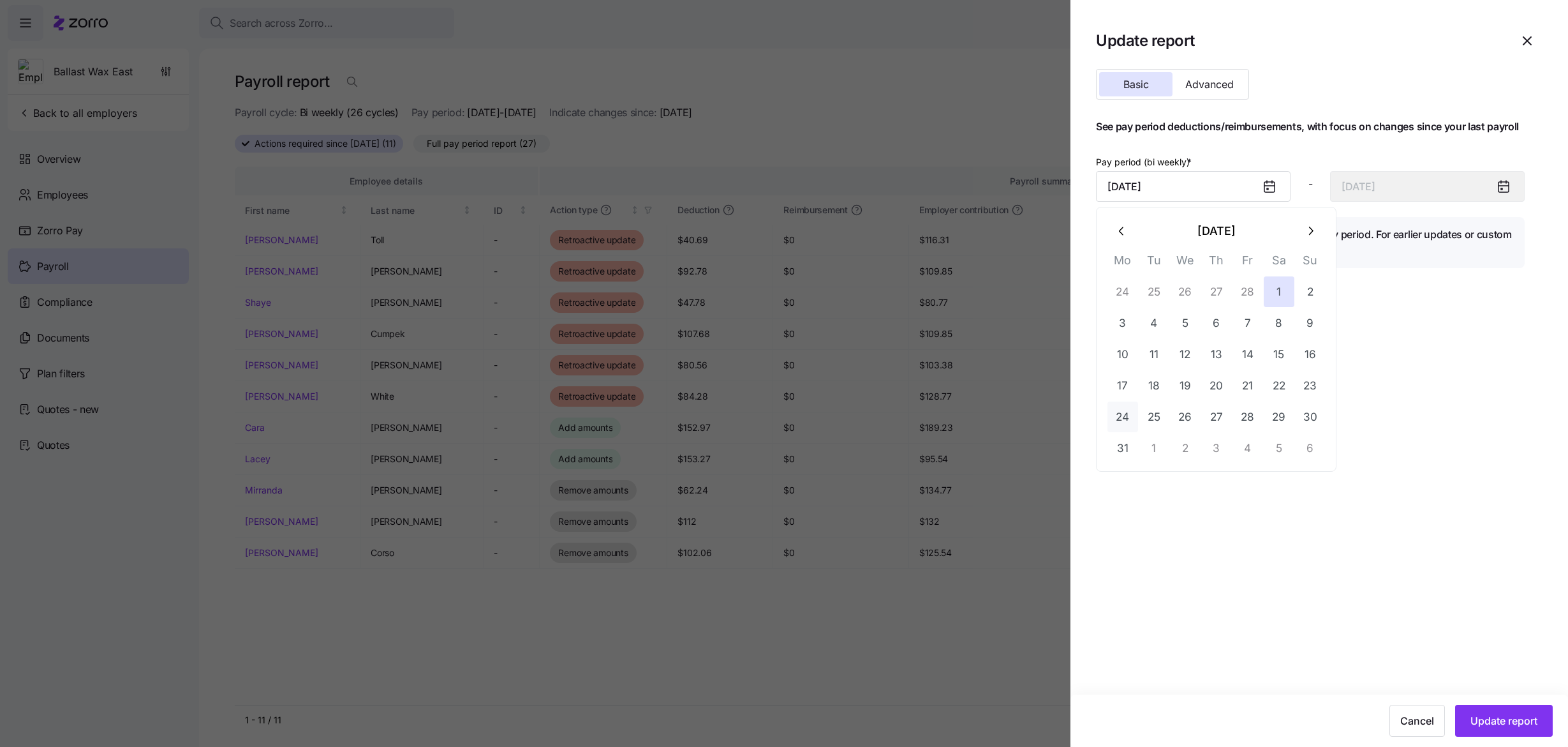
type input "April 6, 2025"
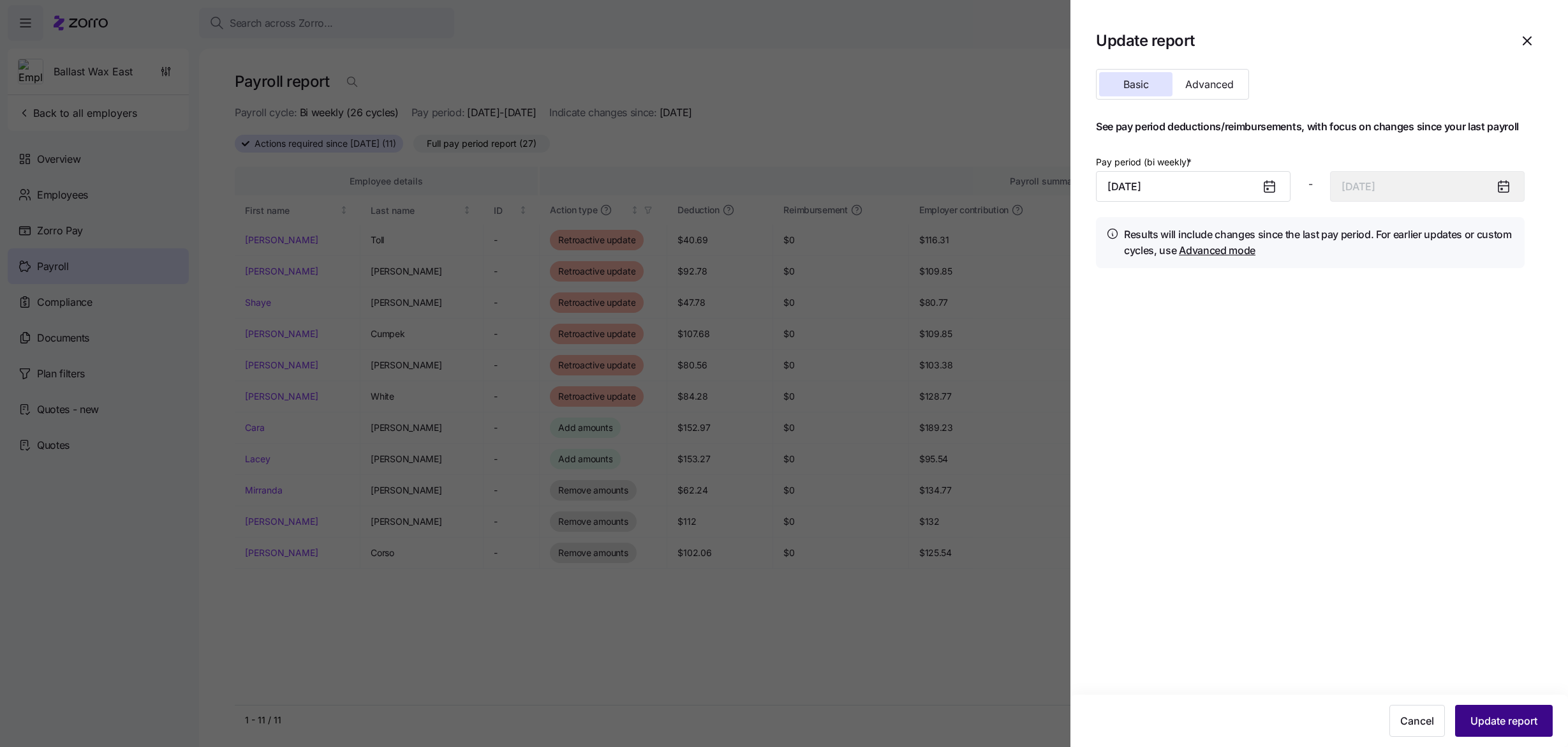
click at [1489, 717] on span "Update report" at bounding box center [1504, 721] width 67 height 15
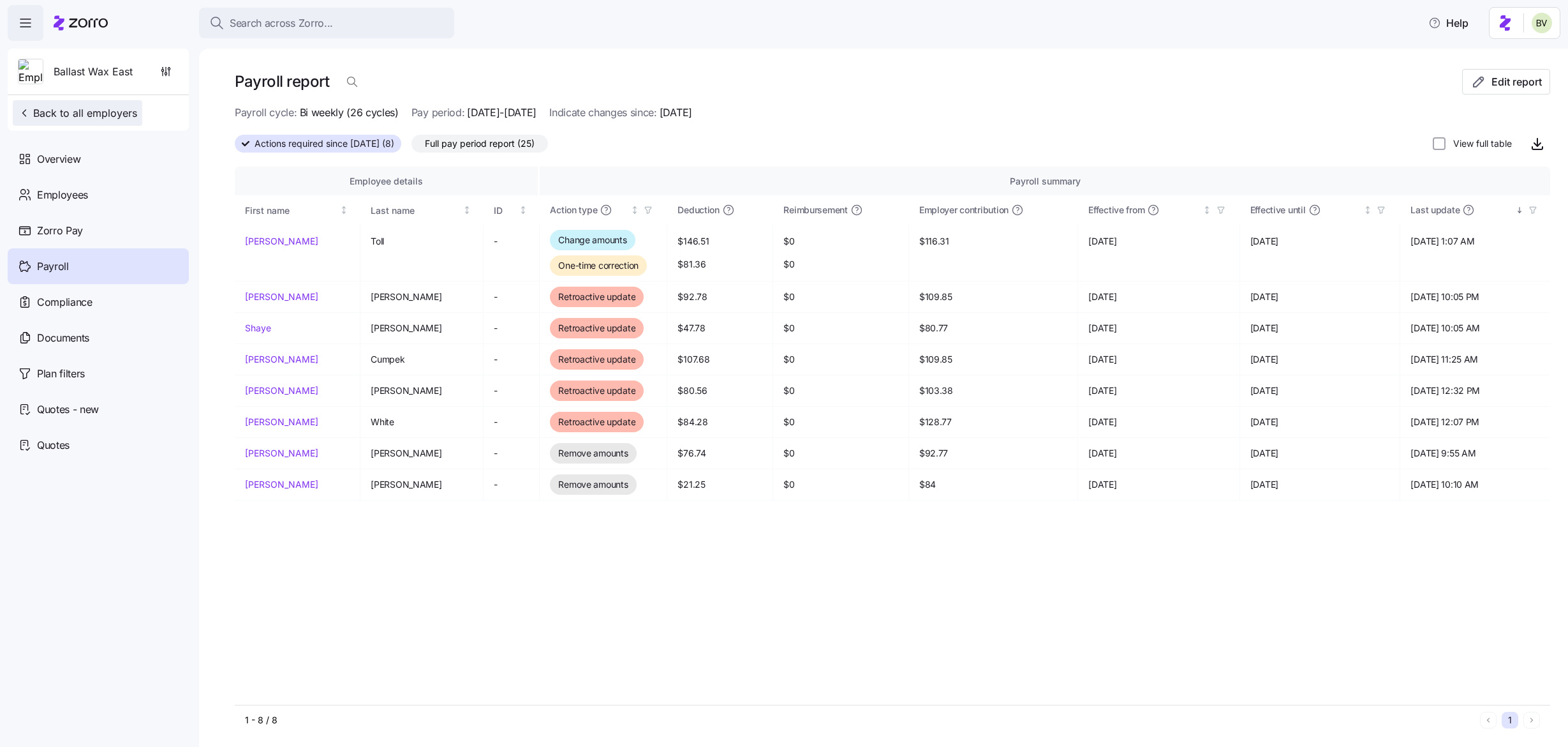
click at [95, 114] on span "Back to all employers" at bounding box center [78, 113] width 119 height 15
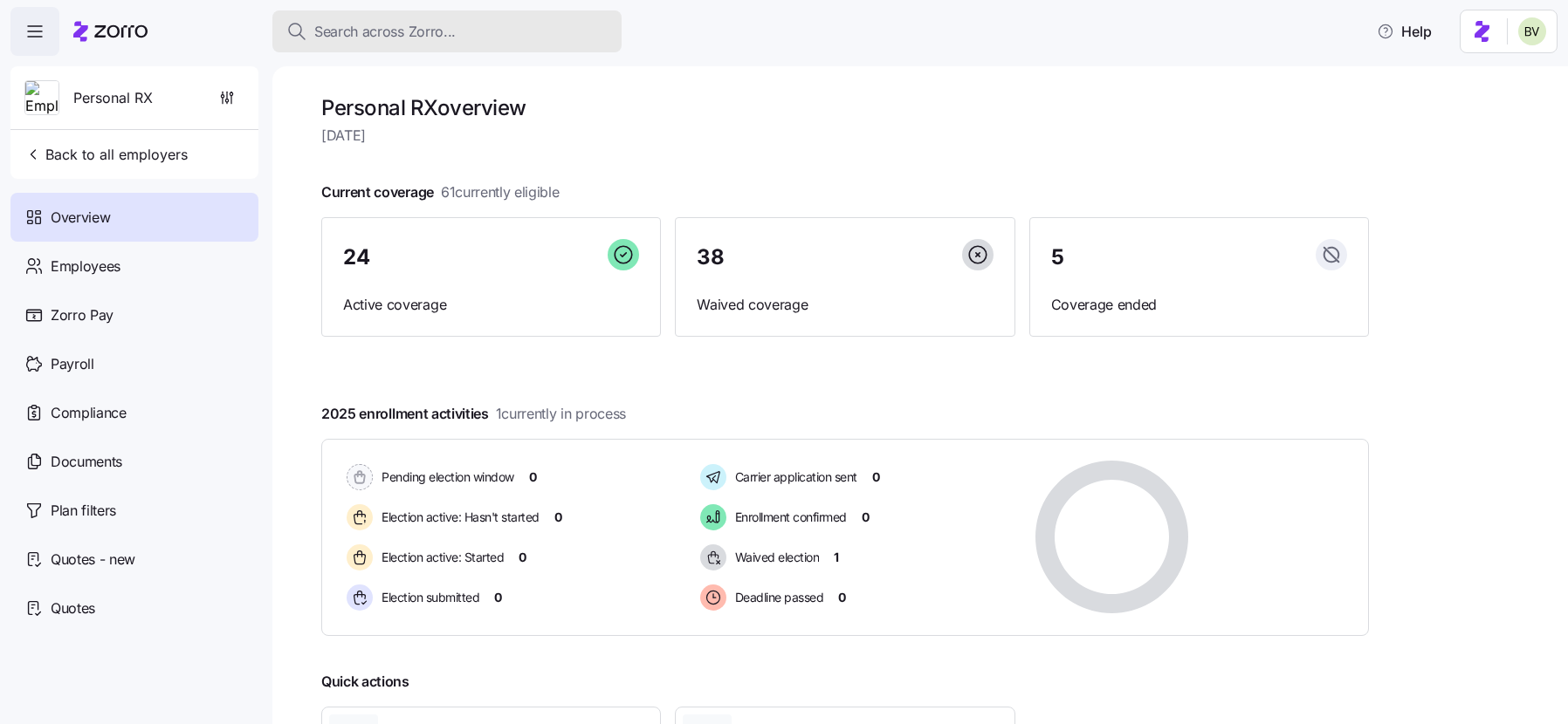
click at [356, 33] on span "Search across Zorro..." at bounding box center [384, 31] width 141 height 22
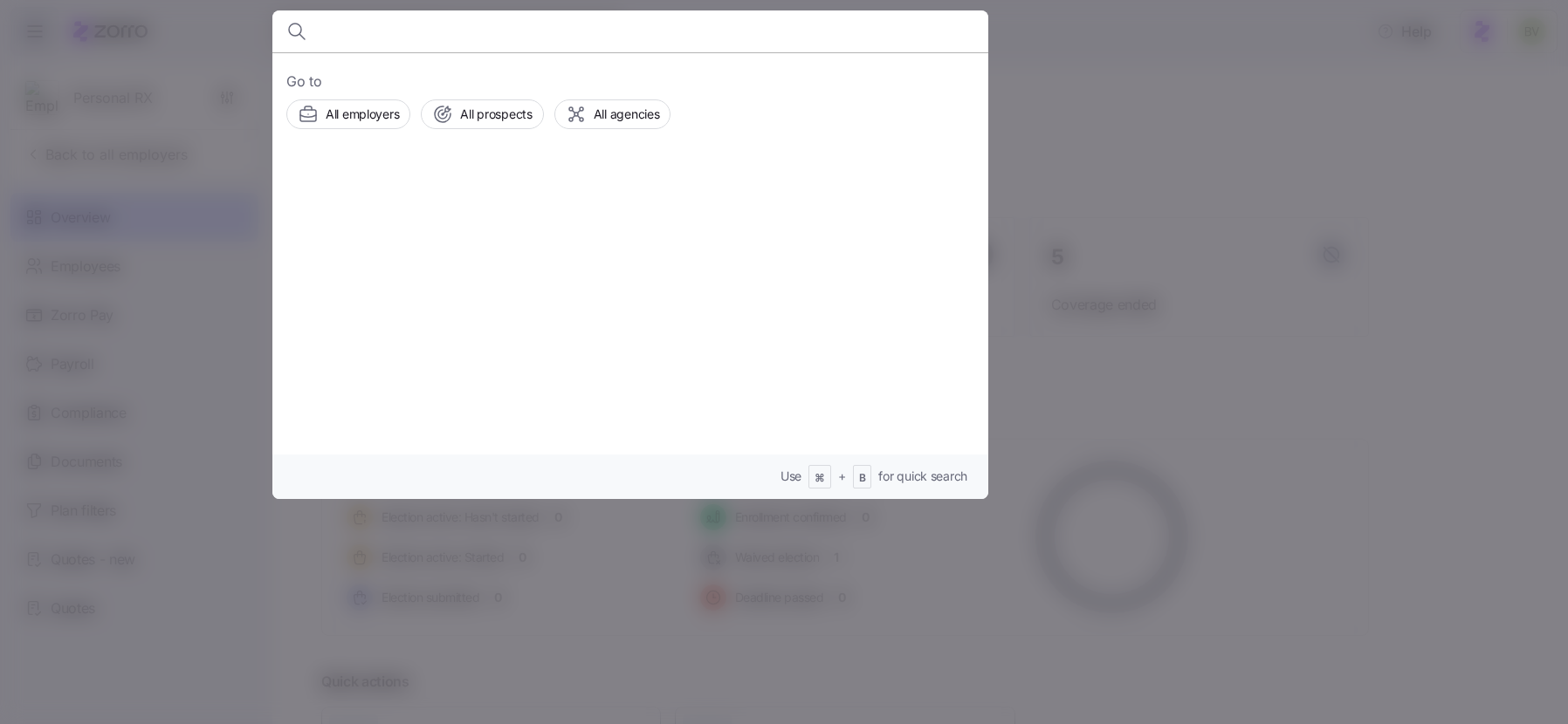
type input "k"
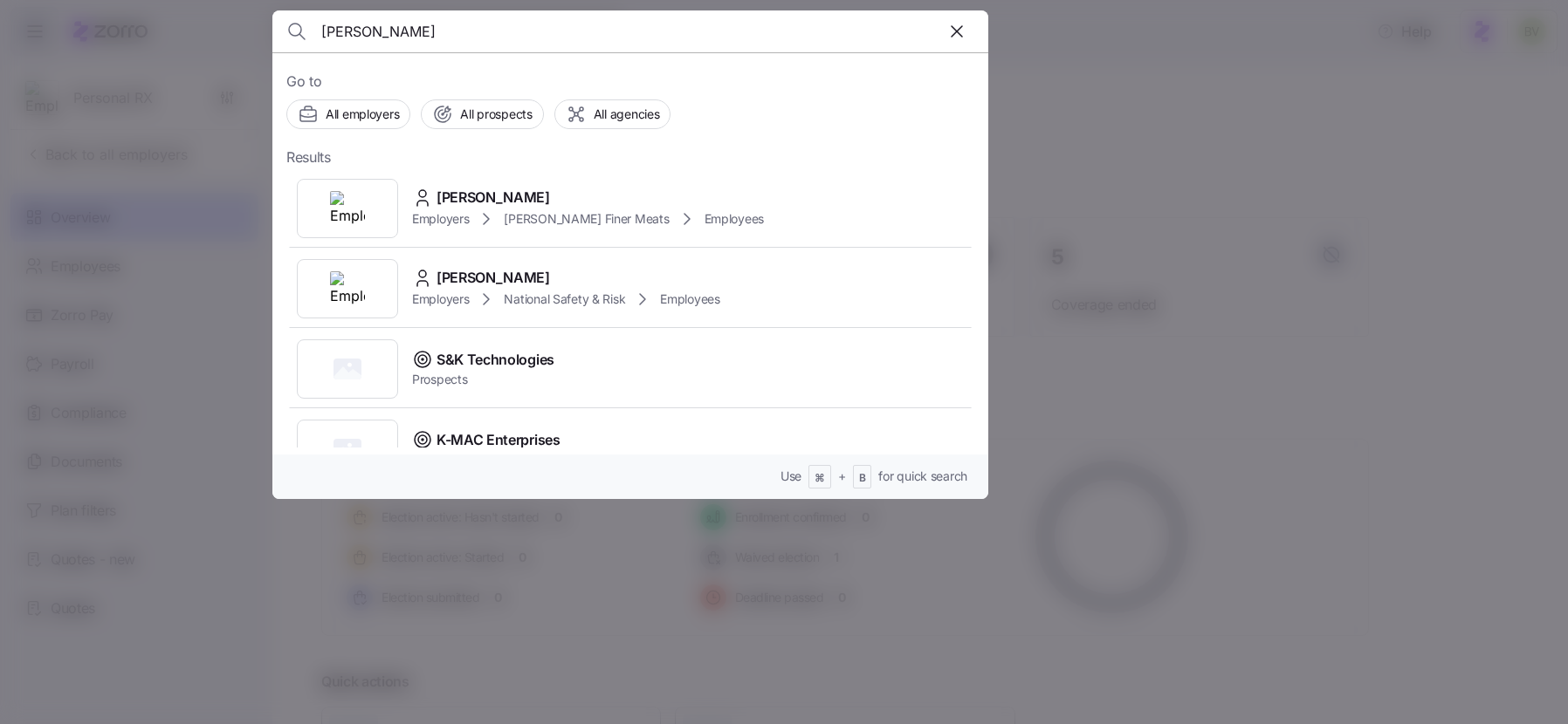
type input "Katrina toll"
click at [359, 218] on img at bounding box center [347, 208] width 35 height 35
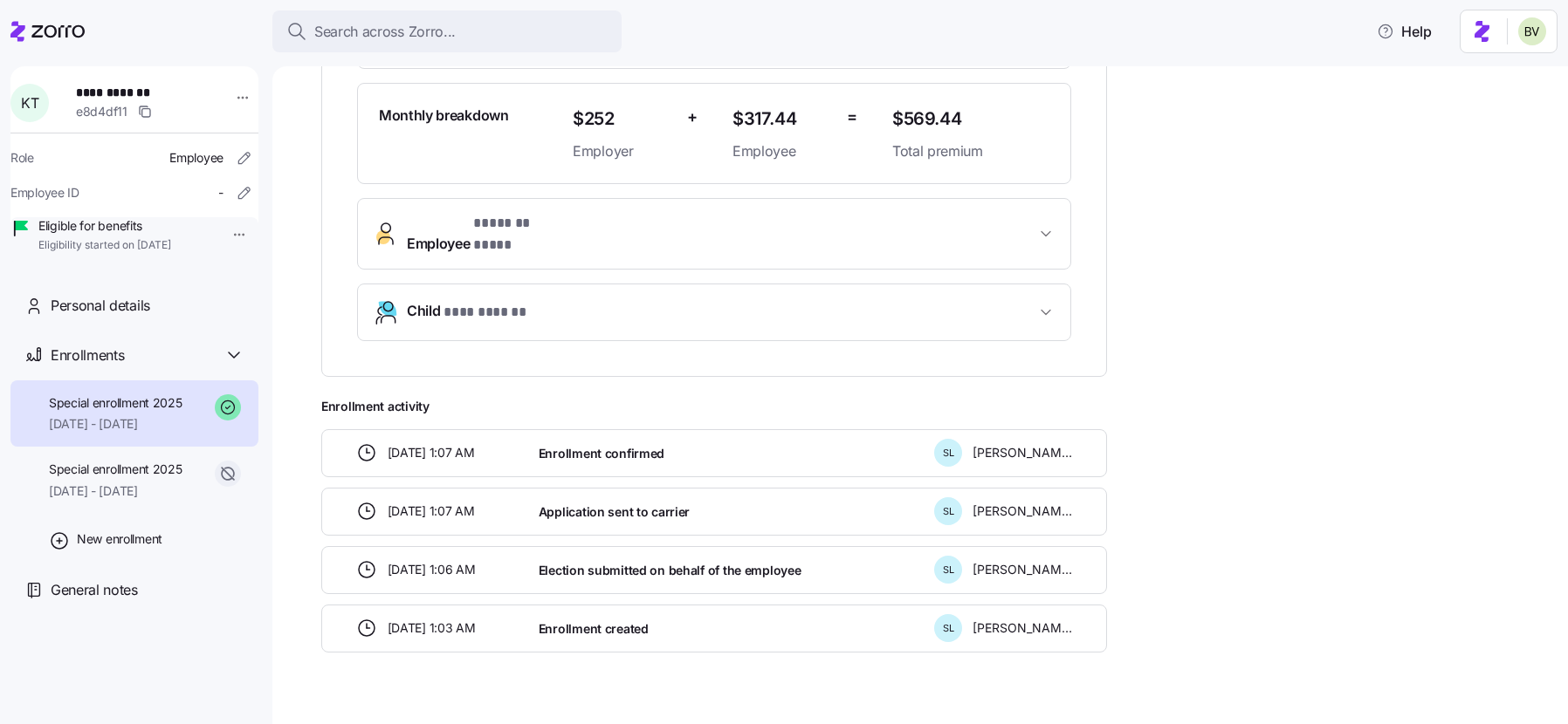
scroll to position [509, 0]
click at [131, 500] on span "01/01/2025 - 03/20/2025" at bounding box center [116, 491] width 134 height 17
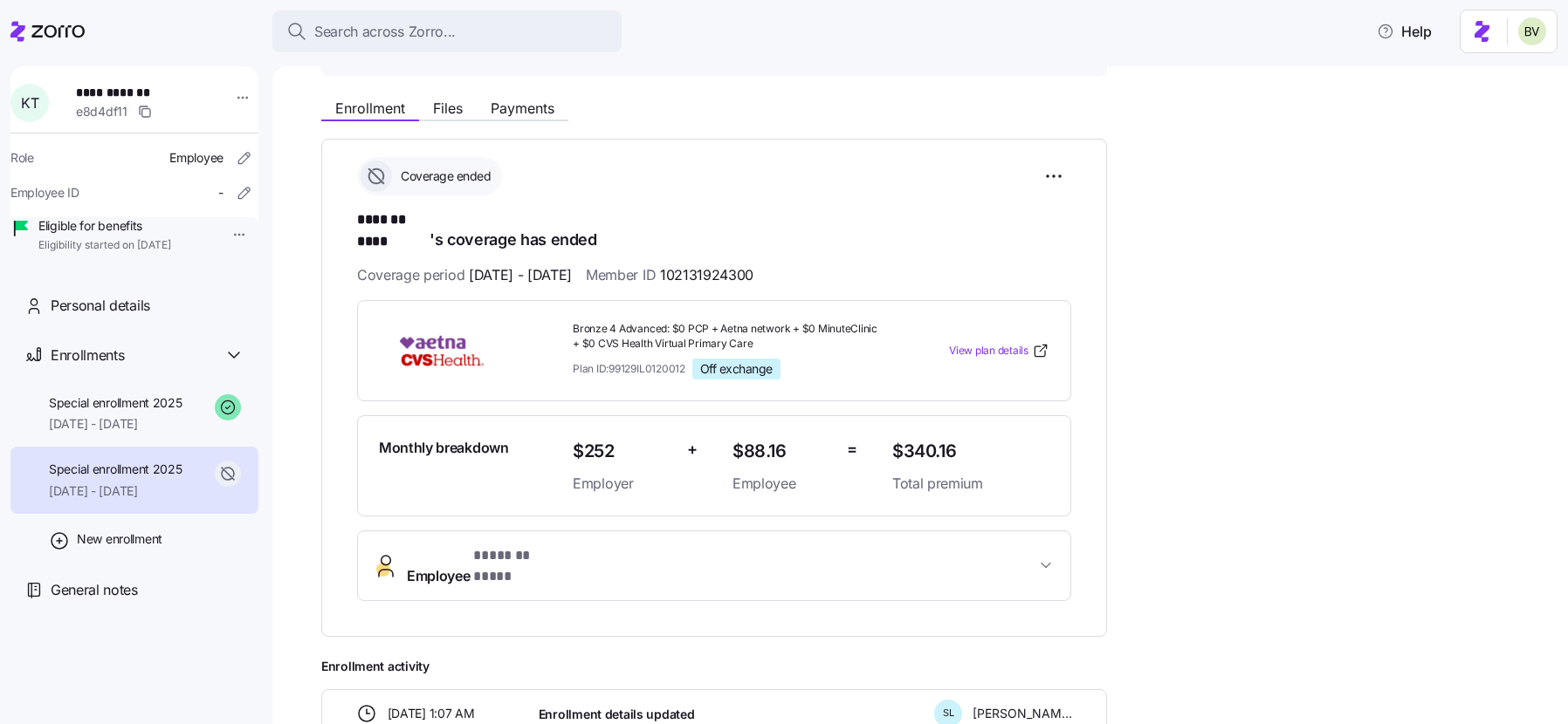
scroll to position [188, 0]
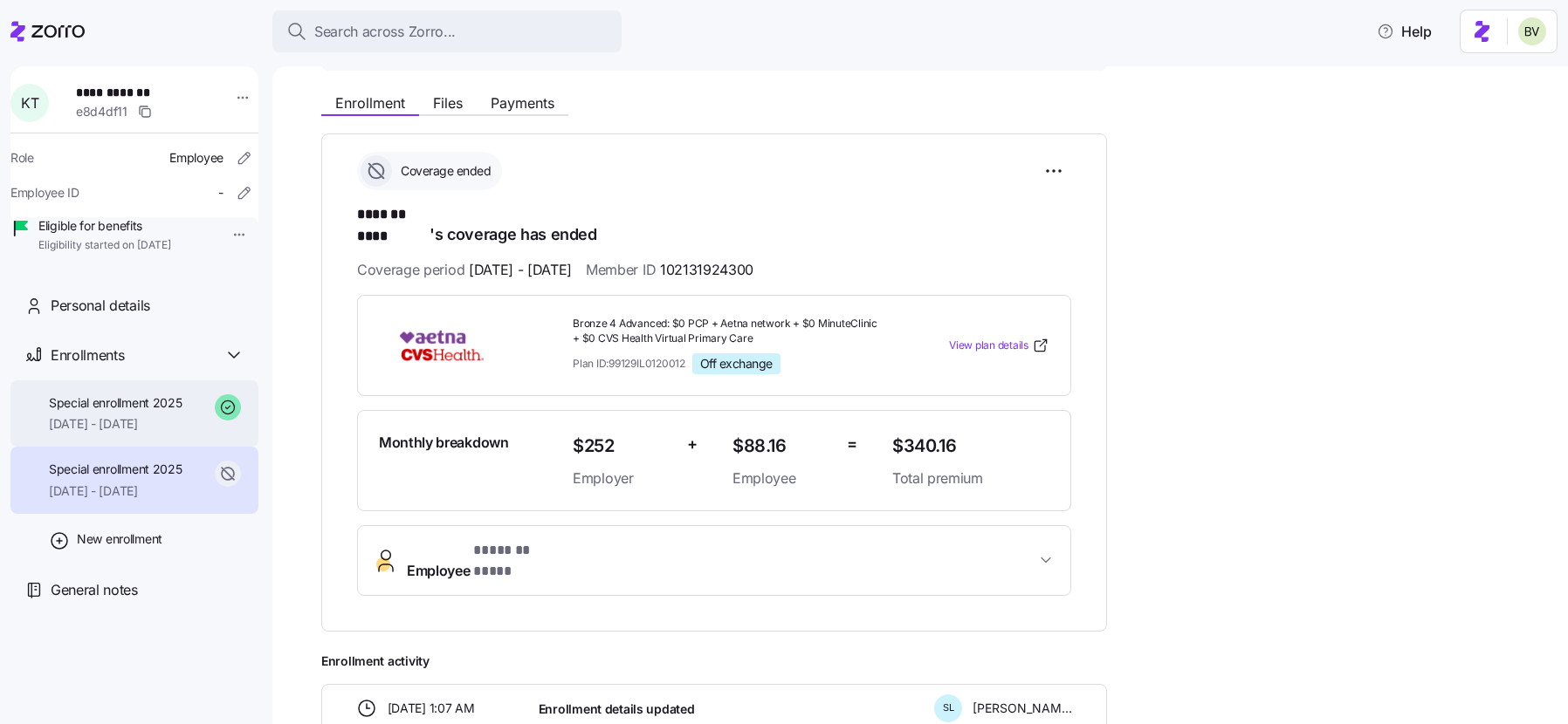
click at [142, 412] on span "Special enrollment 2025" at bounding box center [116, 403] width 134 height 17
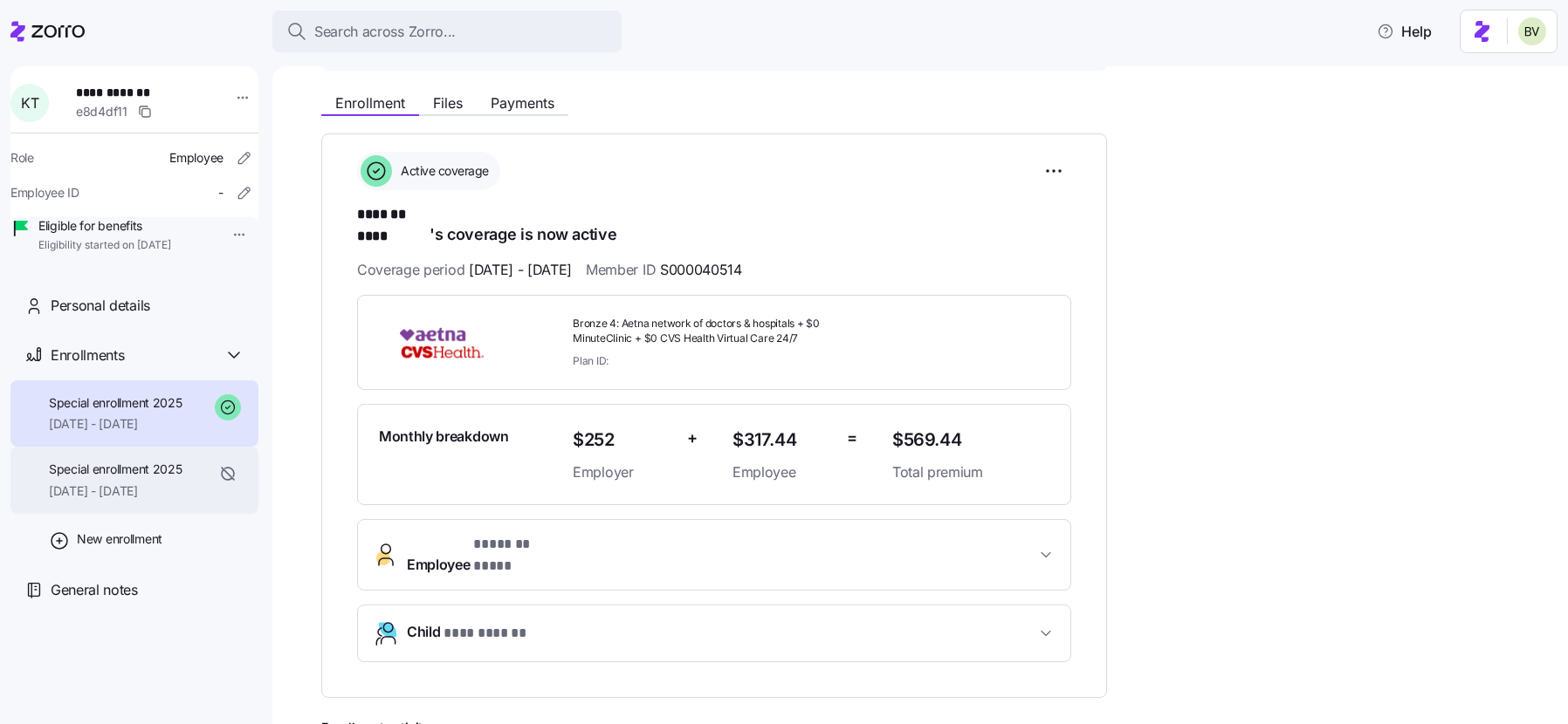
click at [126, 478] on span "Special enrollment 2025" at bounding box center [116, 469] width 134 height 17
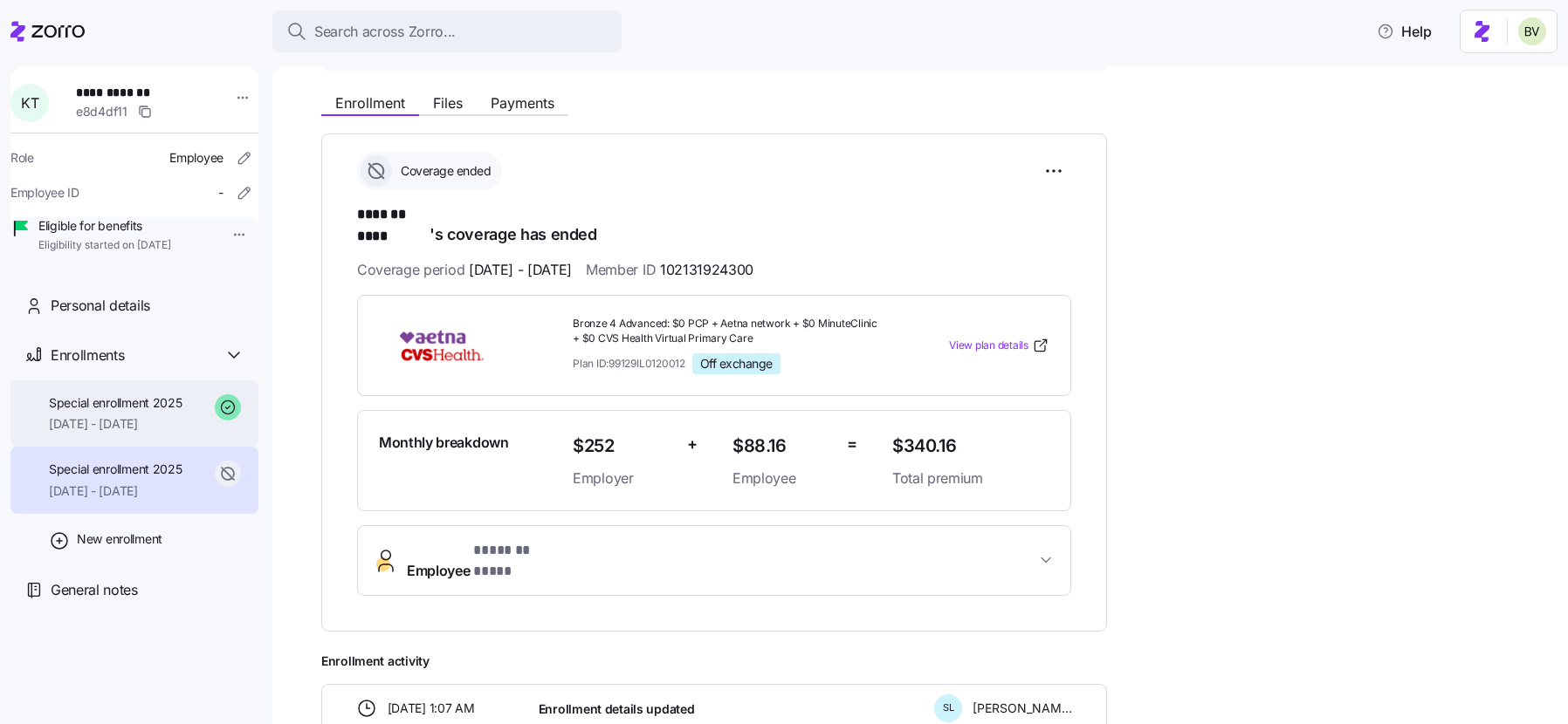
click at [125, 433] on span "03/21/2025 - 12/31/2025" at bounding box center [116, 424] width 134 height 17
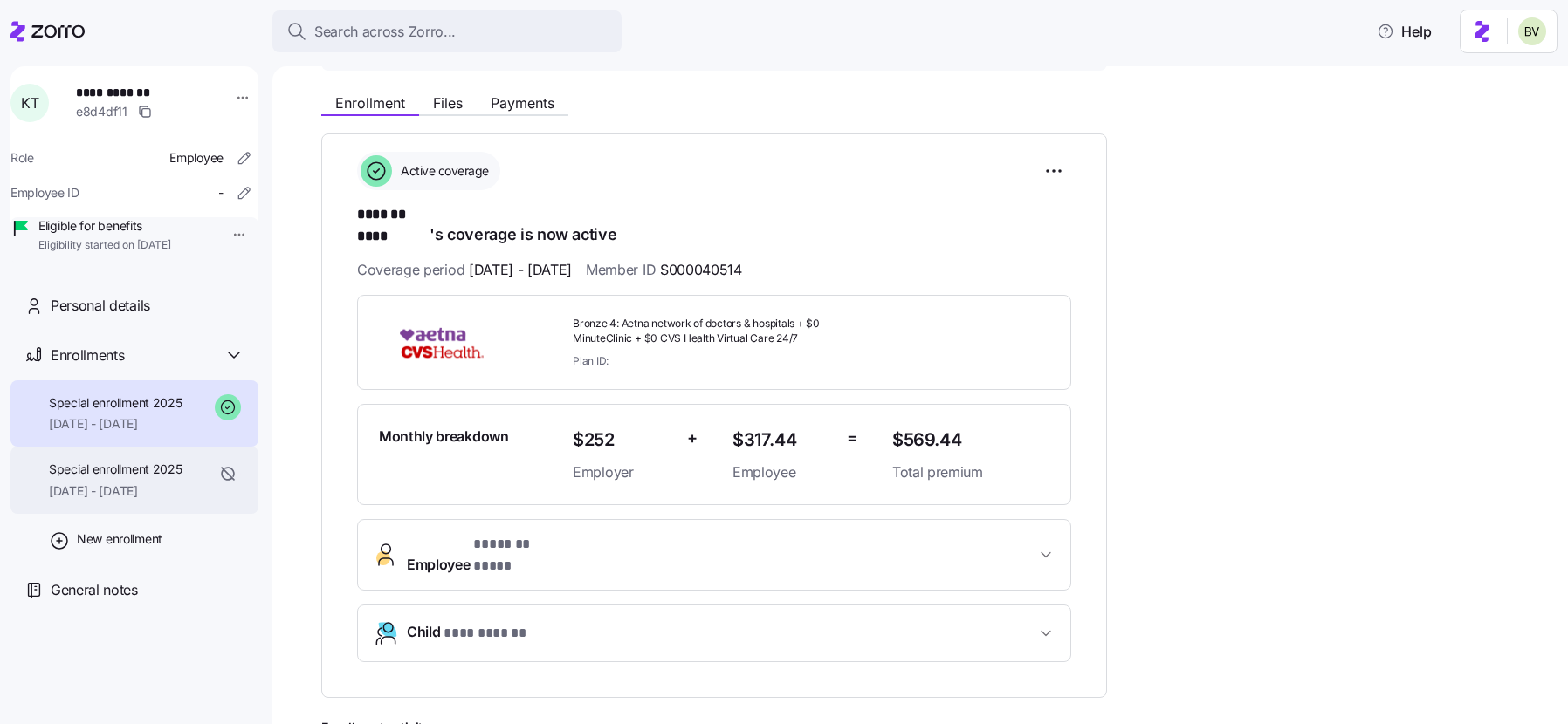
click at [112, 478] on span "Special enrollment 2025" at bounding box center [116, 469] width 134 height 17
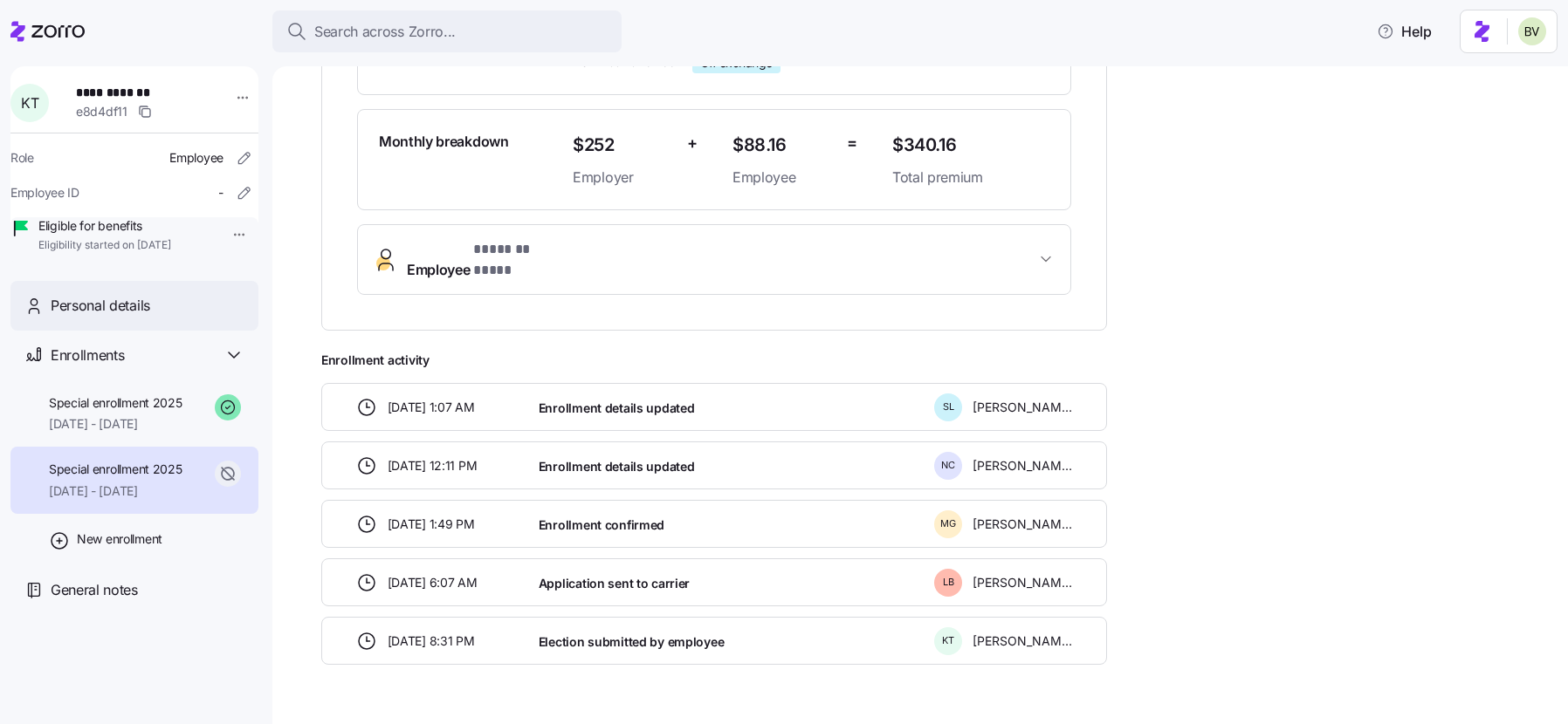
scroll to position [495, 0]
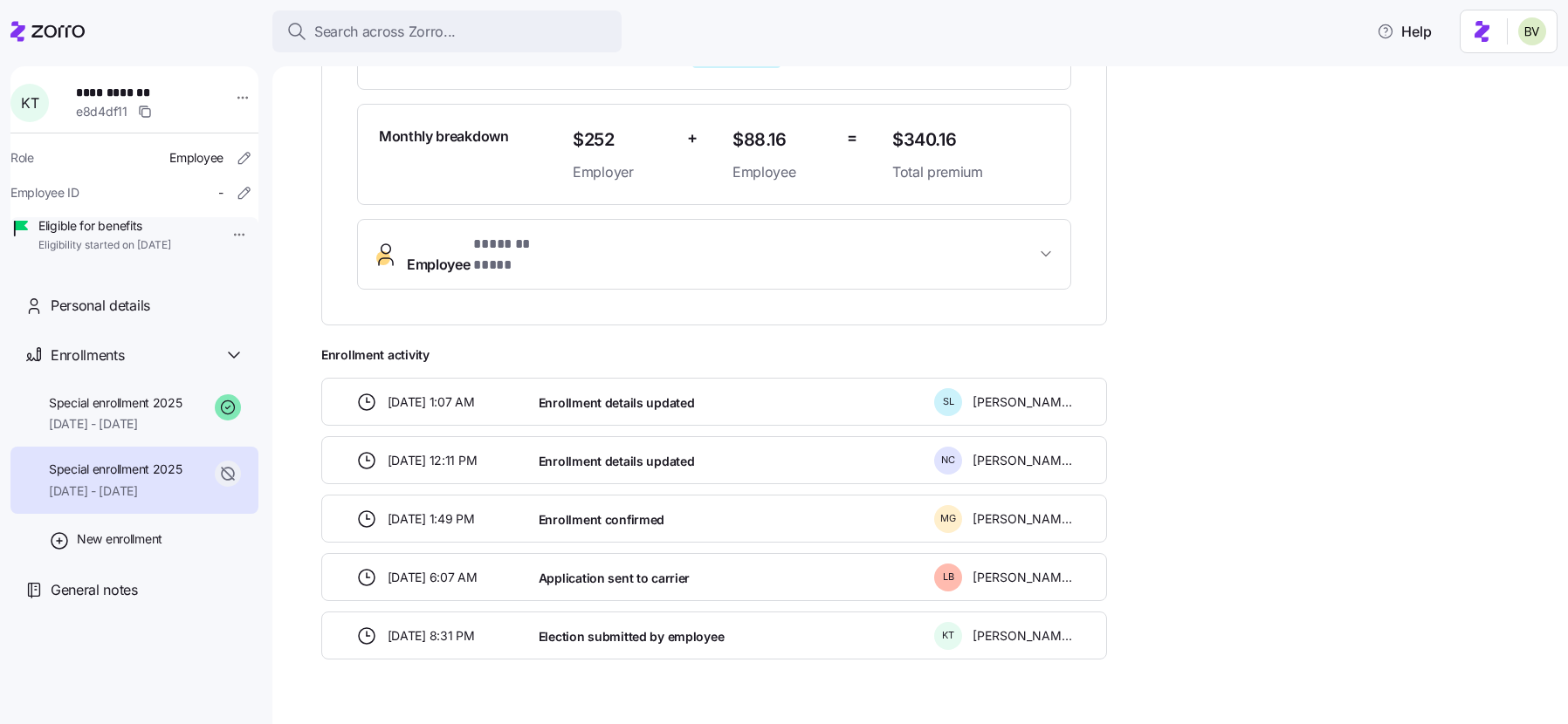
click at [124, 478] on span "Special enrollment 2025" at bounding box center [116, 469] width 134 height 17
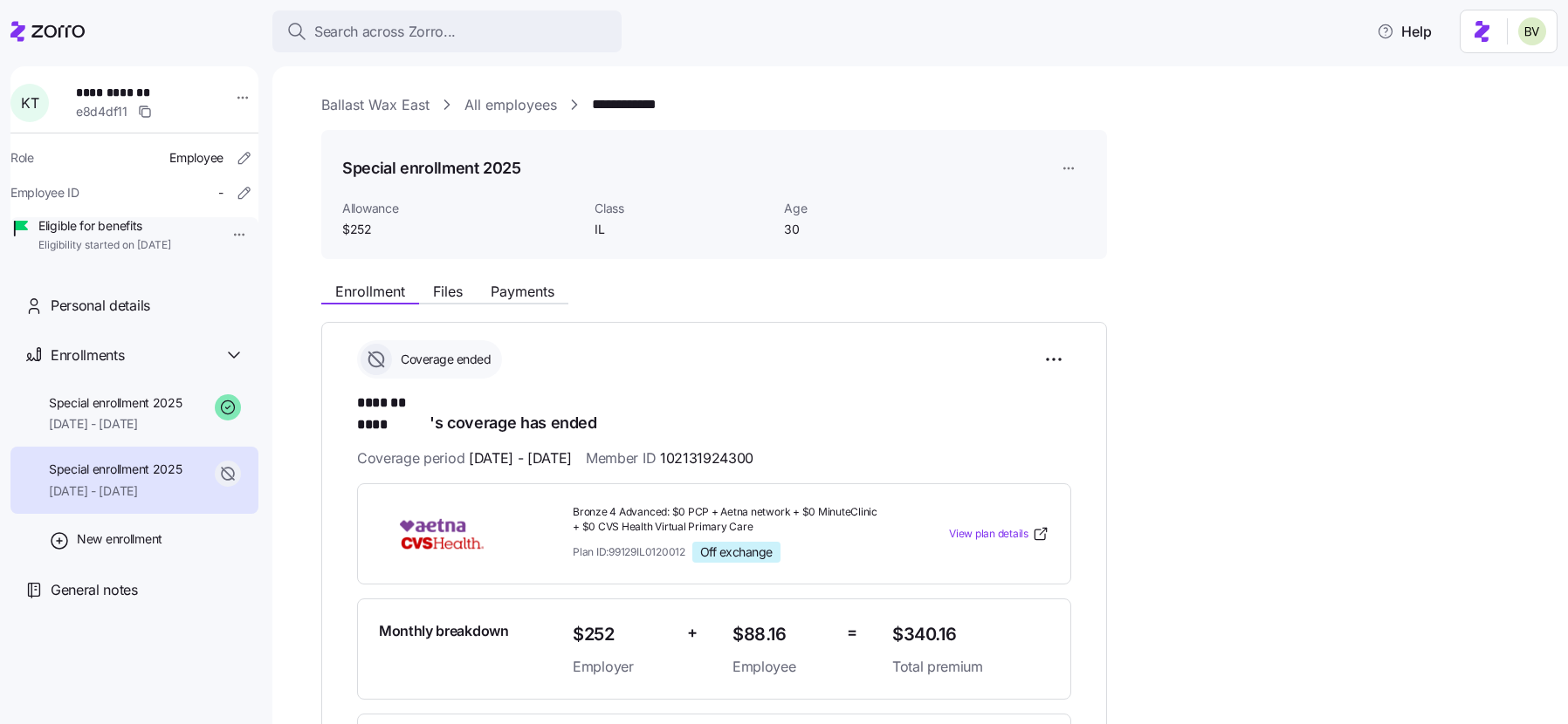
click at [387, 107] on link "Ballast Wax East" at bounding box center [375, 105] width 108 height 22
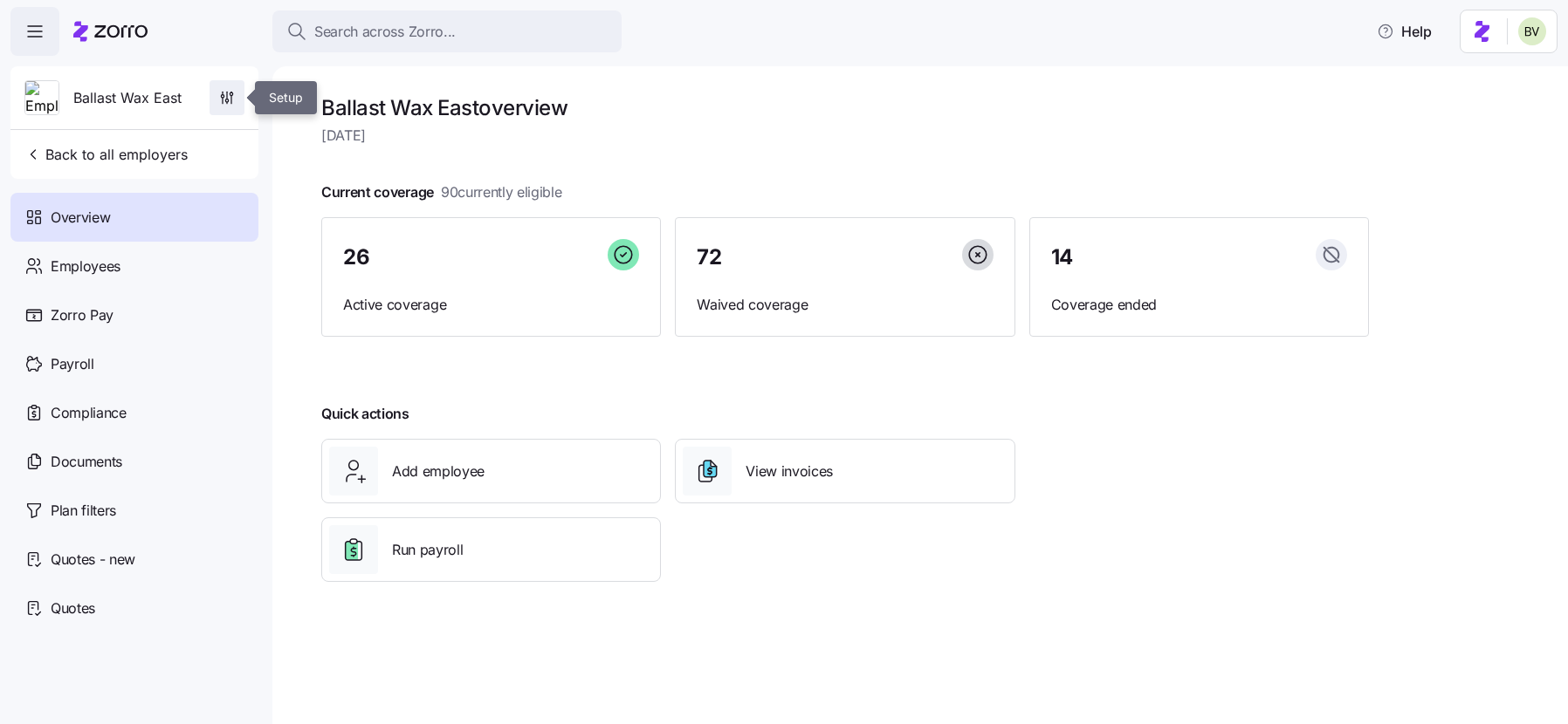
click at [223, 97] on icon "button" at bounding box center [222, 97] width 3 height 3
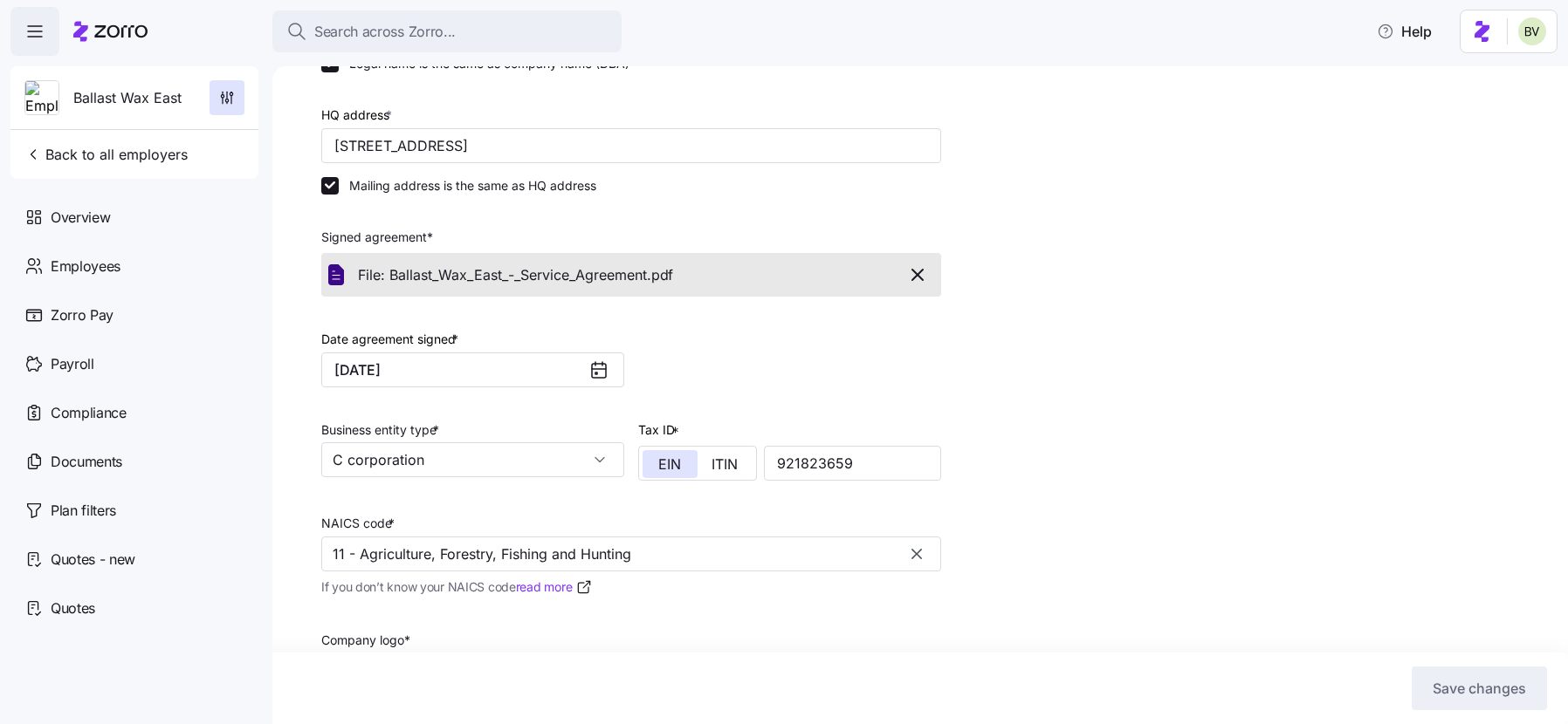
scroll to position [240, 0]
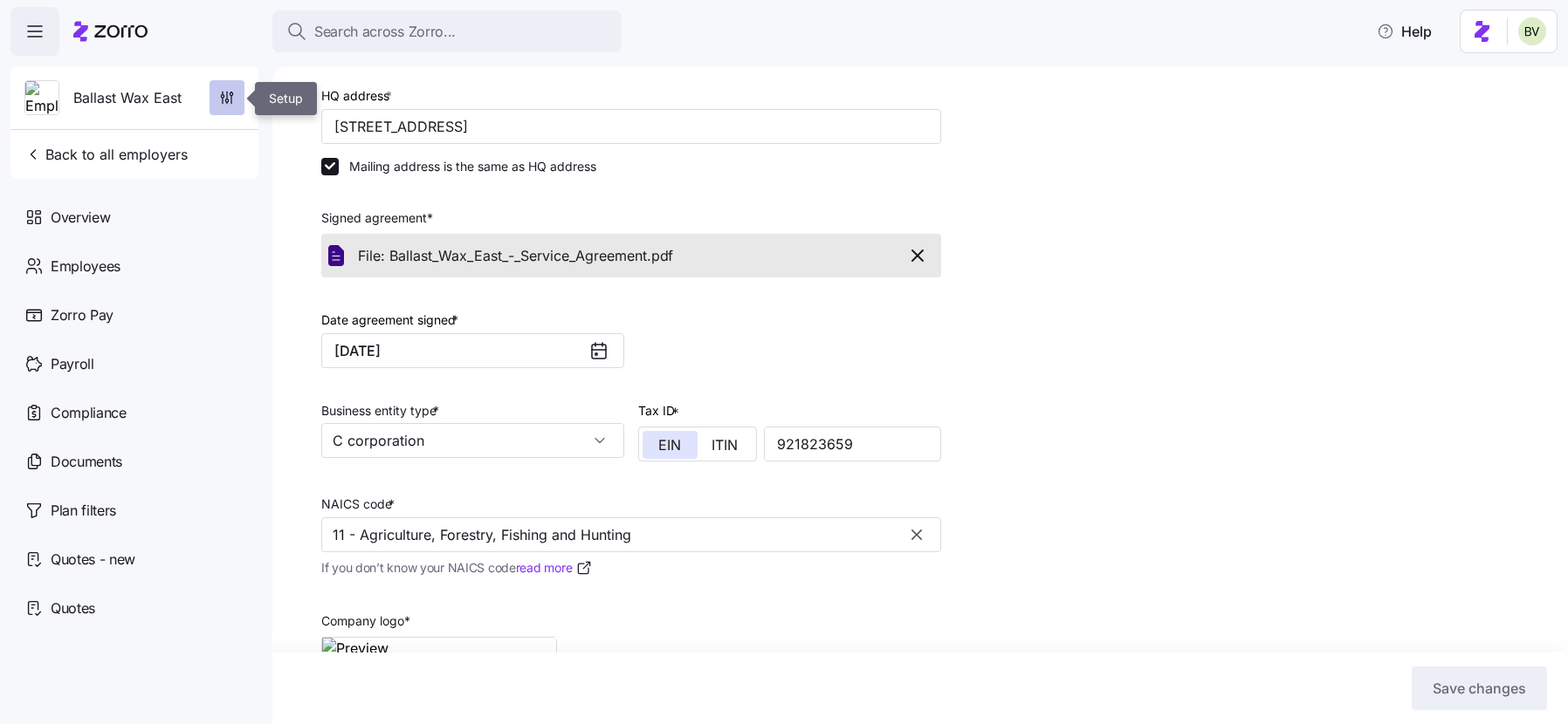
click at [228, 89] on span "button" at bounding box center [226, 97] width 33 height 33
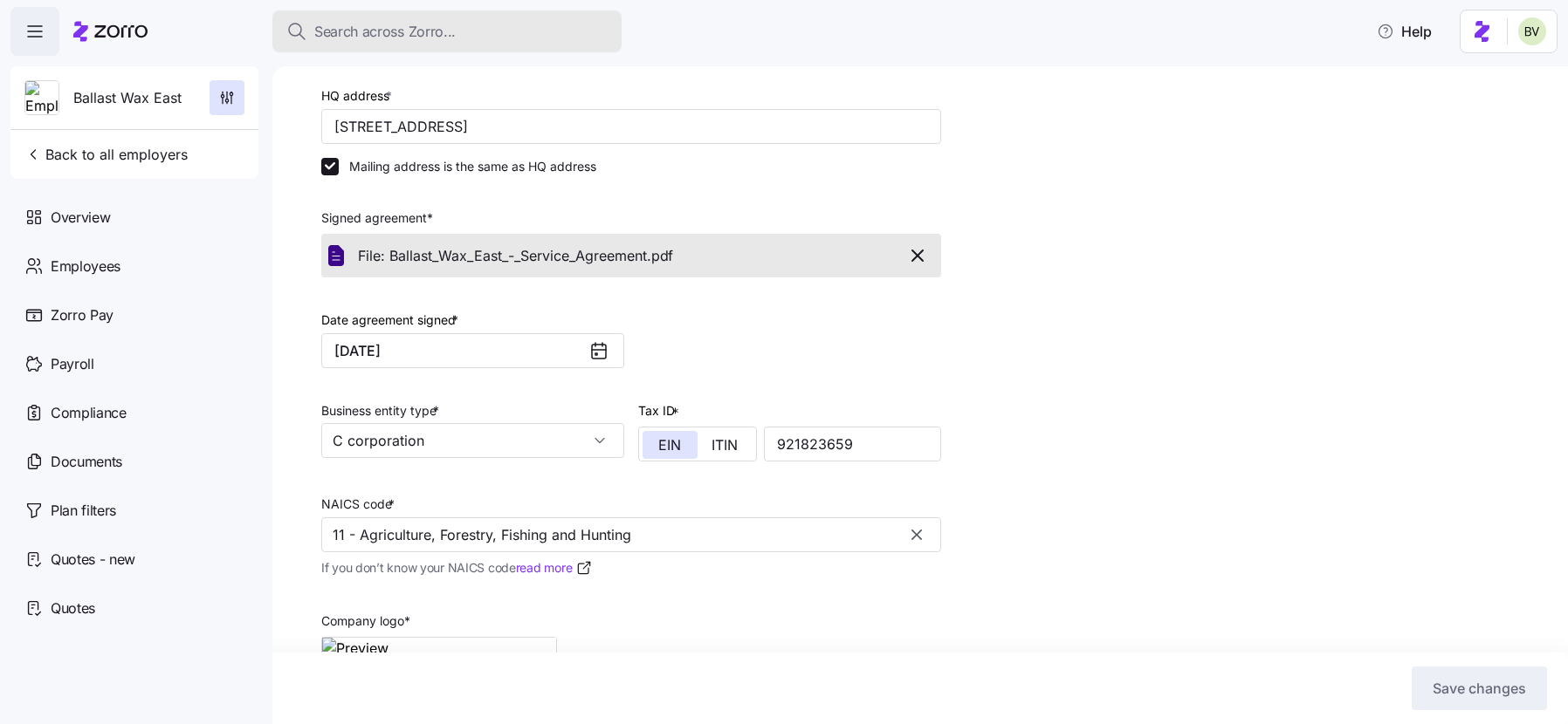
click at [395, 26] on span "Search across Zorro..." at bounding box center [384, 31] width 141 height 22
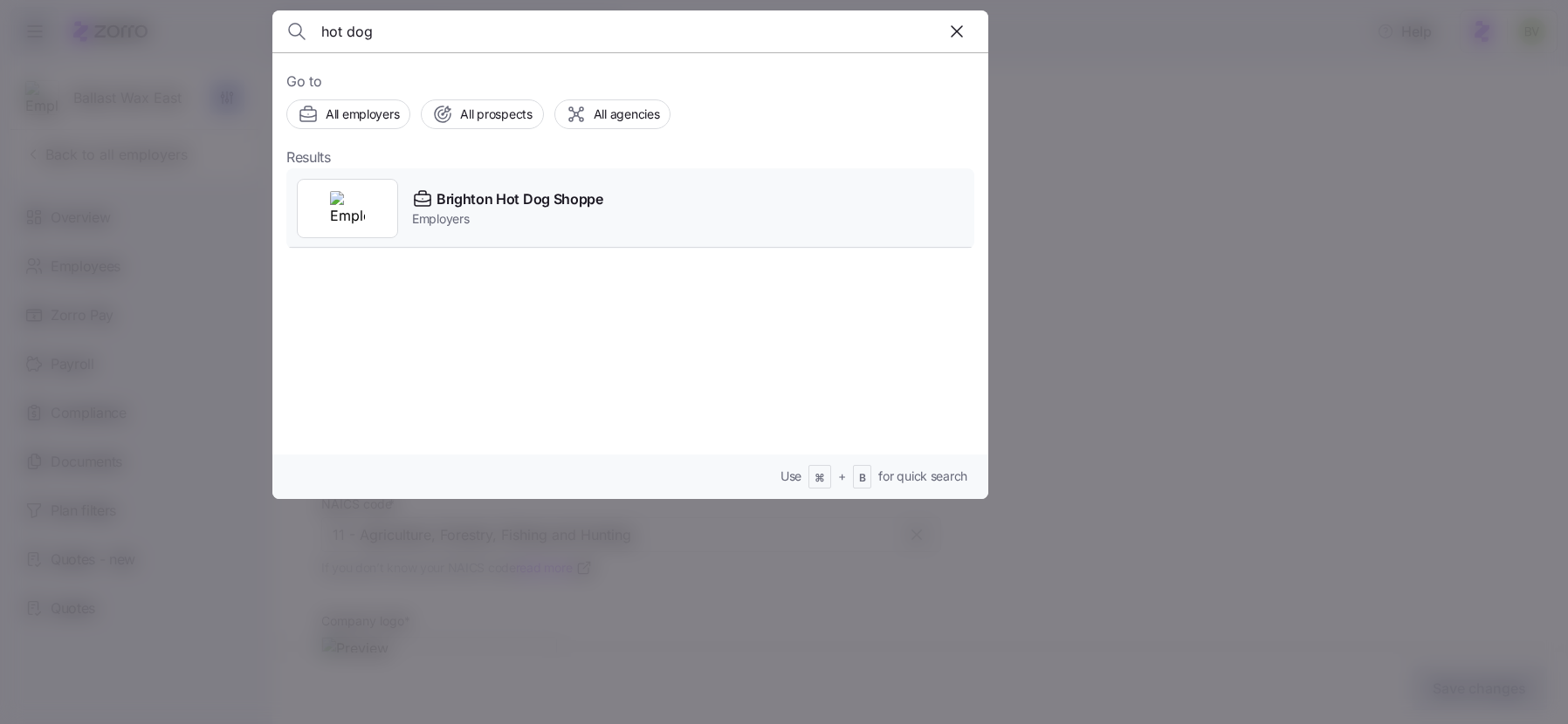
type input "hot dog"
click at [347, 219] on img at bounding box center [347, 208] width 35 height 35
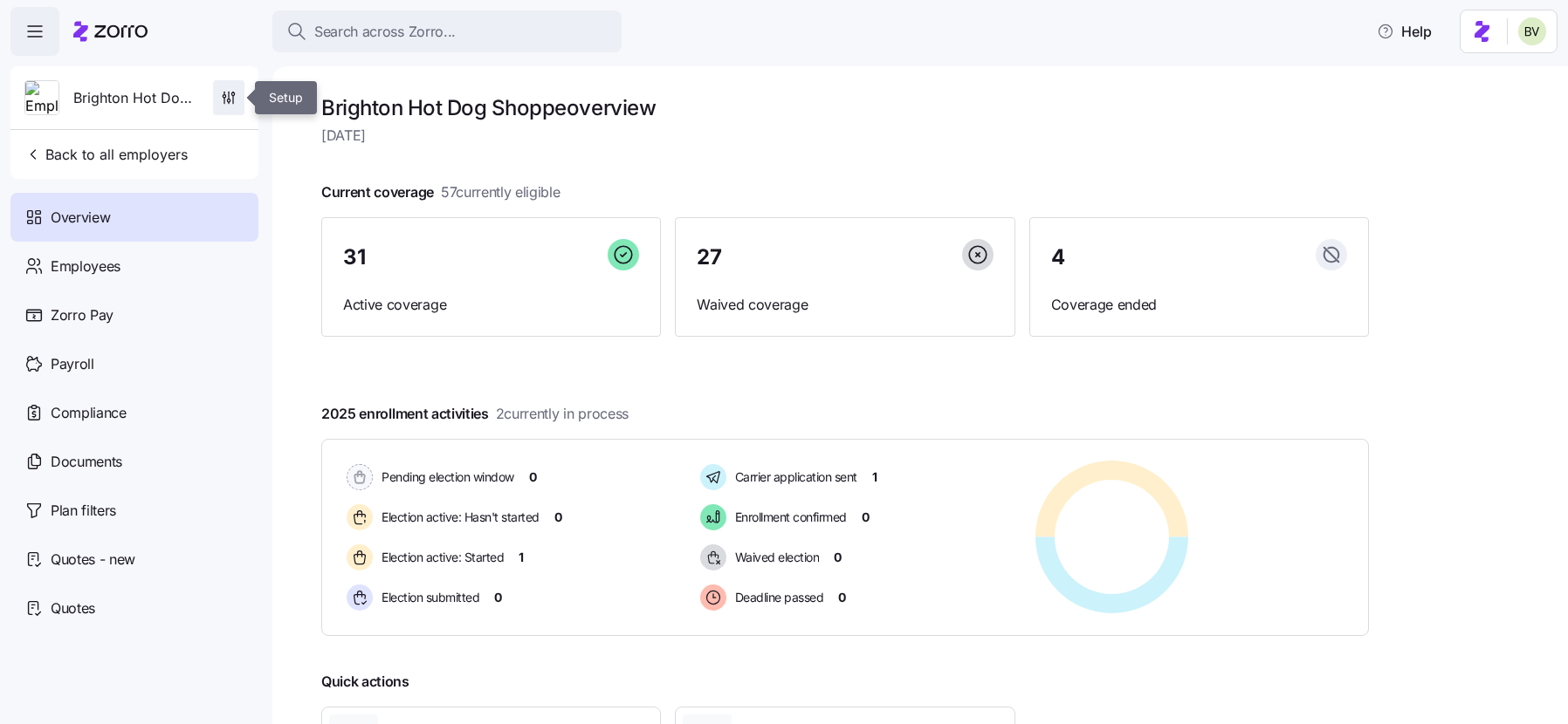
click at [220, 98] on icon "button" at bounding box center [228, 97] width 17 height 17
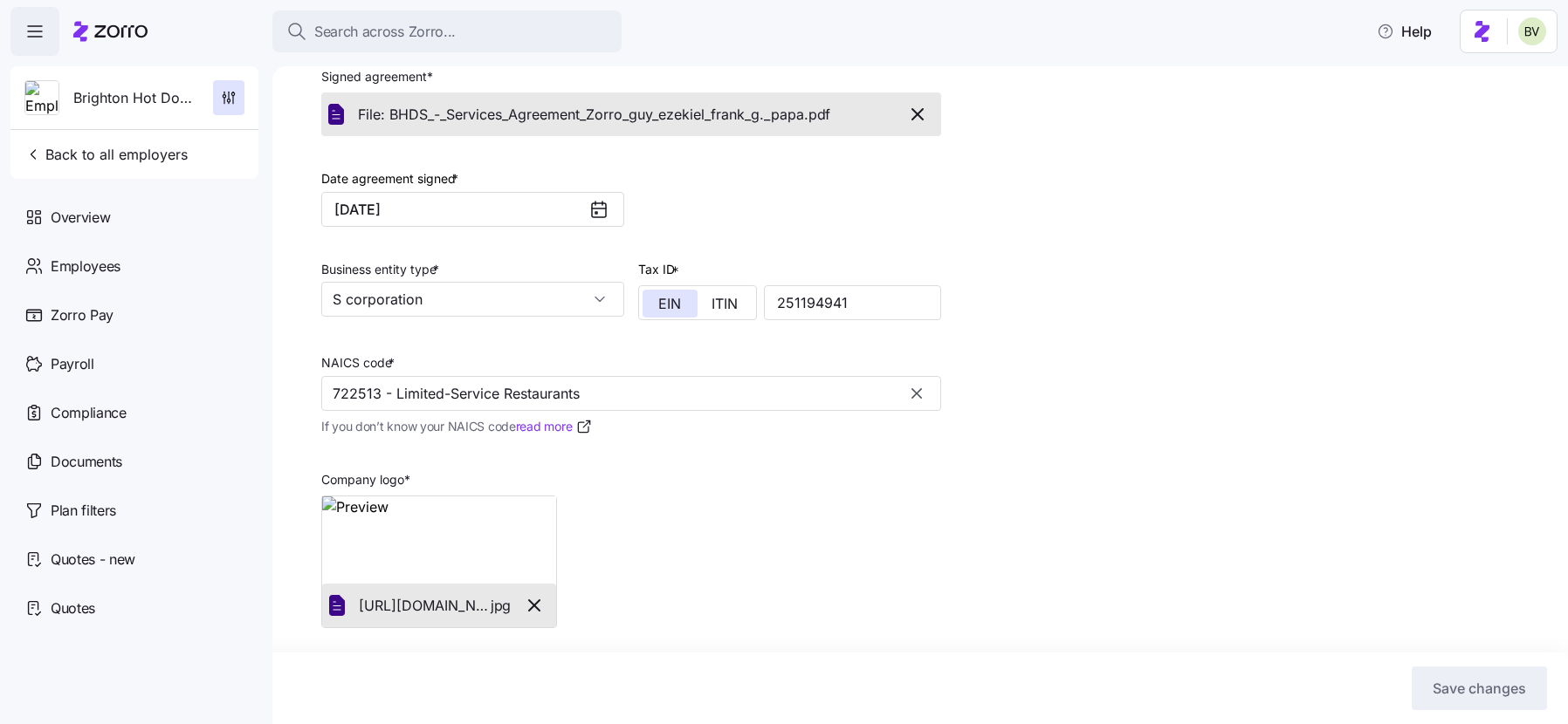
scroll to position [385, 0]
click at [807, 395] on input "722513 - Limited-Service Restaurants" at bounding box center [631, 391] width 620 height 35
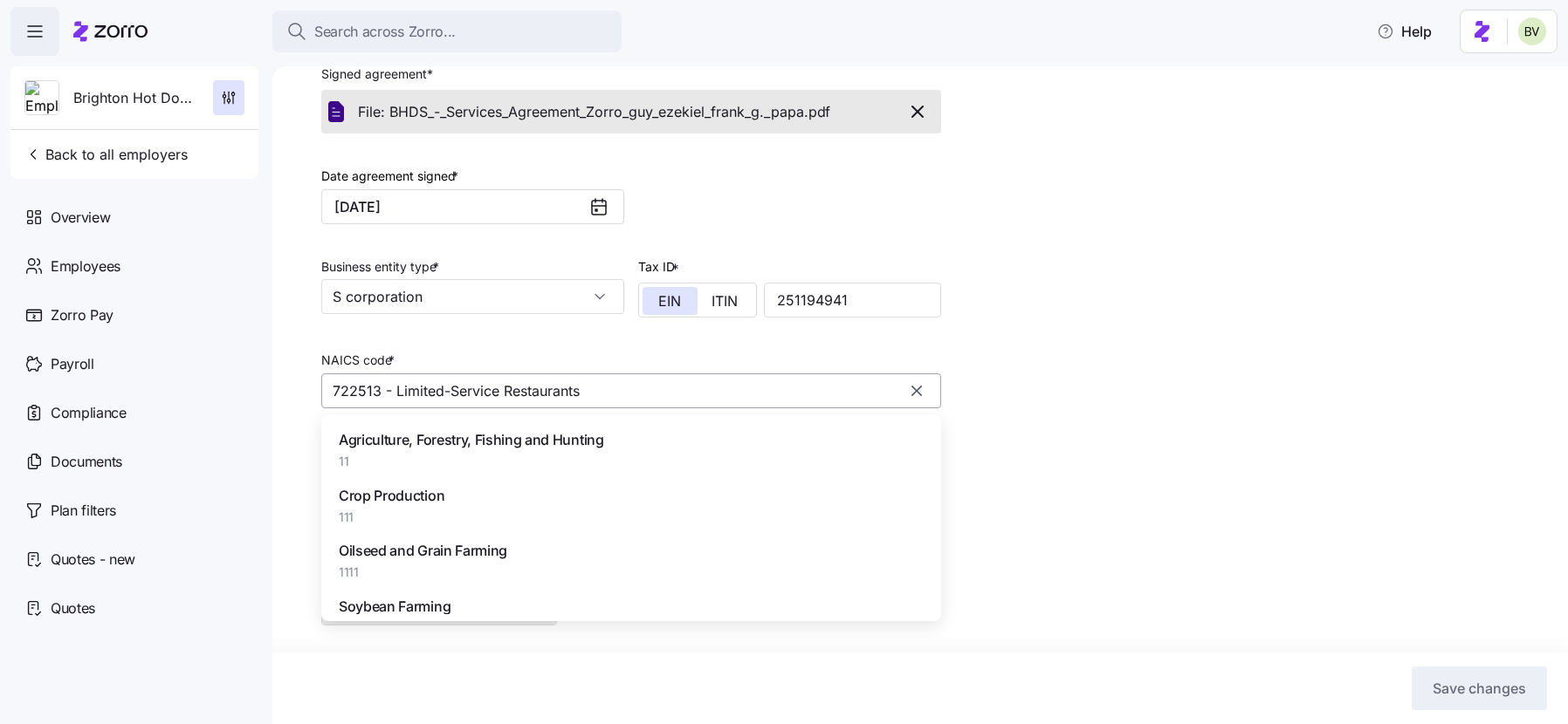
scroll to position [108610, 0]
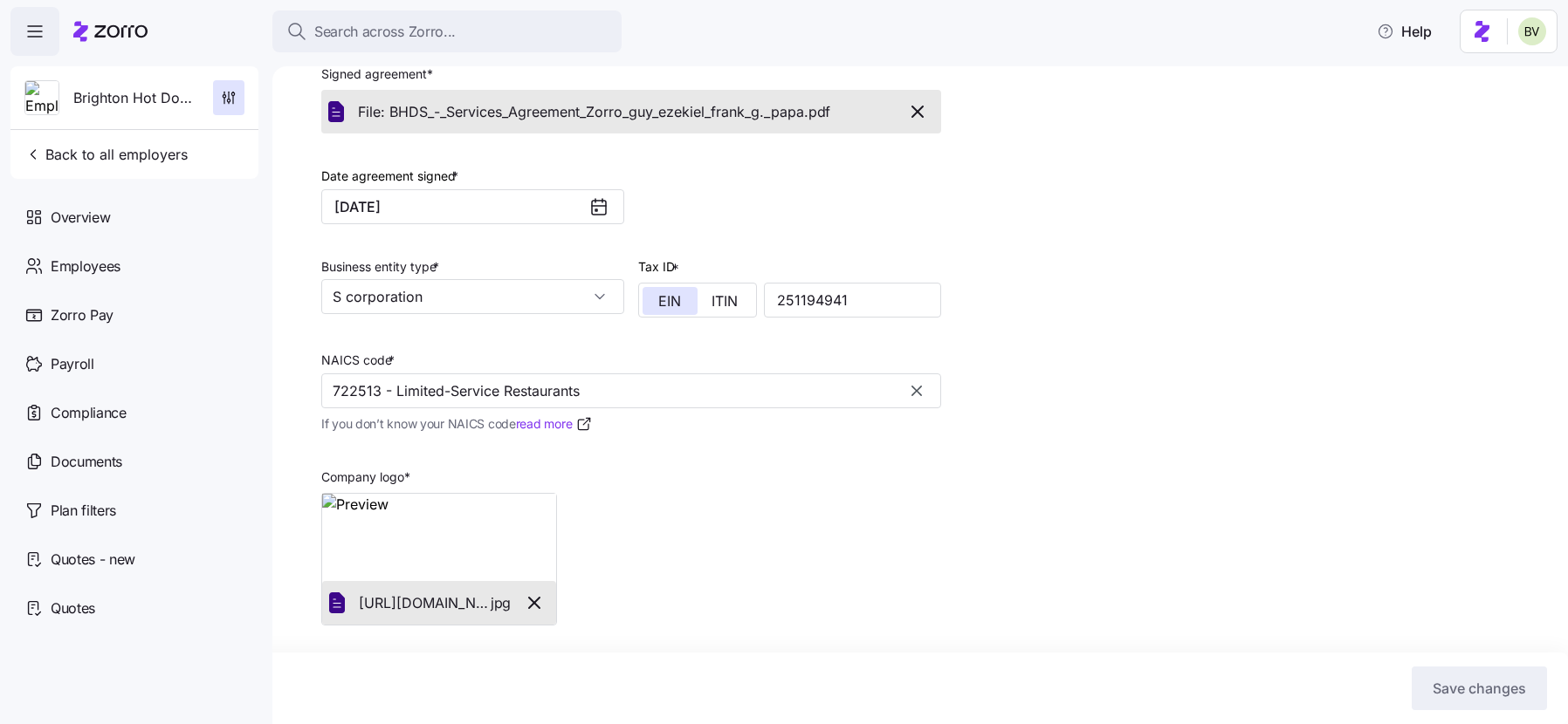
click at [1149, 398] on div "Setup Company details Contacts Company setup Zorro setup Plan year setup Compan…" at bounding box center [932, 209] width 1222 height 1000
click at [808, 386] on input "722513 - Limited-Service Restaurants" at bounding box center [631, 391] width 620 height 35
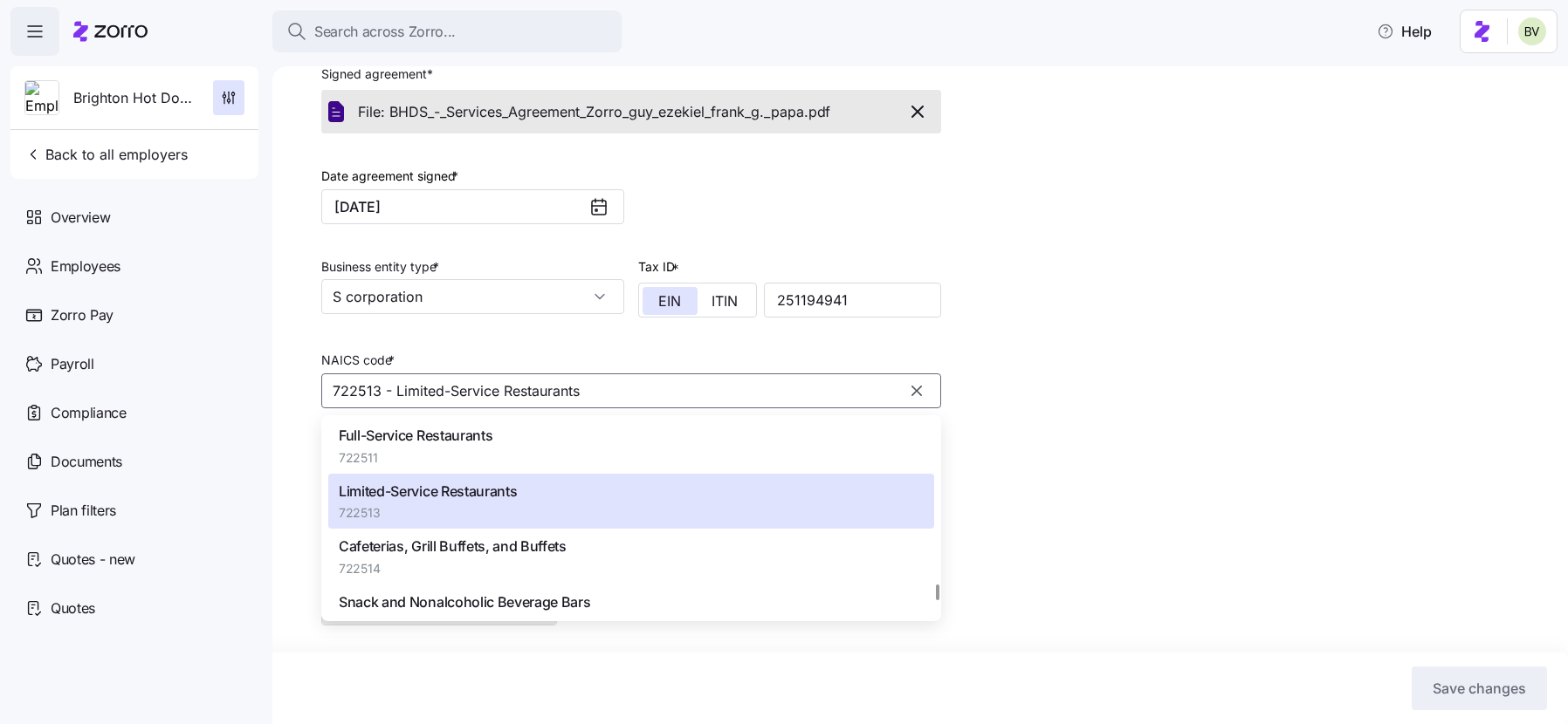
scroll to position [108694, 0]
drag, startPoint x: 379, startPoint y: 459, endPoint x: 341, endPoint y: 459, distance: 38.0
click at [341, 459] on span "722511" at bounding box center [416, 460] width 153 height 17
type input "722511 - Full-Service Restaurants"
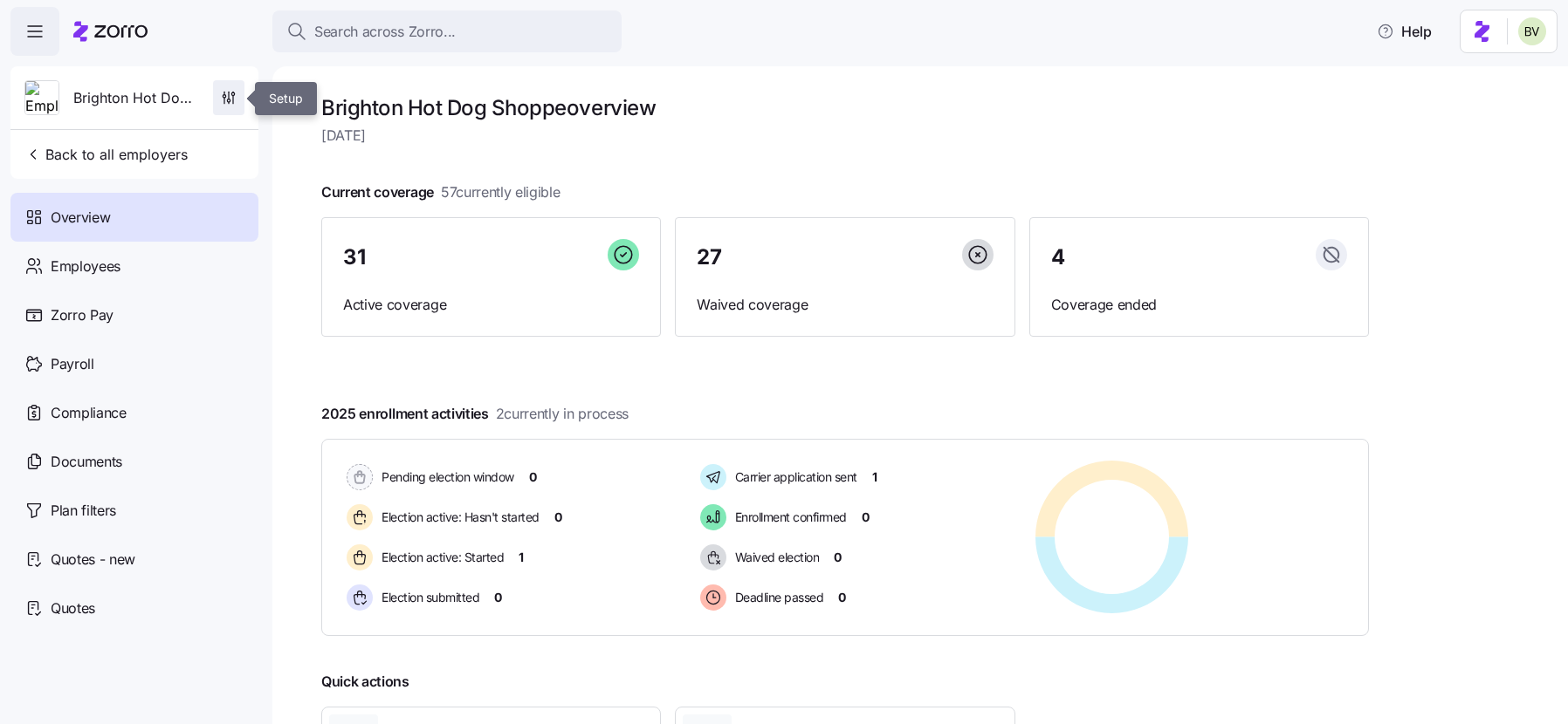
click at [222, 97] on icon "button" at bounding box center [228, 97] width 17 height 17
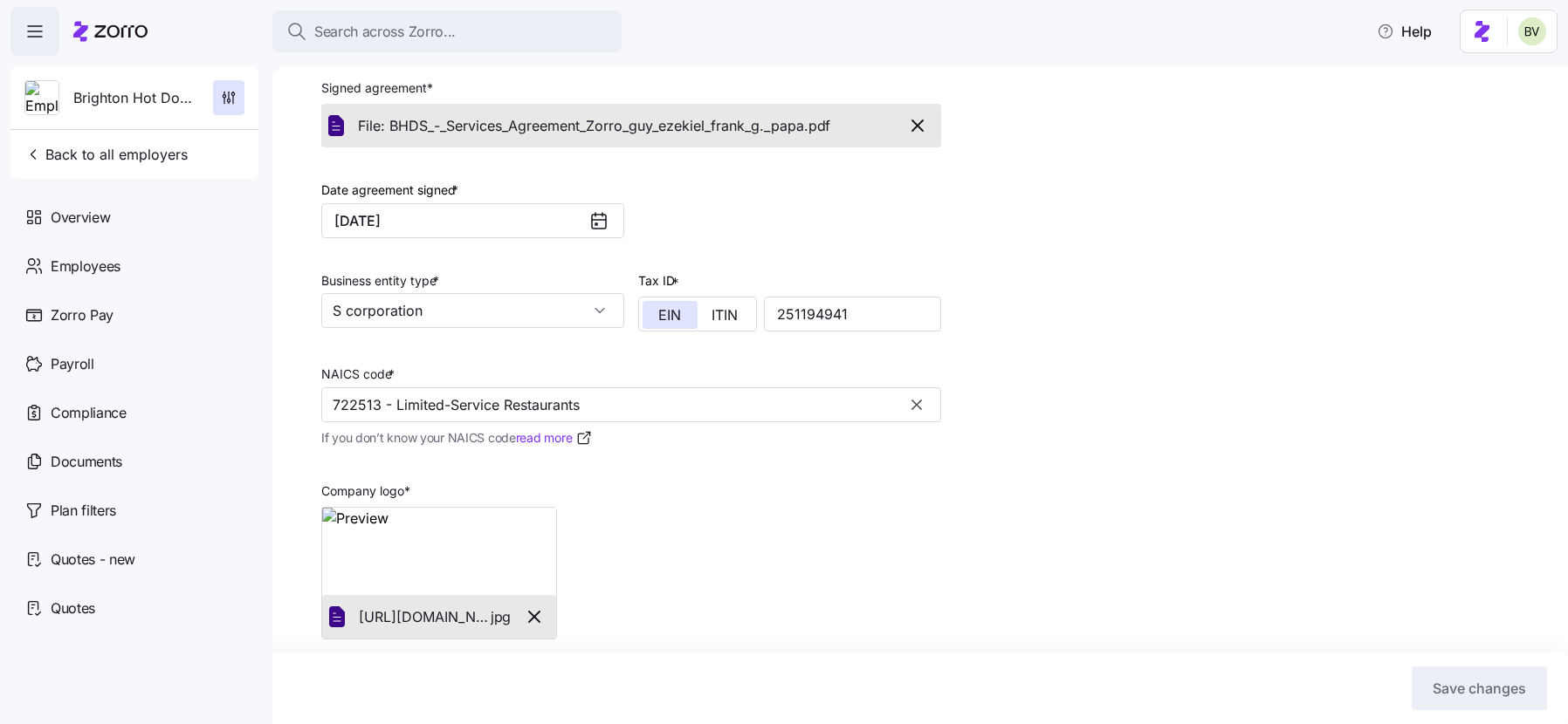
scroll to position [391, 0]
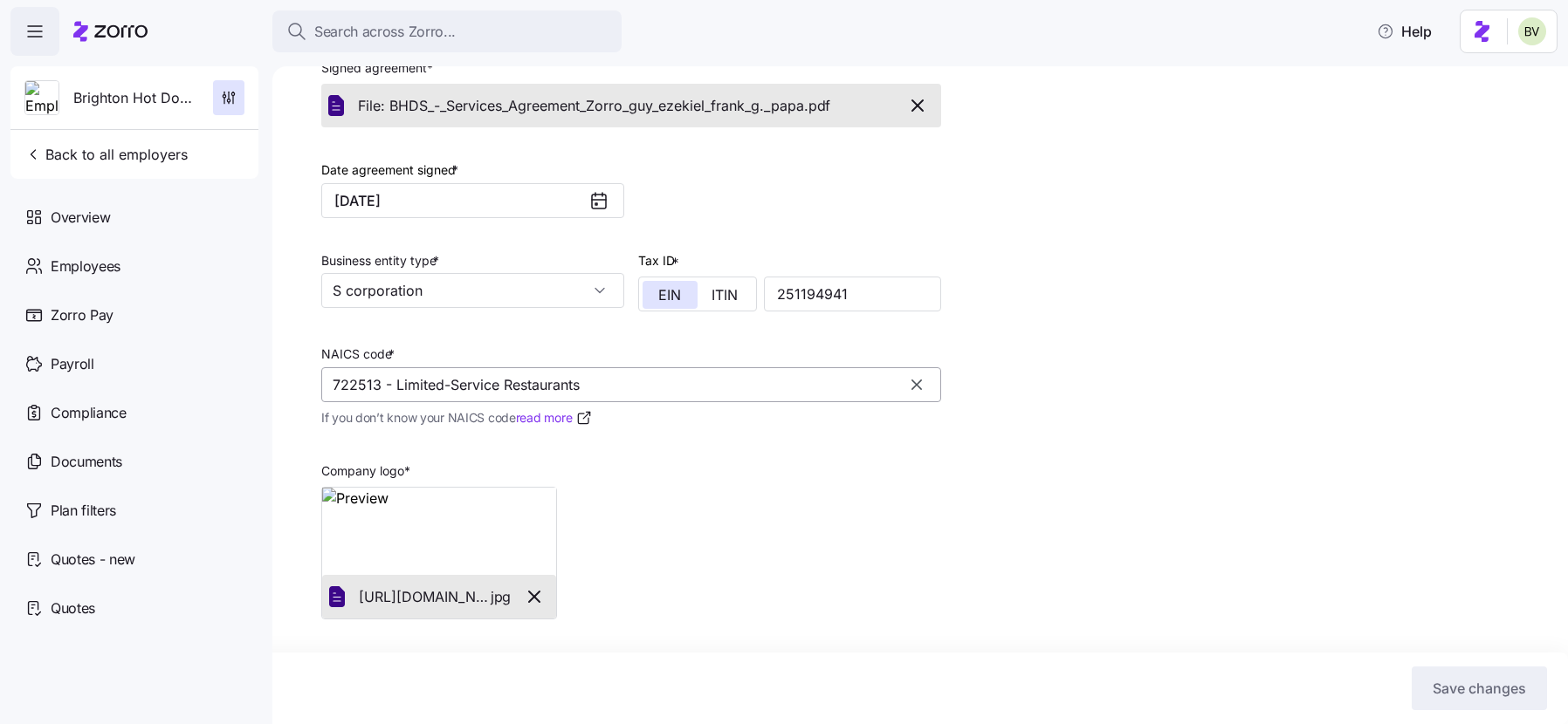
click at [806, 380] on input "722513 - Limited-Service Restaurants" at bounding box center [631, 384] width 620 height 35
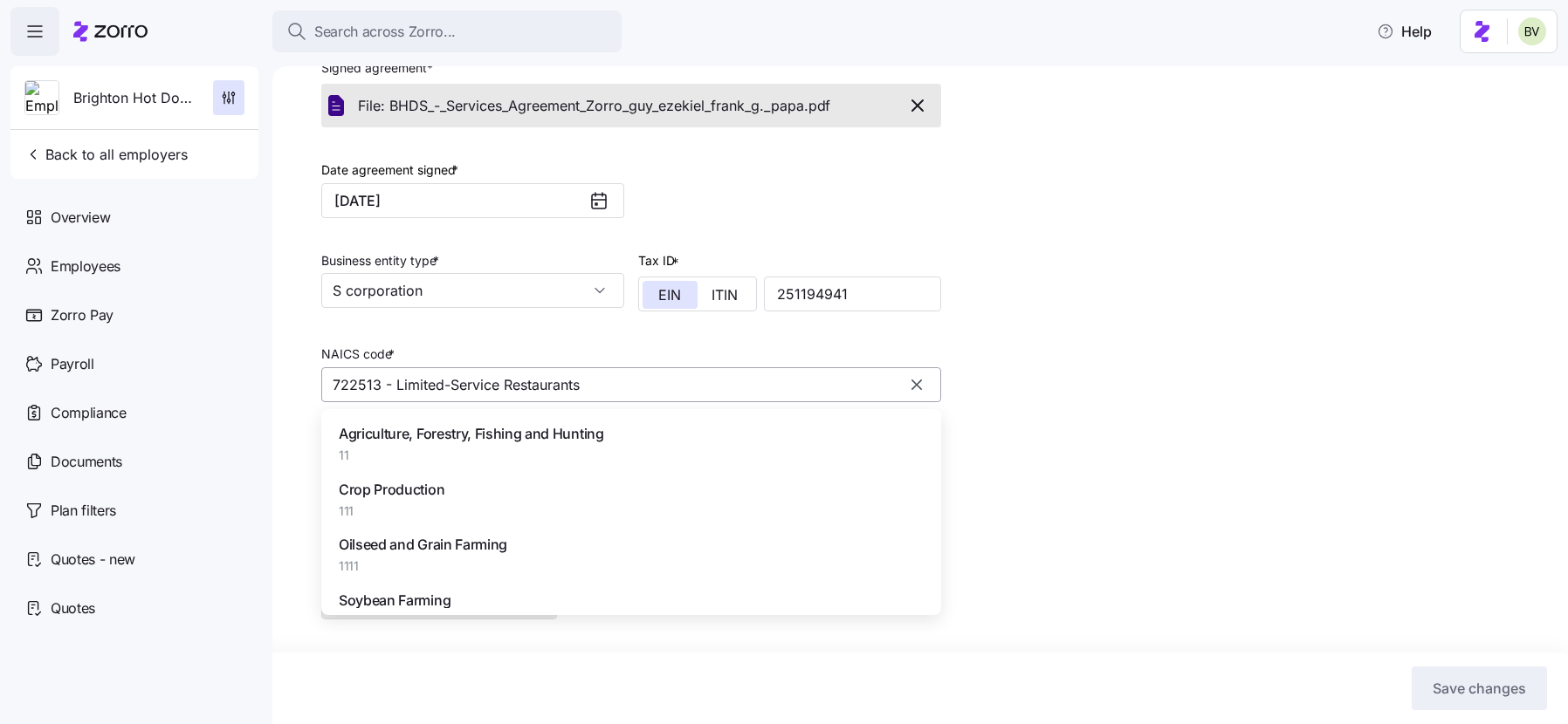
scroll to position [108610, 0]
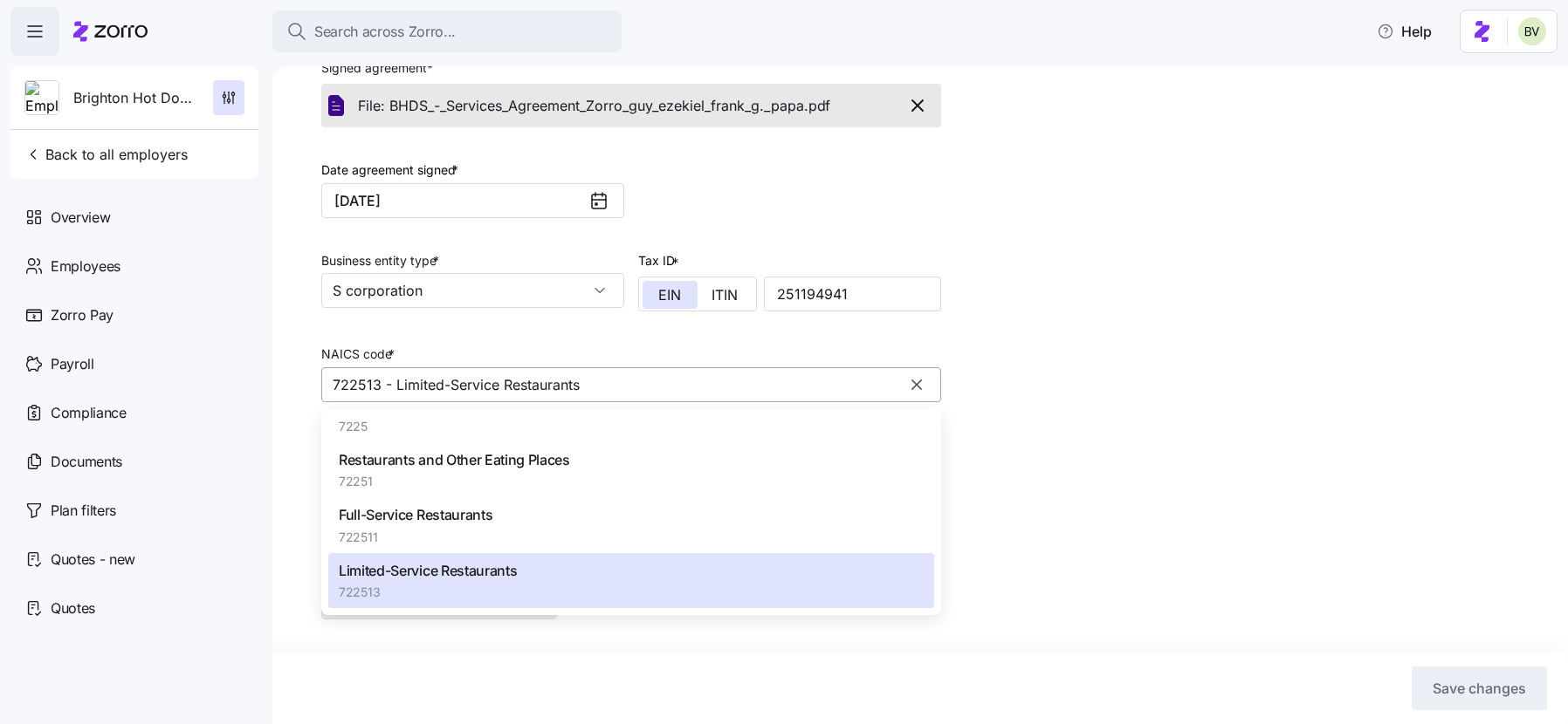
click at [485, 383] on input "722513 - Limited-Service Restaurants" at bounding box center [631, 384] width 620 height 35
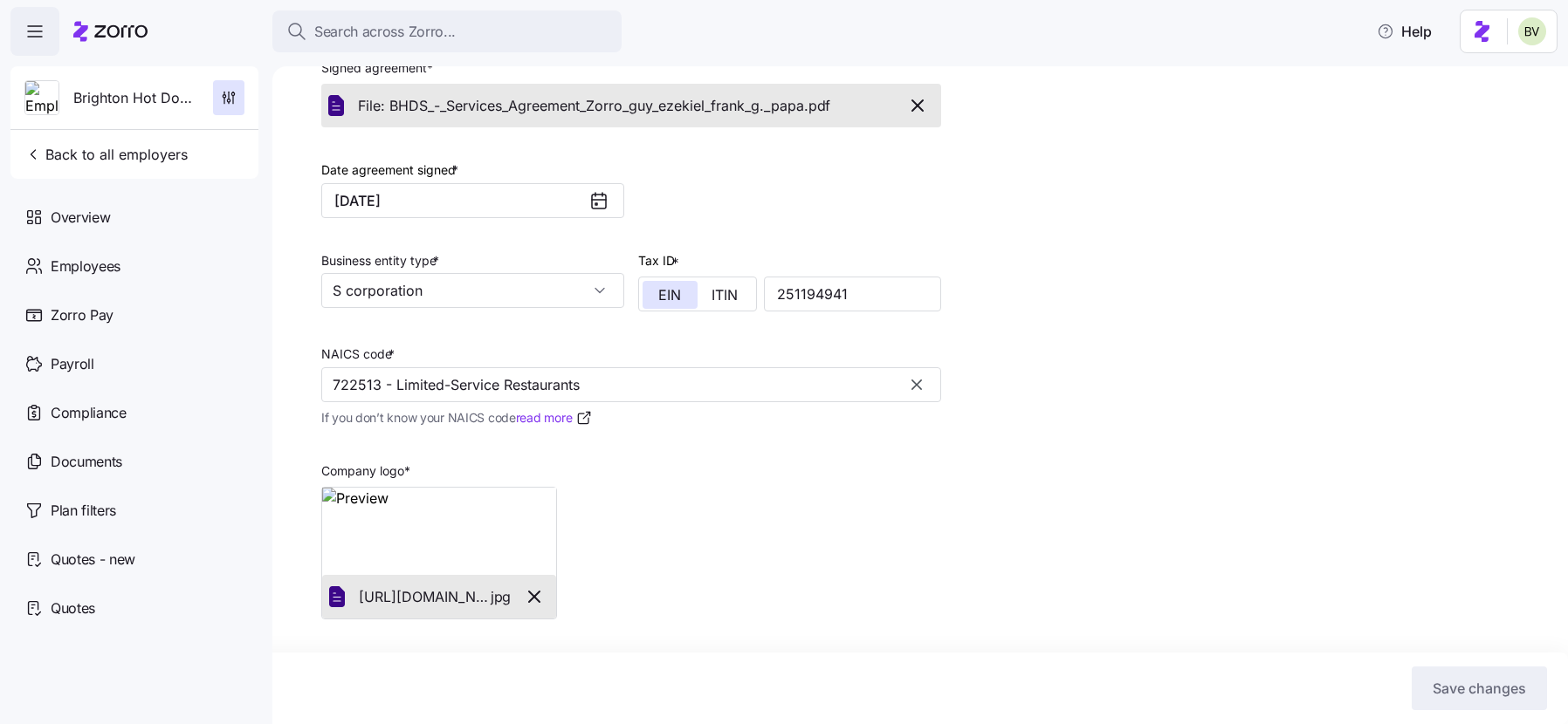
click at [1167, 466] on div "Setup Company details Contacts Company setup Zorro setup Plan year setup Compan…" at bounding box center [932, 203] width 1222 height 1000
click at [706, 391] on input "722513 - Limited-Service Restaurants" at bounding box center [631, 384] width 620 height 35
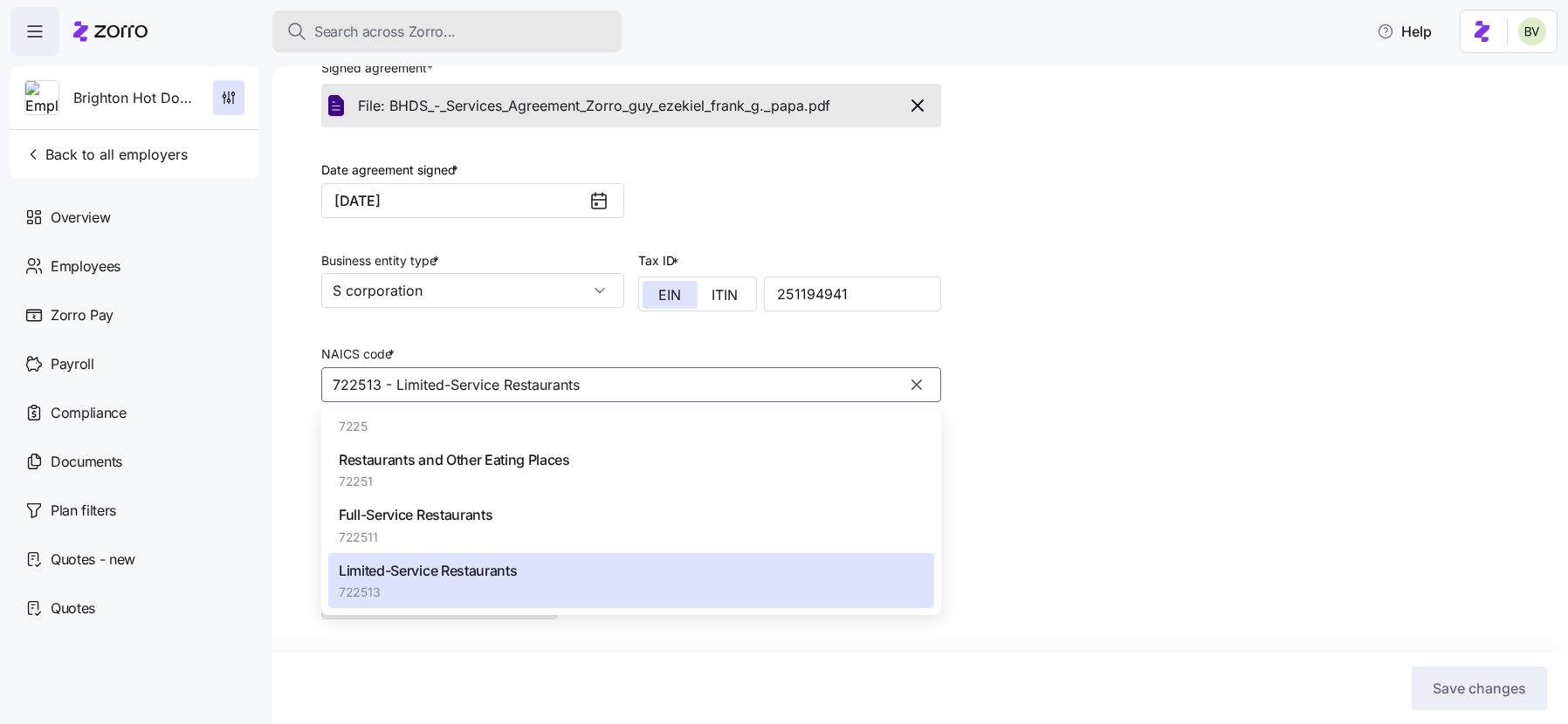
click at [403, 34] on span "Search across Zorro..." at bounding box center [384, 31] width 141 height 22
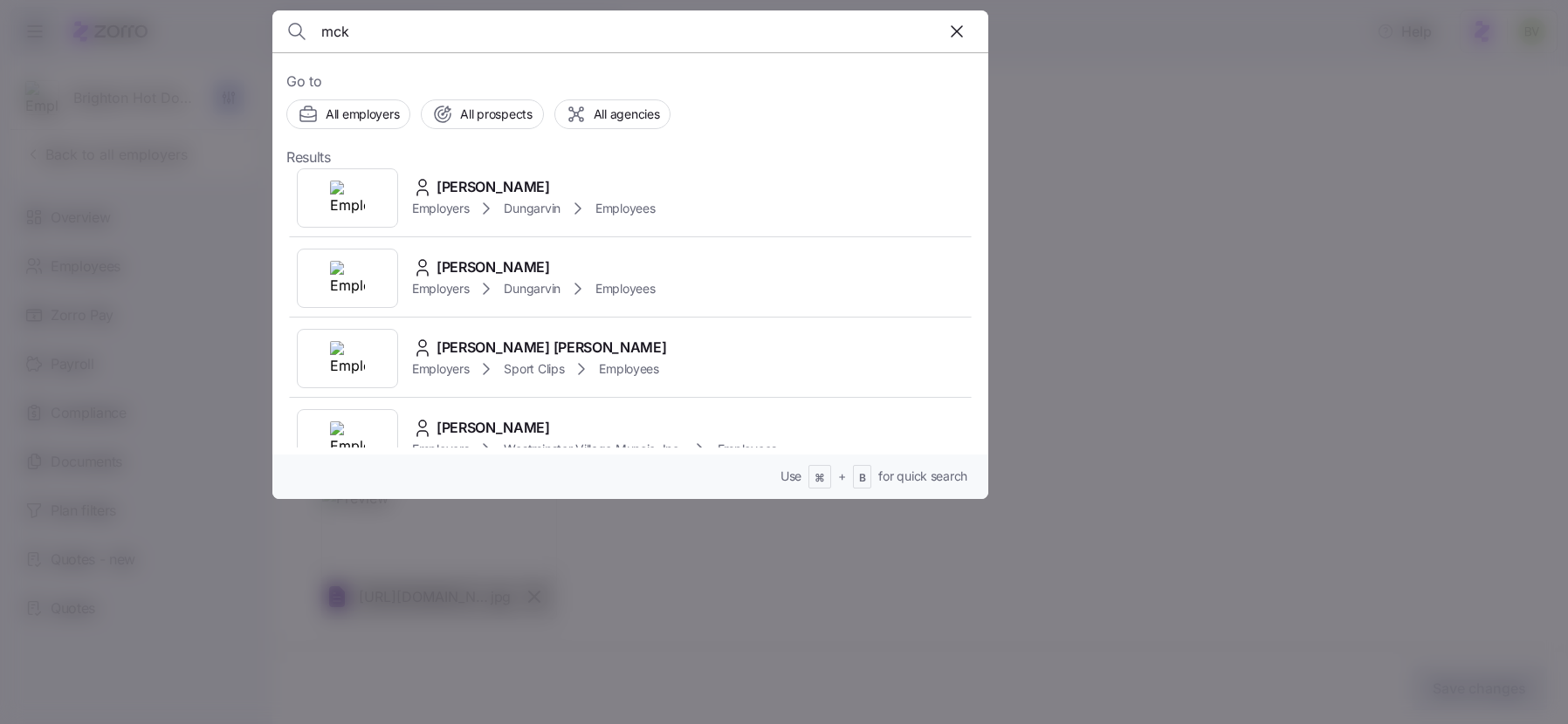
scroll to position [574, 0]
type input "mck"
click at [54, 330] on div at bounding box center [784, 362] width 1568 height 724
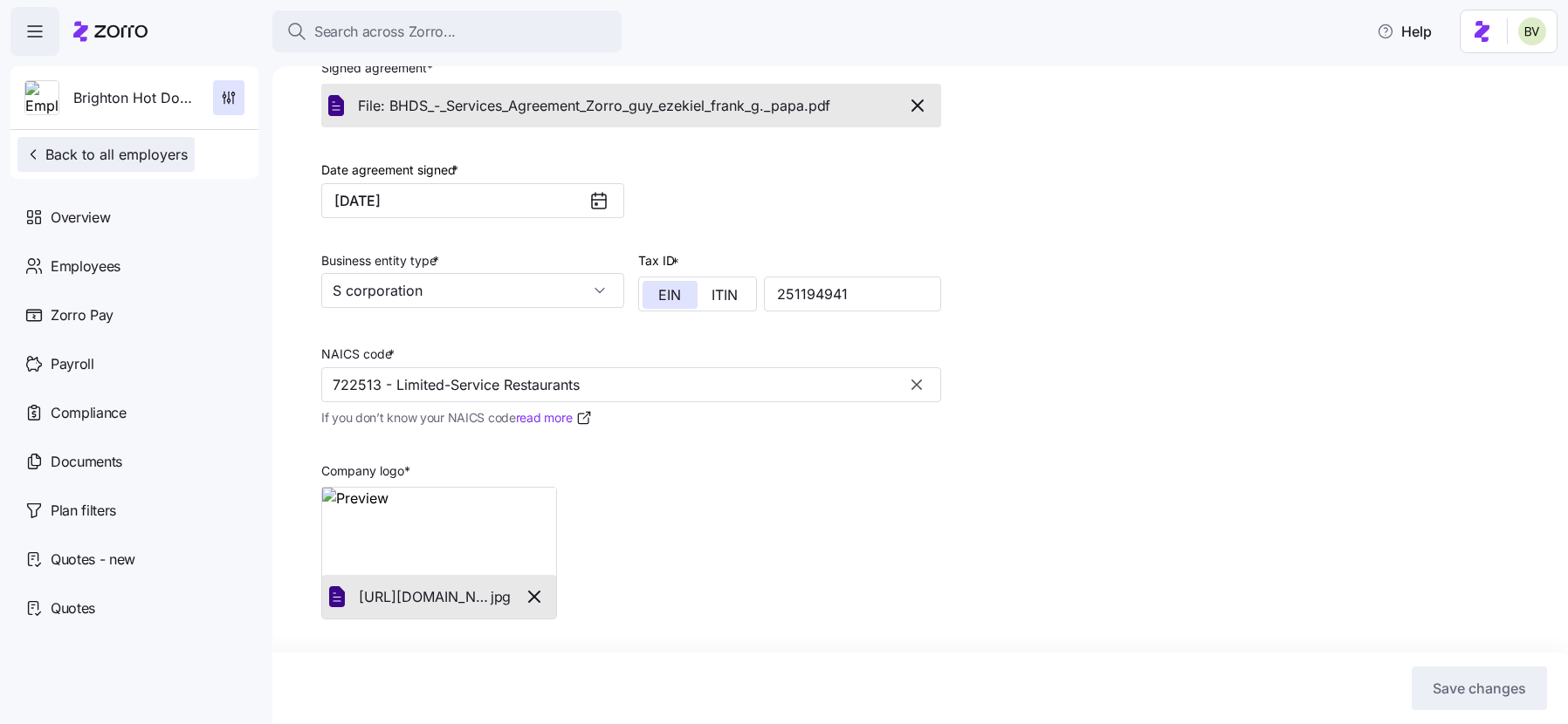
click at [104, 165] on button "Back to all employers" at bounding box center [105, 154] width 177 height 35
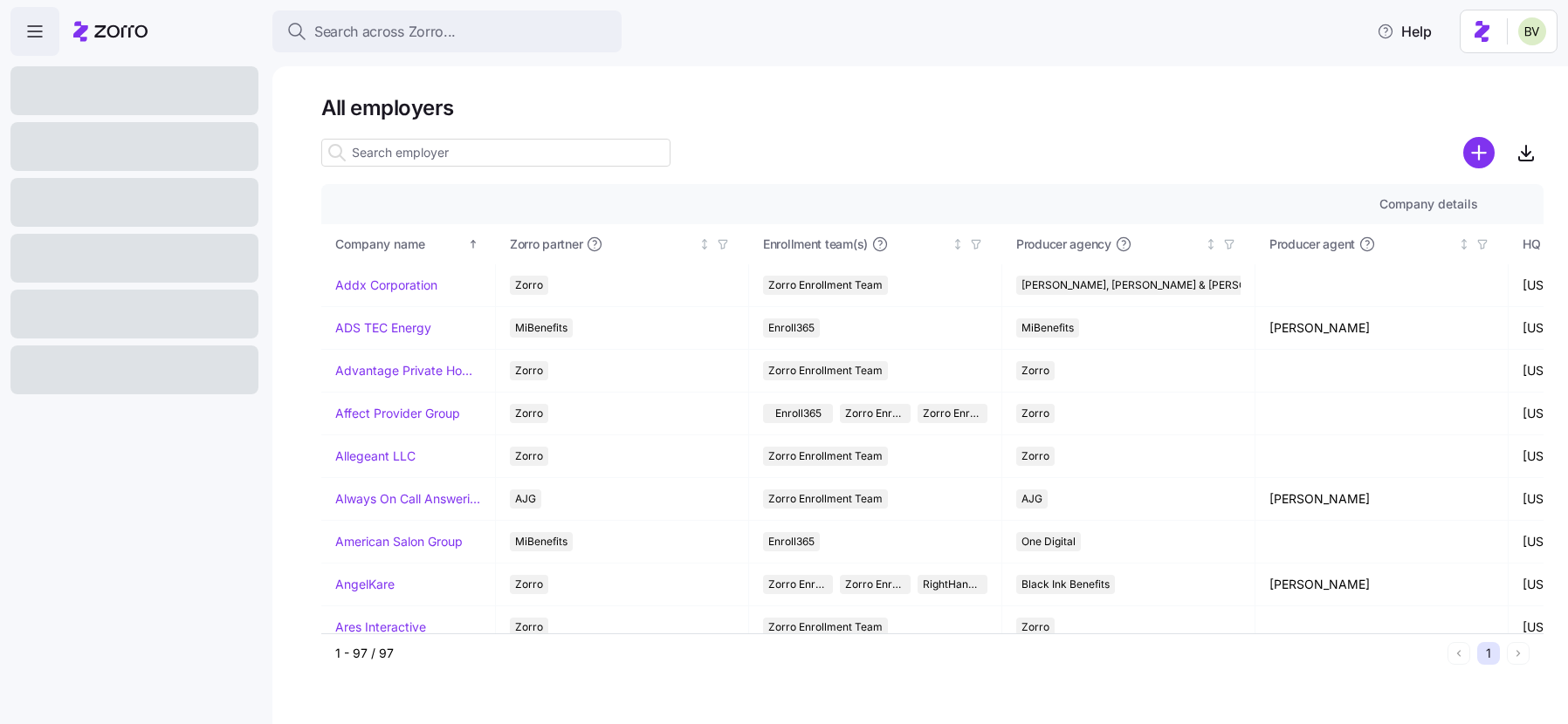
click at [353, 159] on input at bounding box center [495, 153] width 349 height 28
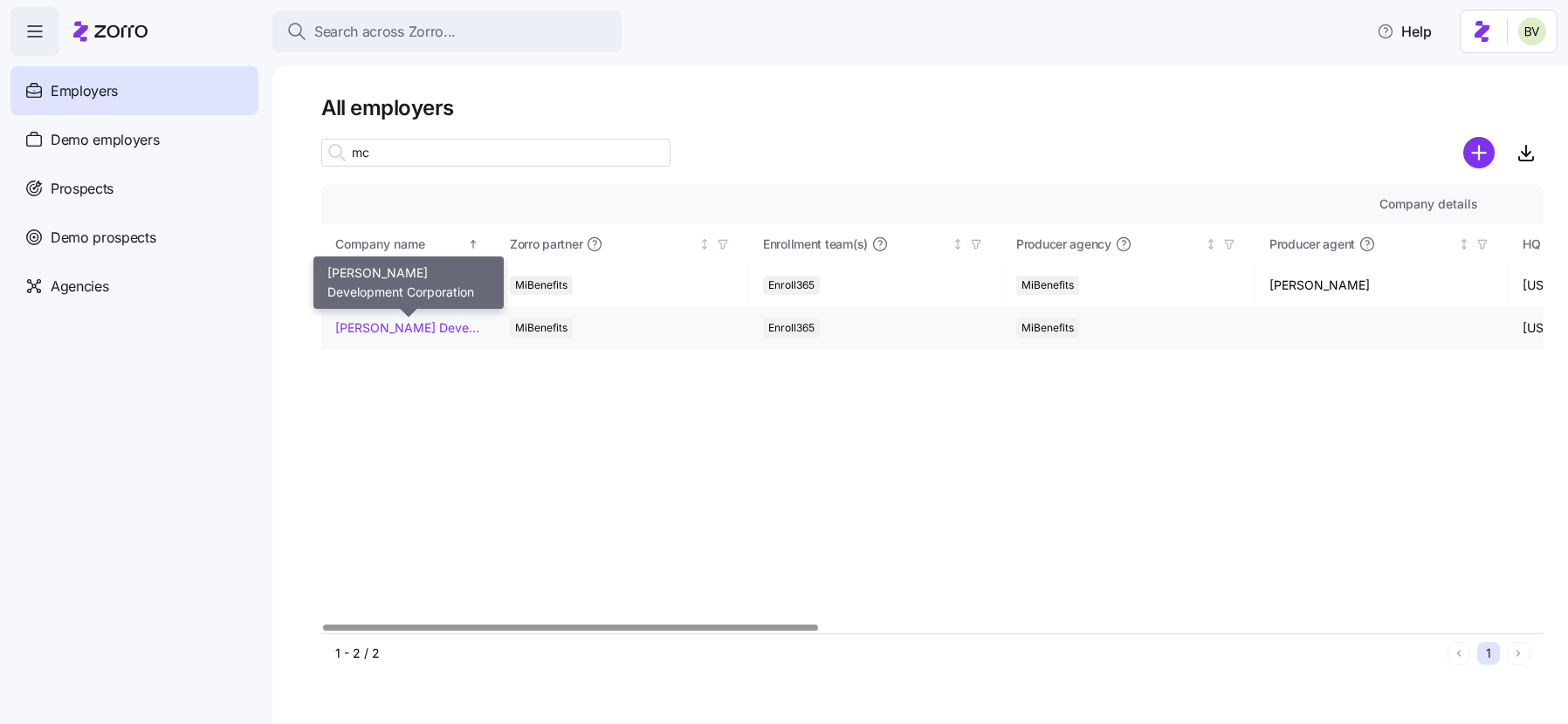
type input "mc"
click at [397, 324] on link "[PERSON_NAME] Development Corporation" at bounding box center [408, 327] width 146 height 17
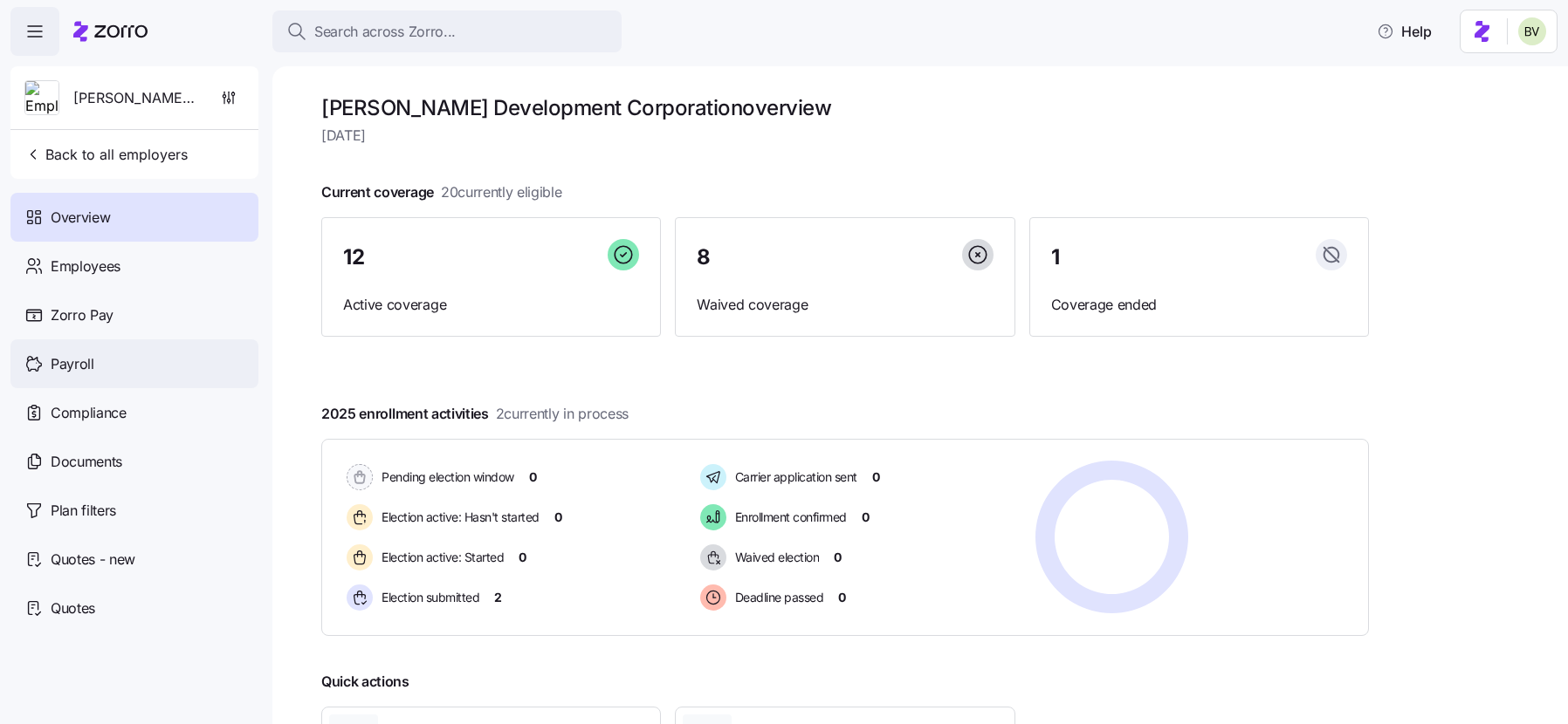
click at [95, 370] on div "Payroll" at bounding box center [134, 364] width 248 height 49
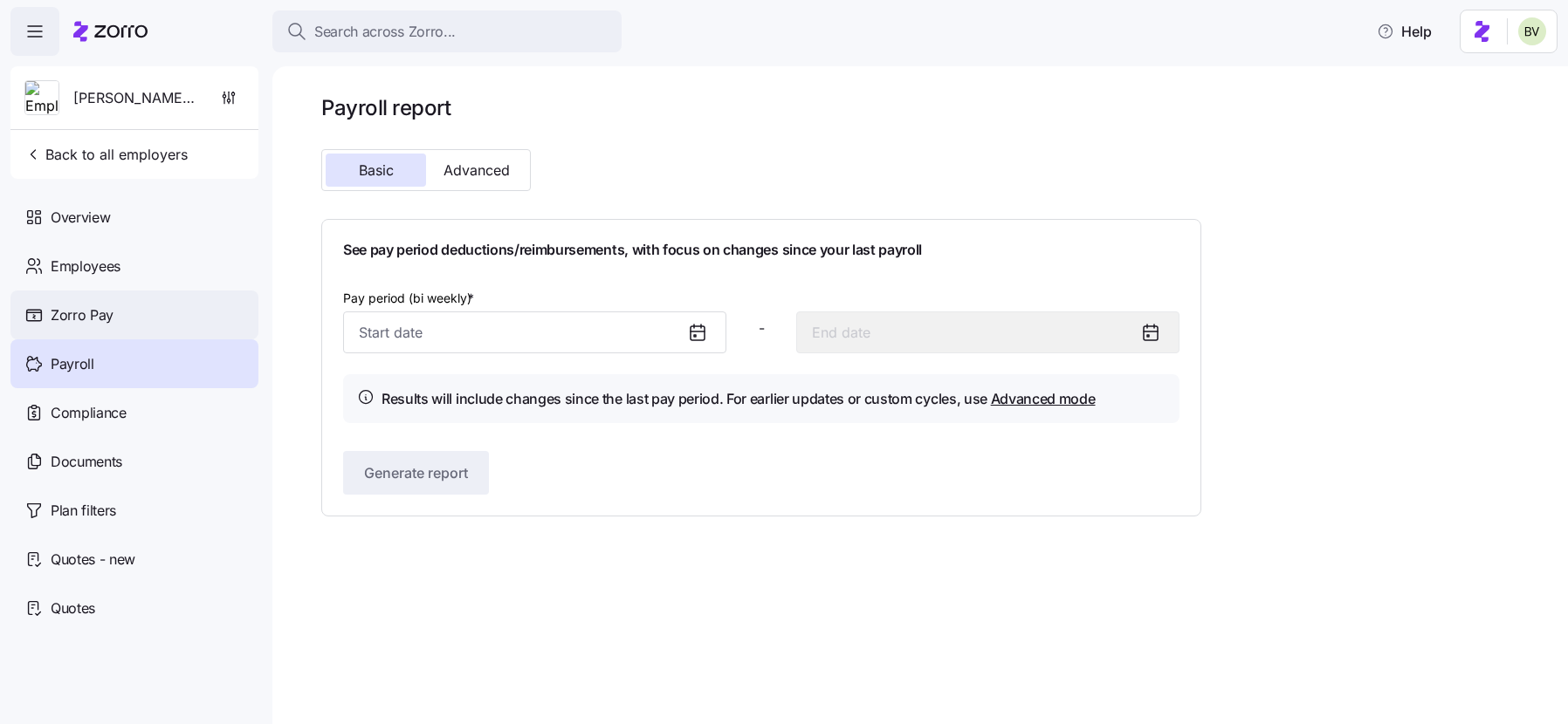
click at [120, 322] on div "Zorro Pay" at bounding box center [134, 315] width 248 height 49
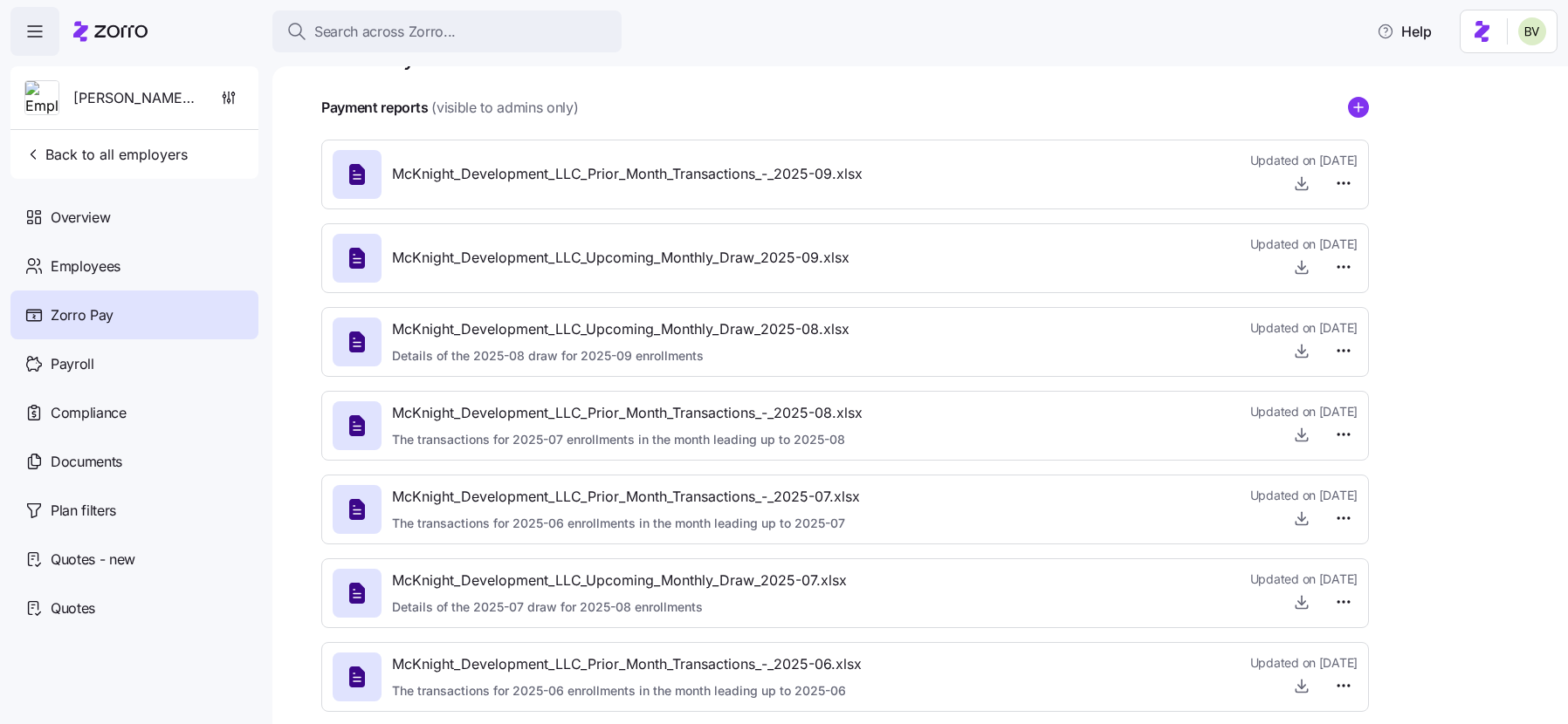
scroll to position [54, 0]
click at [1294, 267] on icon "button" at bounding box center [1302, 266] width 17 height 17
click at [1304, 352] on icon "button" at bounding box center [1302, 350] width 17 height 17
click at [125, 257] on div "Employees" at bounding box center [134, 266] width 248 height 49
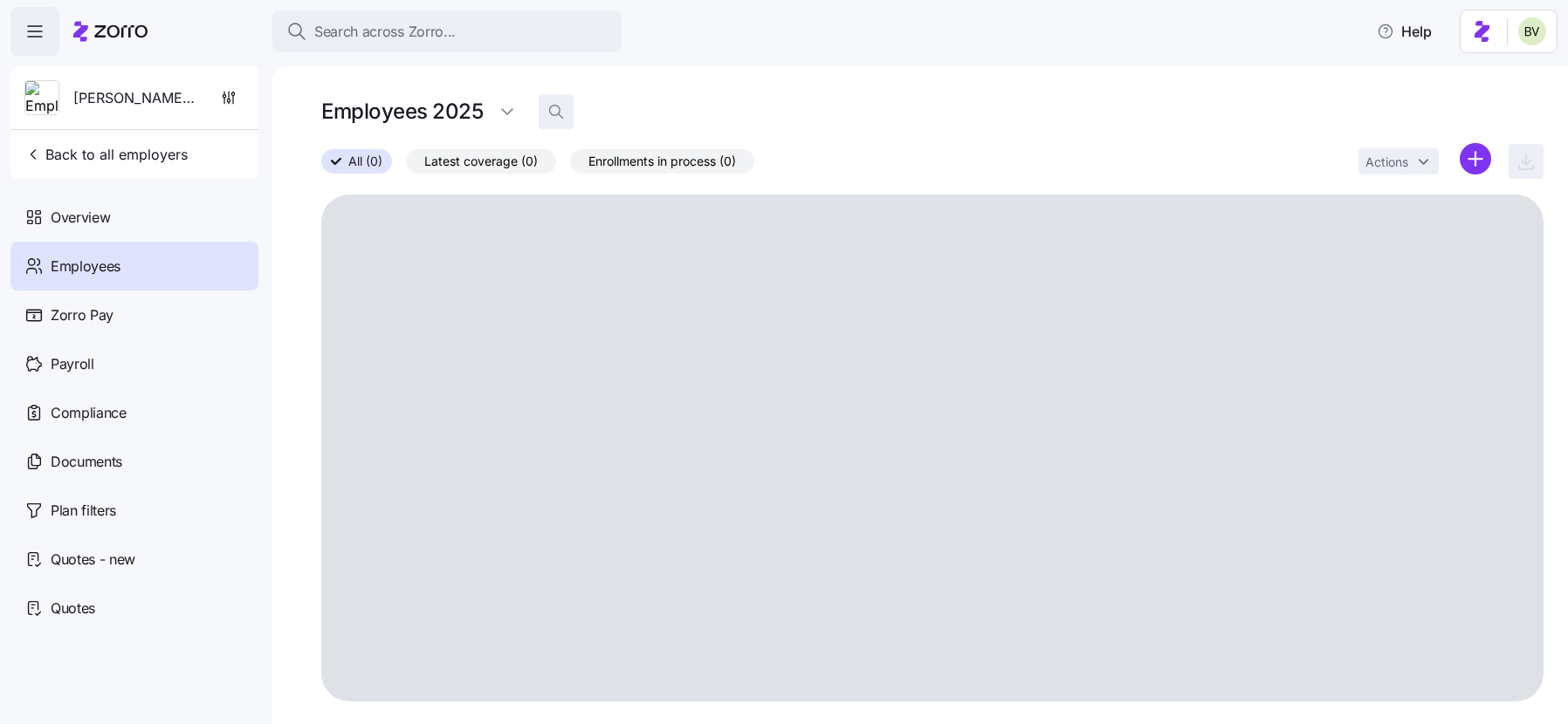
click at [555, 106] on icon "button" at bounding box center [556, 112] width 17 height 17
type input "jeff"
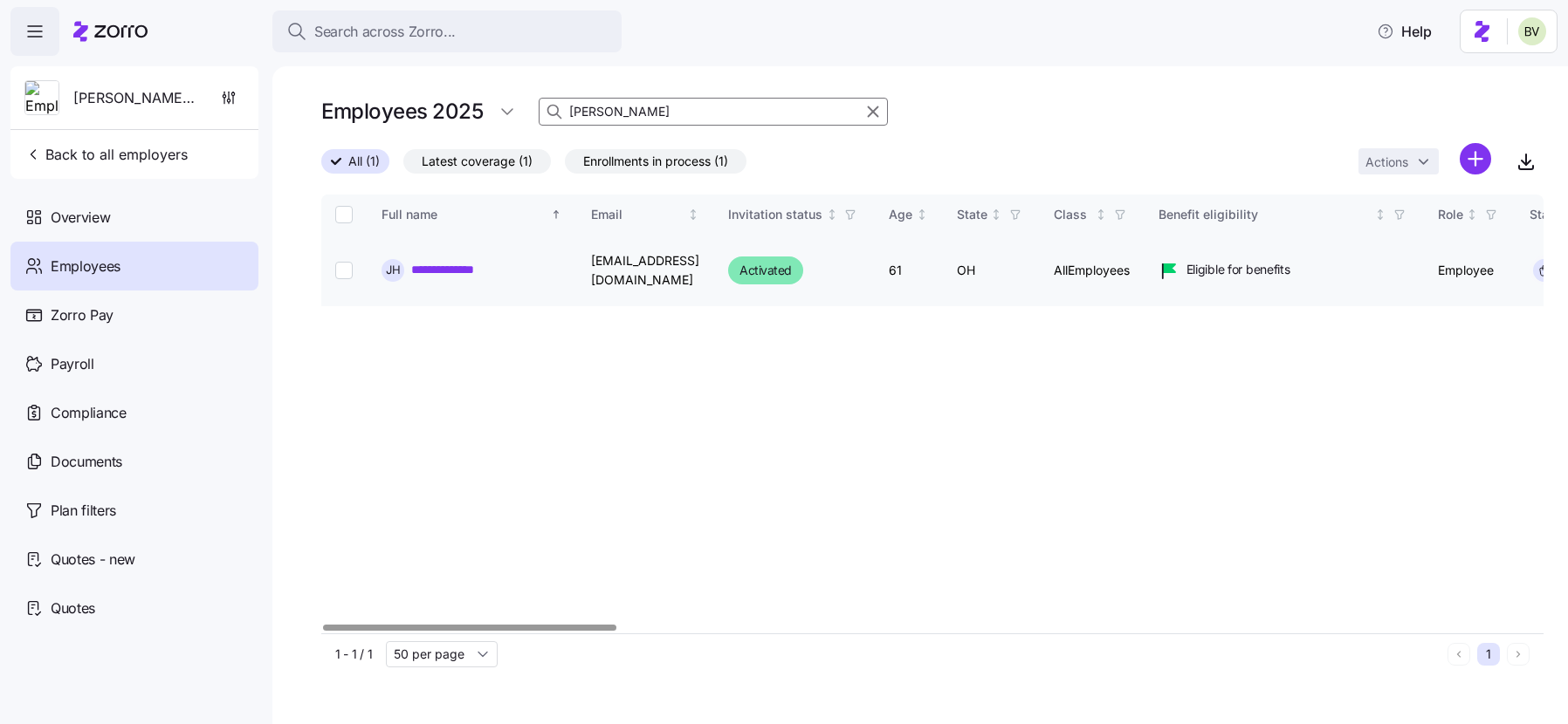
click at [470, 268] on link "**********" at bounding box center [455, 270] width 89 height 17
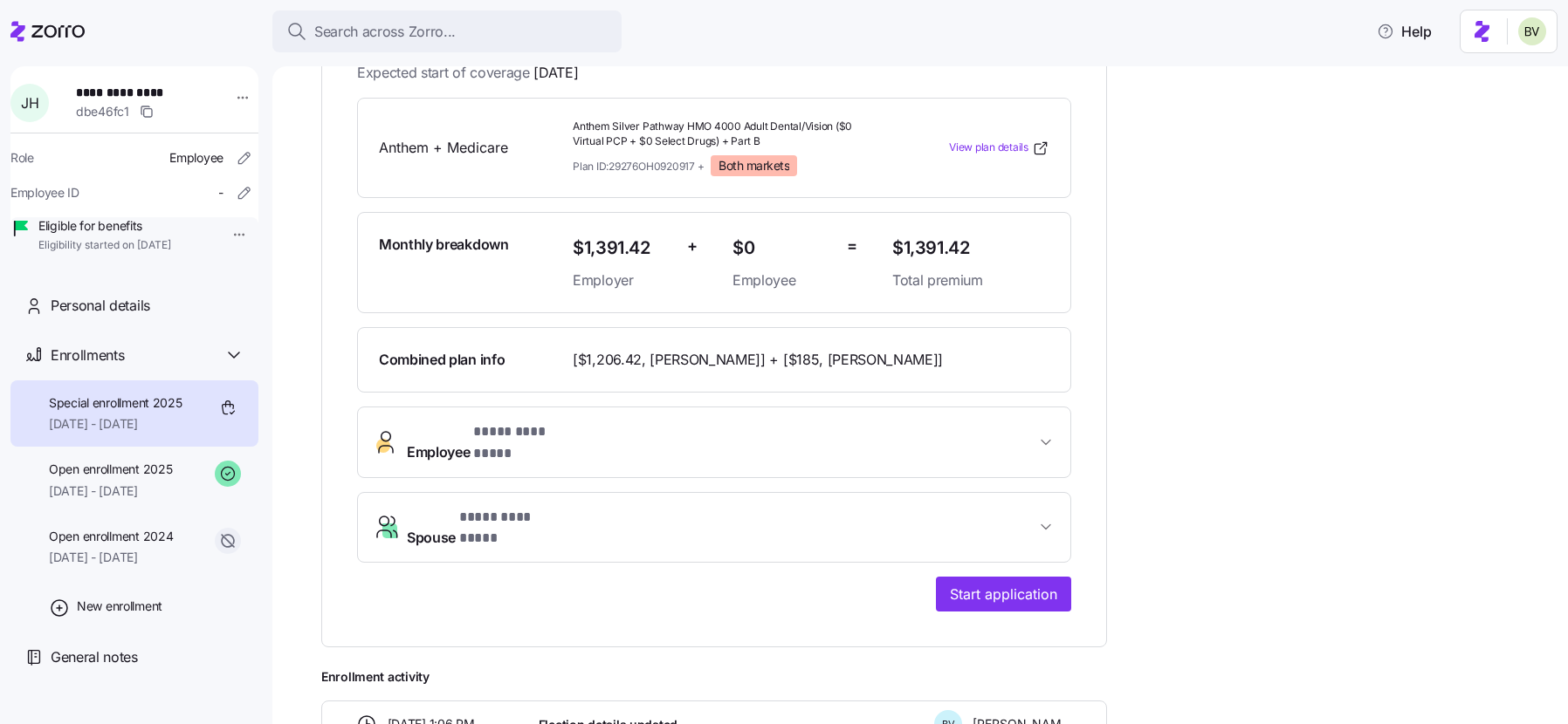
scroll to position [334, 0]
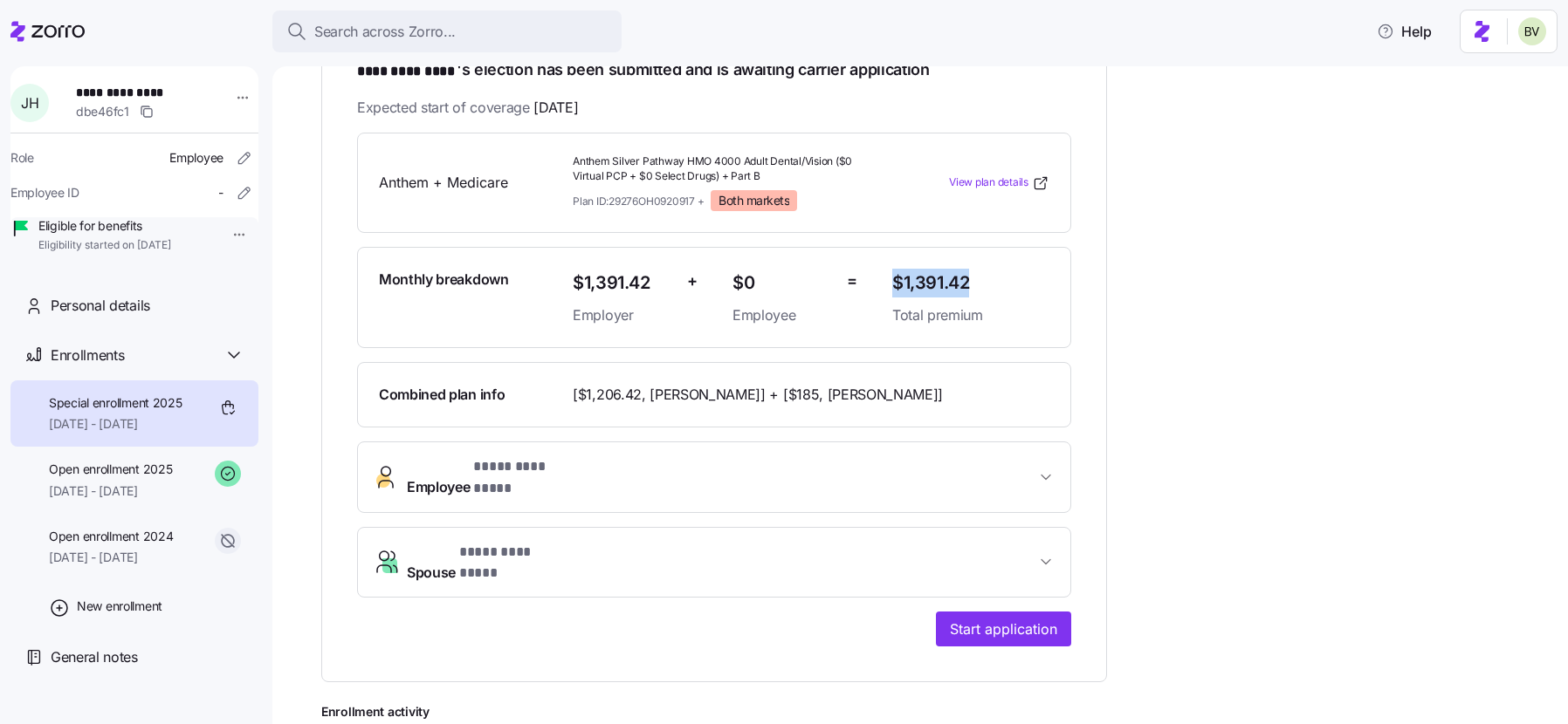
drag, startPoint x: 989, startPoint y: 281, endPoint x: 894, endPoint y: 274, distance: 95.3
click at [894, 274] on span "$1,391.42" at bounding box center [971, 283] width 157 height 28
click at [801, 280] on span "$0" at bounding box center [783, 283] width 100 height 28
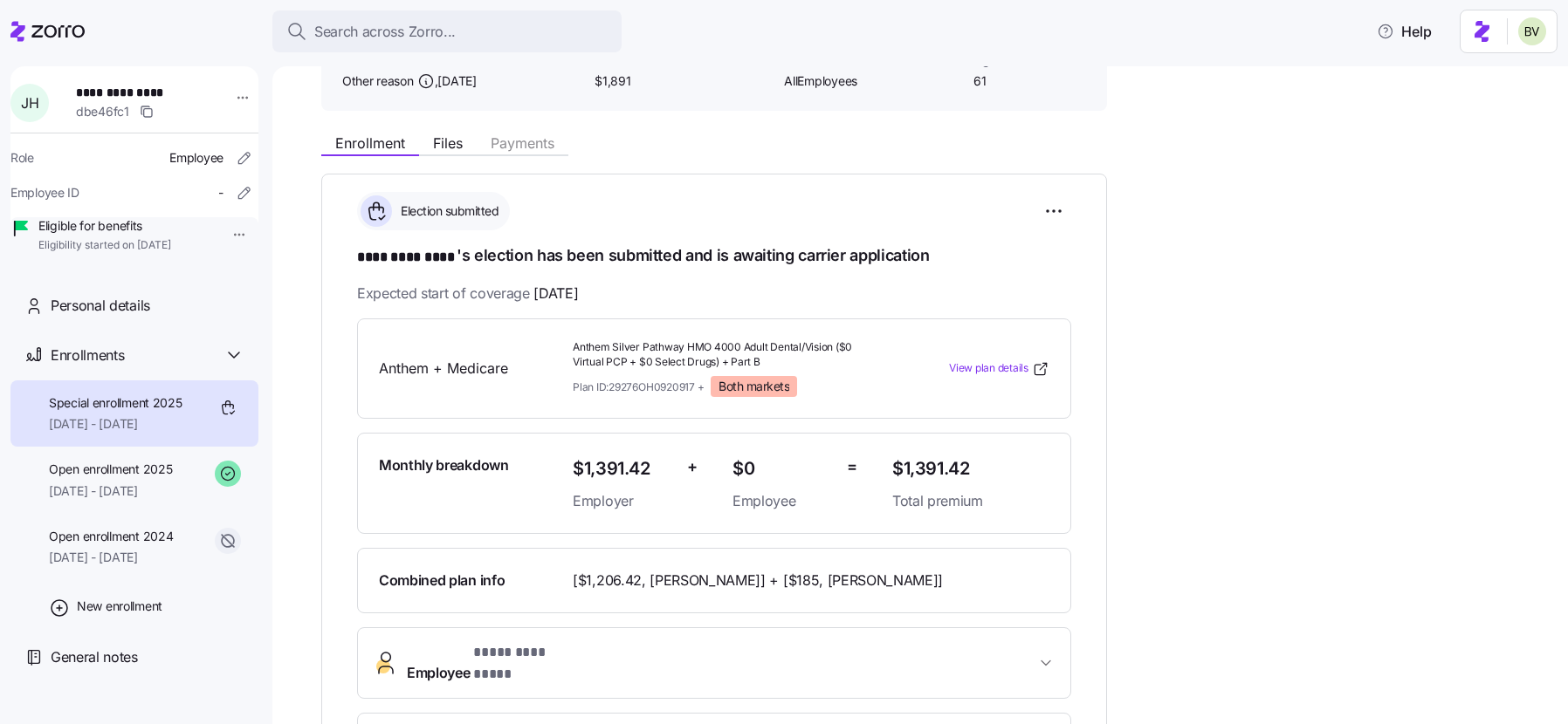
scroll to position [144, 0]
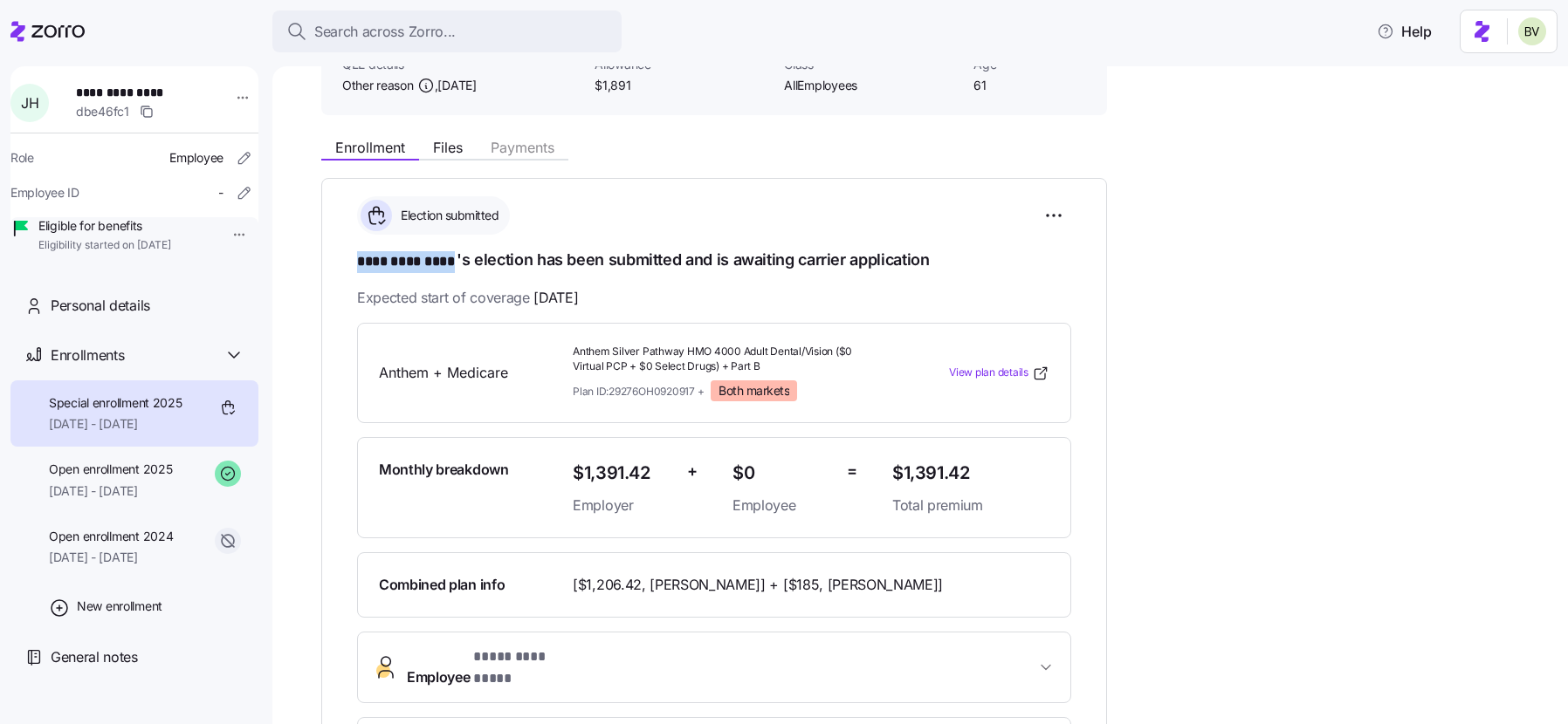
drag, startPoint x: 454, startPoint y: 263, endPoint x: 359, endPoint y: 253, distance: 95.5
click at [359, 253] on span "**** *********" at bounding box center [406, 262] width 99 height 22
copy span "**** *********"
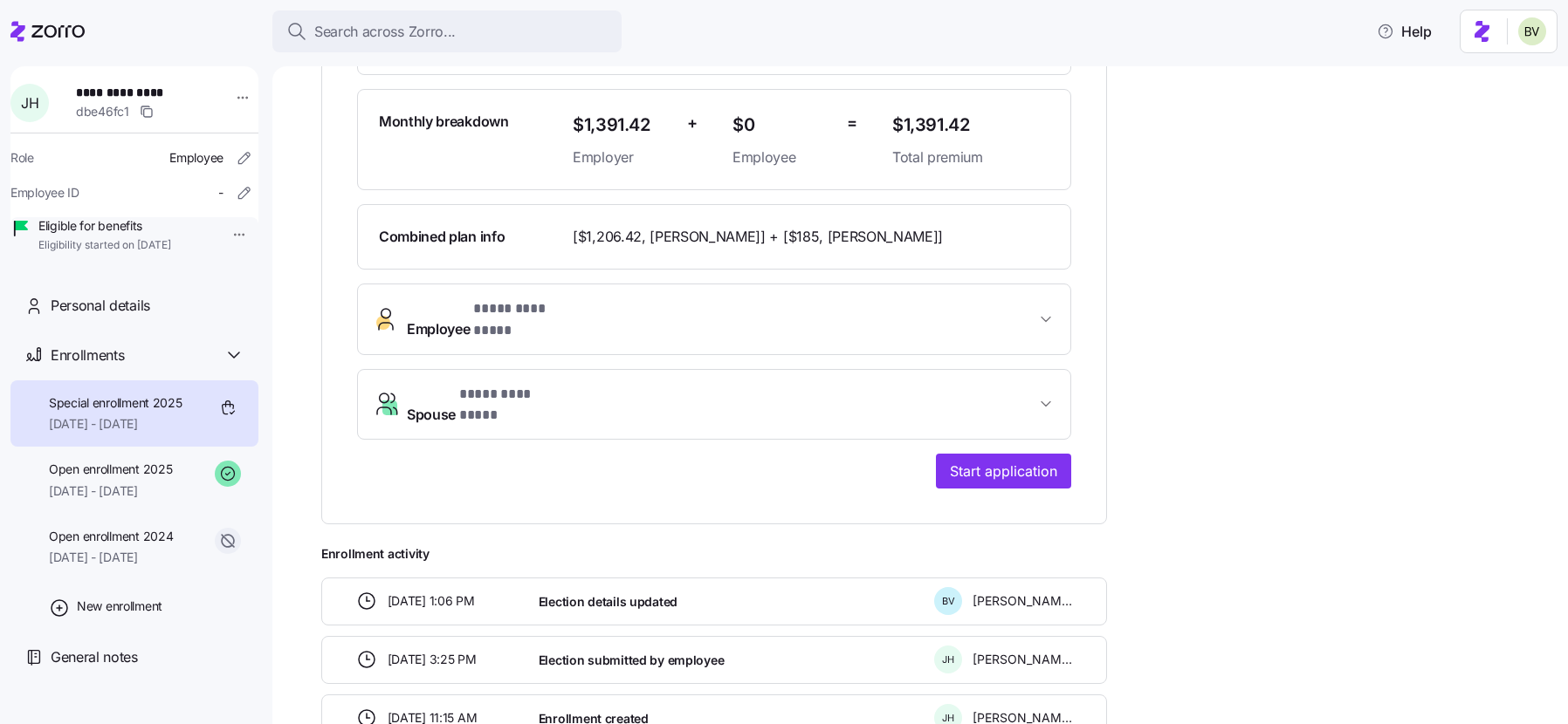
scroll to position [585, 0]
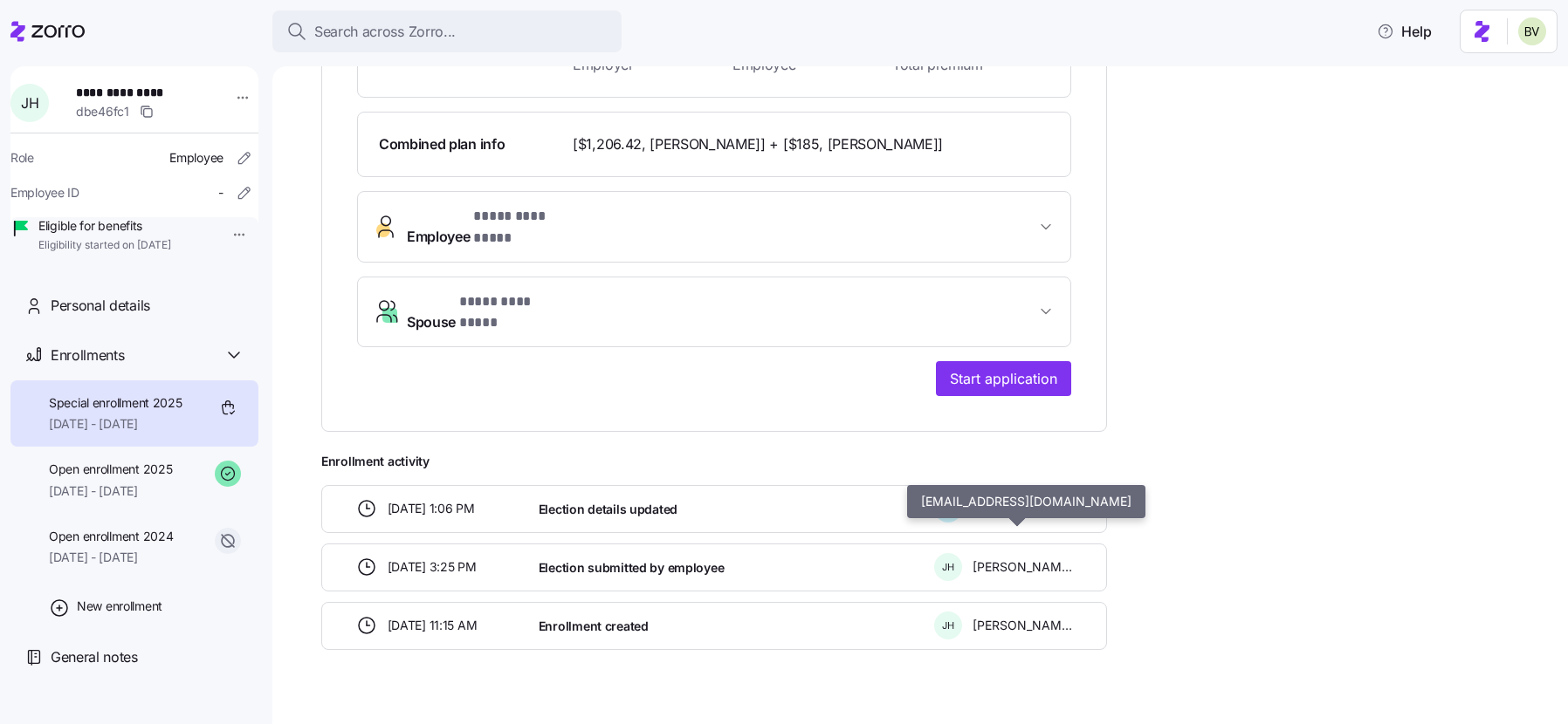
drag, startPoint x: 1062, startPoint y: 539, endPoint x: 974, endPoint y: 534, distance: 88.1
click at [974, 554] on div "J H Jeff Hutcheson" at bounding box center [1004, 568] width 138 height 28
copy span "Jeff Hutcheson"
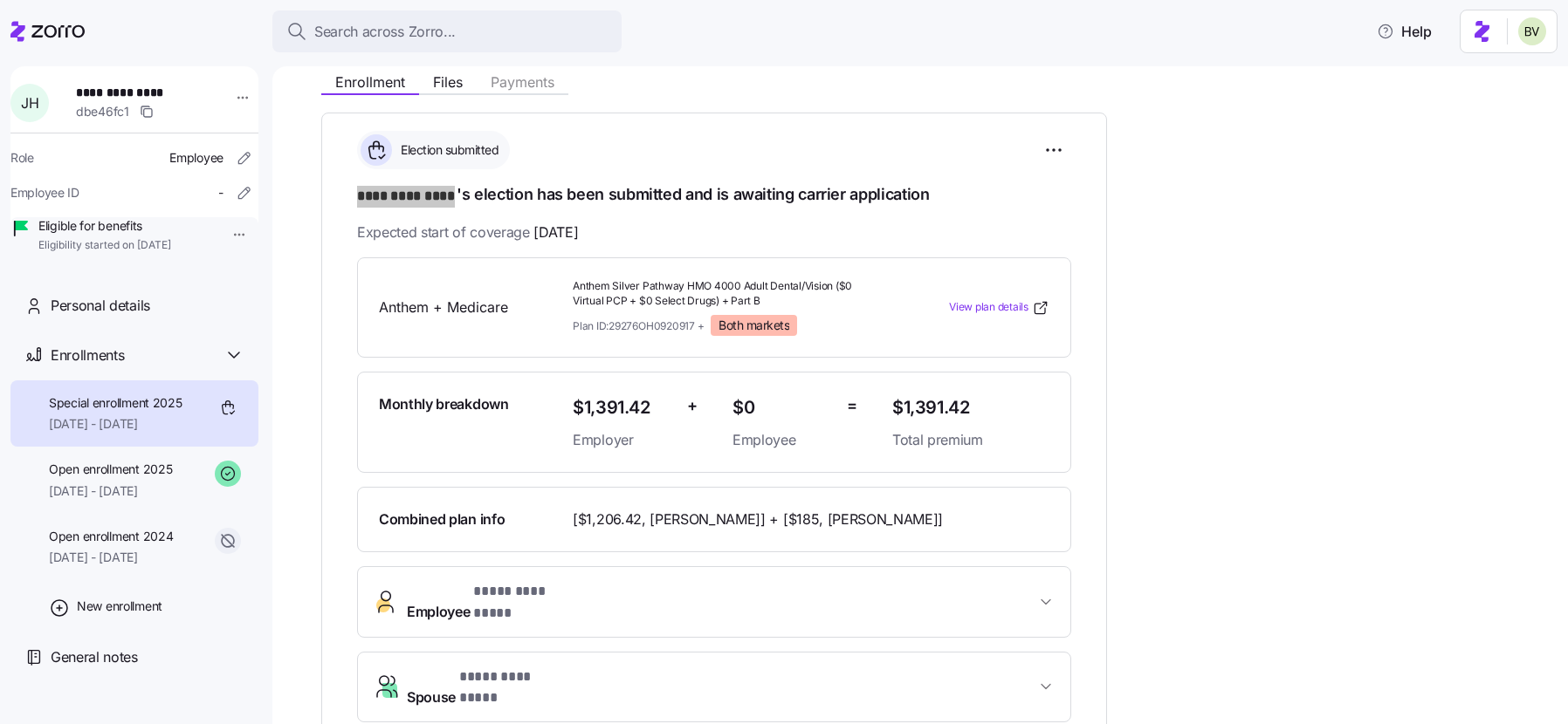
scroll to position [217, 0]
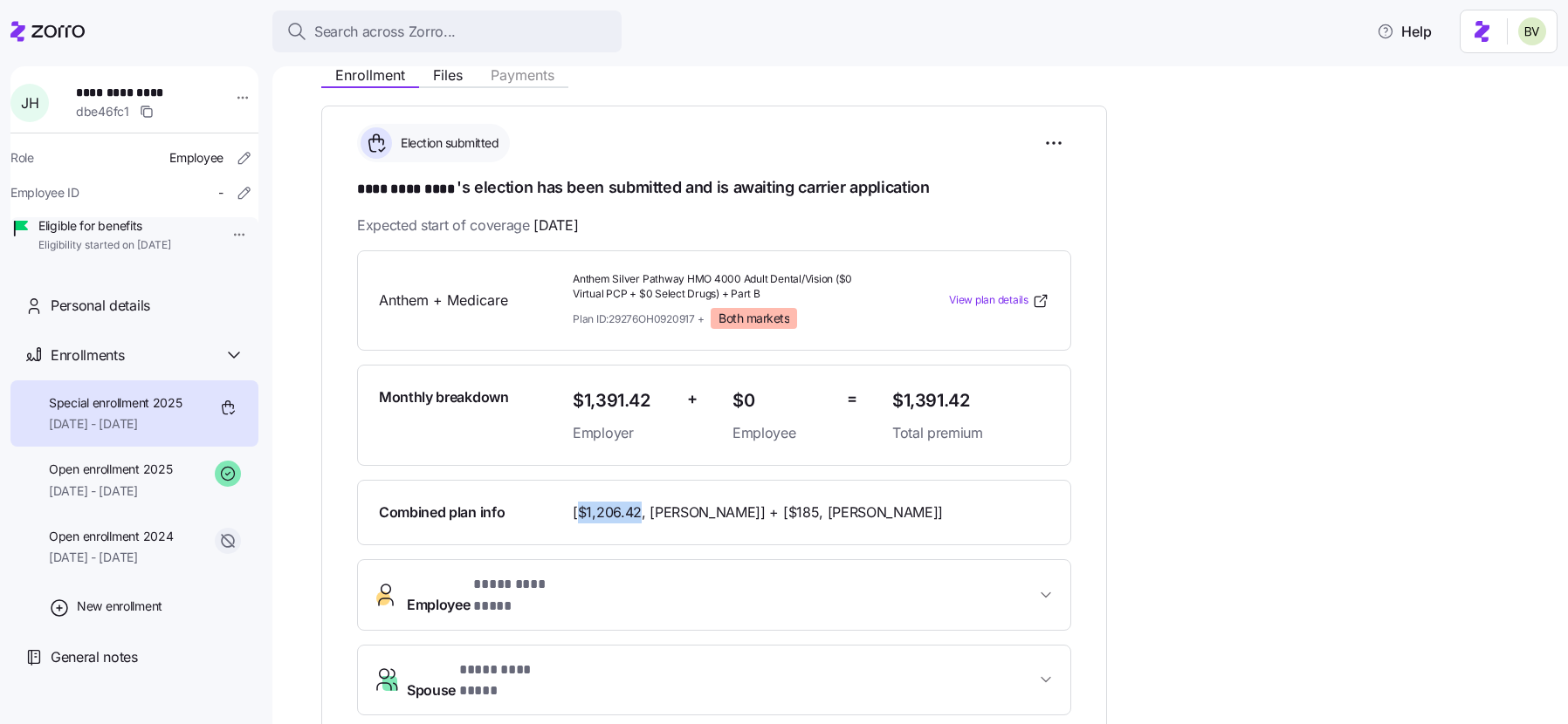
drag, startPoint x: 639, startPoint y: 511, endPoint x: 580, endPoint y: 509, distance: 59.0
click at [580, 509] on span "[$1,206.42, Jeff Hutcheson] + [$185, Lael Hutcheson]" at bounding box center [757, 512] width 370 height 22
copy span "$1,206.42"
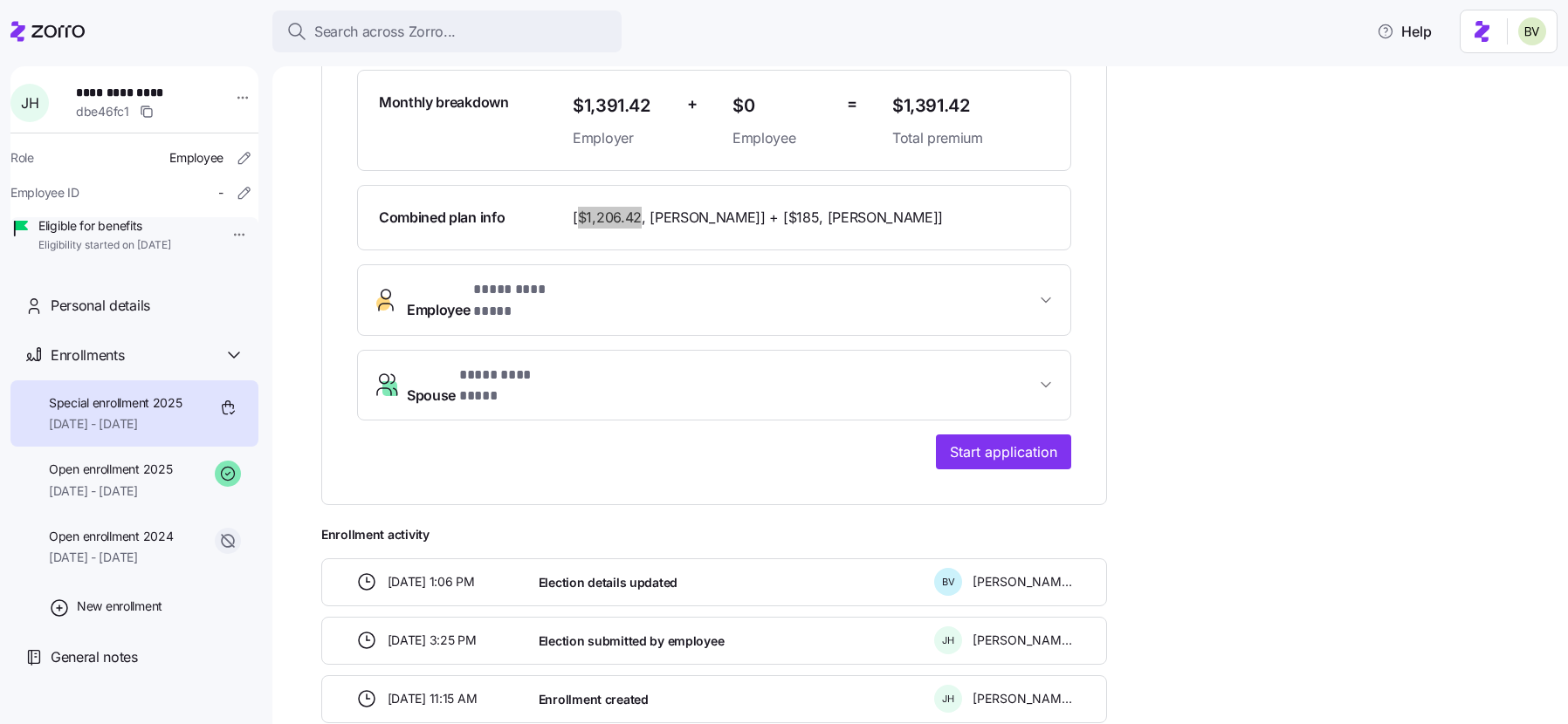
scroll to position [513, 0]
click at [654, 220] on span "[$1,206.42, Jeff Hutcheson] + [$185, Lael Hutcheson]" at bounding box center [757, 216] width 370 height 22
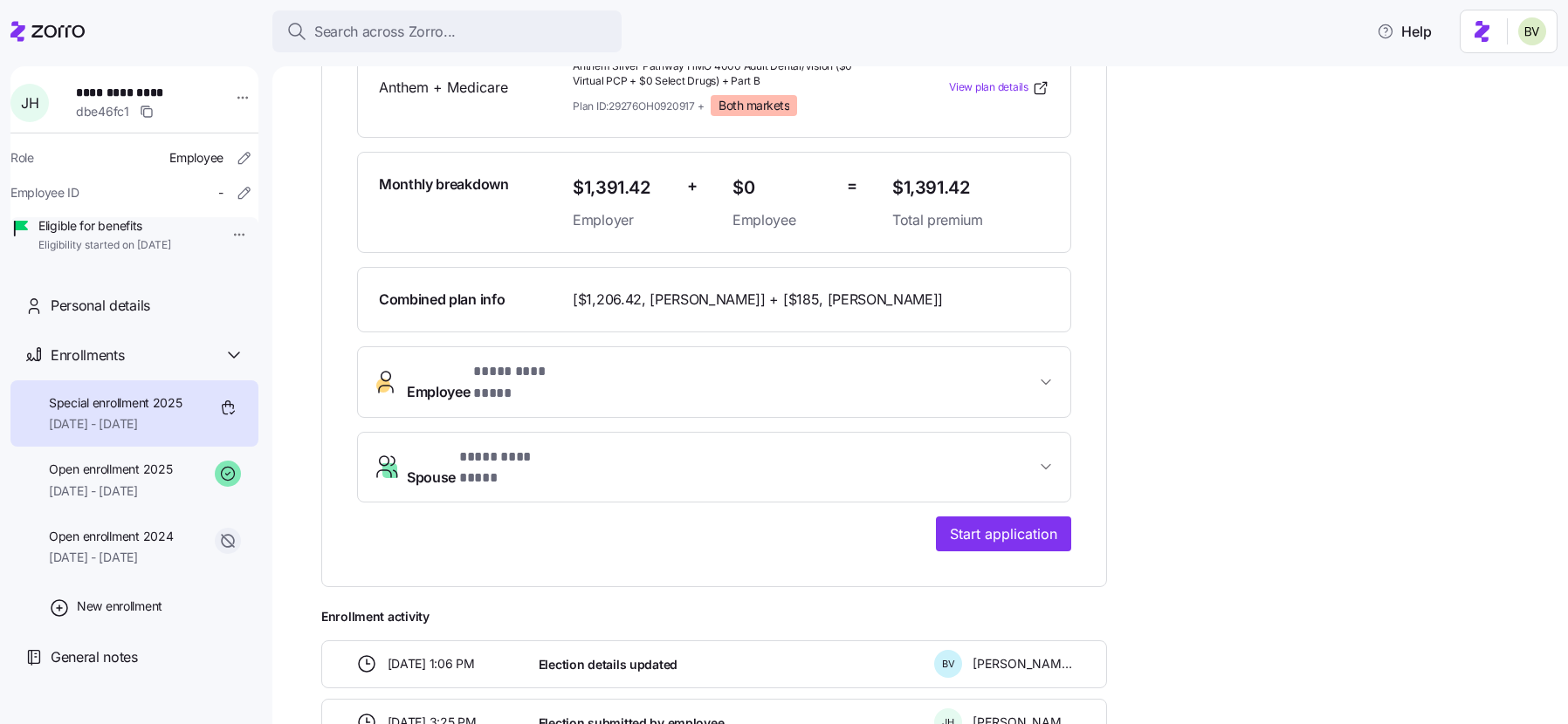
scroll to position [425, 0]
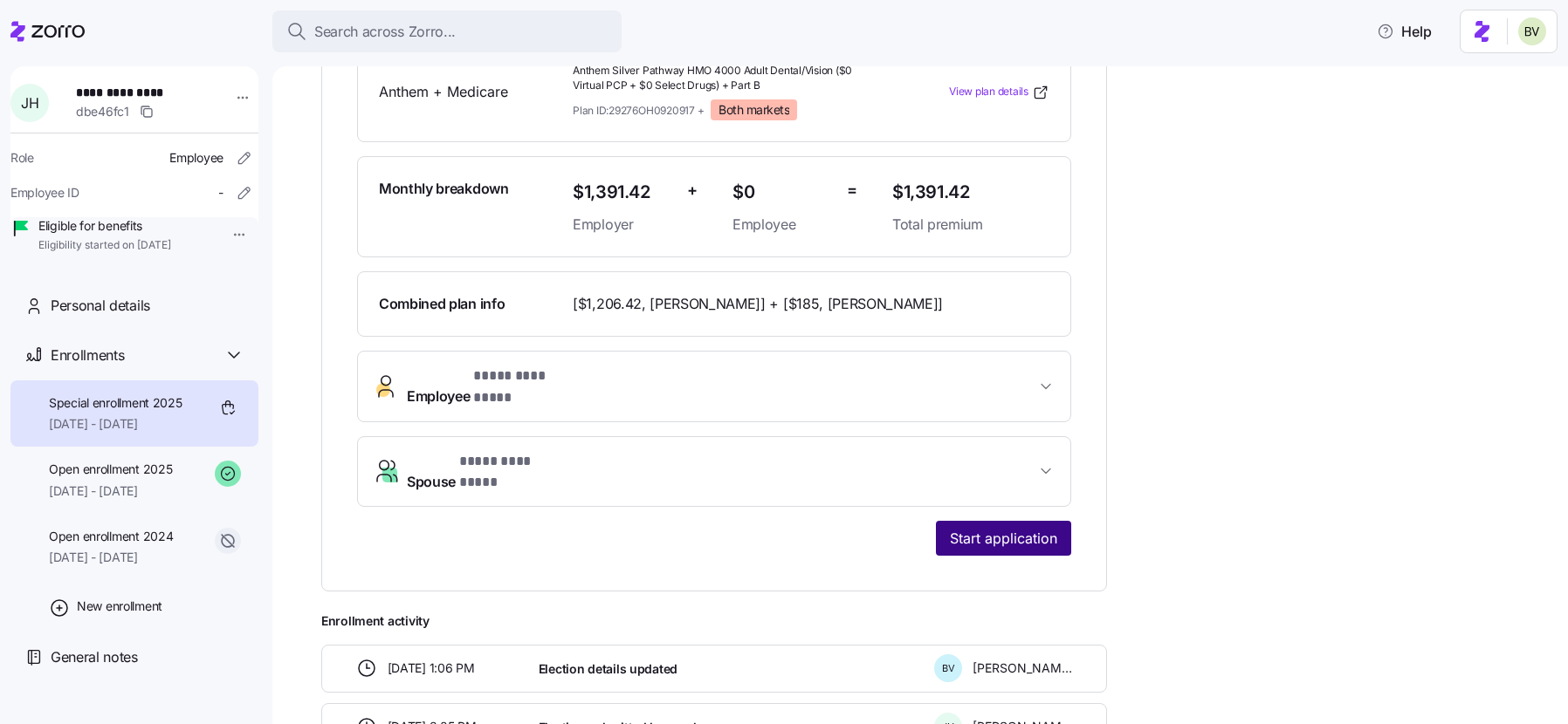
click at [956, 528] on span "Start application" at bounding box center [1003, 539] width 107 height 21
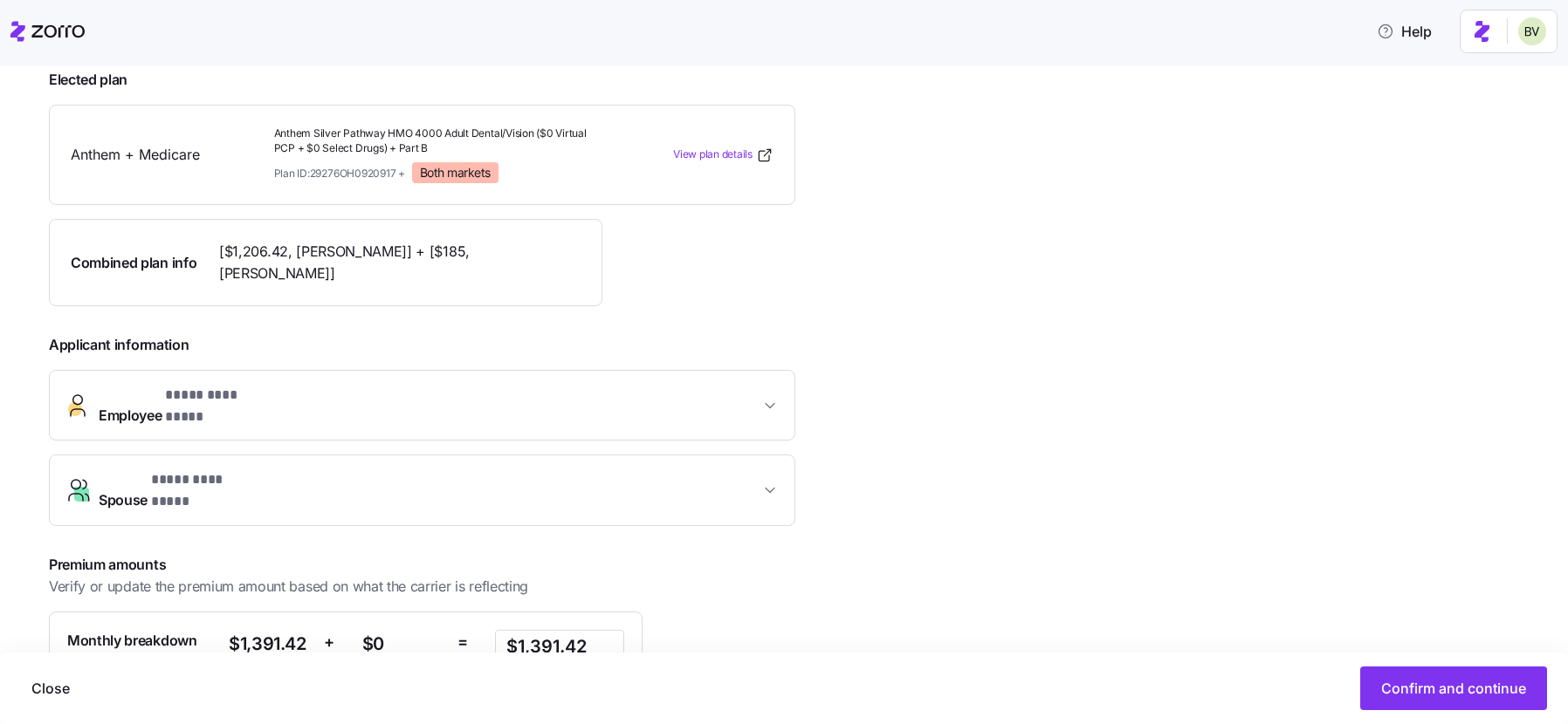
scroll to position [269, 0]
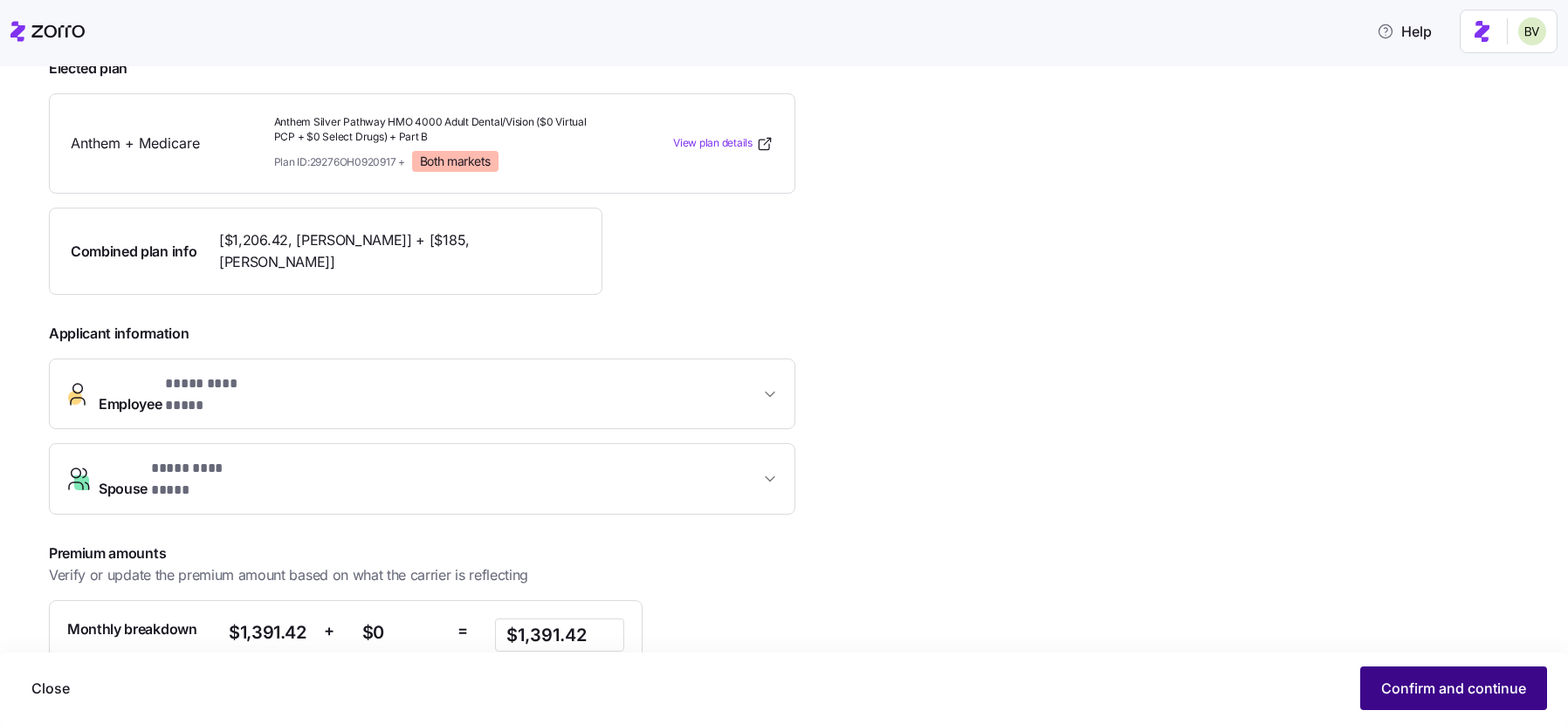
click at [1390, 687] on span "Confirm and continue" at bounding box center [1453, 688] width 145 height 21
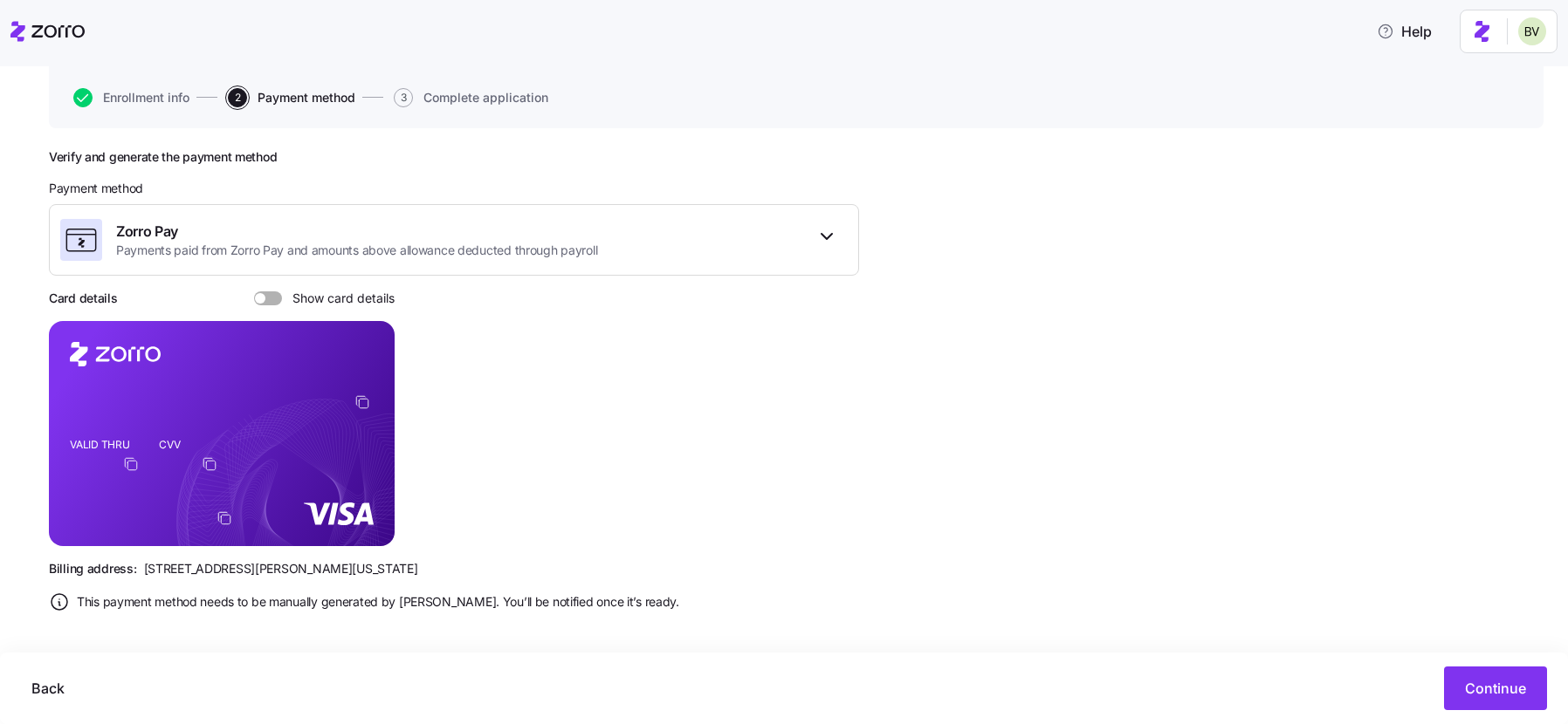
scroll to position [173, 0]
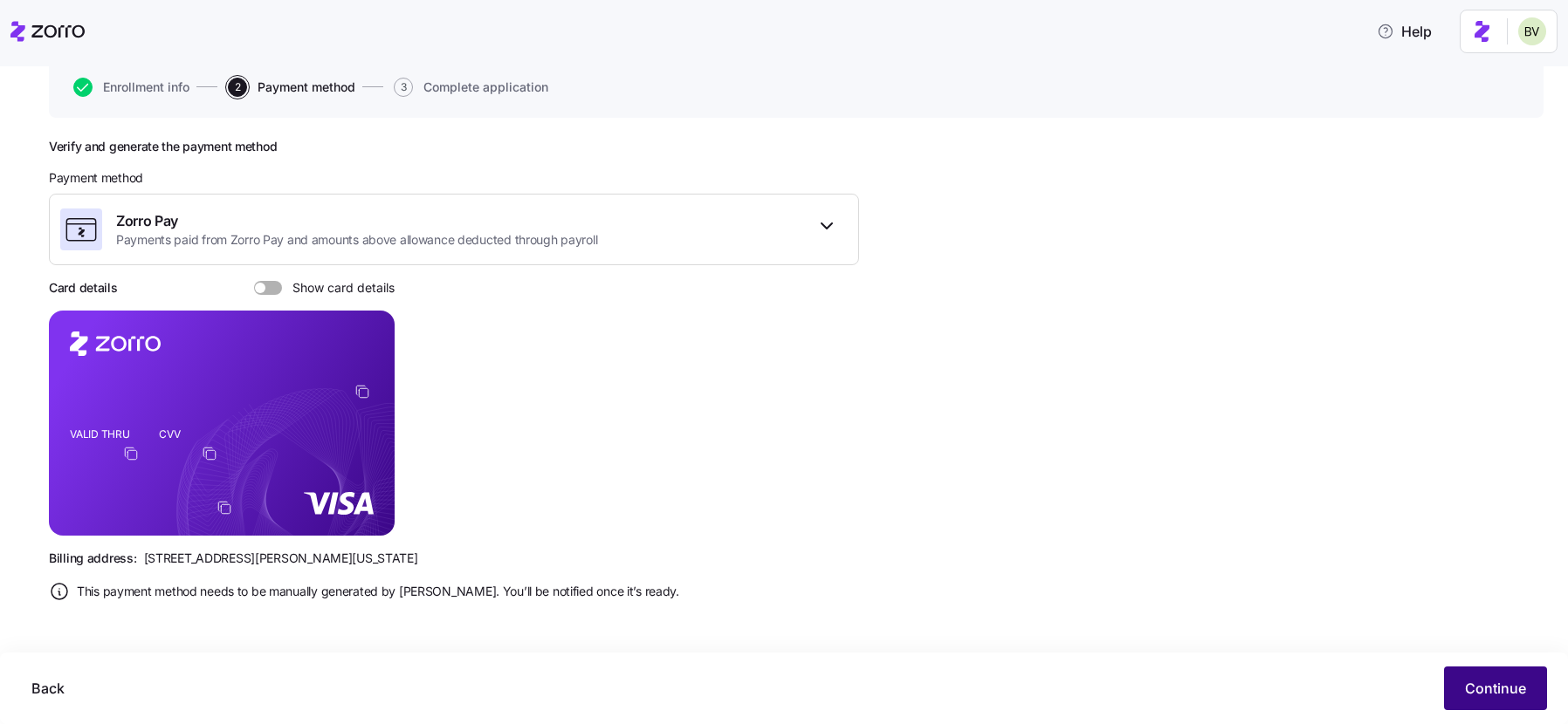
click at [1487, 685] on span "Continue" at bounding box center [1495, 688] width 62 height 21
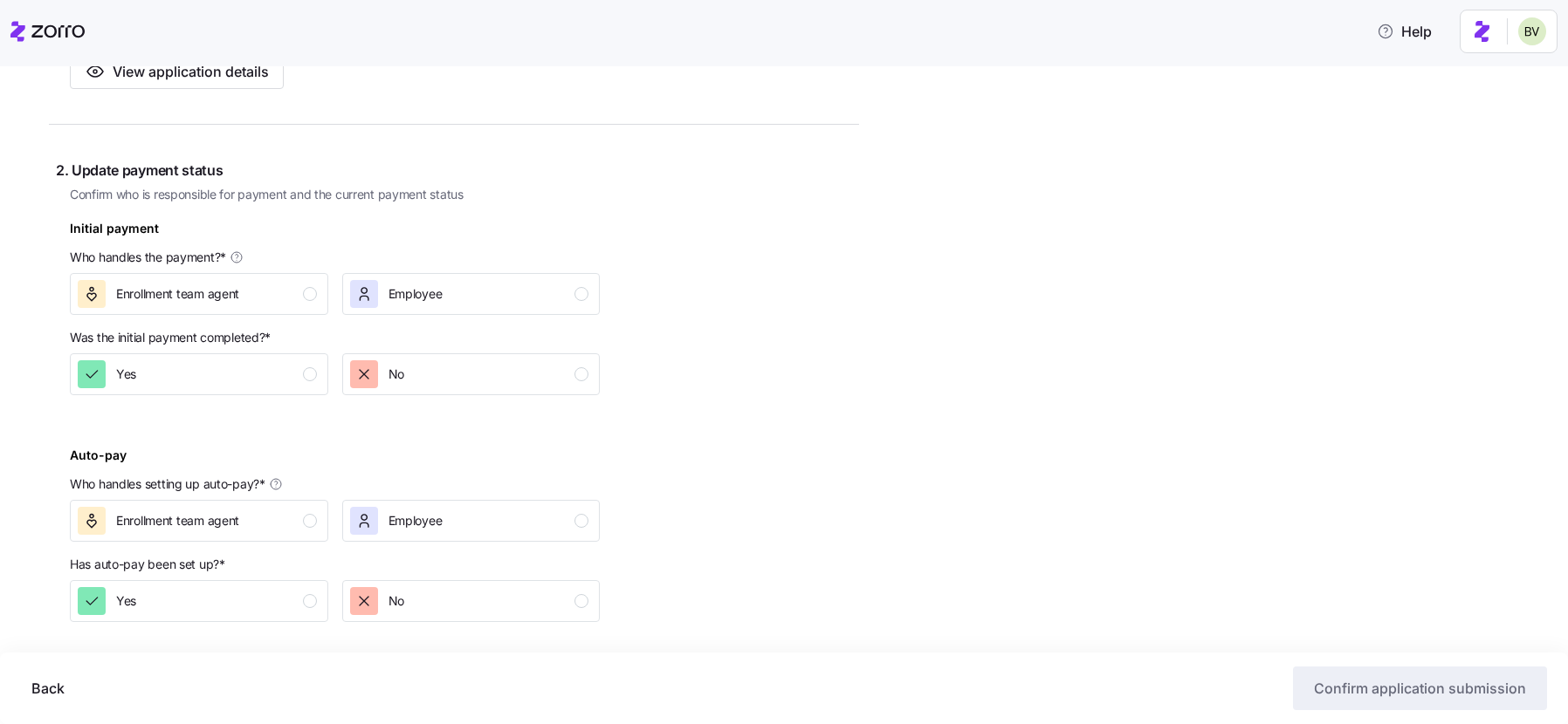
scroll to position [465, 0]
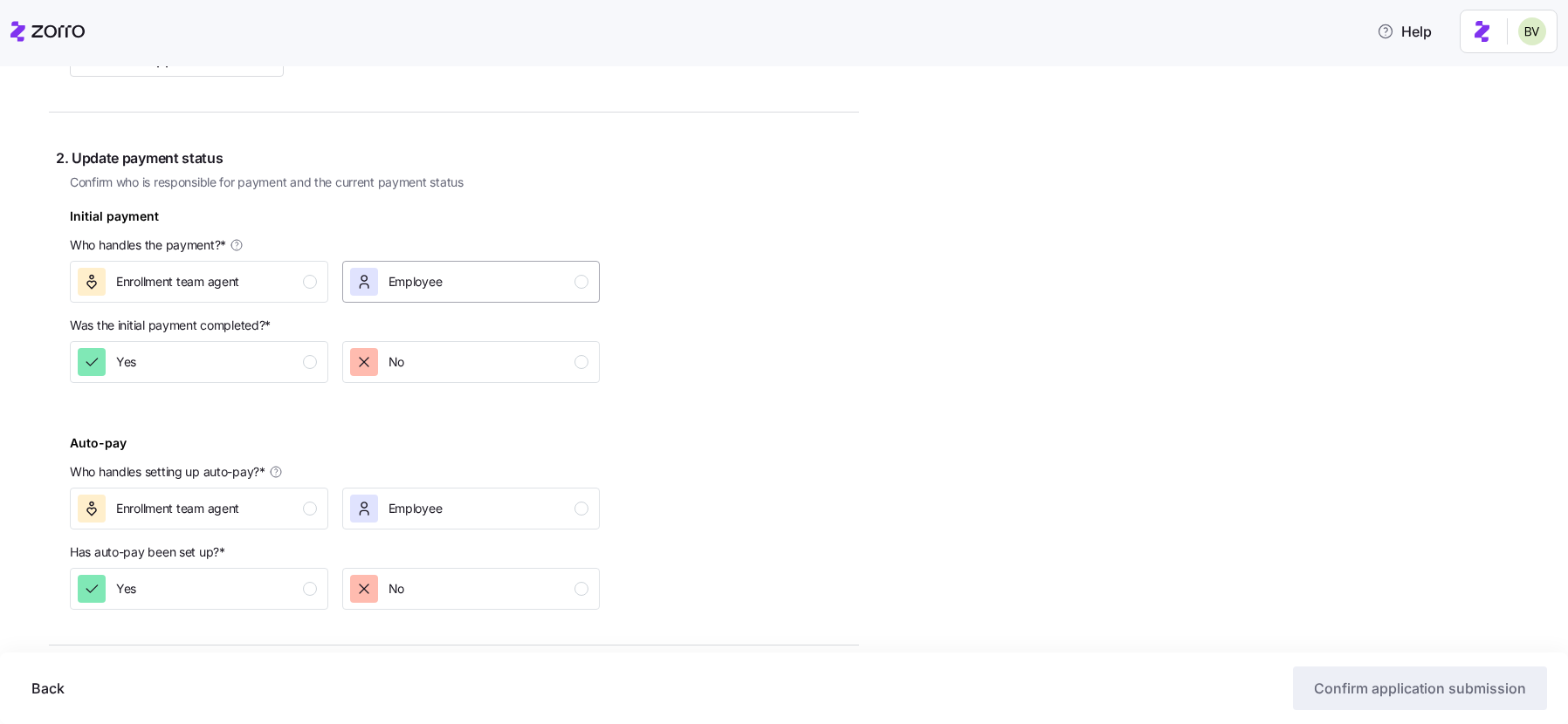
click at [405, 287] on span "Employee" at bounding box center [415, 282] width 54 height 17
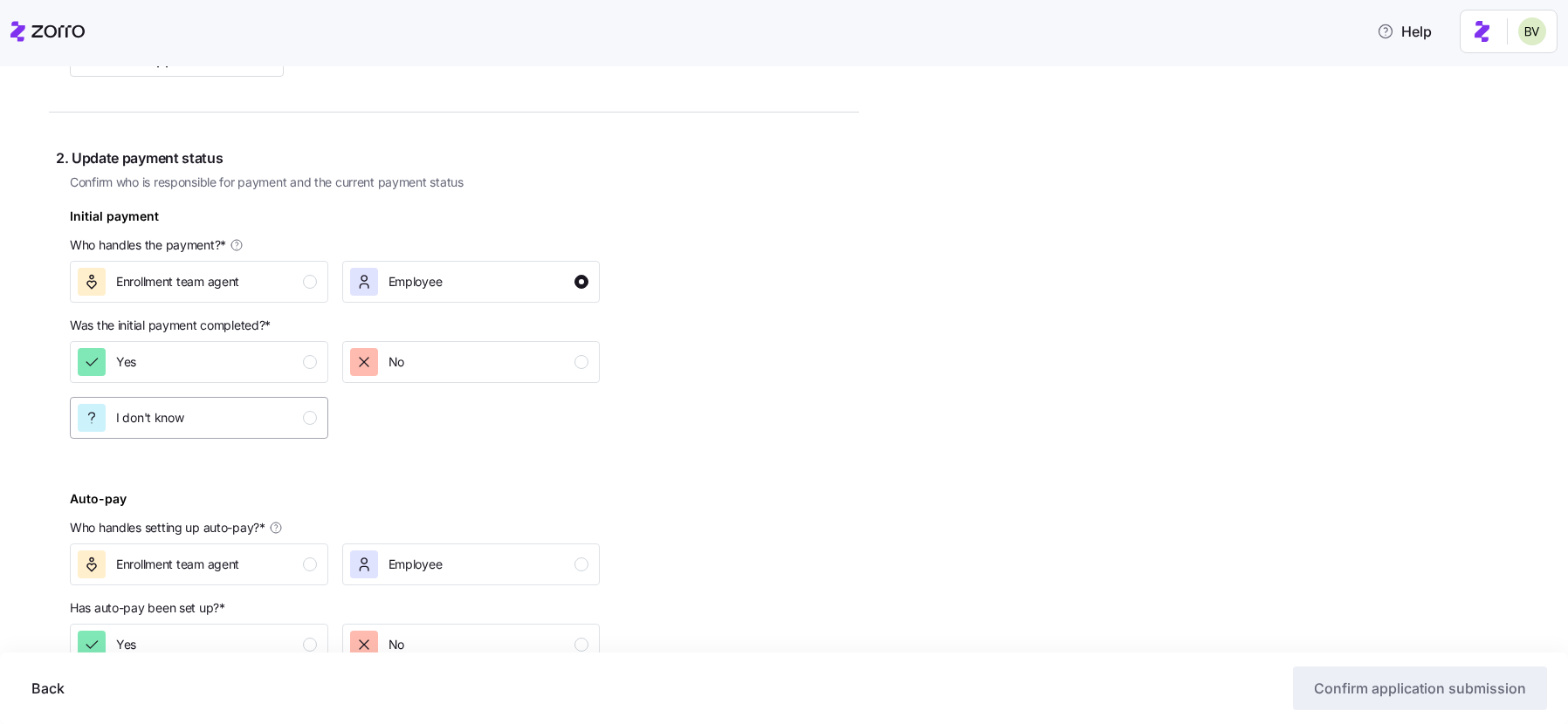
click at [292, 413] on div "I don't know" at bounding box center [197, 418] width 240 height 28
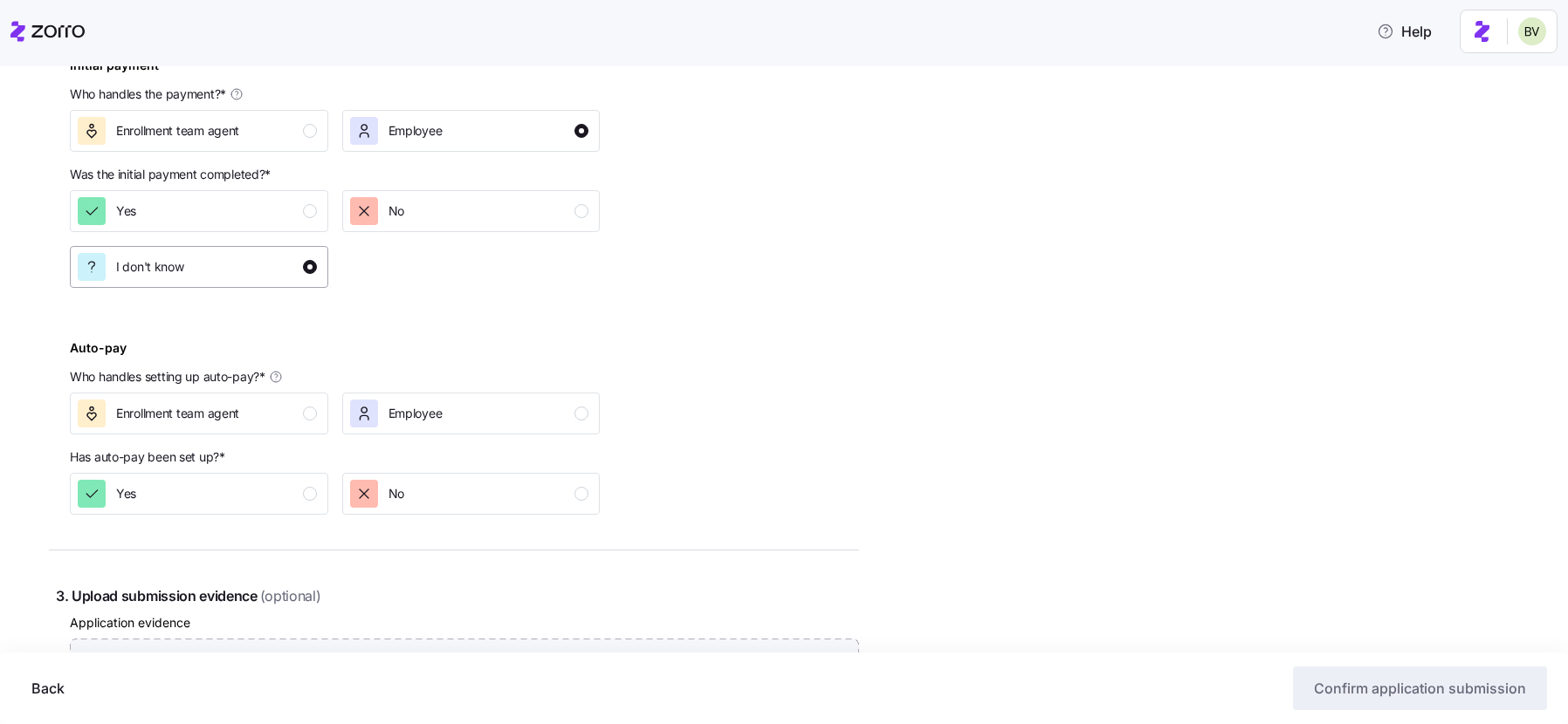
scroll to position [717, 0]
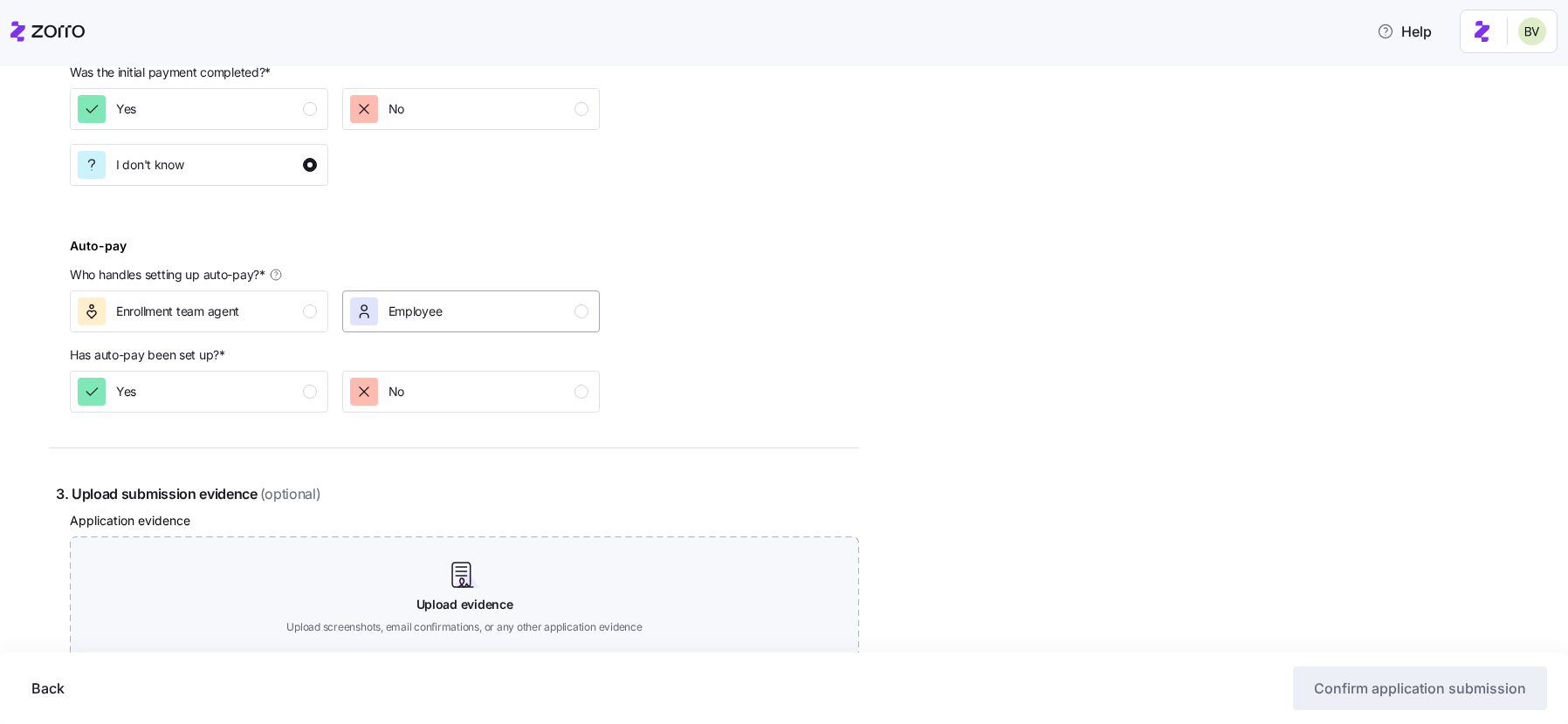
click at [420, 327] on button "Employee" at bounding box center [471, 311] width 258 height 42
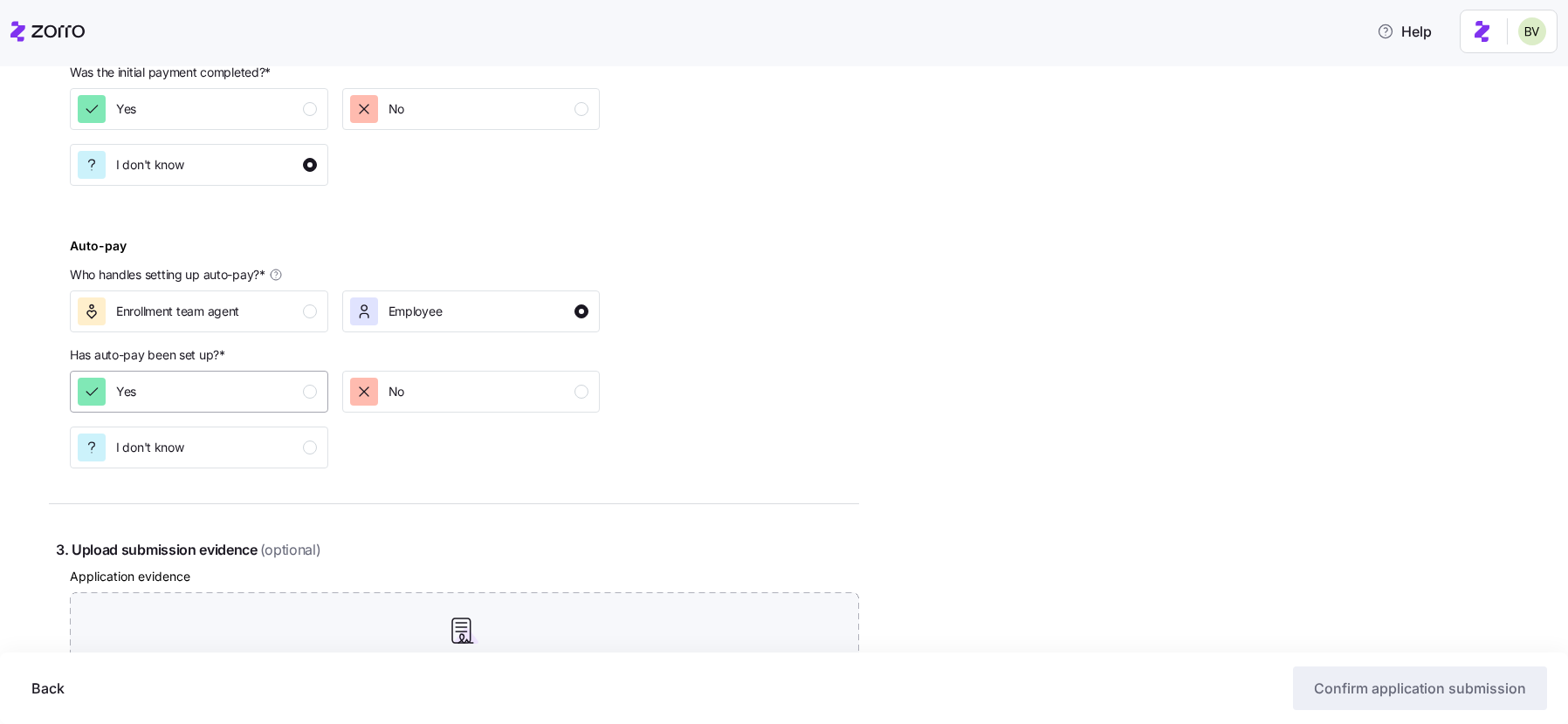
click at [287, 406] on button "Yes" at bounding box center [199, 392] width 258 height 42
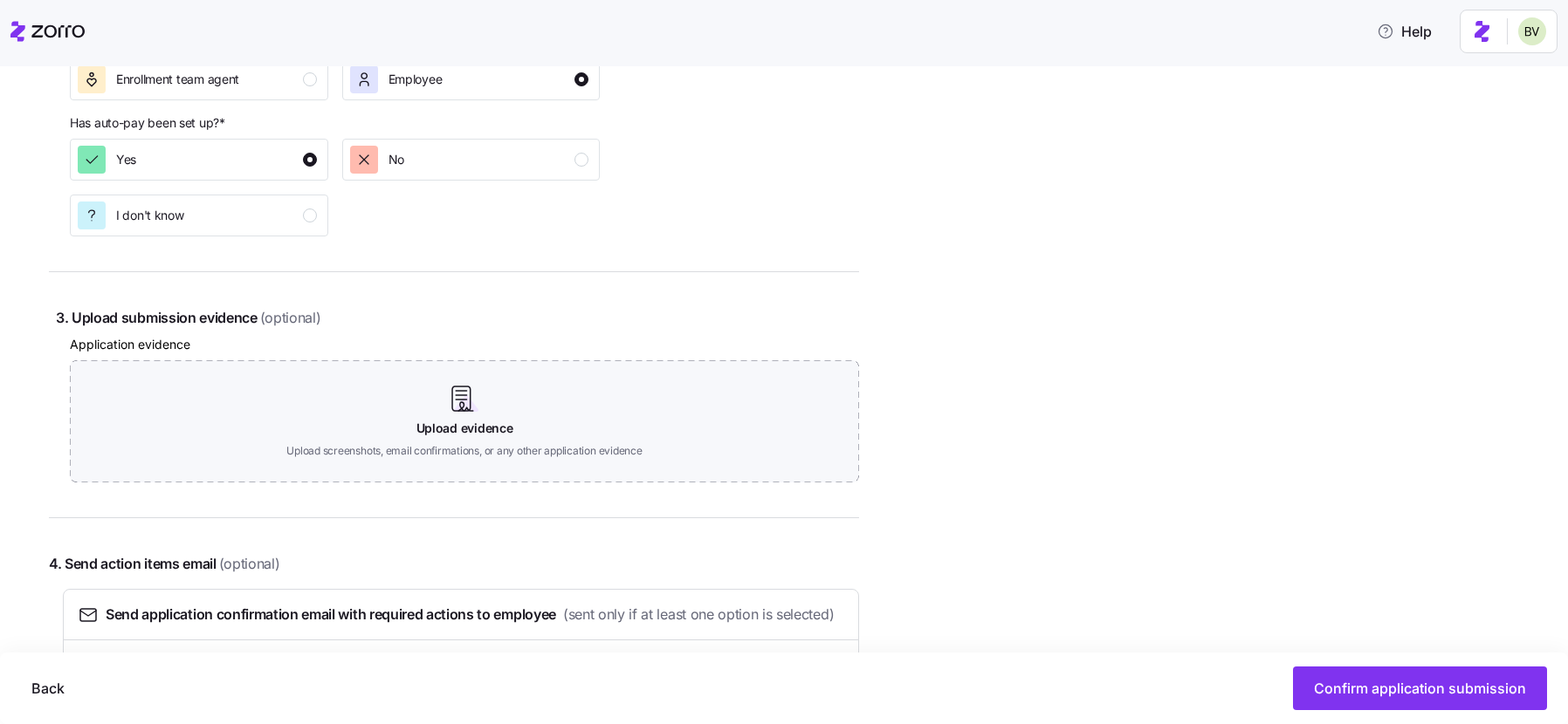
scroll to position [950, 0]
click at [294, 207] on div "I don't know" at bounding box center [197, 215] width 240 height 28
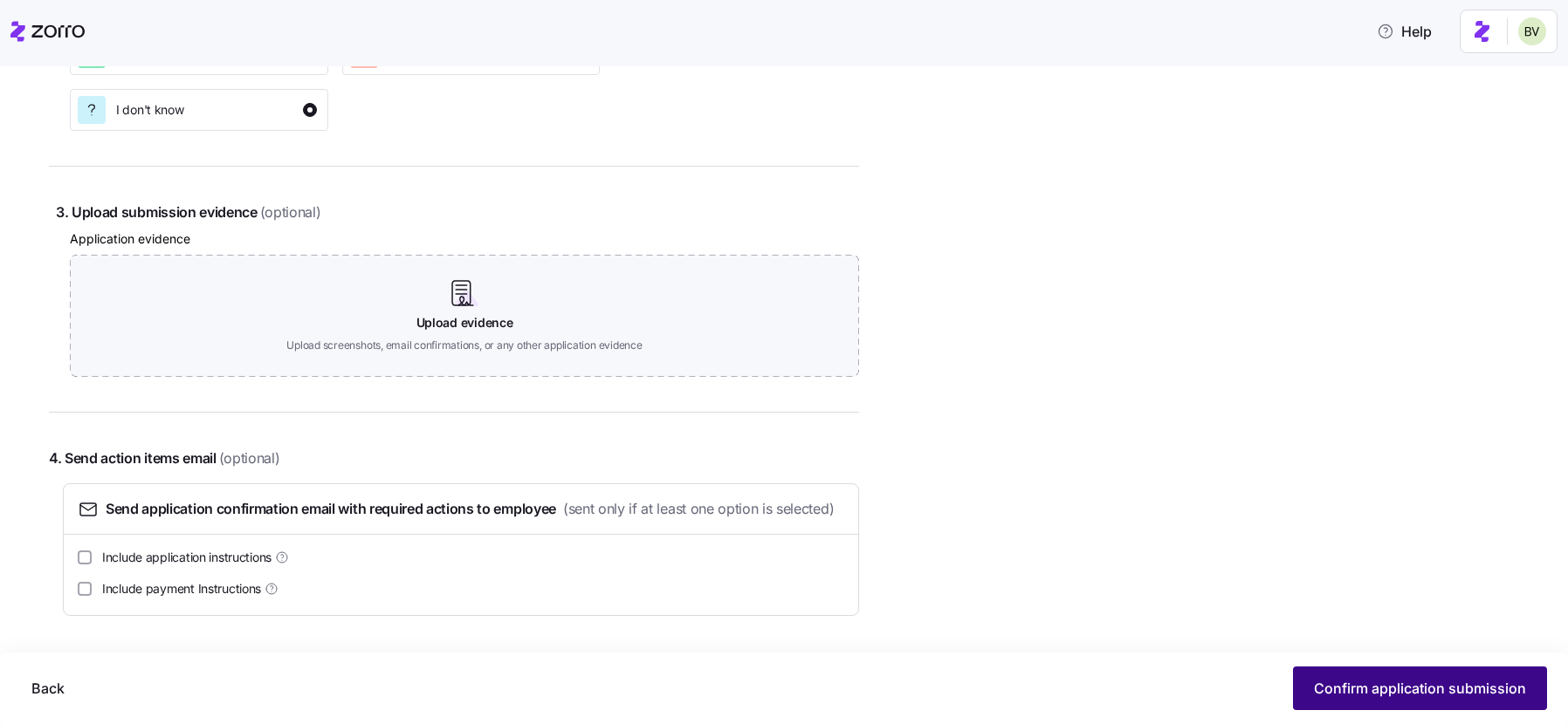
click at [1408, 690] on span "Confirm application submission" at bounding box center [1420, 688] width 212 height 21
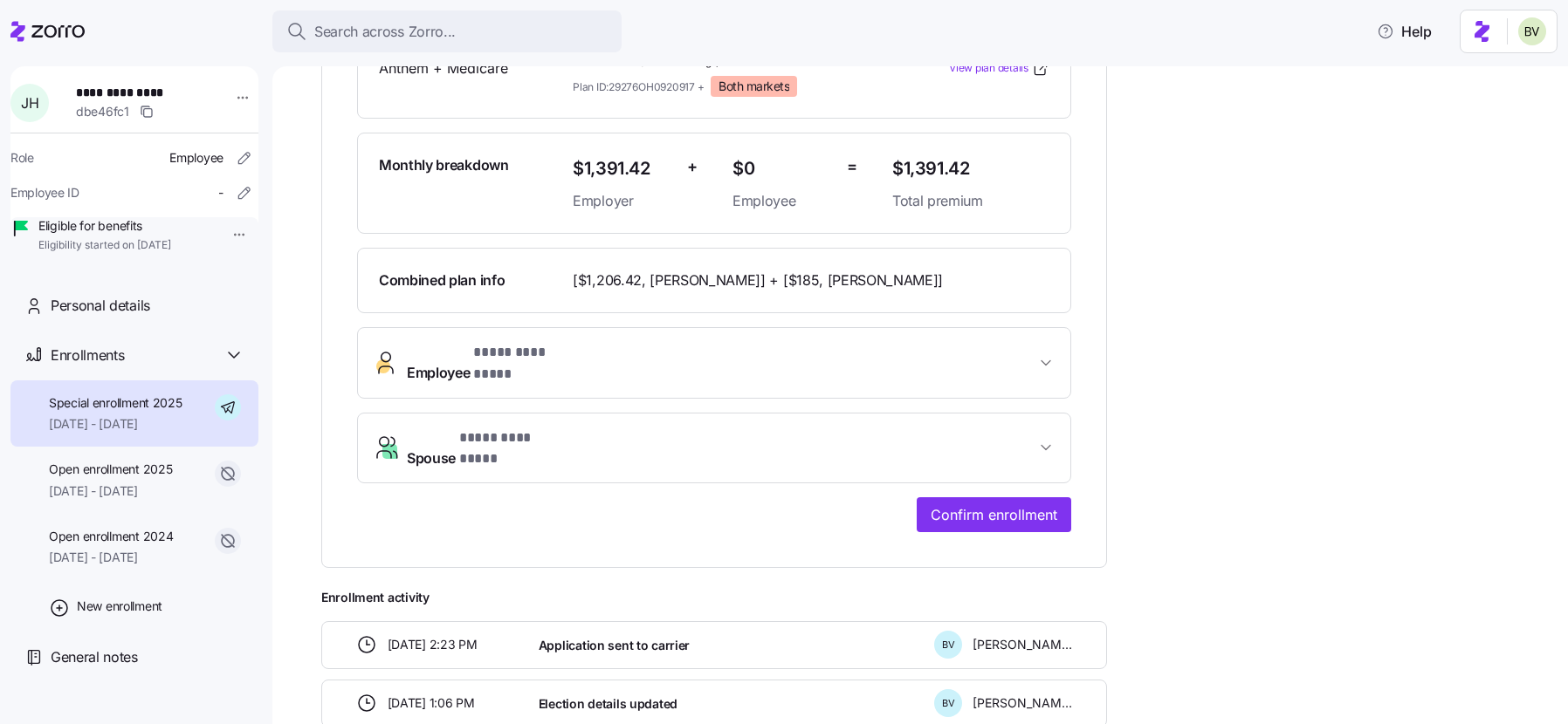
scroll to position [463, 0]
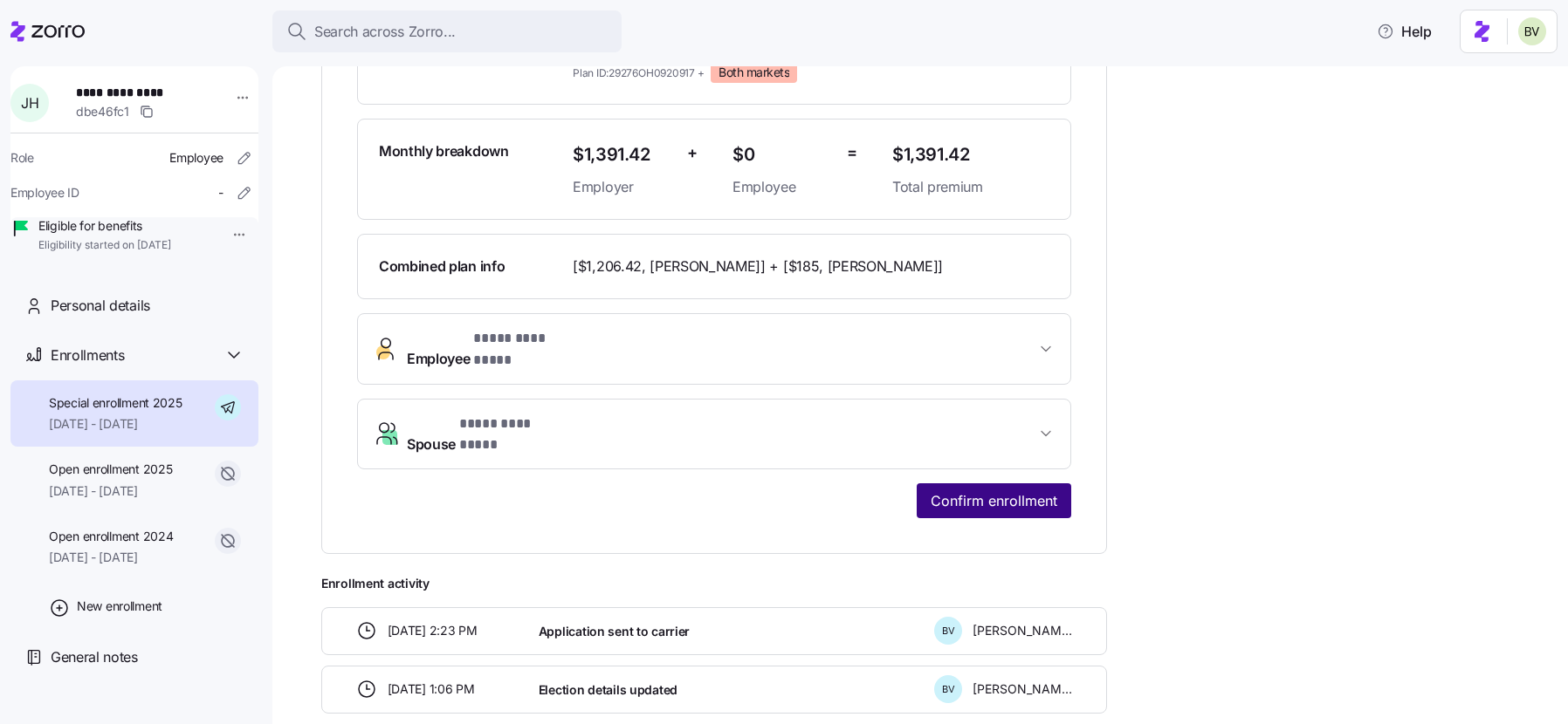
click at [986, 490] on span "Confirm enrollment" at bounding box center [994, 501] width 127 height 21
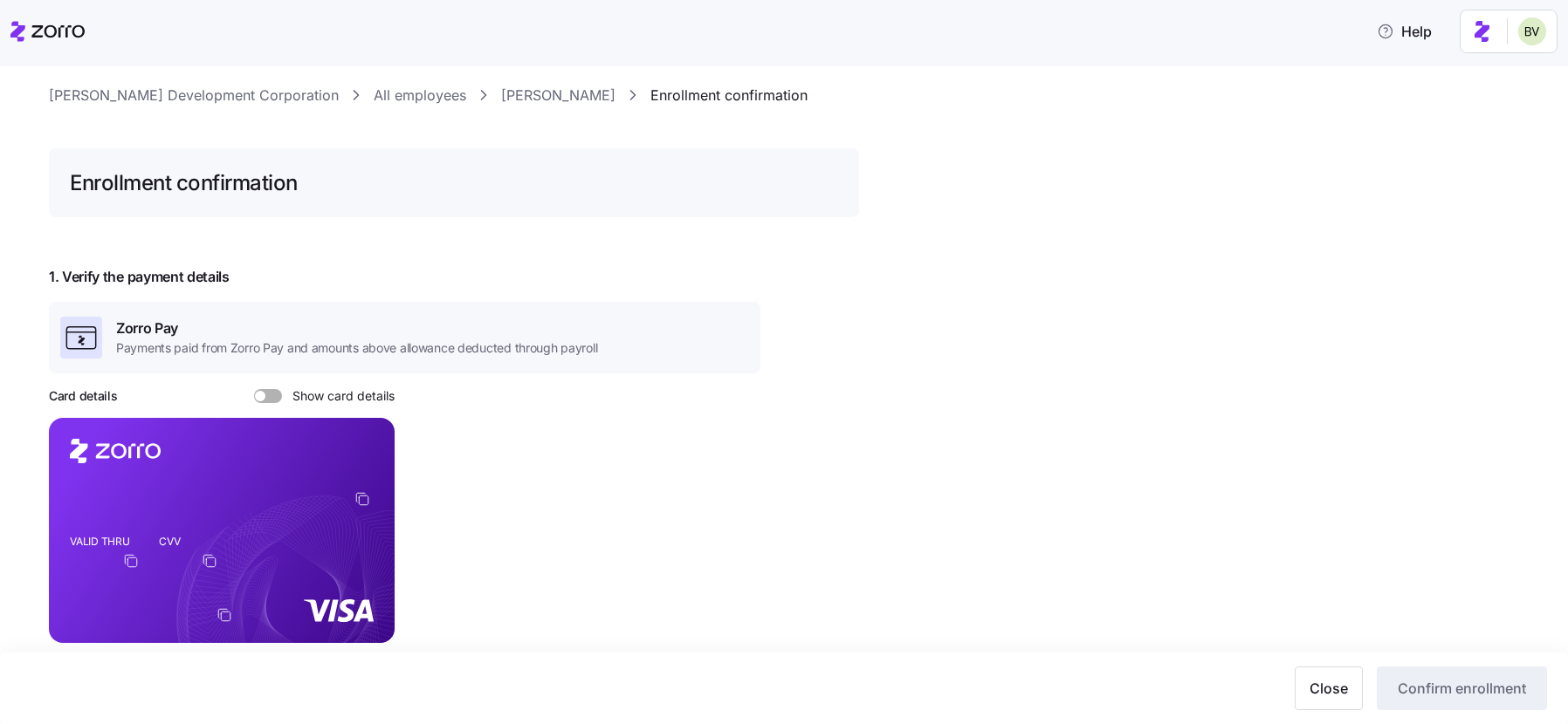
scroll to position [33, 0]
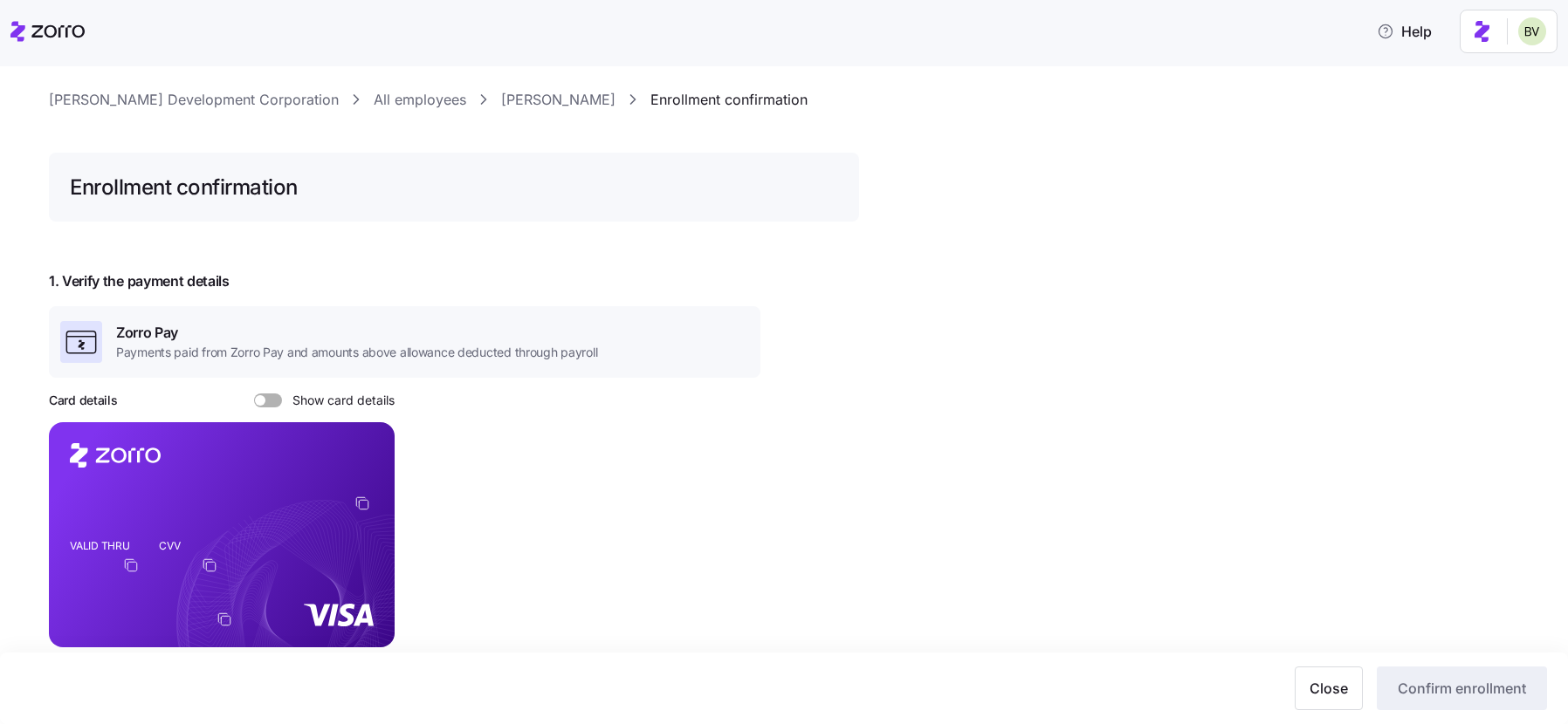
click at [542, 352] on span "Payments paid from Zorro Pay and amounts above allowance deducted through payro…" at bounding box center [357, 352] width 481 height 17
click at [521, 94] on link "Jeff Hutcheson" at bounding box center [558, 99] width 115 height 22
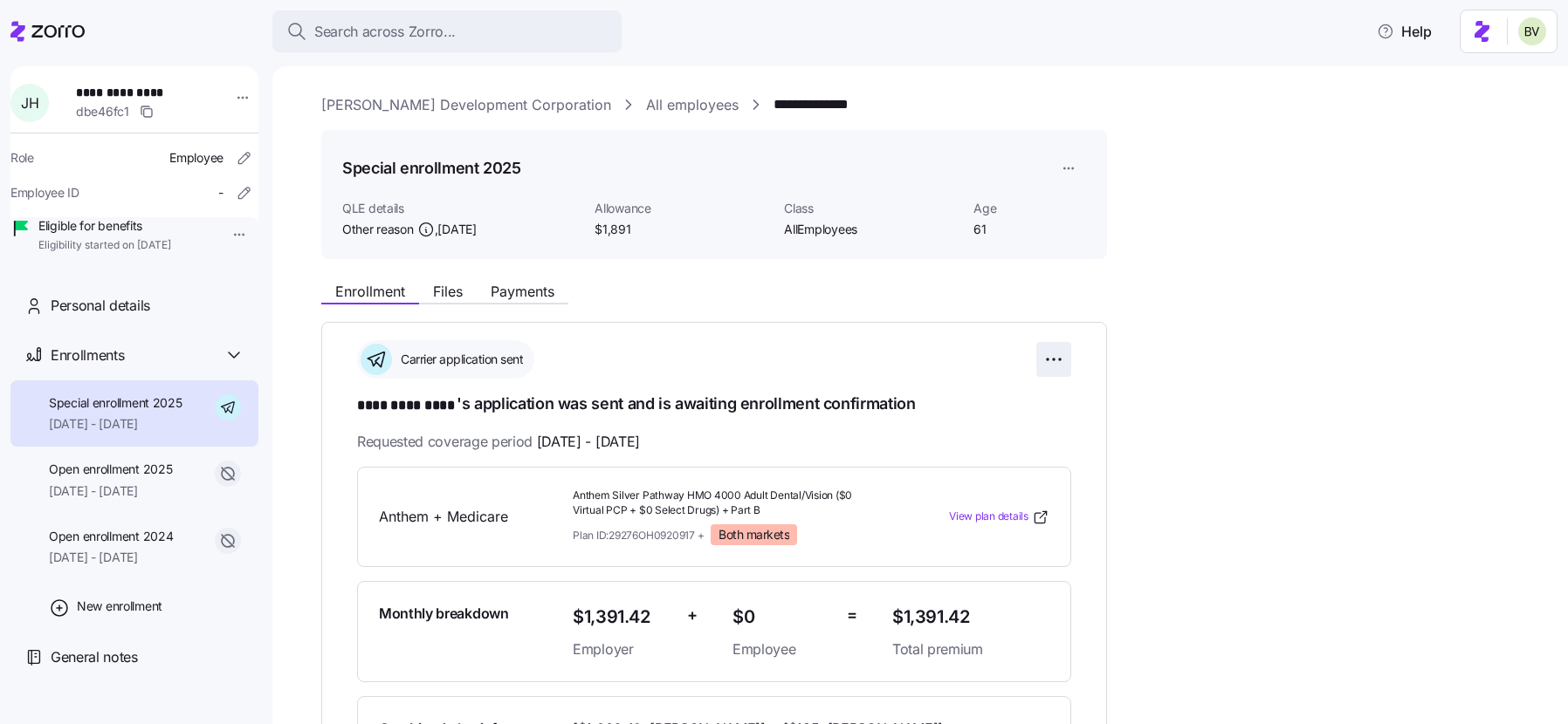
click at [1043, 361] on html "**********" at bounding box center [784, 357] width 1568 height 714
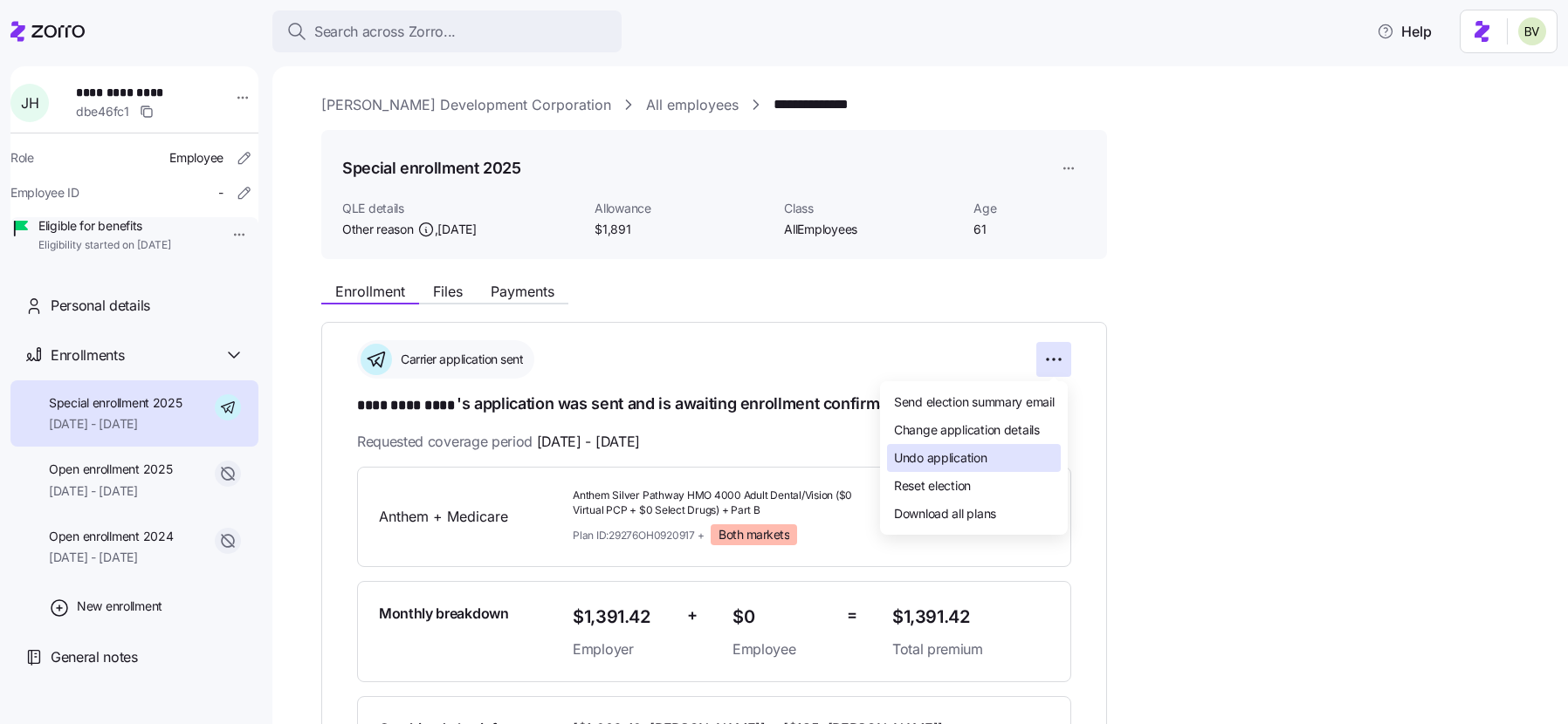
click at [966, 465] on span "Undo application" at bounding box center [940, 458] width 94 height 17
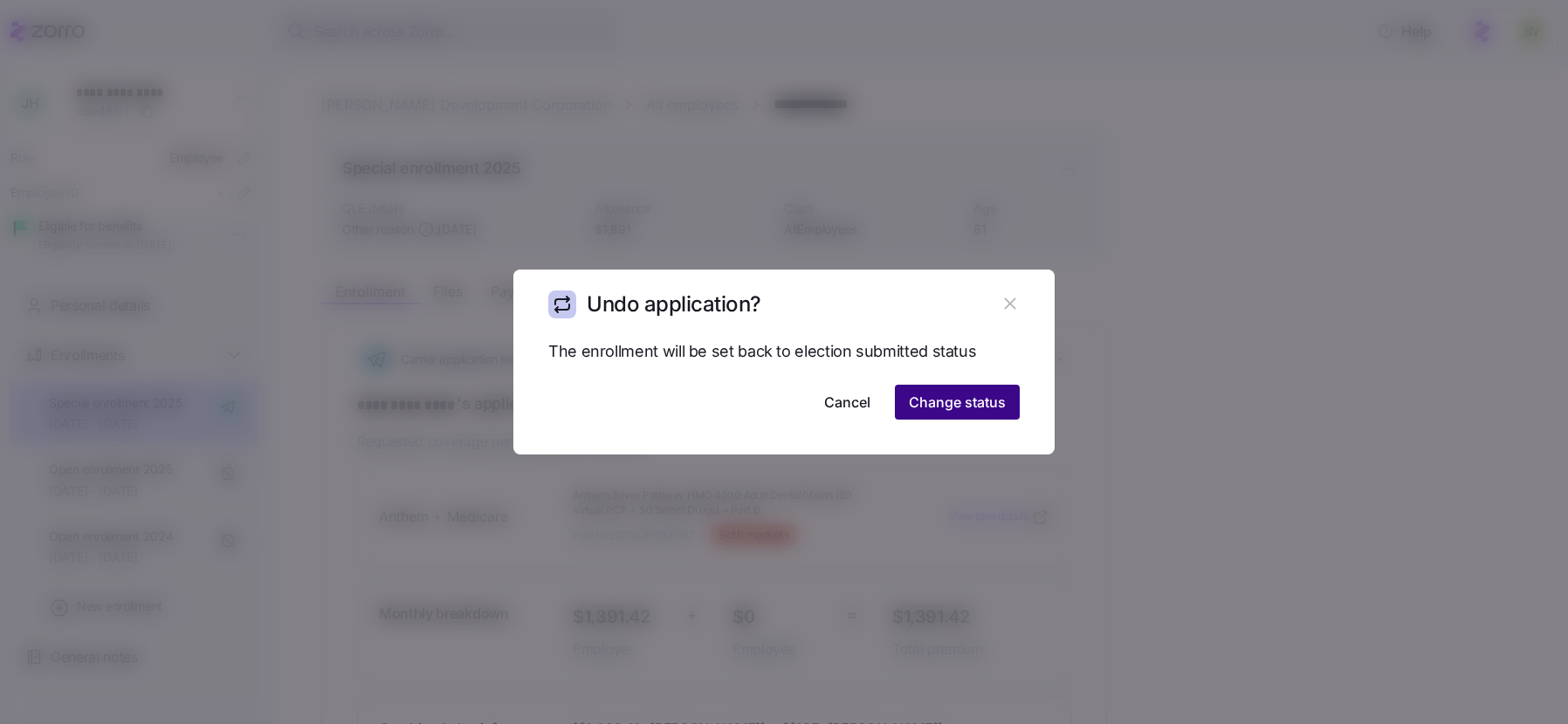
click at [957, 404] on span "Change status" at bounding box center [957, 402] width 97 height 21
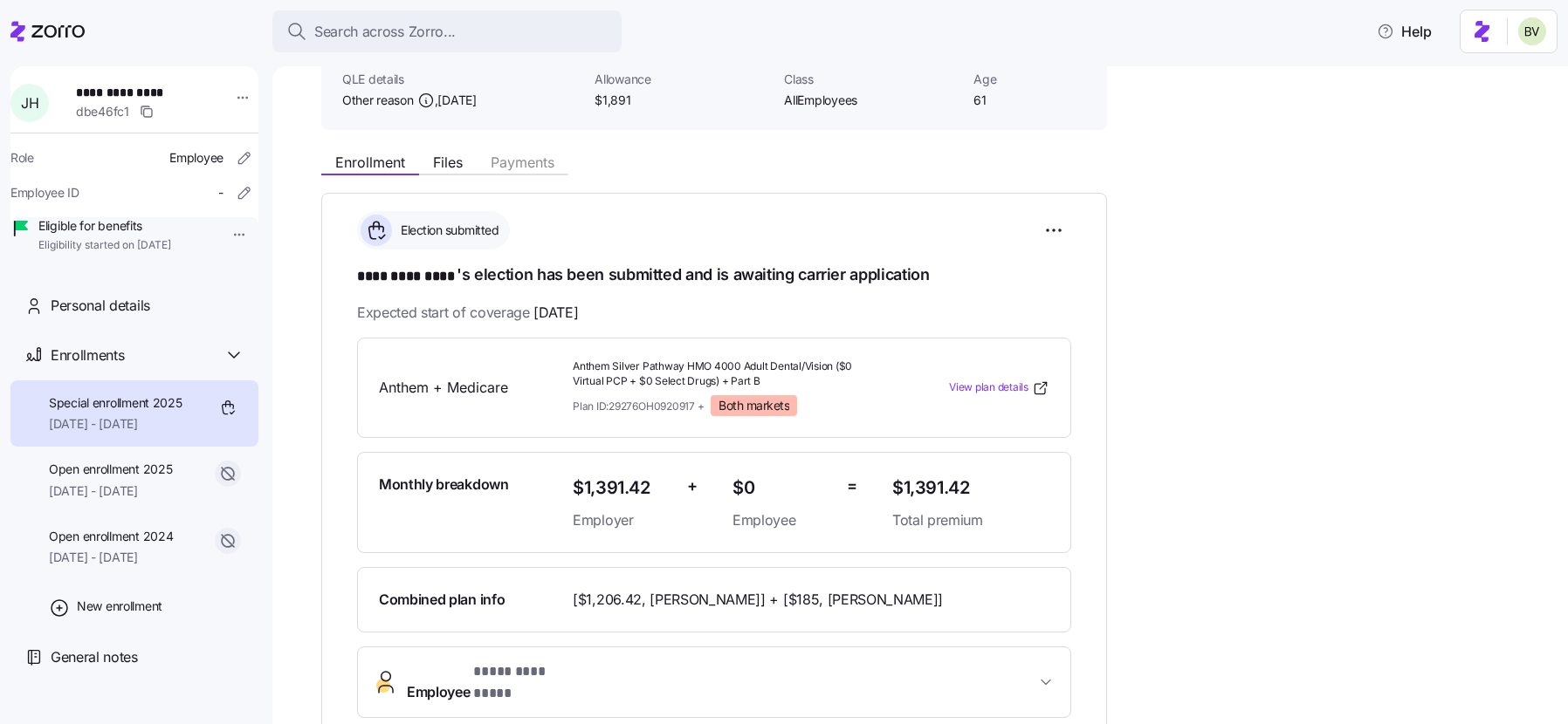
scroll to position [278, 0]
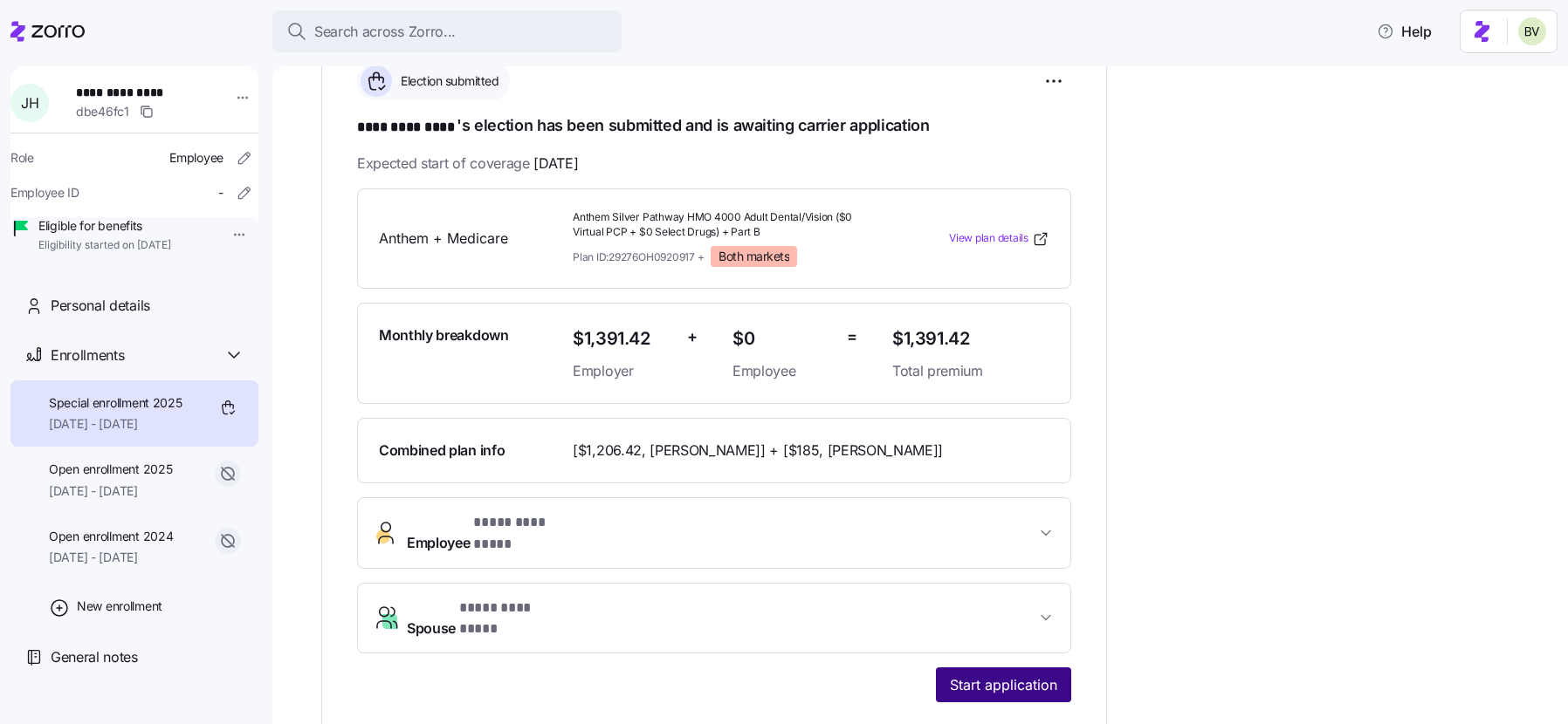
click at [1002, 675] on span "Start application" at bounding box center [1003, 685] width 107 height 21
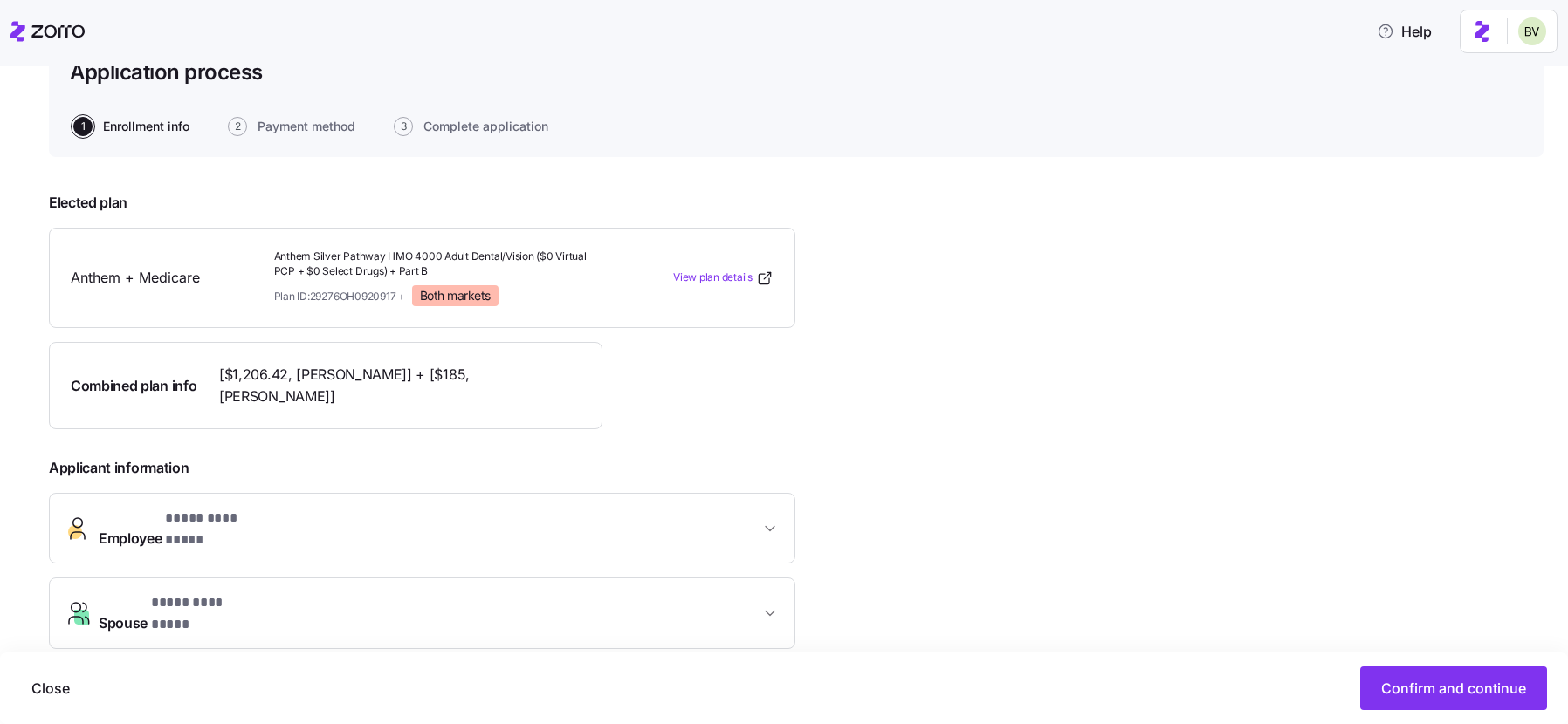
scroll to position [443, 0]
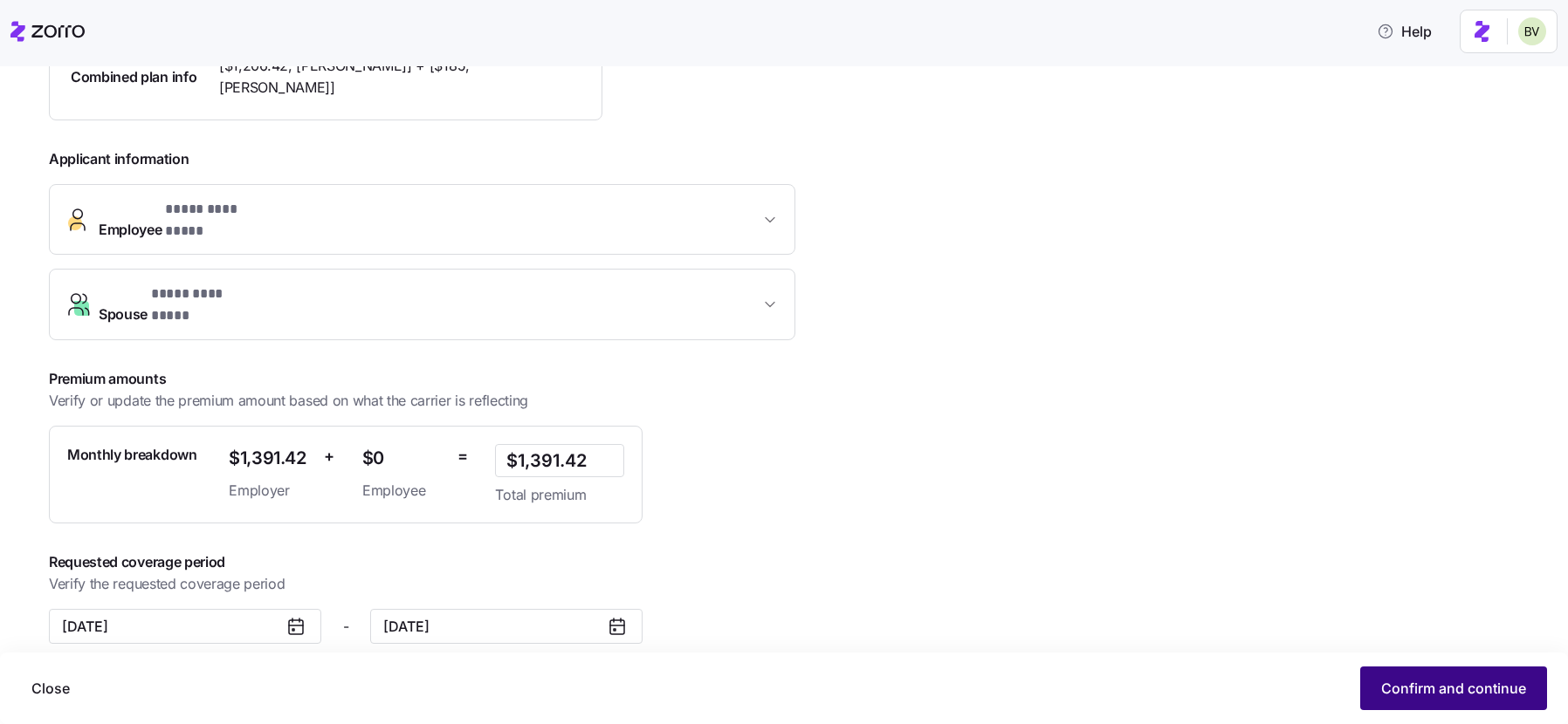
click at [1438, 691] on span "Confirm and continue" at bounding box center [1453, 688] width 145 height 21
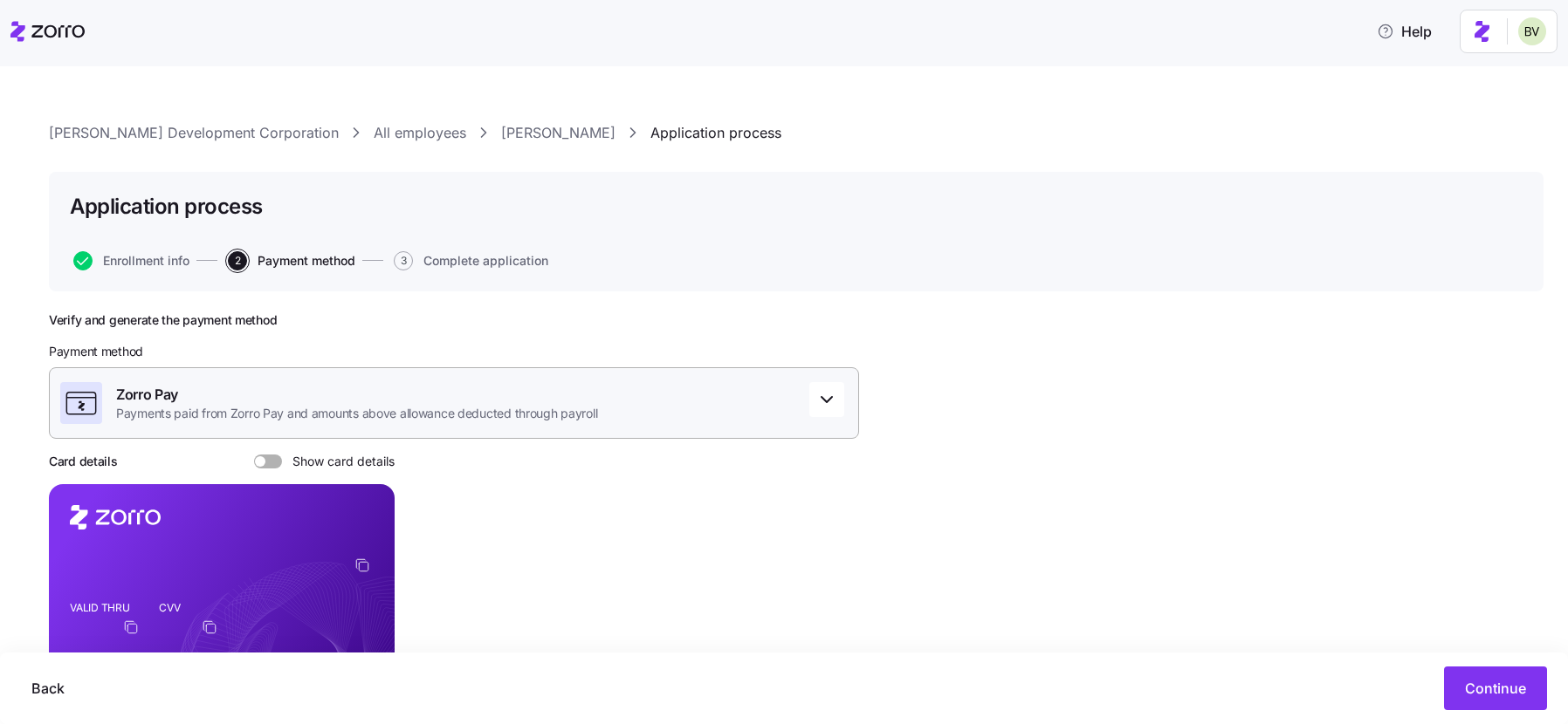
click at [482, 390] on span "Zorro Pay" at bounding box center [357, 395] width 481 height 22
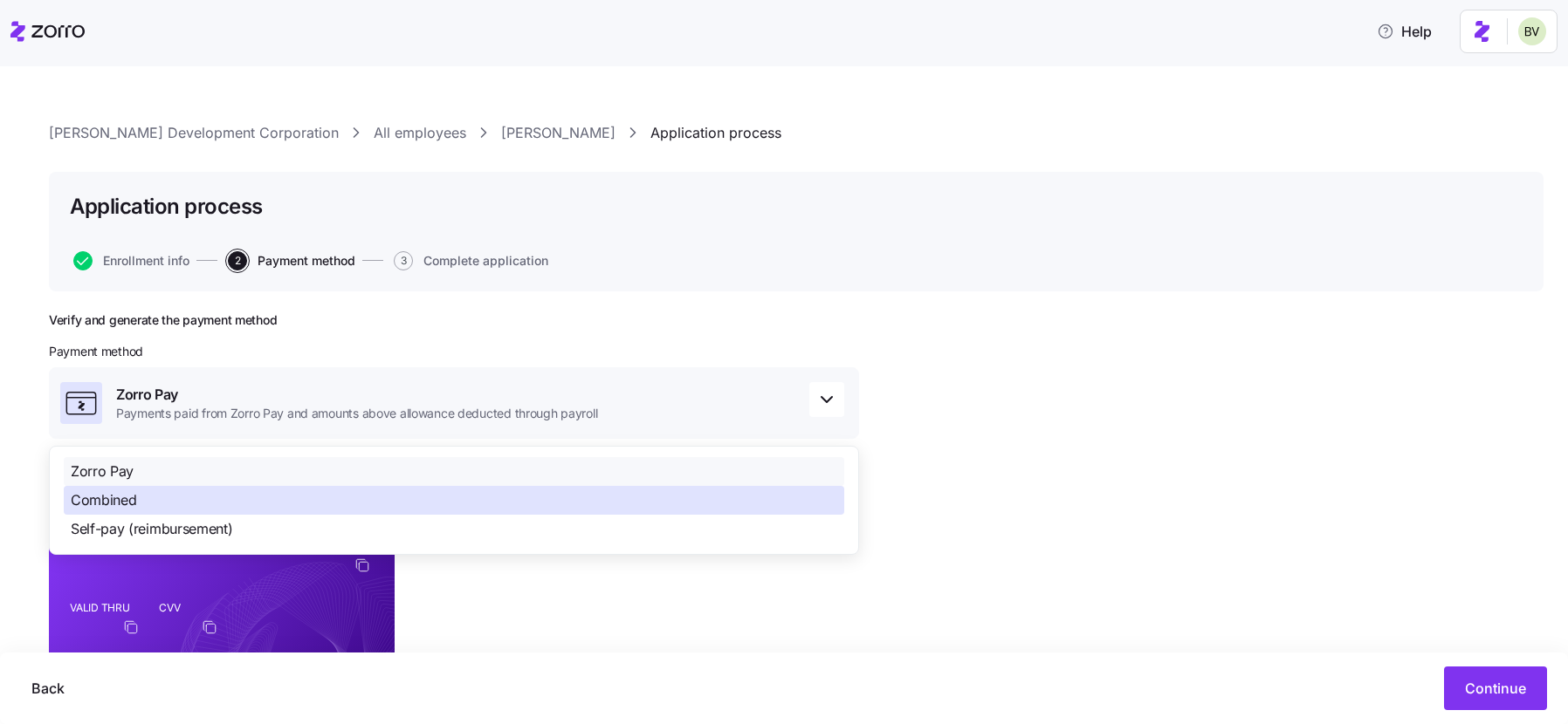
click at [174, 498] on div "Combined" at bounding box center [454, 501] width 780 height 28
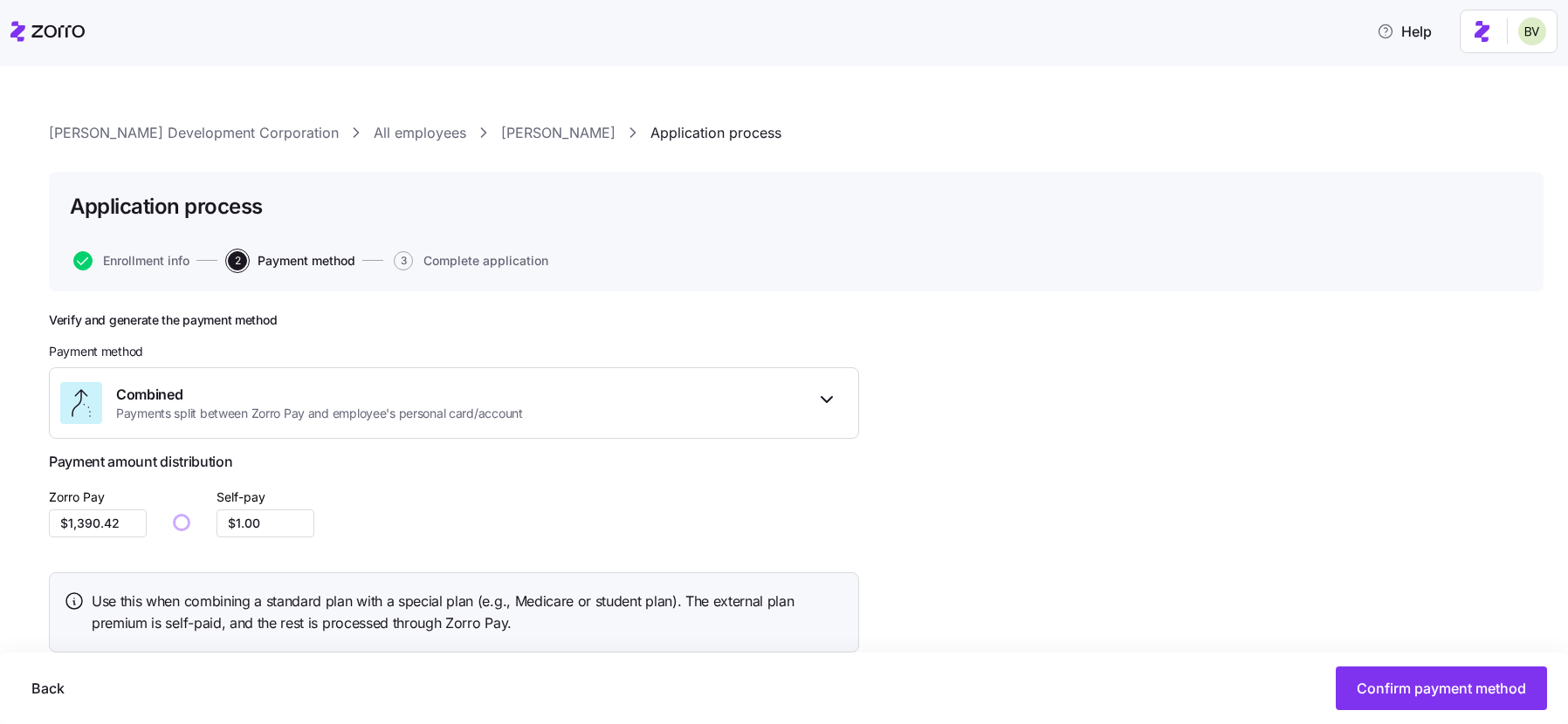
scroll to position [50, 0]
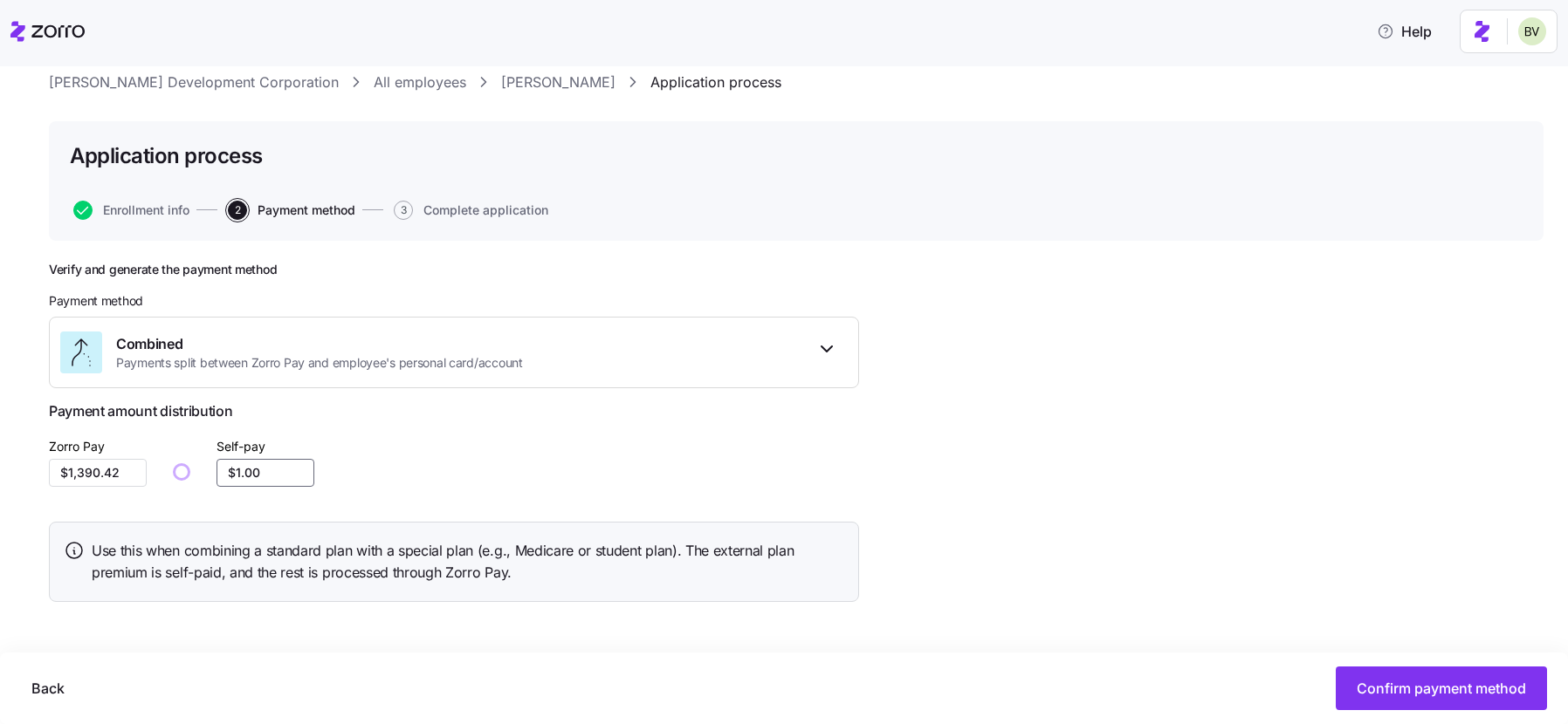
drag, startPoint x: 267, startPoint y: 473, endPoint x: 203, endPoint y: 473, distance: 64.0
click at [203, 473] on div "Zorro Pay $1,390.42 Self-pay $1.00" at bounding box center [454, 461] width 811 height 52
type input "$1.00"
type input "$1,373.42"
type input "$18.00"
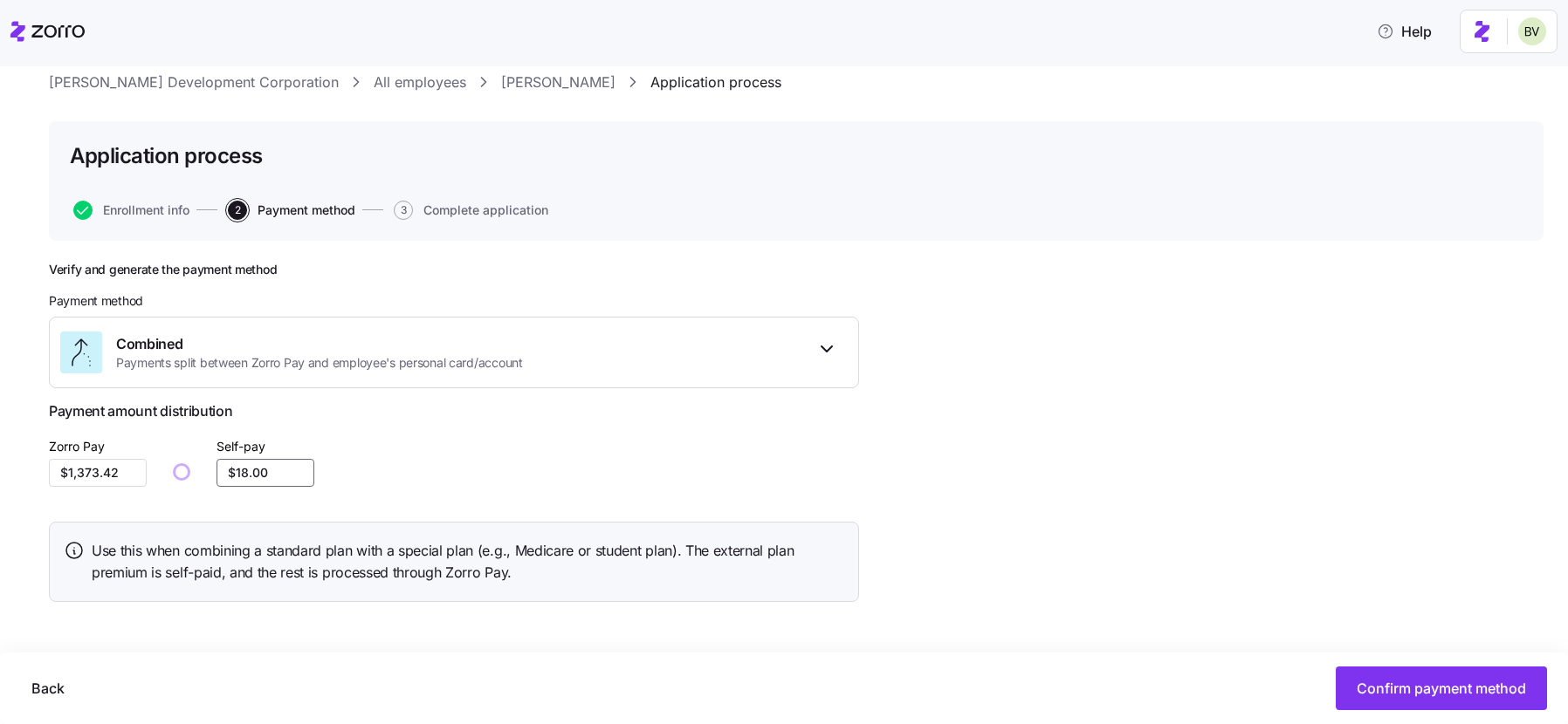
type input "$1,206.42"
type input "$185.00"
click at [1022, 508] on div "Verify and generate the payment method Payment method Combined Payments split b…" at bounding box center [796, 483] width 1495 height 442
click at [1385, 686] on span "Confirm payment method" at bounding box center [1441, 688] width 169 height 21
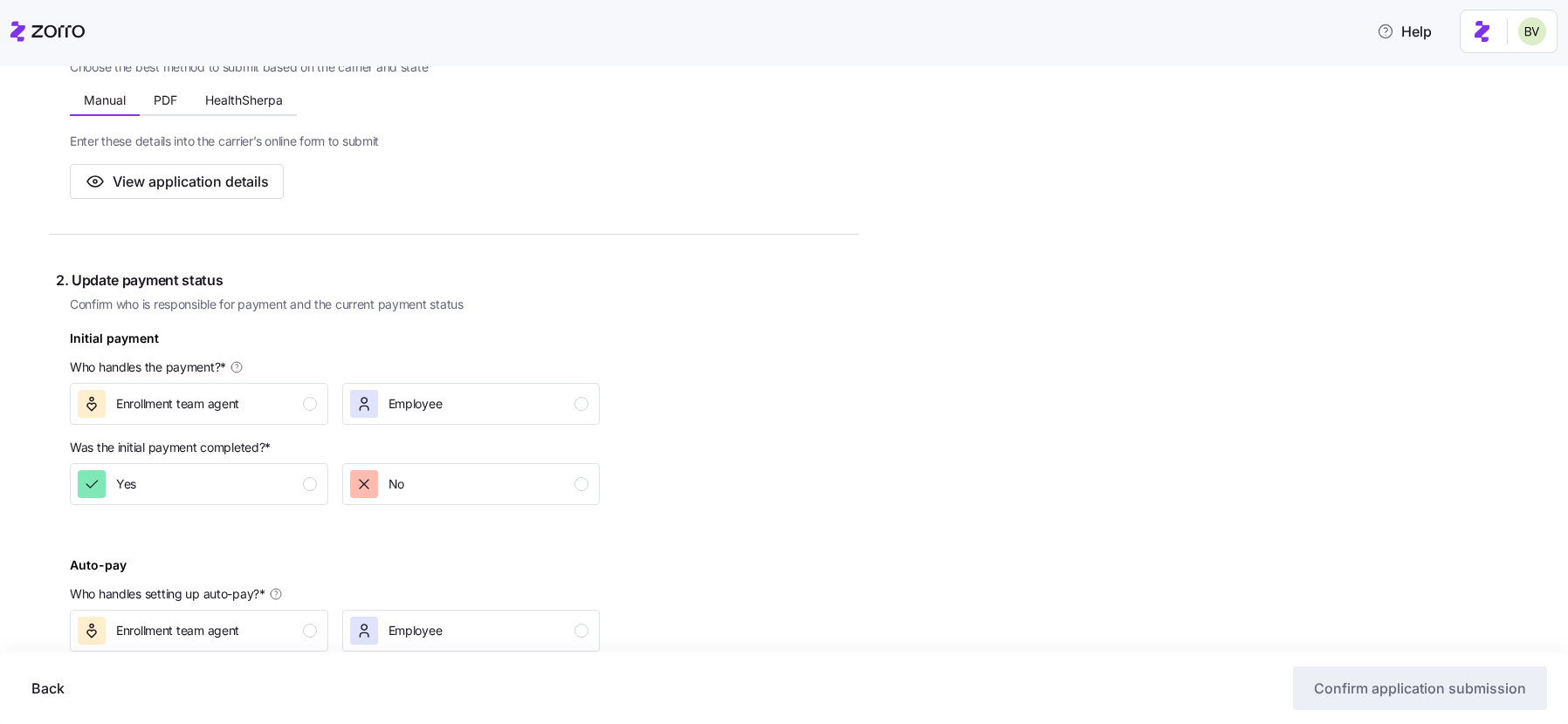
scroll to position [364, 0]
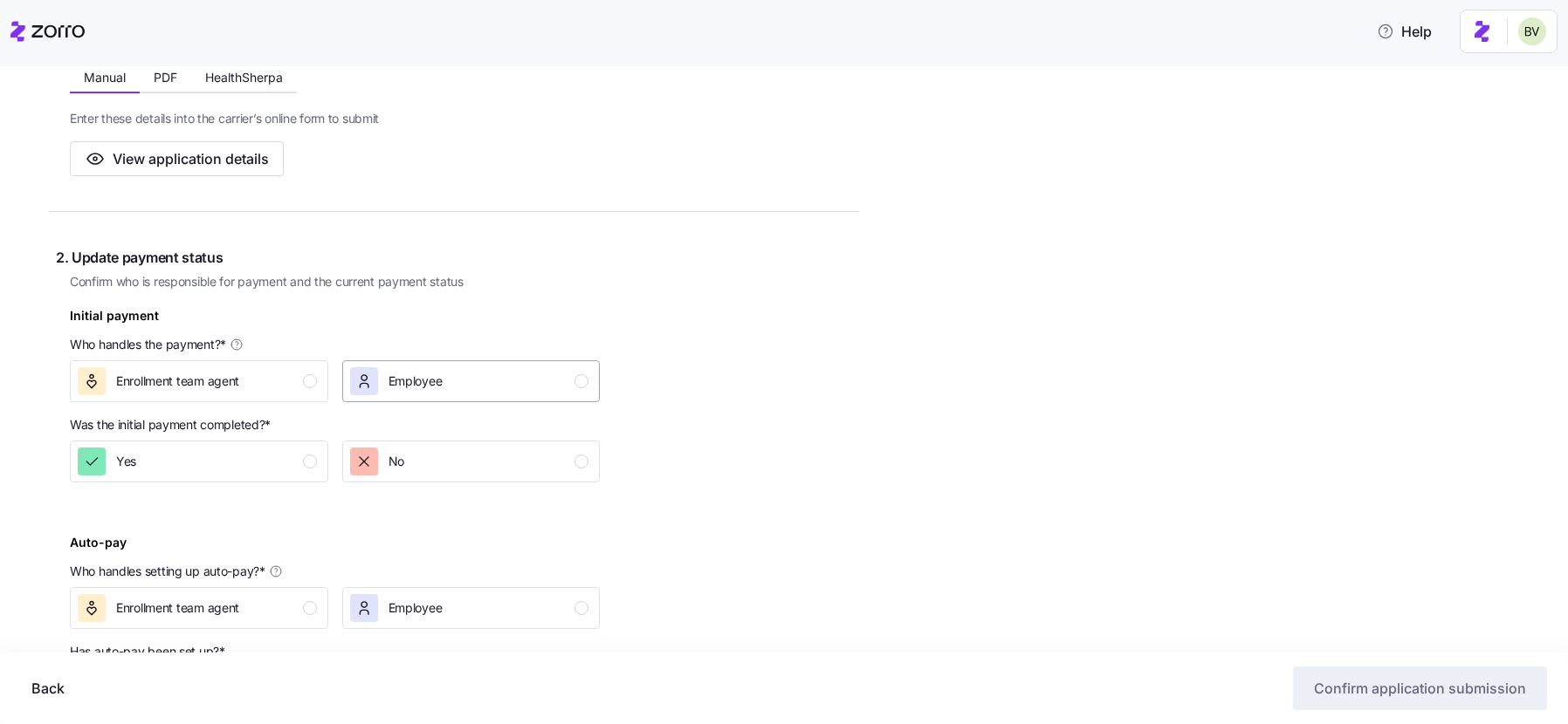
click at [478, 373] on div "Employee" at bounding box center [470, 381] width 240 height 28
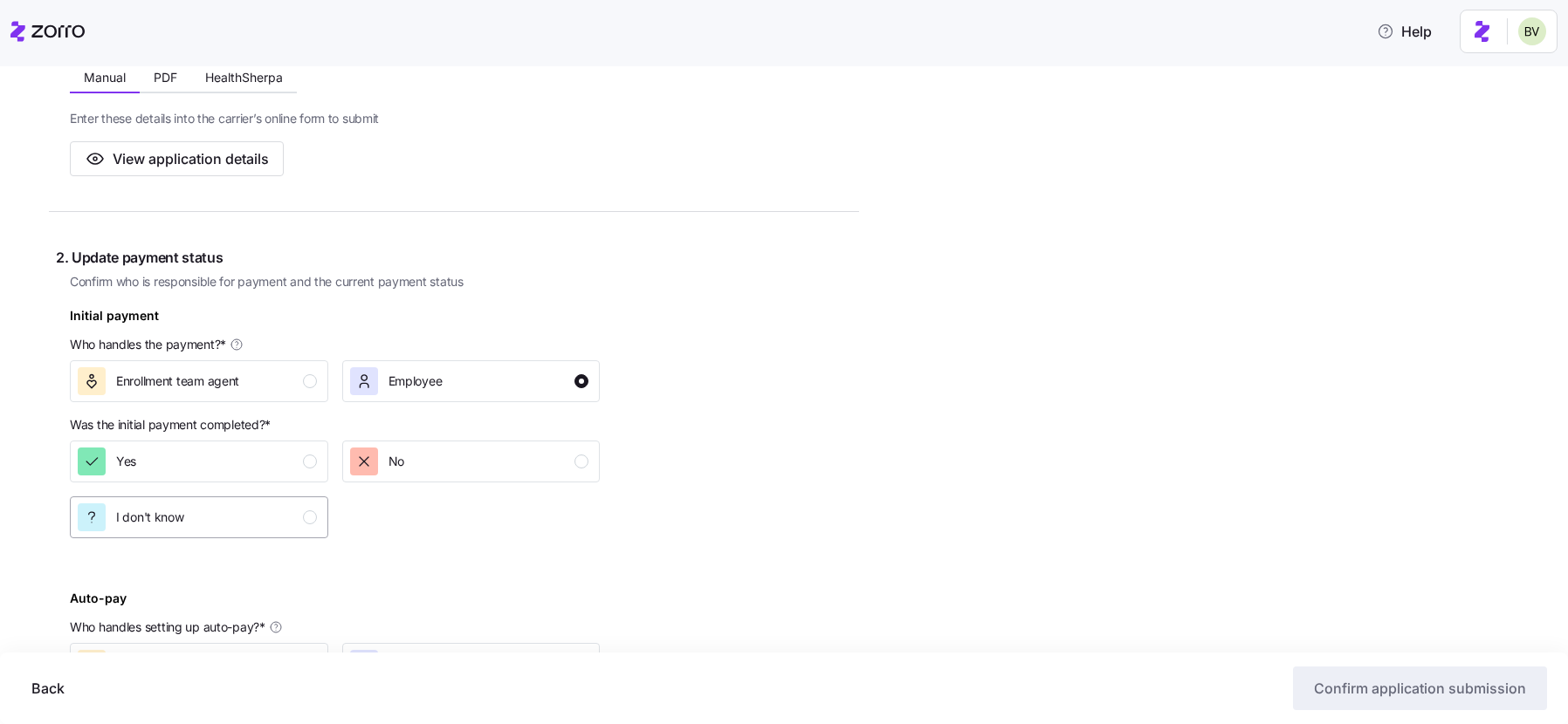
click at [240, 522] on div "I don't know" at bounding box center [197, 518] width 240 height 28
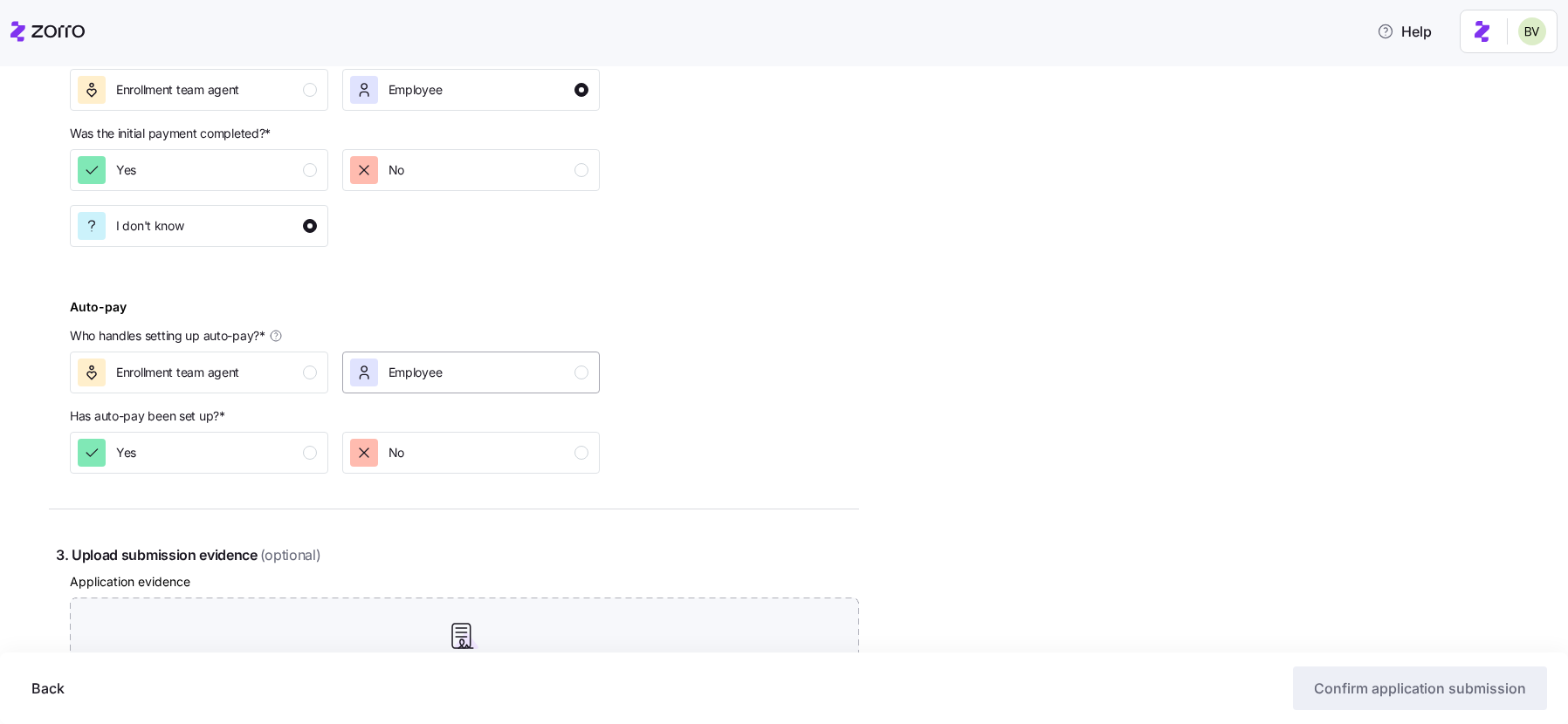
click at [394, 361] on div "Employee" at bounding box center [415, 373] width 54 height 28
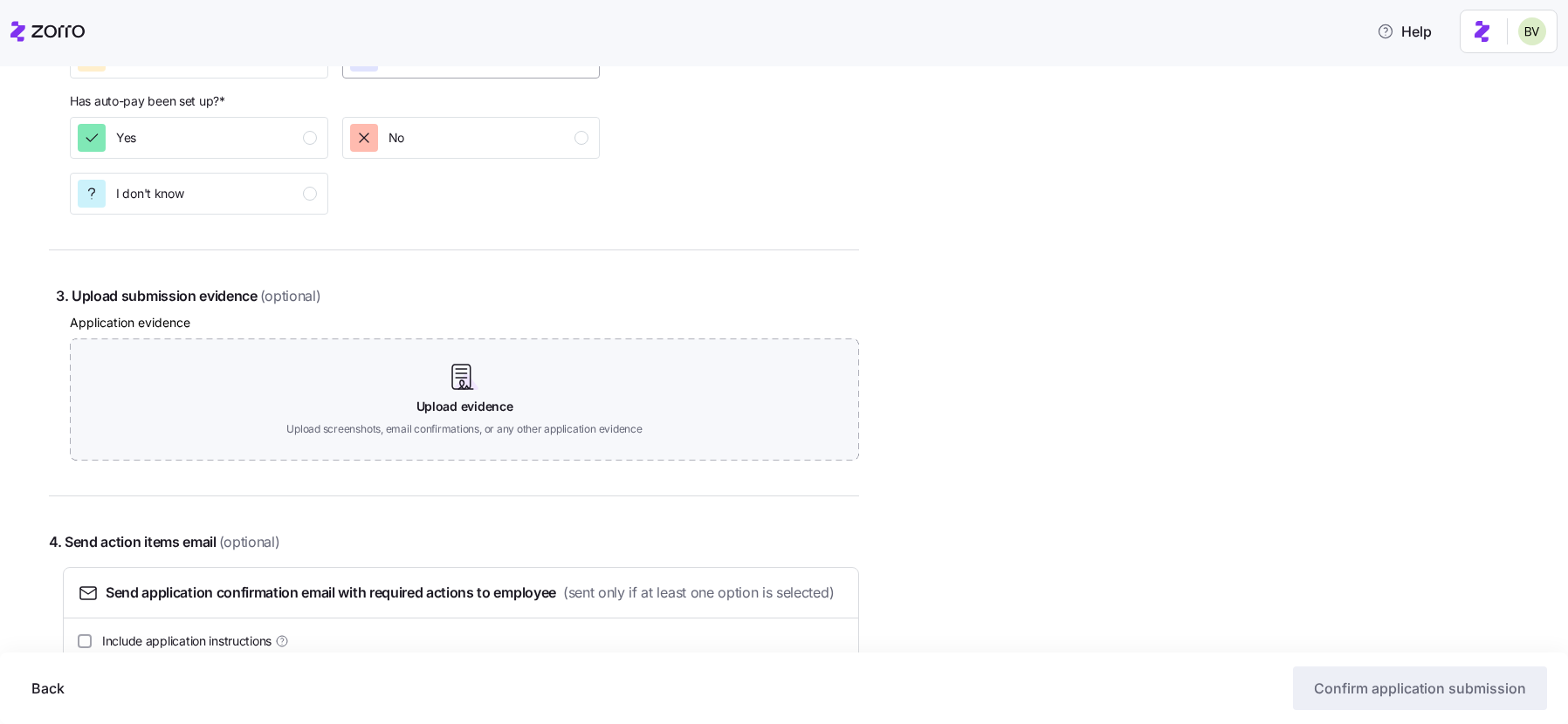
scroll to position [1084, 0]
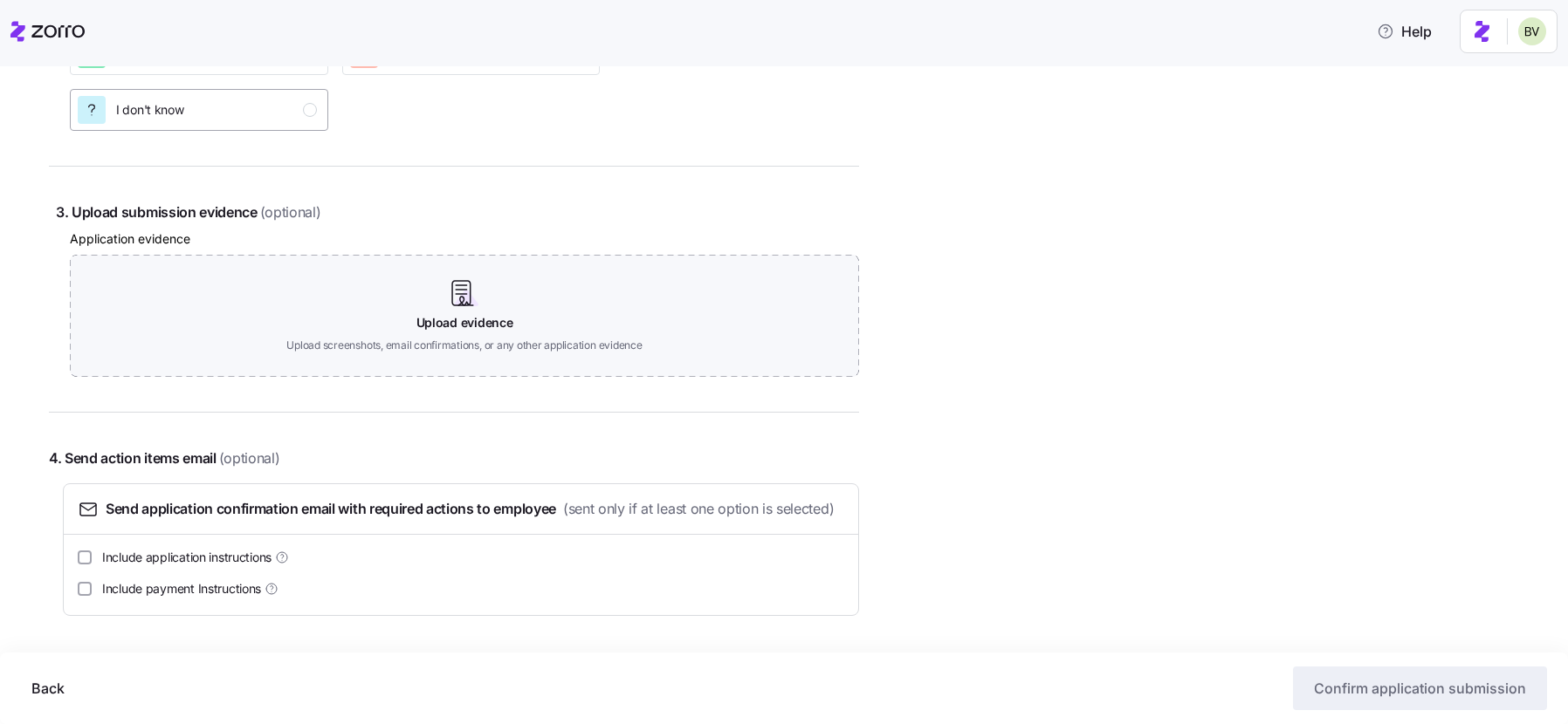
click at [283, 96] on div "I don't know" at bounding box center [197, 110] width 240 height 28
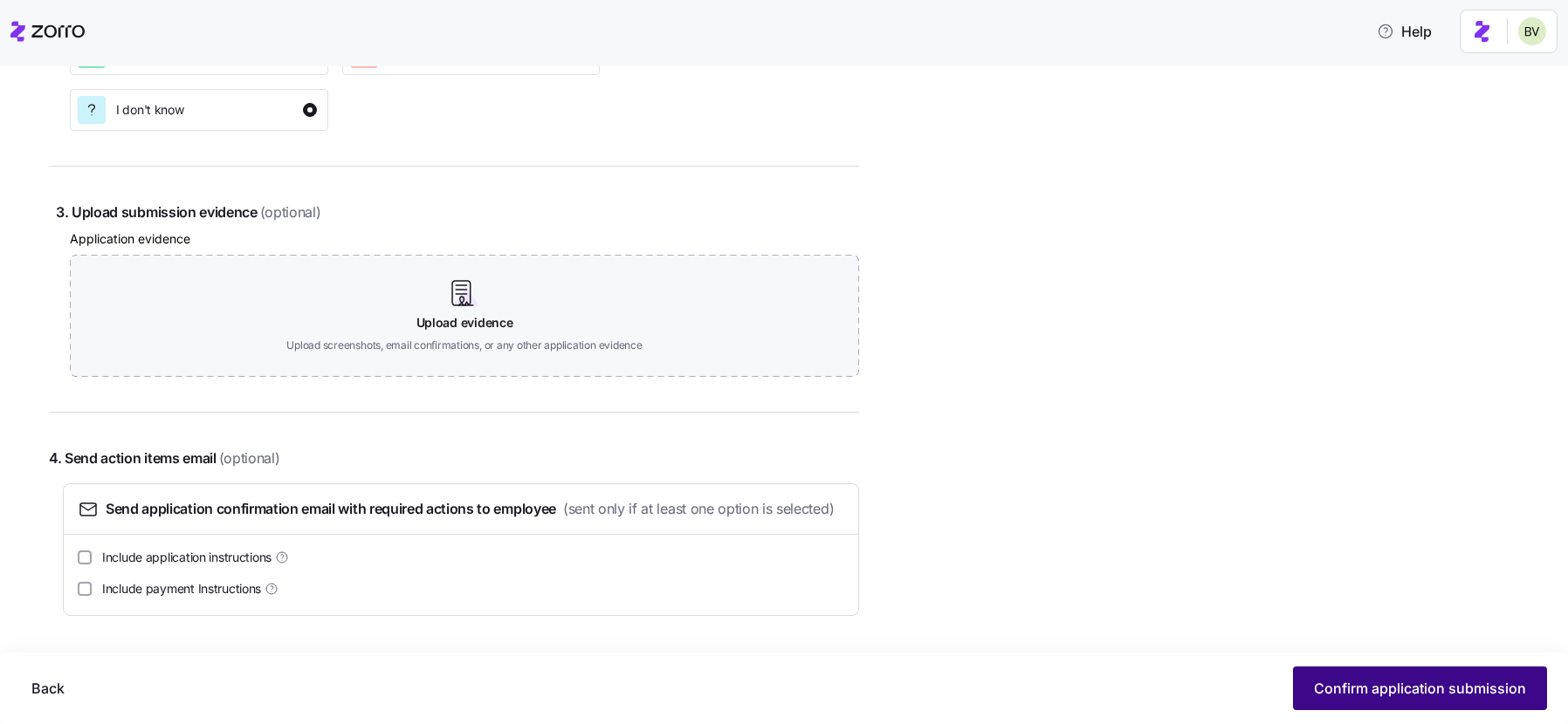
click at [1361, 691] on span "Confirm application submission" at bounding box center [1420, 688] width 212 height 21
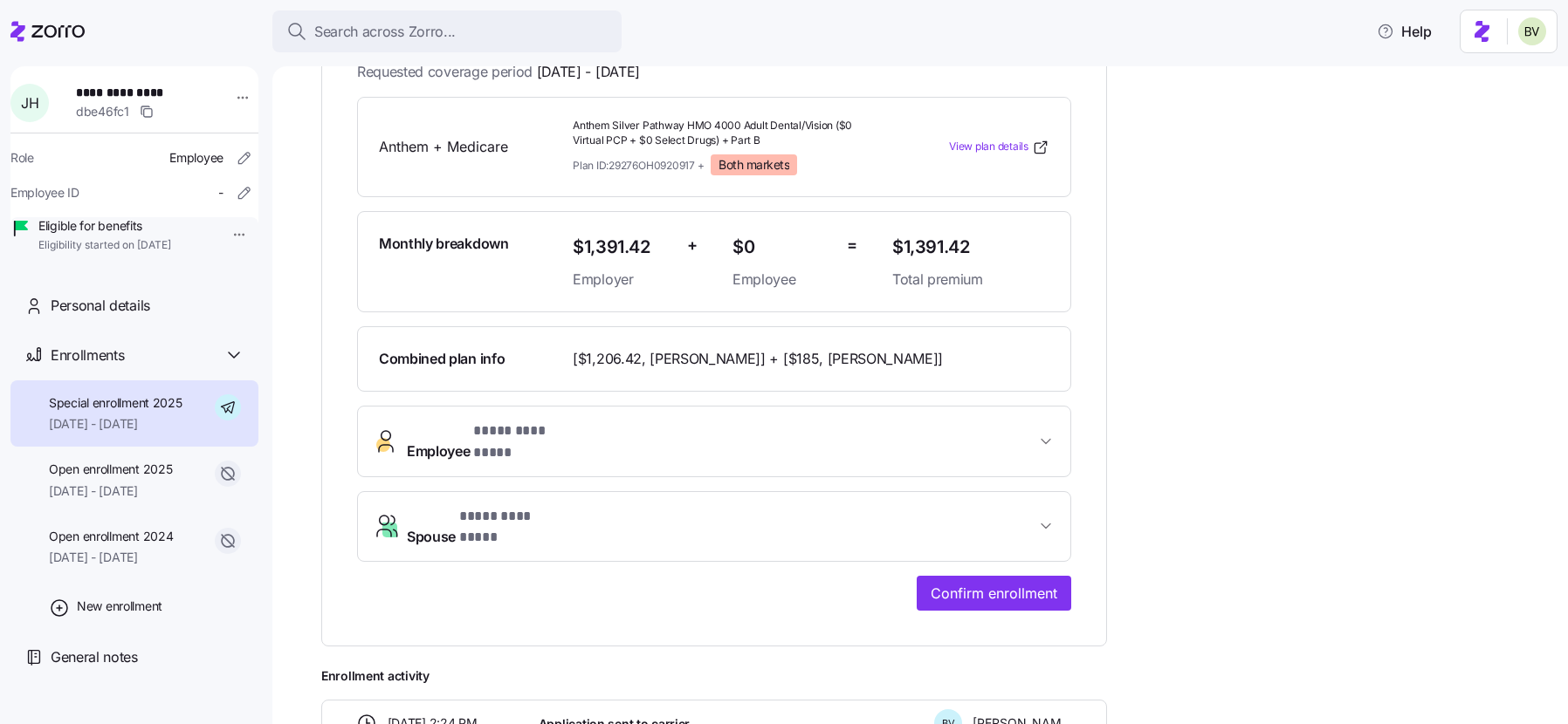
scroll to position [405, 0]
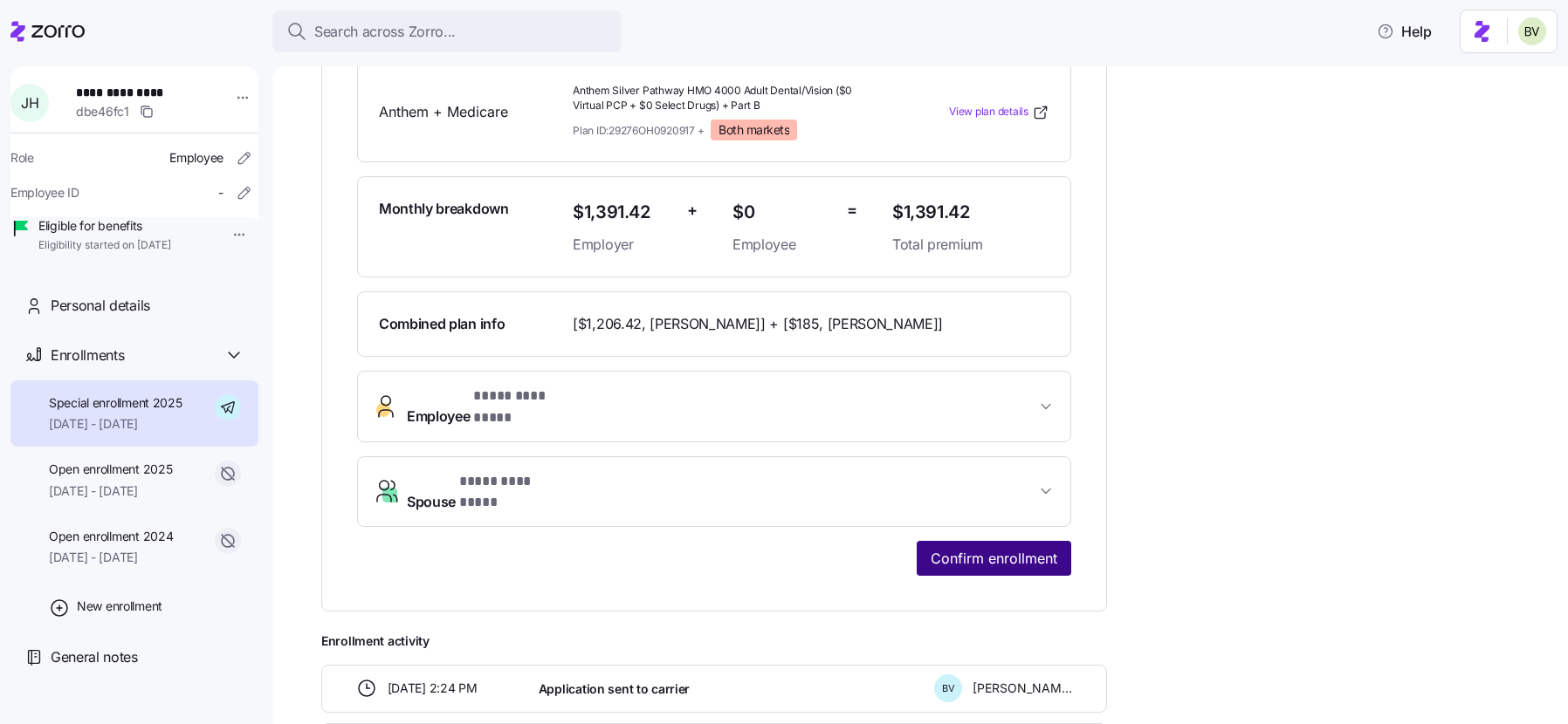
click at [980, 548] on span "Confirm enrollment" at bounding box center [994, 558] width 127 height 21
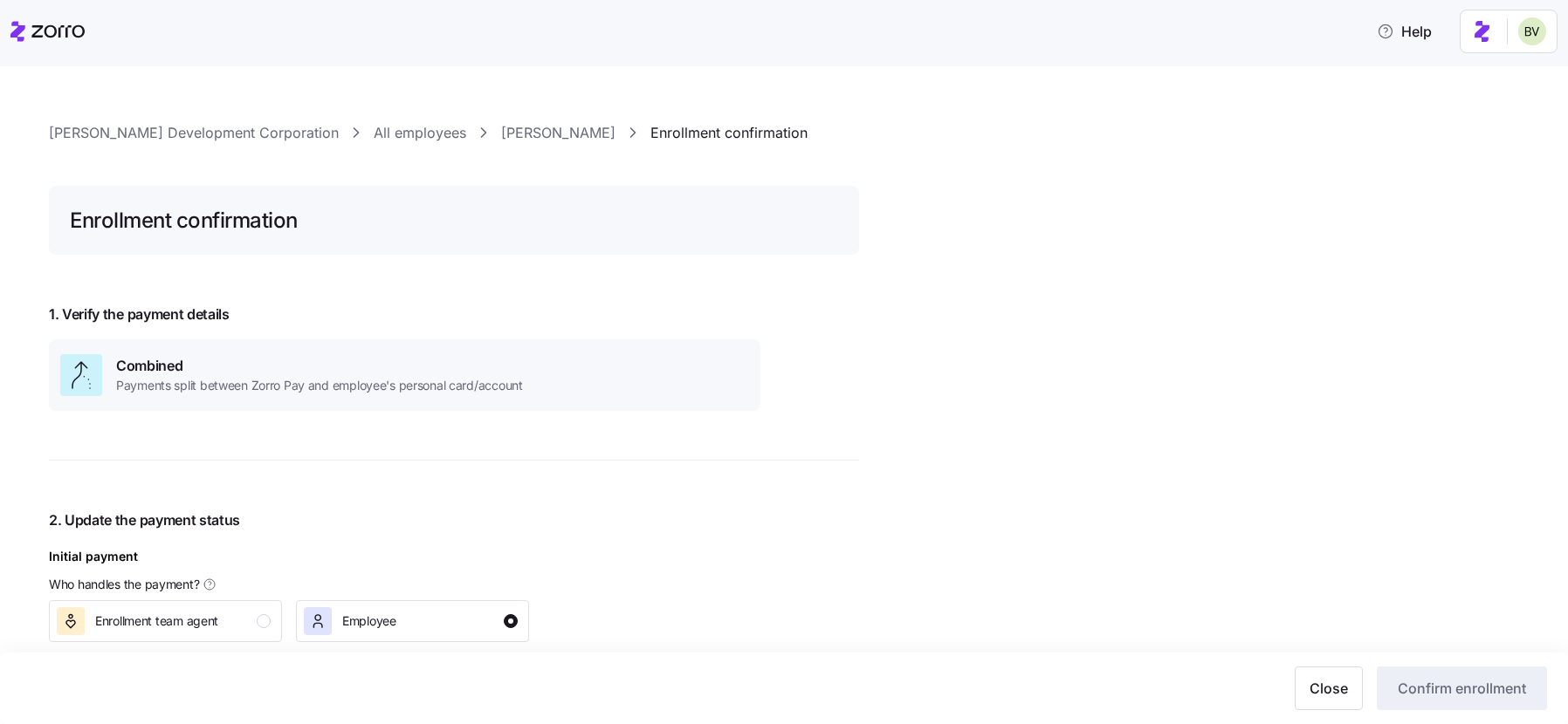
click at [521, 130] on link "Jeff Hutcheson" at bounding box center [558, 132] width 115 height 22
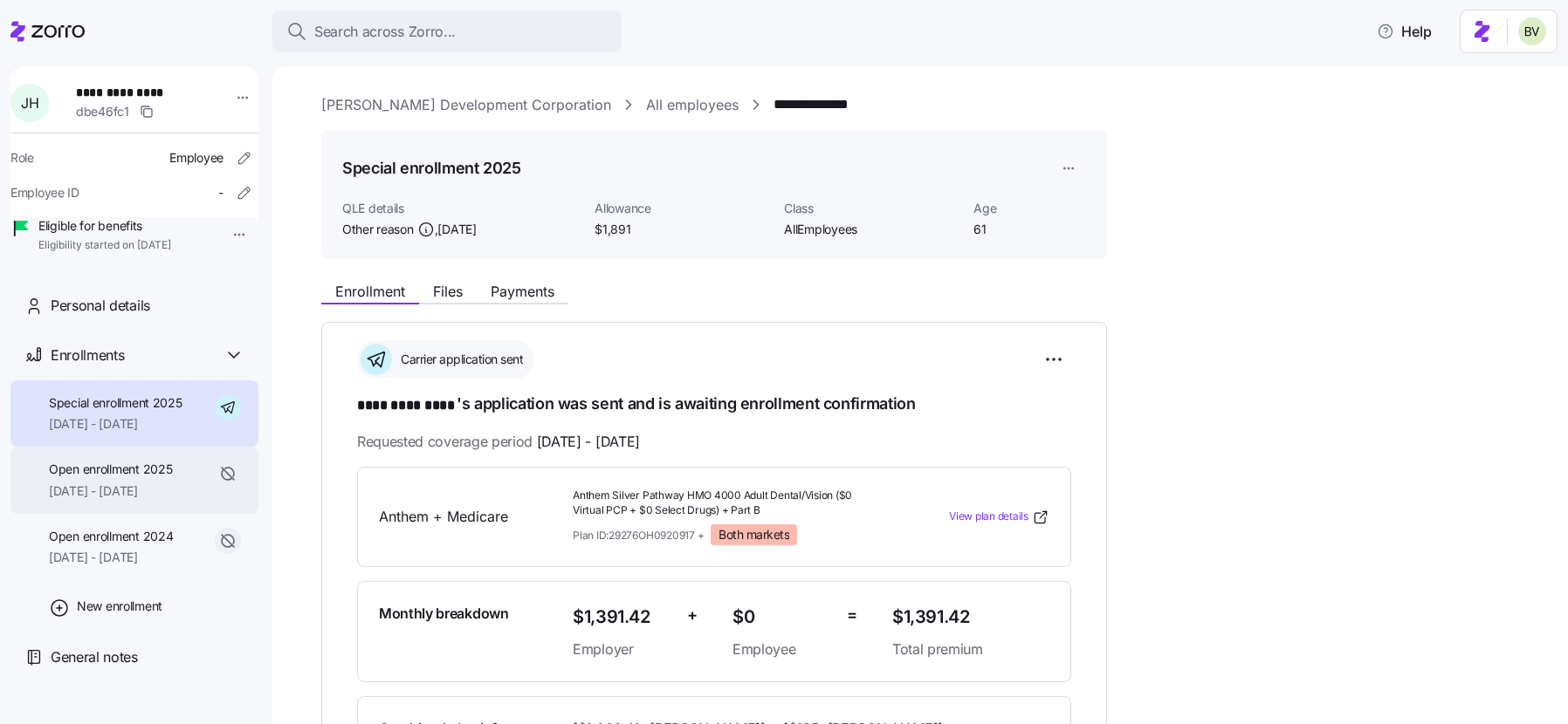
click at [151, 478] on span "Open enrollment 2025" at bounding box center [111, 469] width 123 height 17
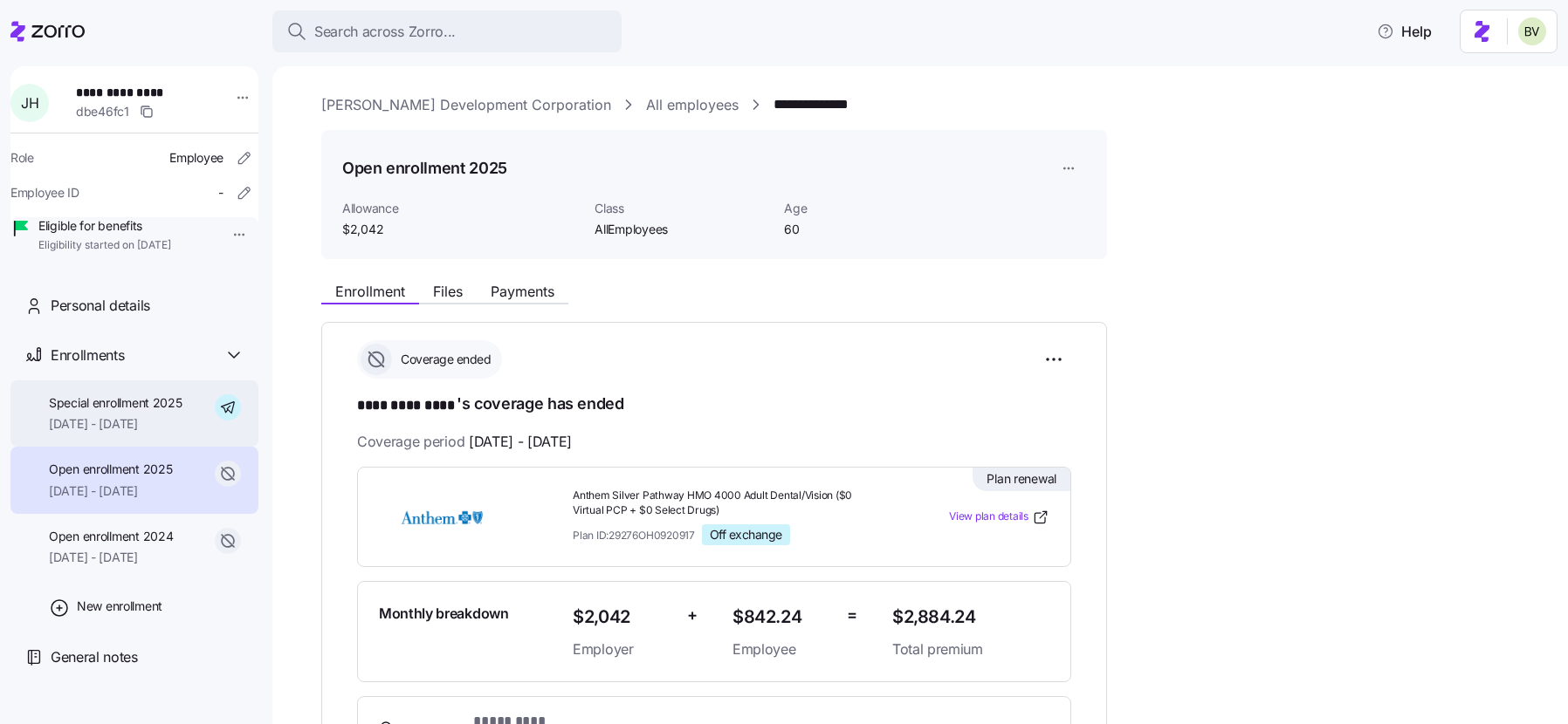
click at [142, 412] on span "Special enrollment 2025" at bounding box center [116, 403] width 134 height 17
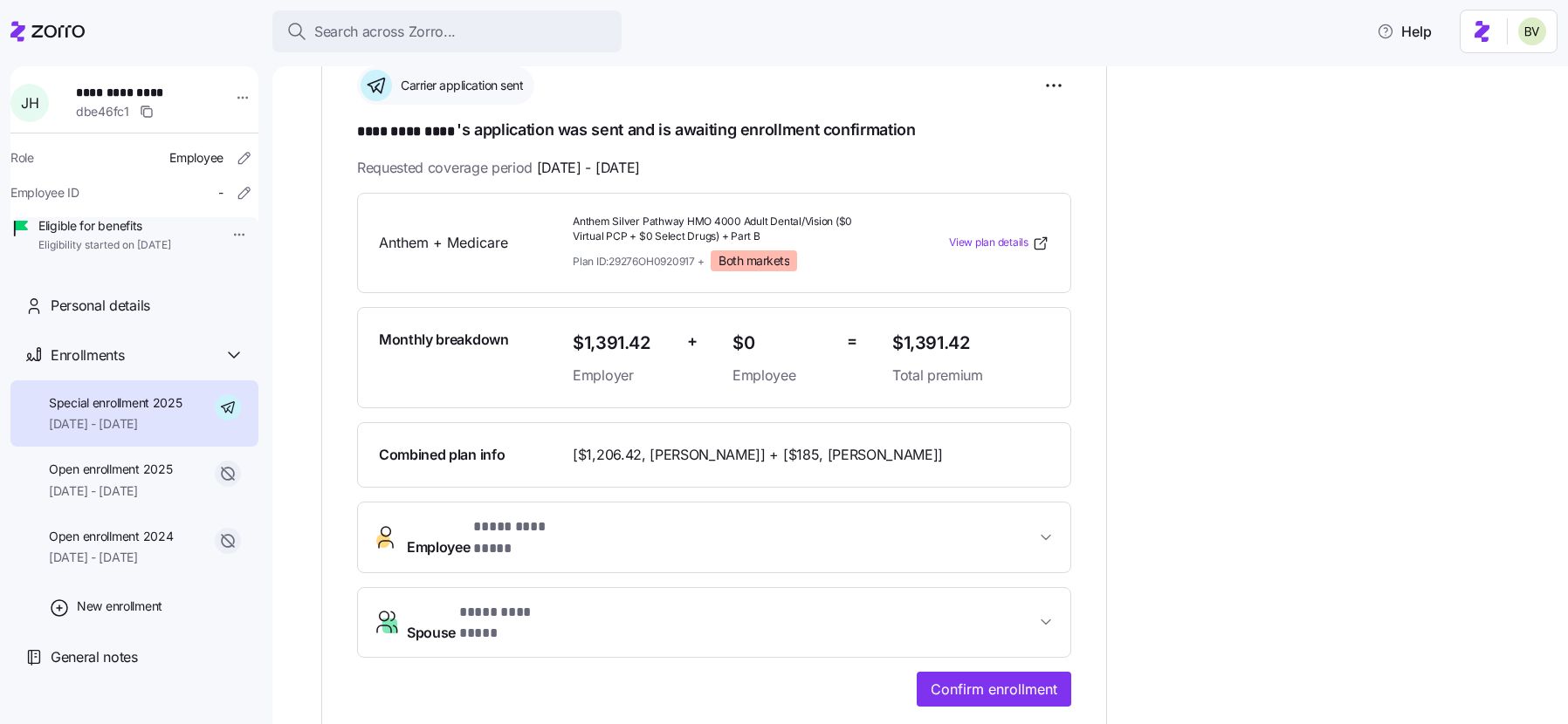
scroll to position [285, 0]
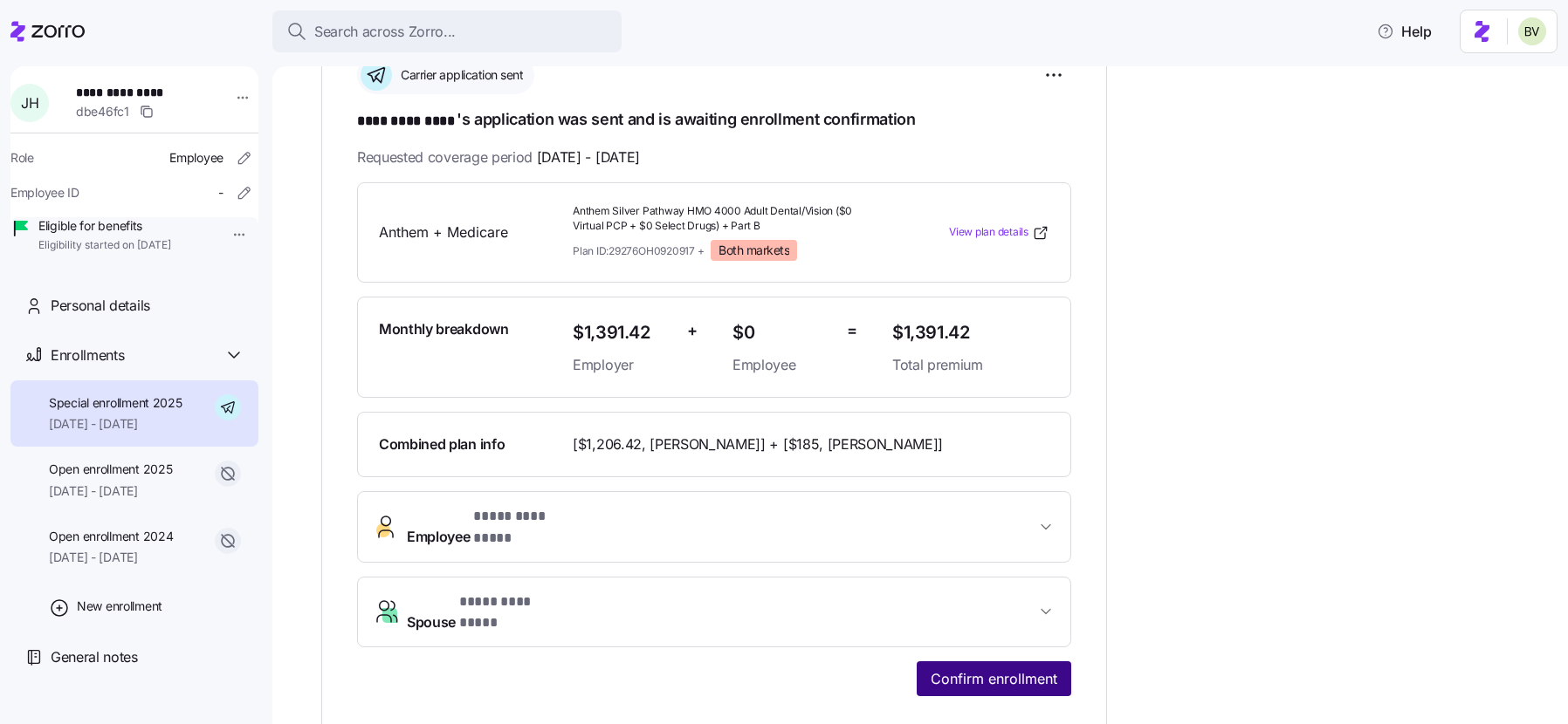
click at [968, 662] on button "Confirm enrollment" at bounding box center [993, 679] width 154 height 35
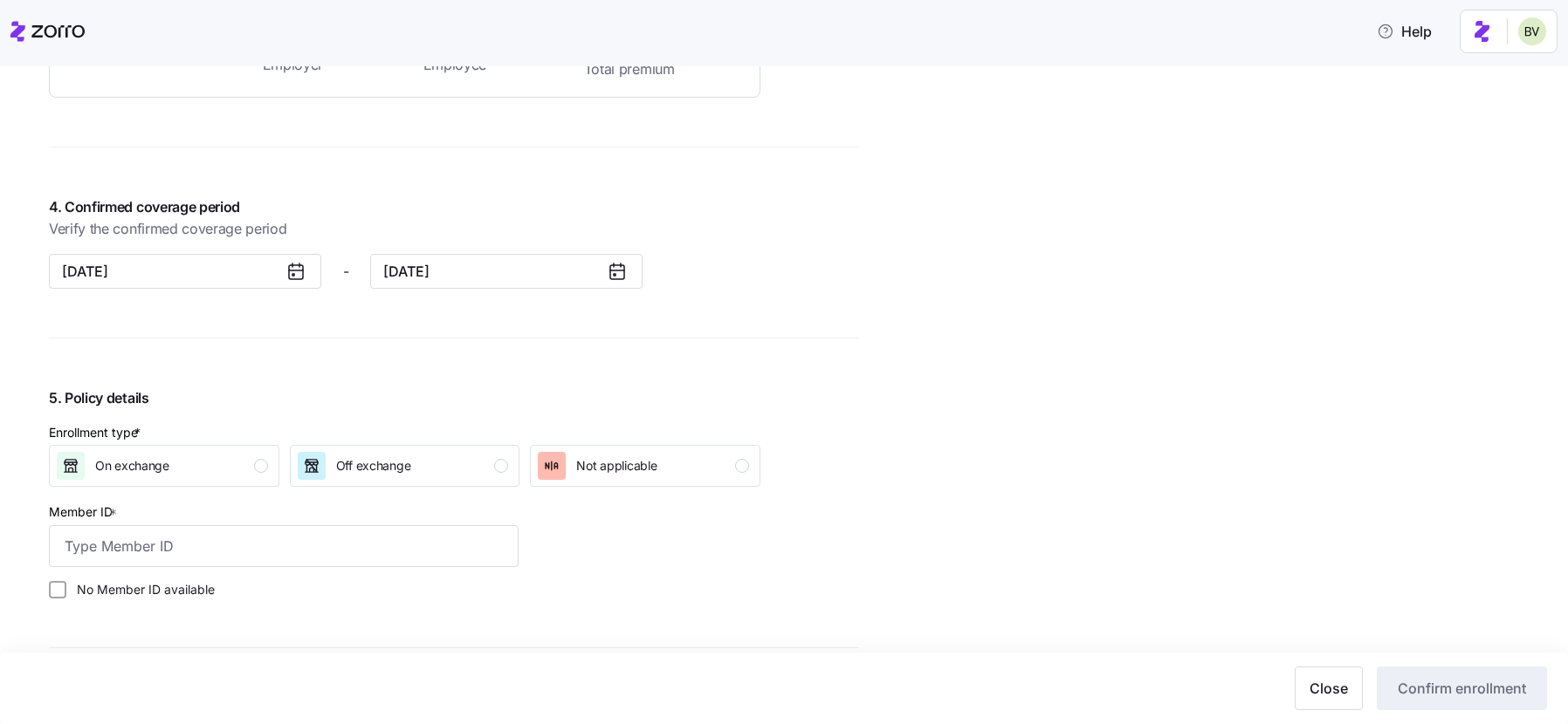
scroll to position [1204, 0]
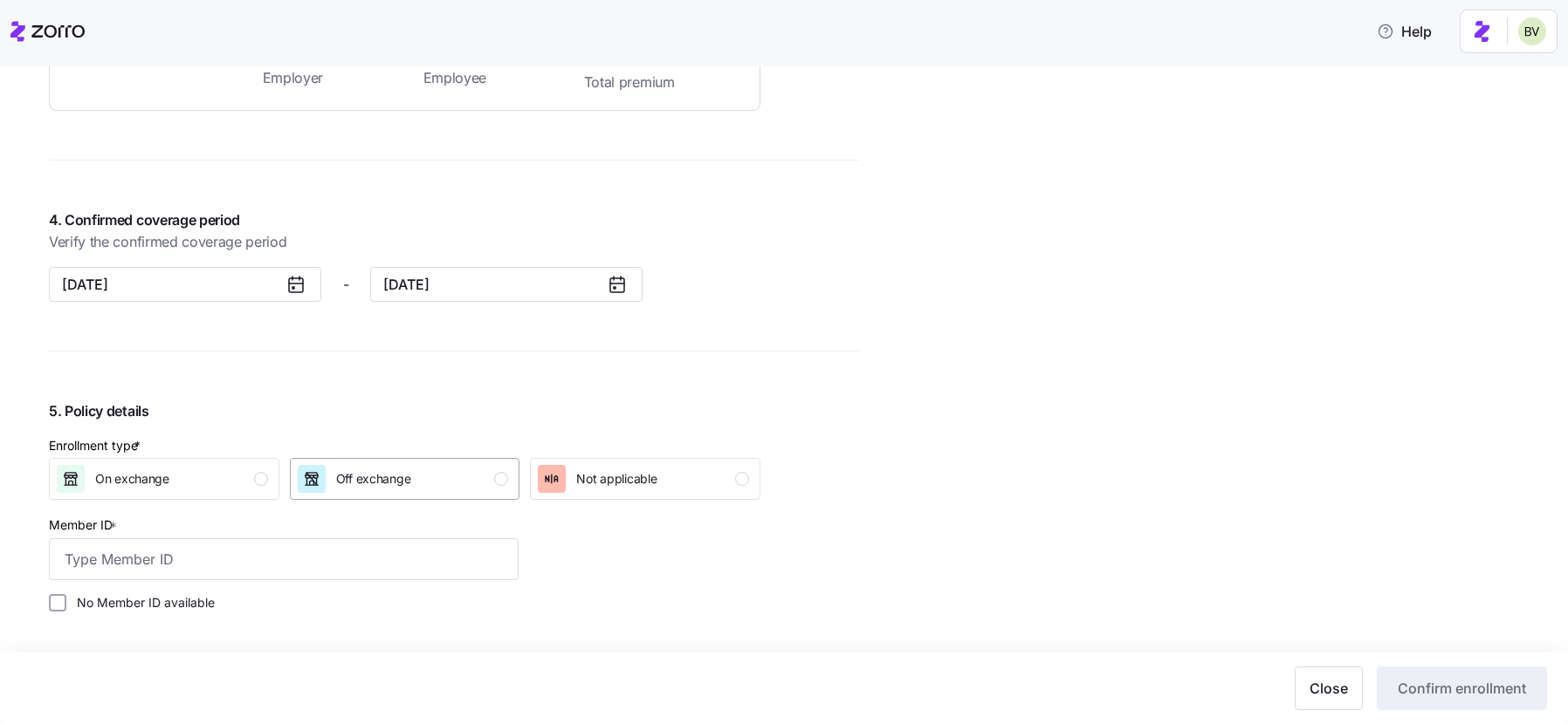
click at [479, 474] on div "Off exchange" at bounding box center [402, 479] width 211 height 28
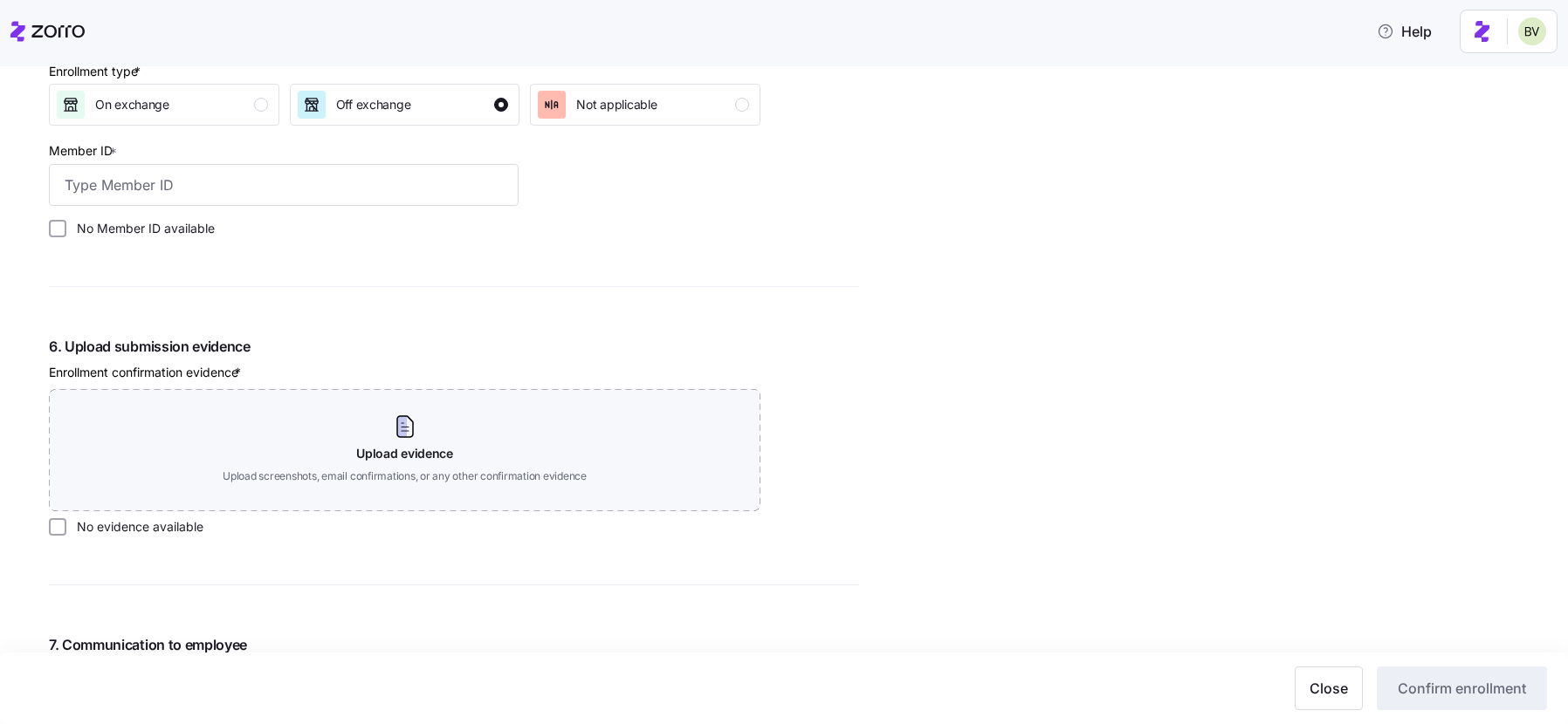
scroll to position [1582, 0]
click at [54, 225] on input "No Member ID available" at bounding box center [58, 225] width 17 height 17
checkbox input "true"
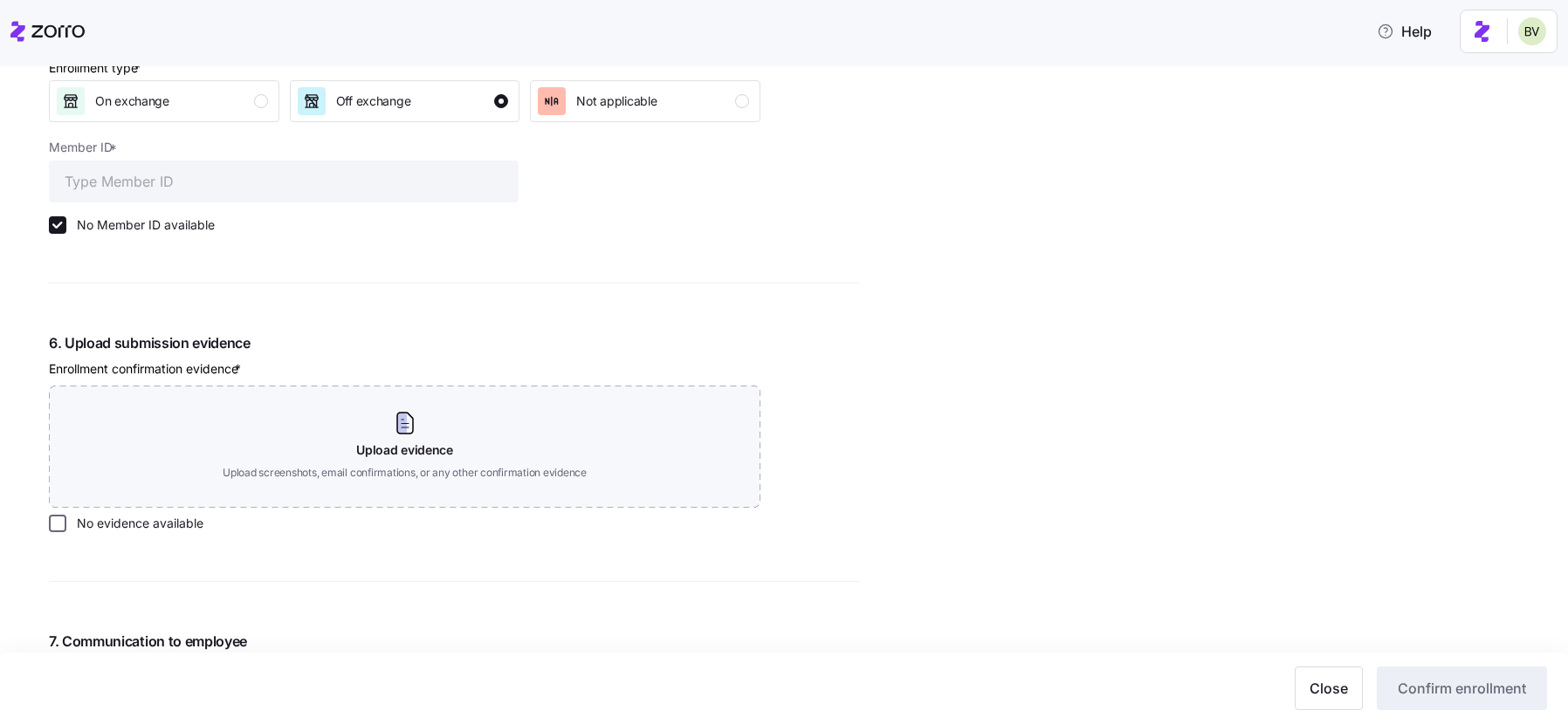
click at [51, 530] on input "No evidence available" at bounding box center [58, 523] width 17 height 17
checkbox input "true"
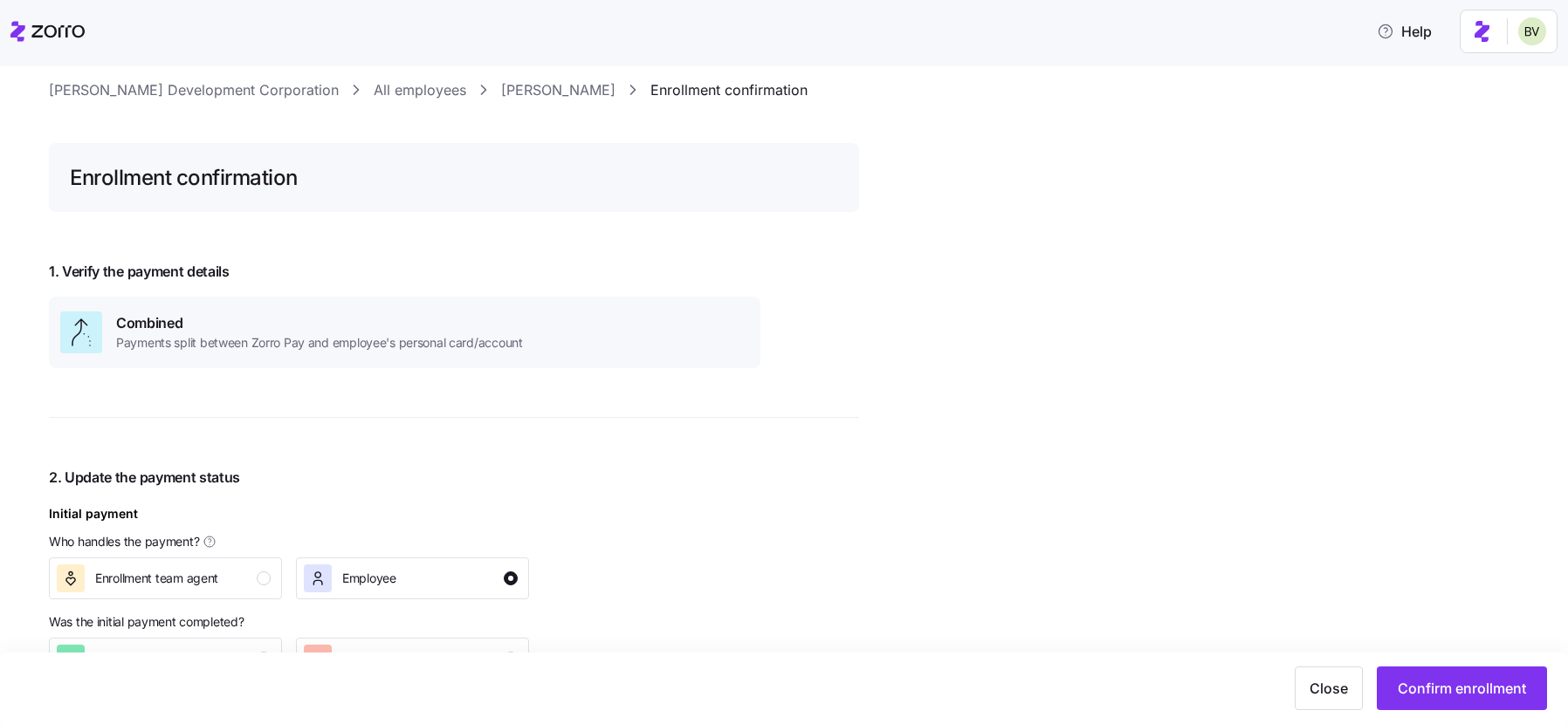
scroll to position [0, 0]
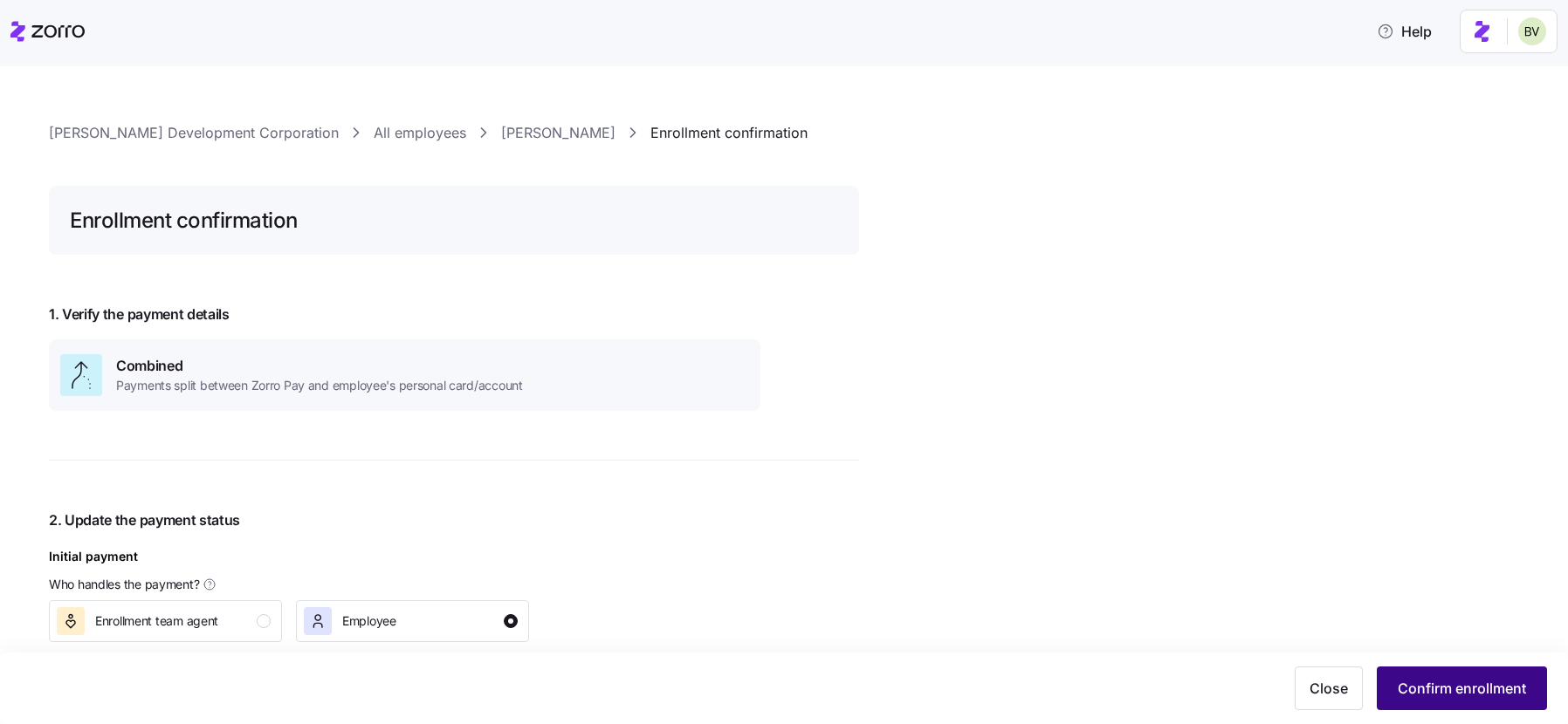
click at [1458, 676] on button "Confirm enrollment" at bounding box center [1462, 688] width 170 height 44
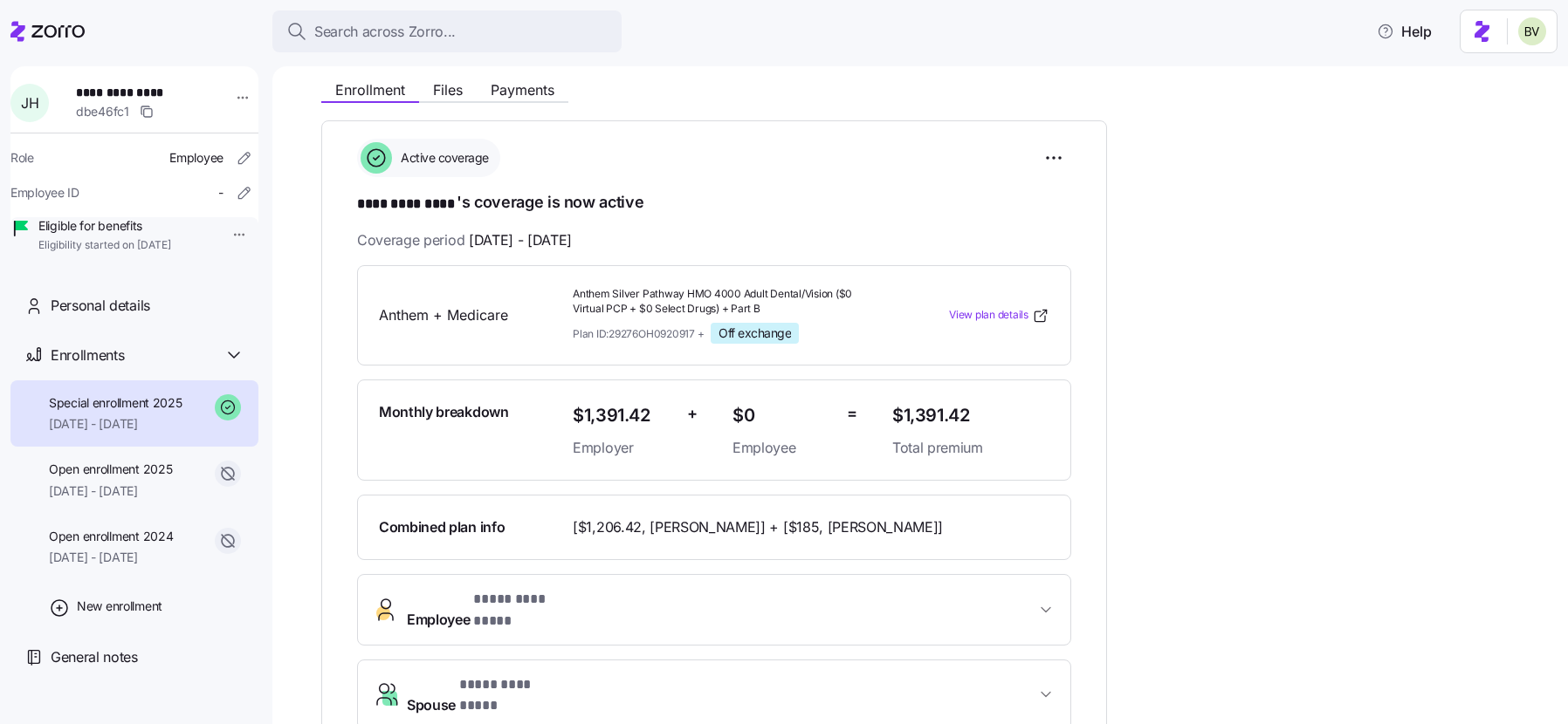
scroll to position [210, 0]
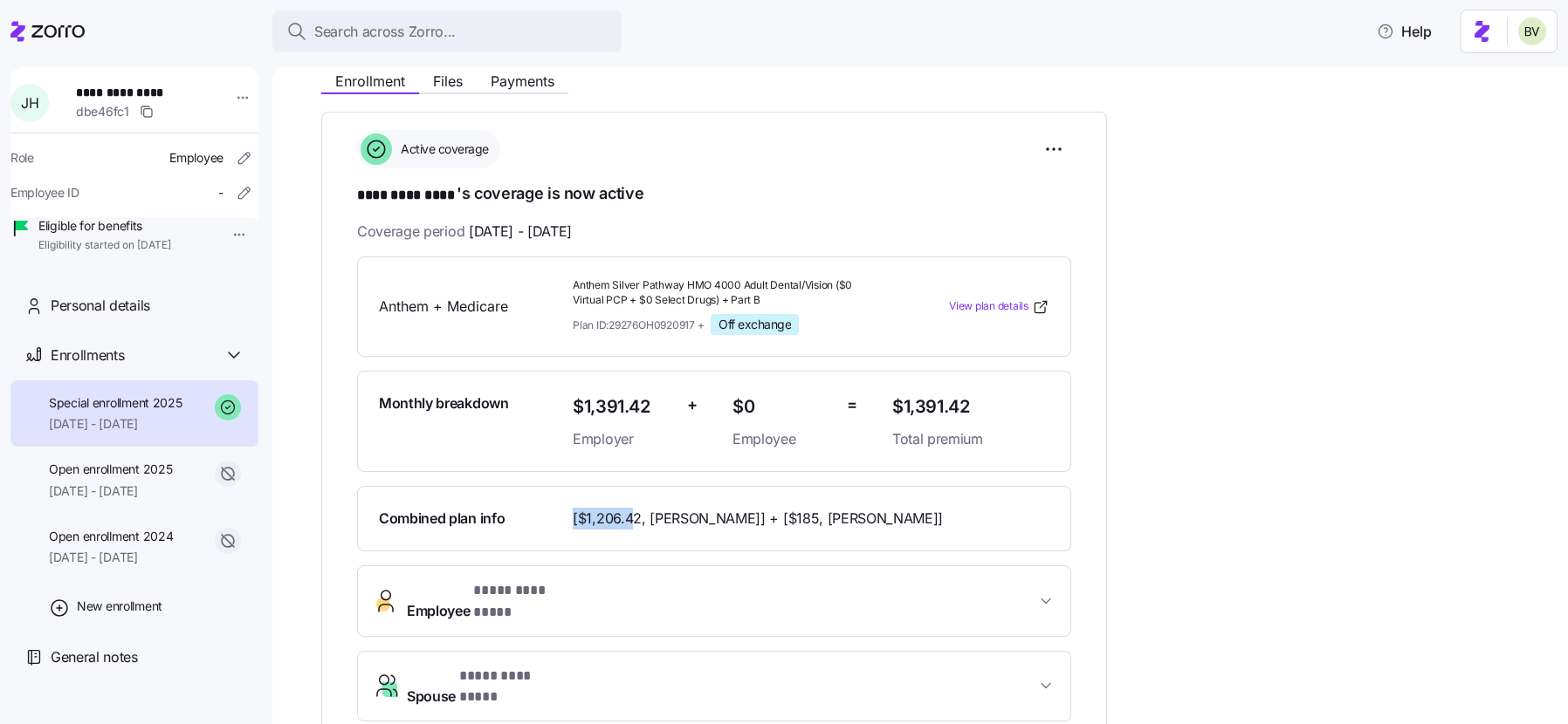
click at [629, 508] on div "Combined plan info [$1,206.42, Jeff Hutcheson] + [$185, Lael Hutcheson]" at bounding box center [714, 519] width 714 height 65
click at [641, 518] on span "[$1,206.42, Jeff Hutcheson] + [$185, Lael Hutcheson]" at bounding box center [757, 519] width 370 height 22
drag, startPoint x: 641, startPoint y: 518, endPoint x: 579, endPoint y: 516, distance: 62.0
click at [579, 516] on span "[$1,206.42, Jeff Hutcheson] + [$185, Lael Hutcheson]" at bounding box center [757, 519] width 370 height 22
copy span "$1,206.42,"
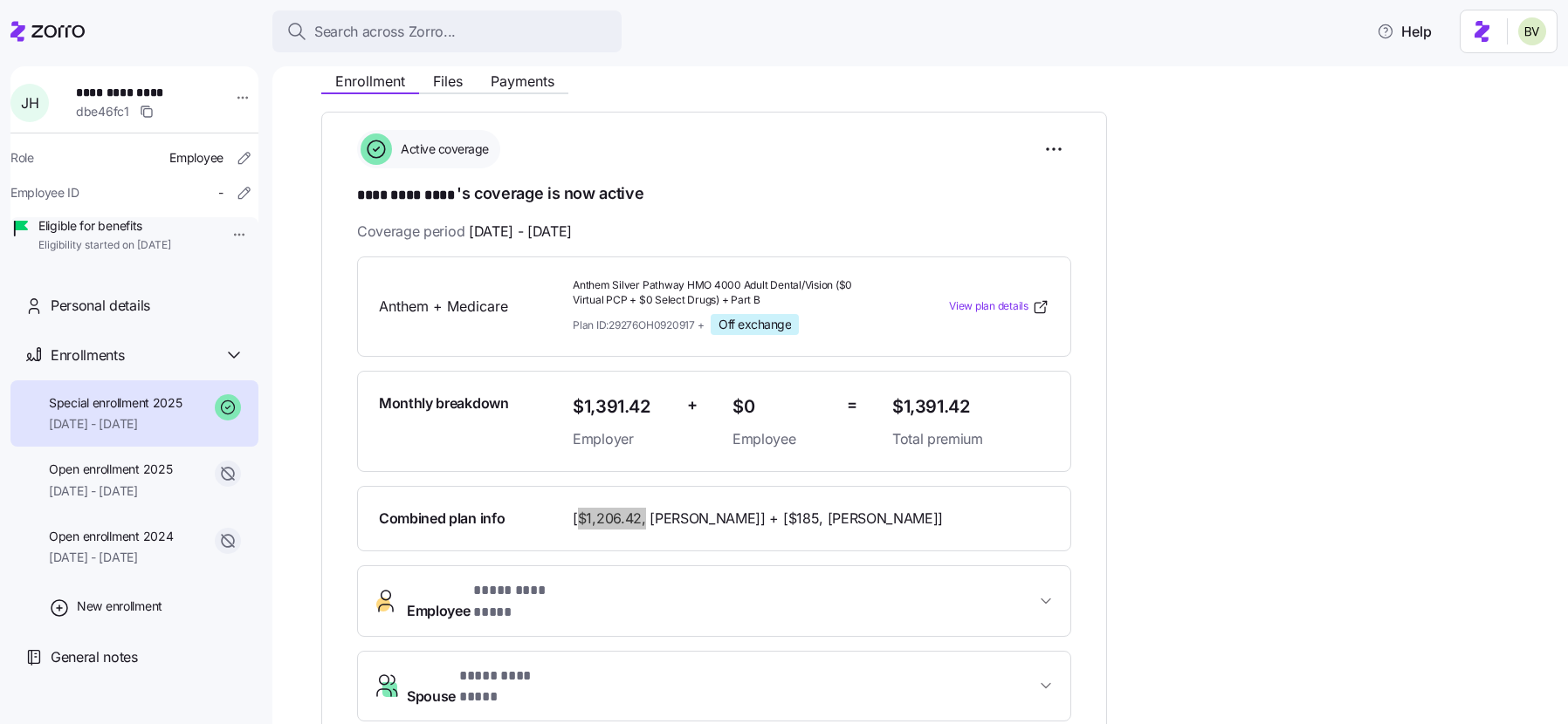
scroll to position [0, 0]
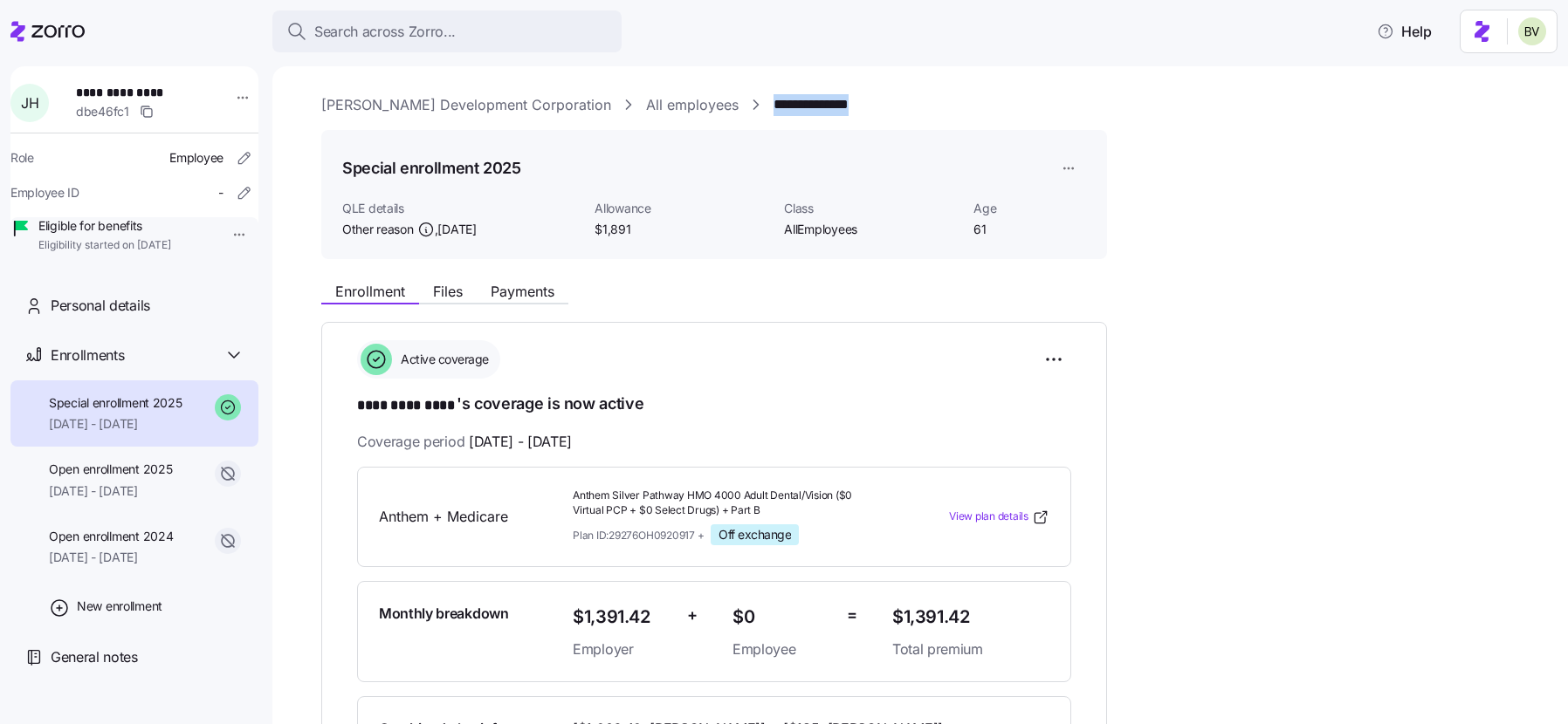
drag, startPoint x: 835, startPoint y: 101, endPoint x: 720, endPoint y: 105, distance: 115.1
click at [720, 105] on div "**********" at bounding box center [932, 105] width 1222 height 22
copy link "**********"
click at [153, 112] on icon "button" at bounding box center [147, 112] width 14 height 14
click at [530, 292] on span "Payments" at bounding box center [522, 291] width 63 height 14
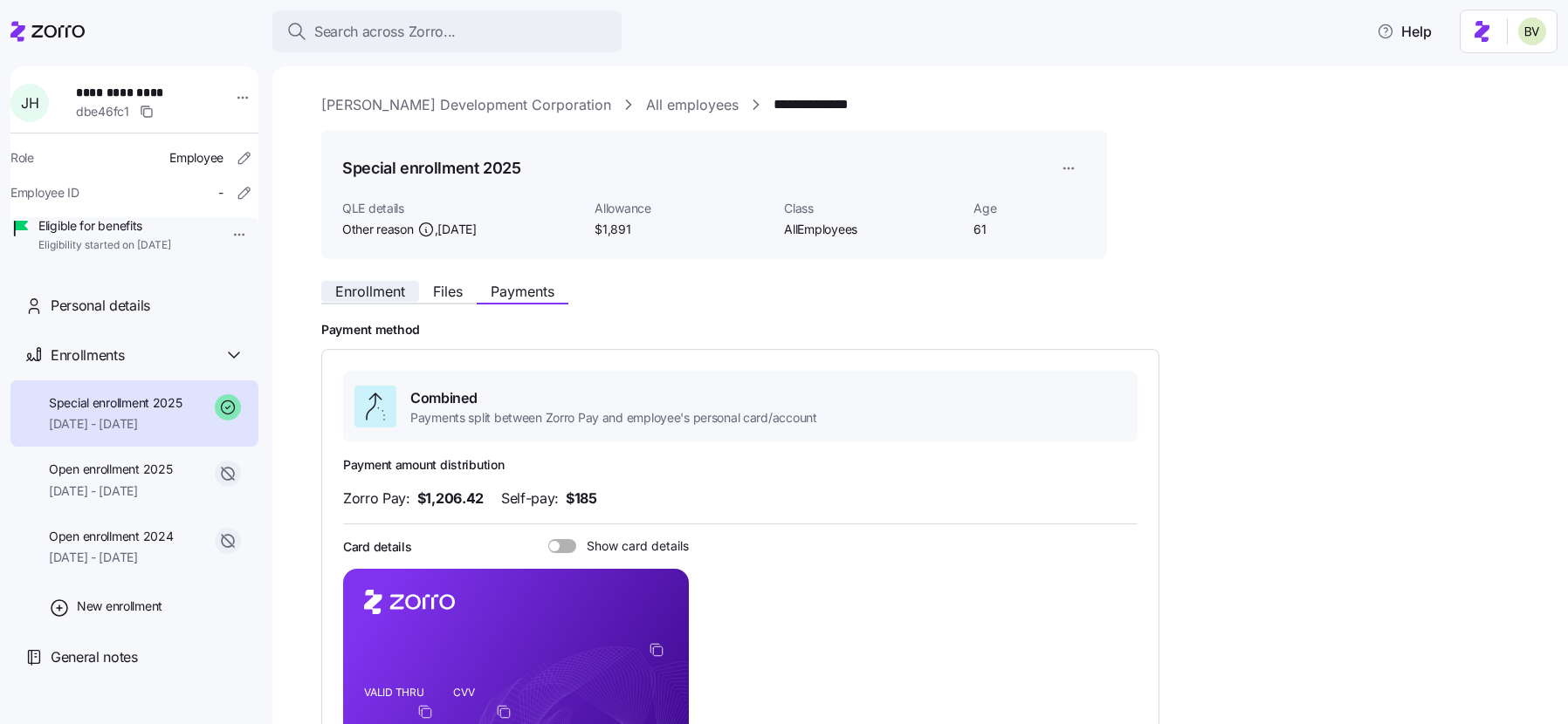
click at [339, 292] on span "Enrollment" at bounding box center [370, 291] width 70 height 14
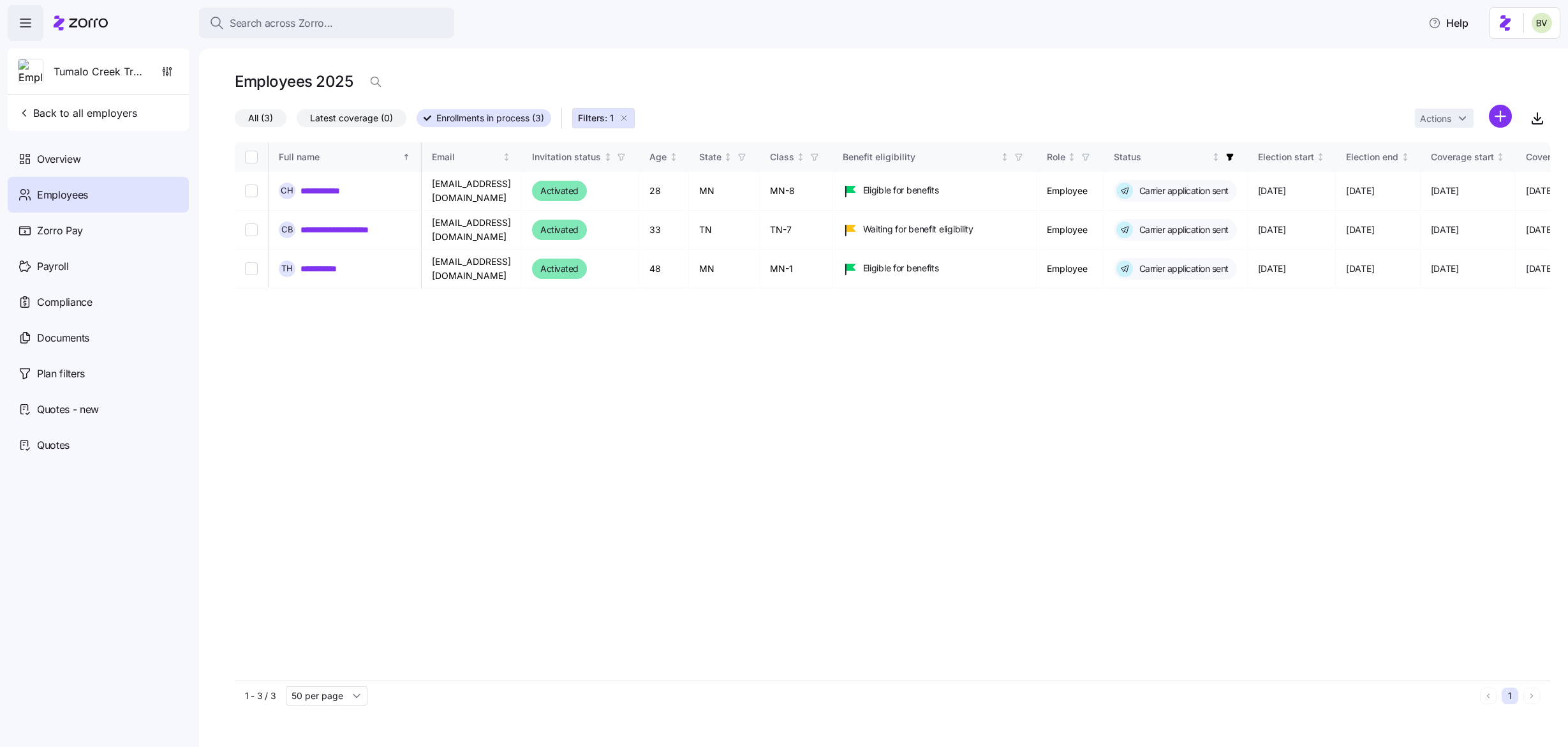
scroll to position [0, 1111]
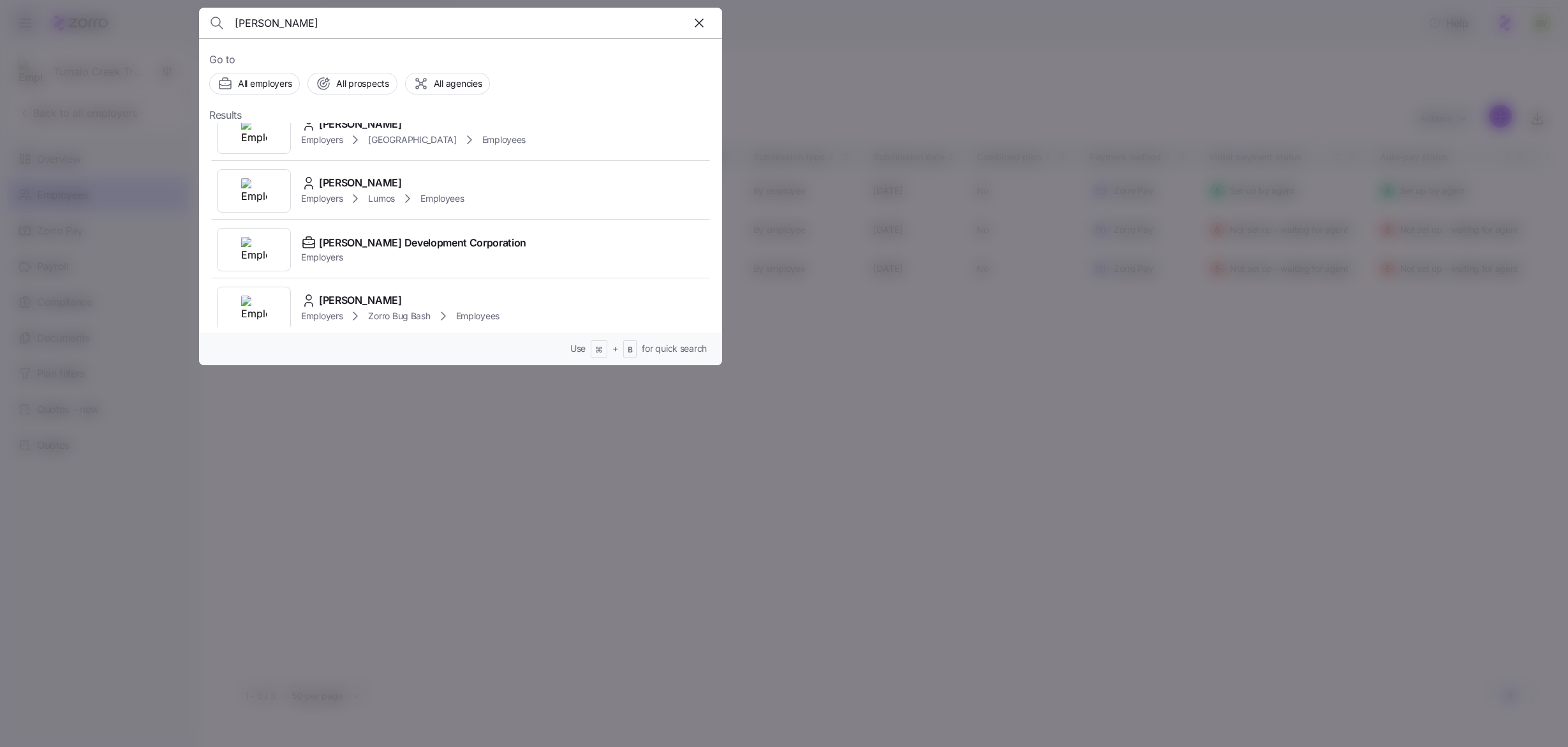
scroll to position [552, 0]
type input "[PERSON_NAME]"
click at [278, 248] on div at bounding box center [253, 246] width 74 height 44
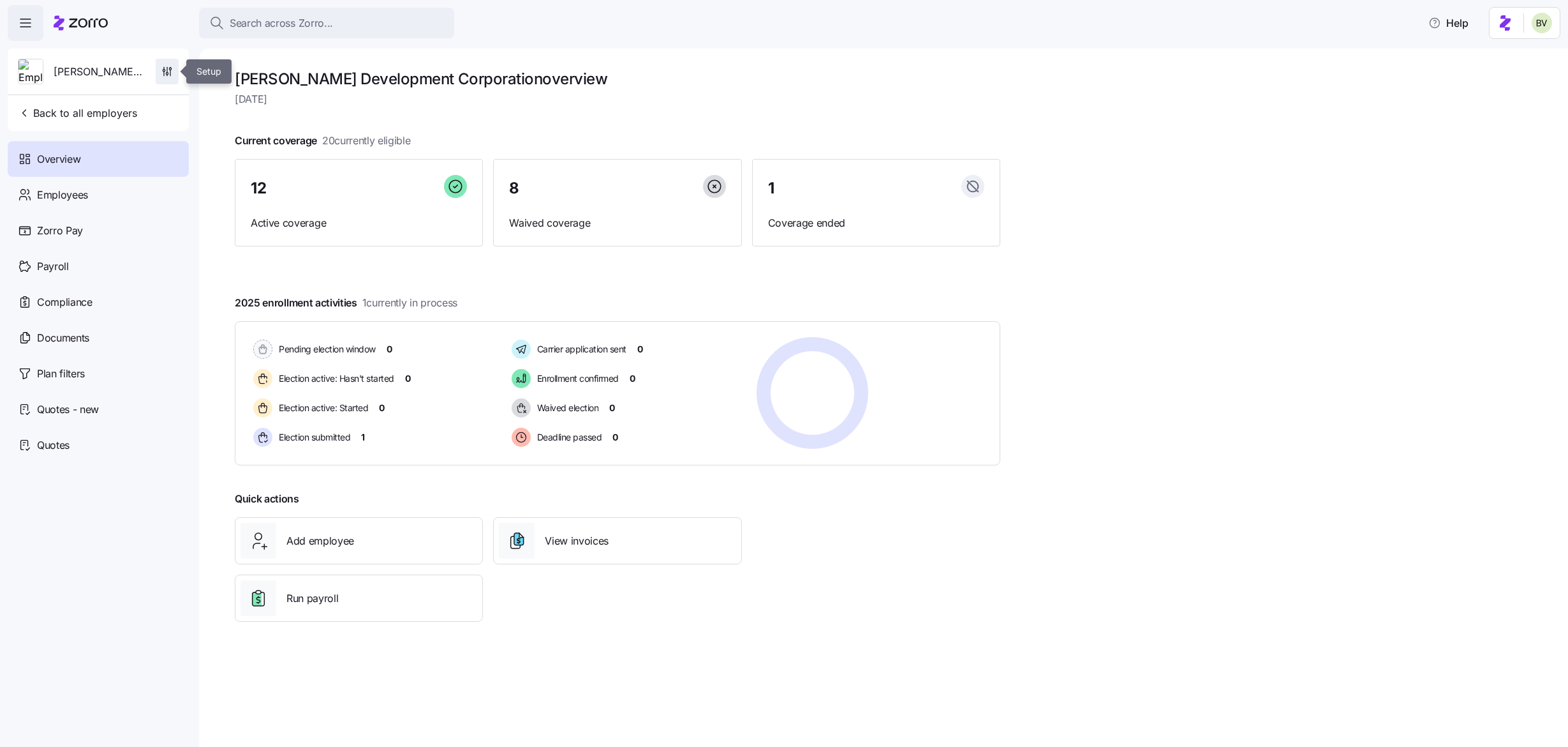
click at [170, 78] on span "button" at bounding box center [167, 71] width 21 height 24
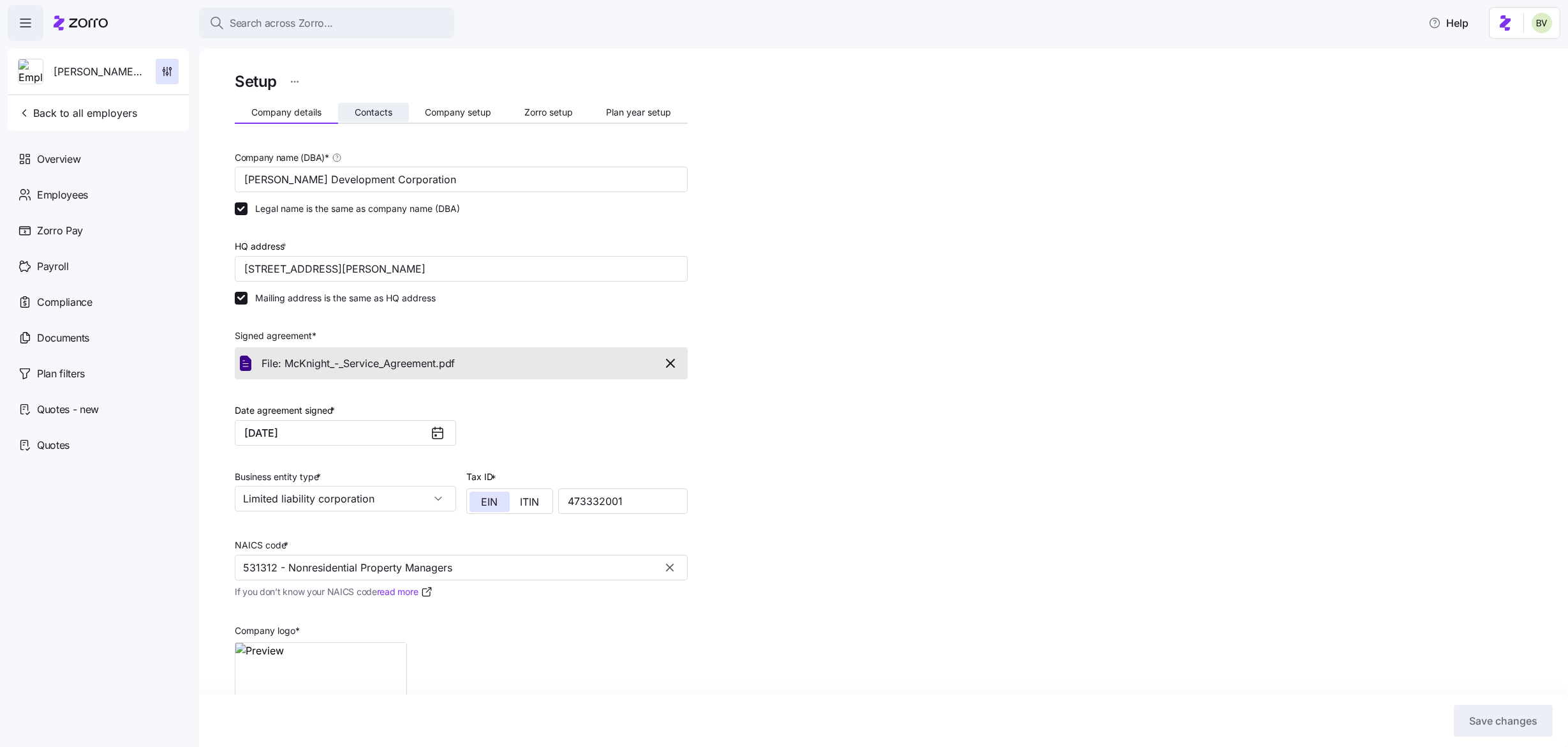
click at [394, 107] on button "Contacts" at bounding box center [374, 112] width 71 height 19
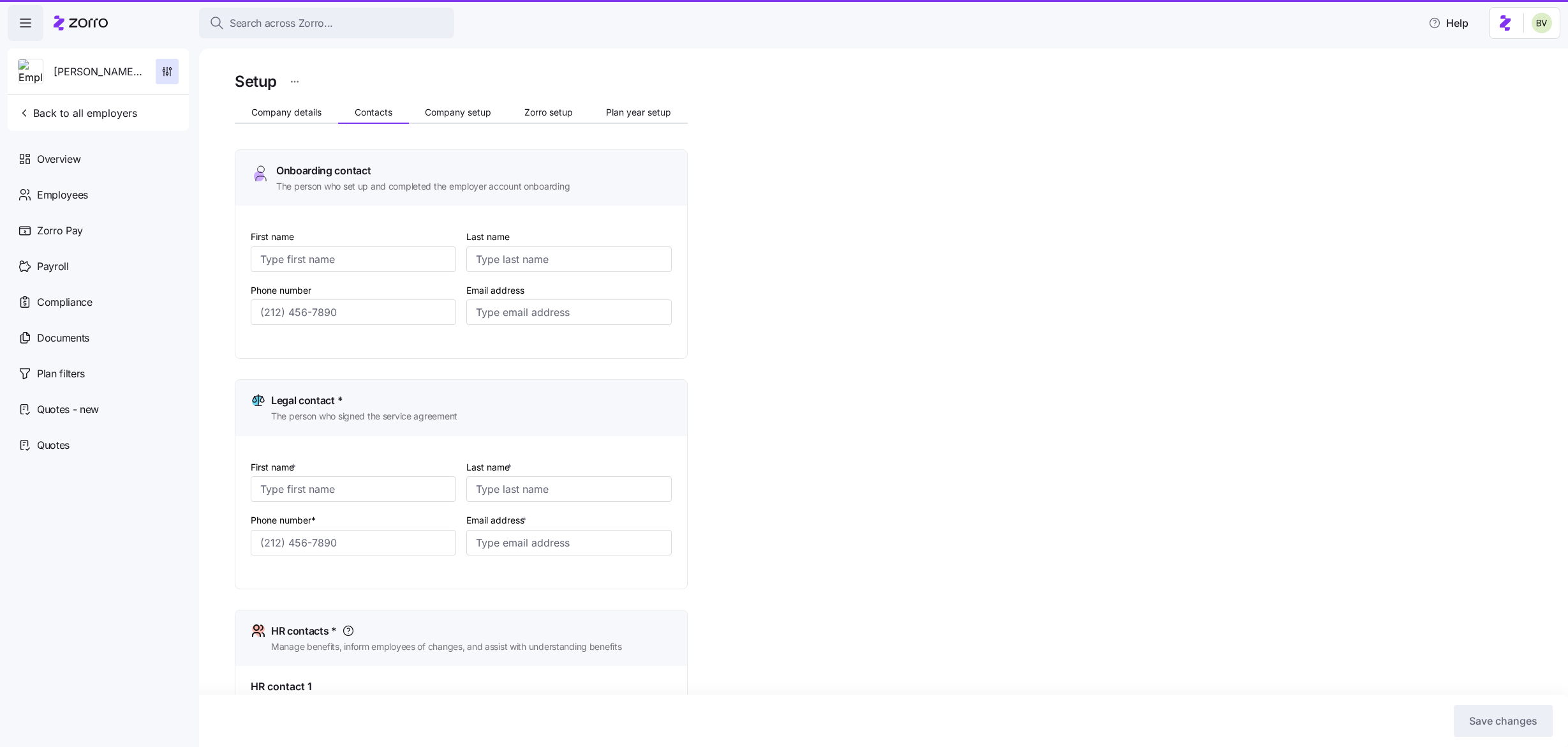
type input "[PERSON_NAME]"
type input "[EMAIL_ADDRESS][DOMAIN_NAME]"
type input "[PERSON_NAME]"
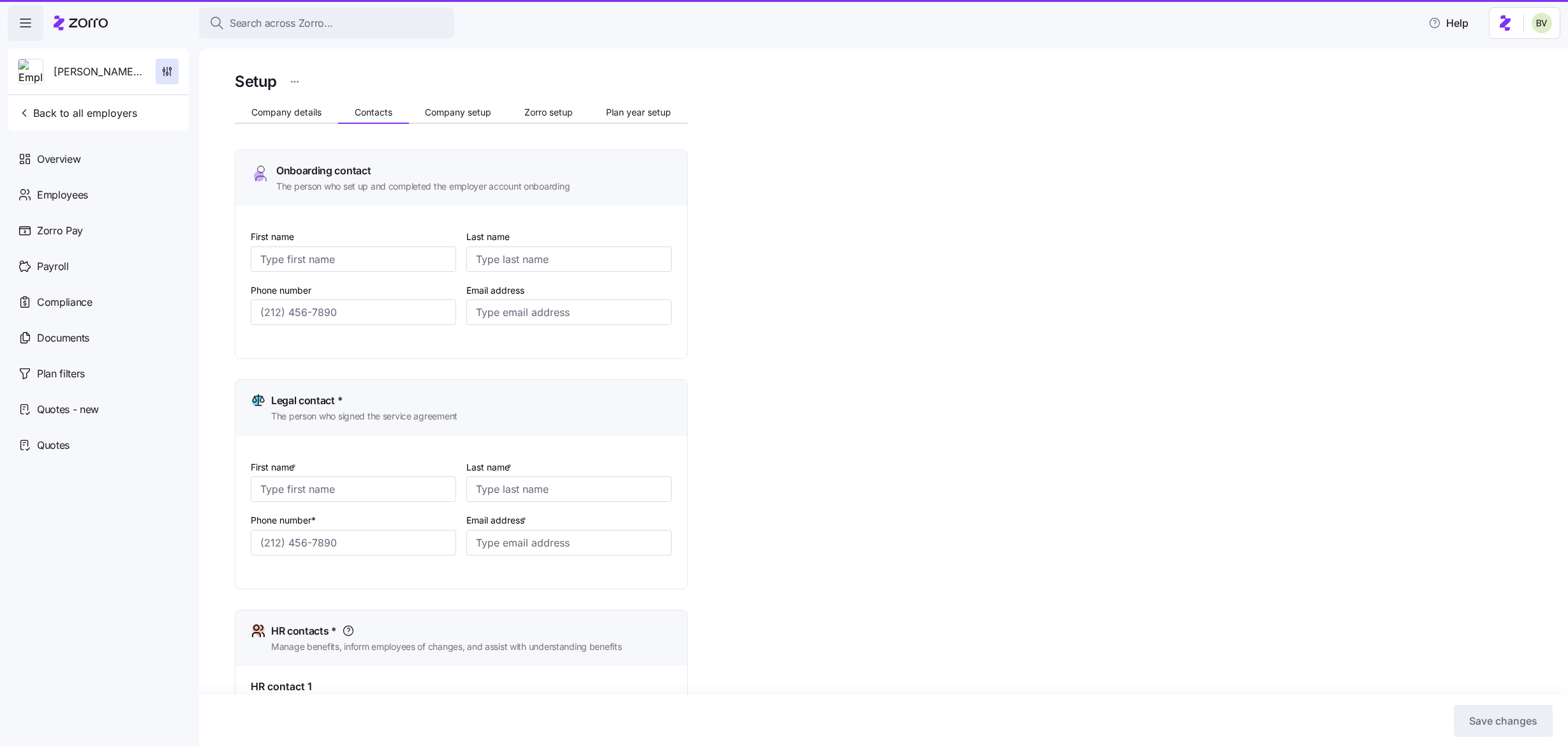
type input "[PERSON_NAME][EMAIL_ADDRESS][DOMAIN_NAME]"
type input "[PERSON_NAME]"
type input "[EMAIL_ADDRESS][DOMAIN_NAME]"
type input "[PERSON_NAME]"
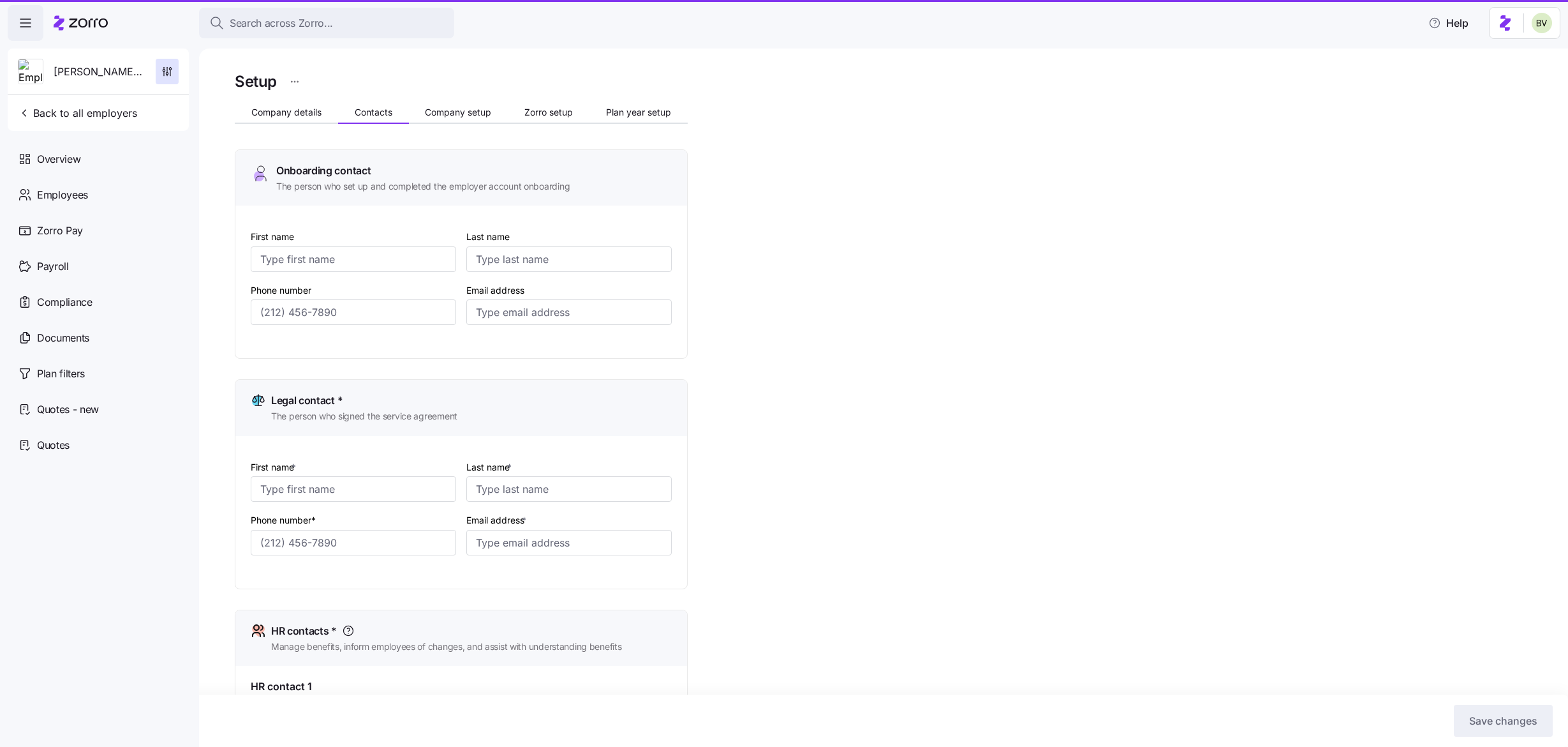
type input "[PERSON_NAME]"
type input "[EMAIL_ADDRESS][DOMAIN_NAME]"
type input "[PHONE_NUMBER]"
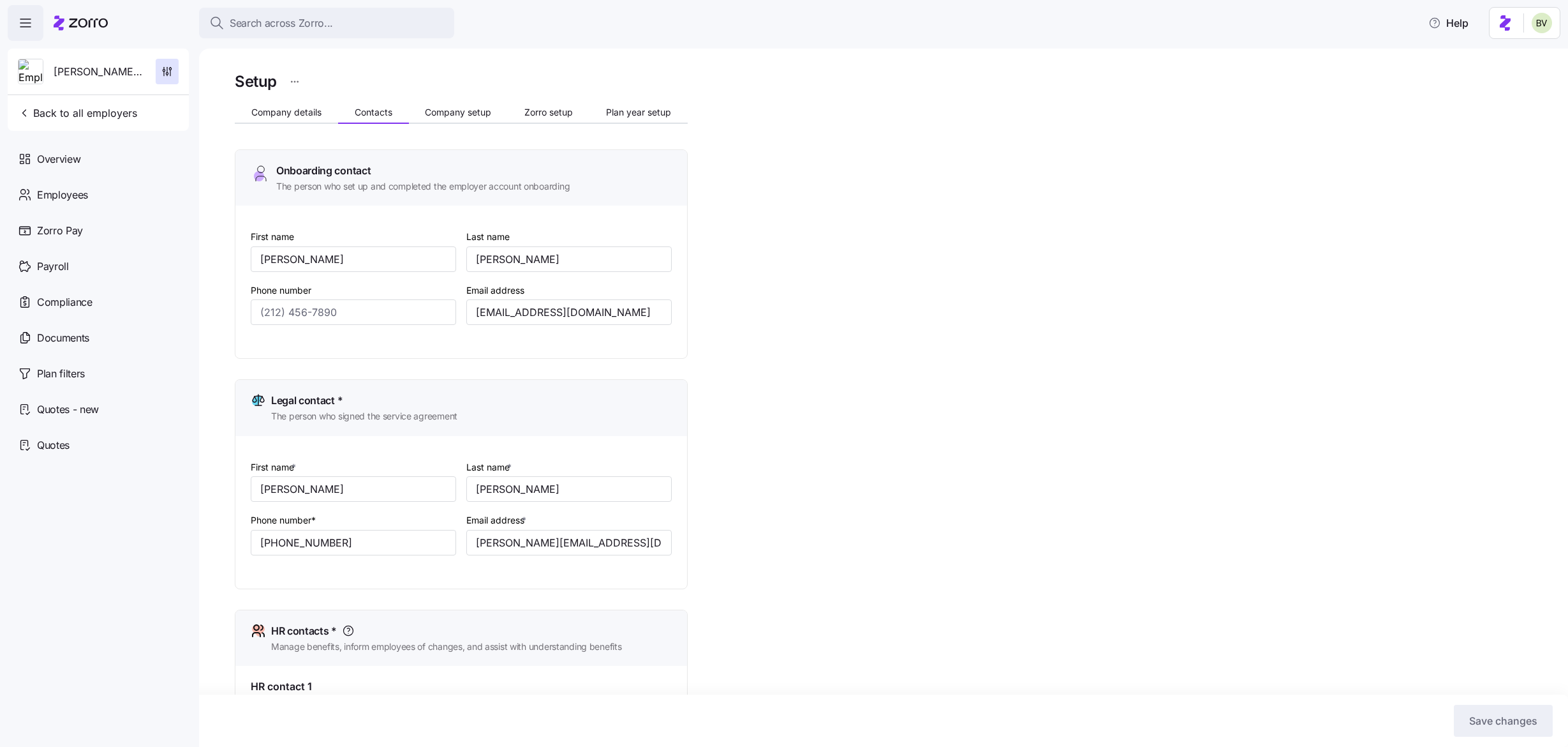
scroll to position [600, 0]
